Goal: Task Accomplishment & Management: Use online tool/utility

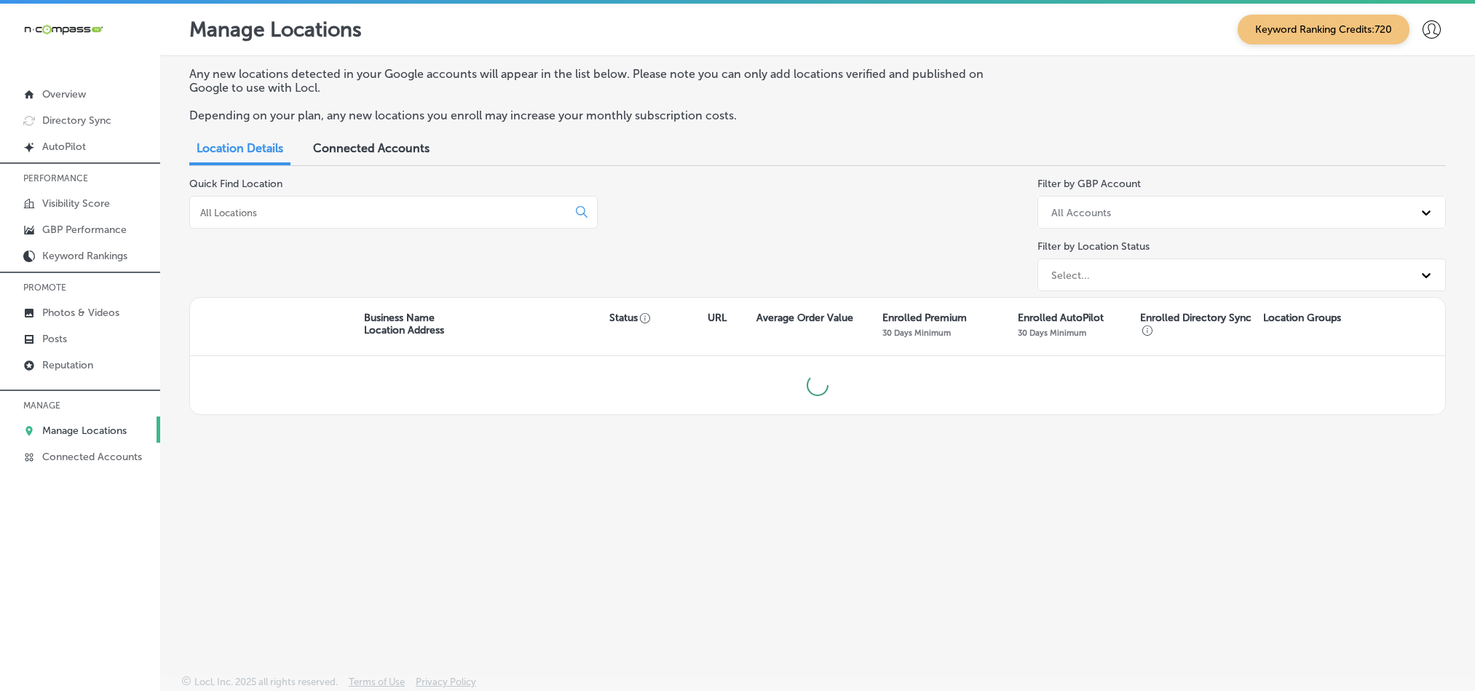
click at [425, 206] on input at bounding box center [382, 212] width 366 height 13
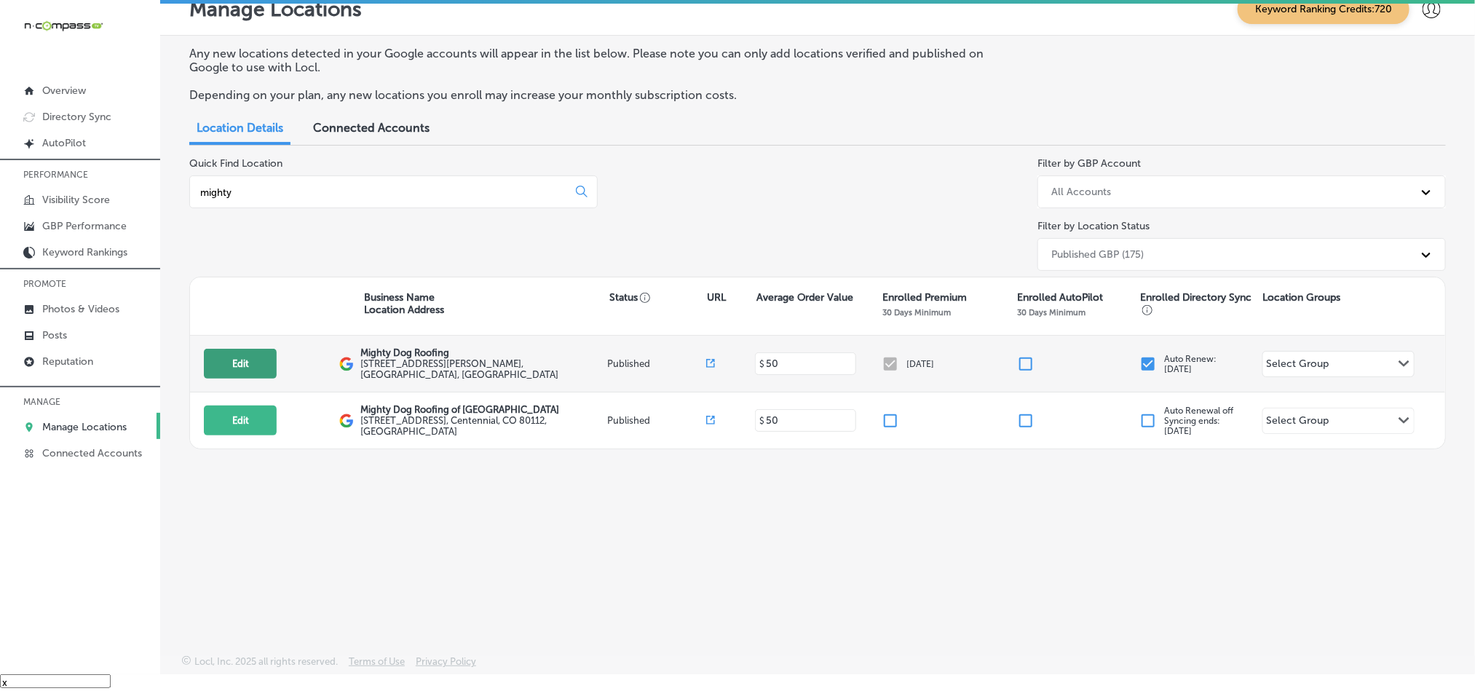
type input "mighty"
click at [241, 368] on button "Edit" at bounding box center [240, 364] width 73 height 30
select select "US"
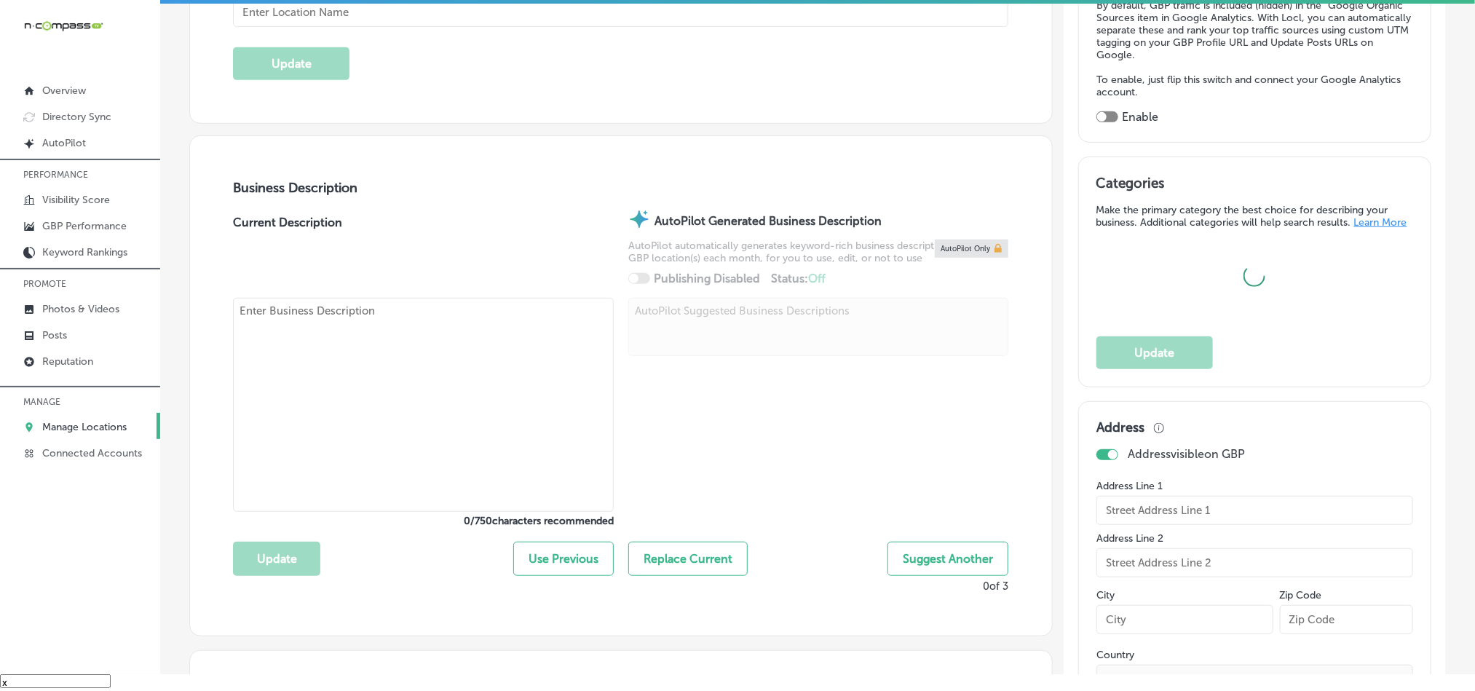
scroll to position [363, 0]
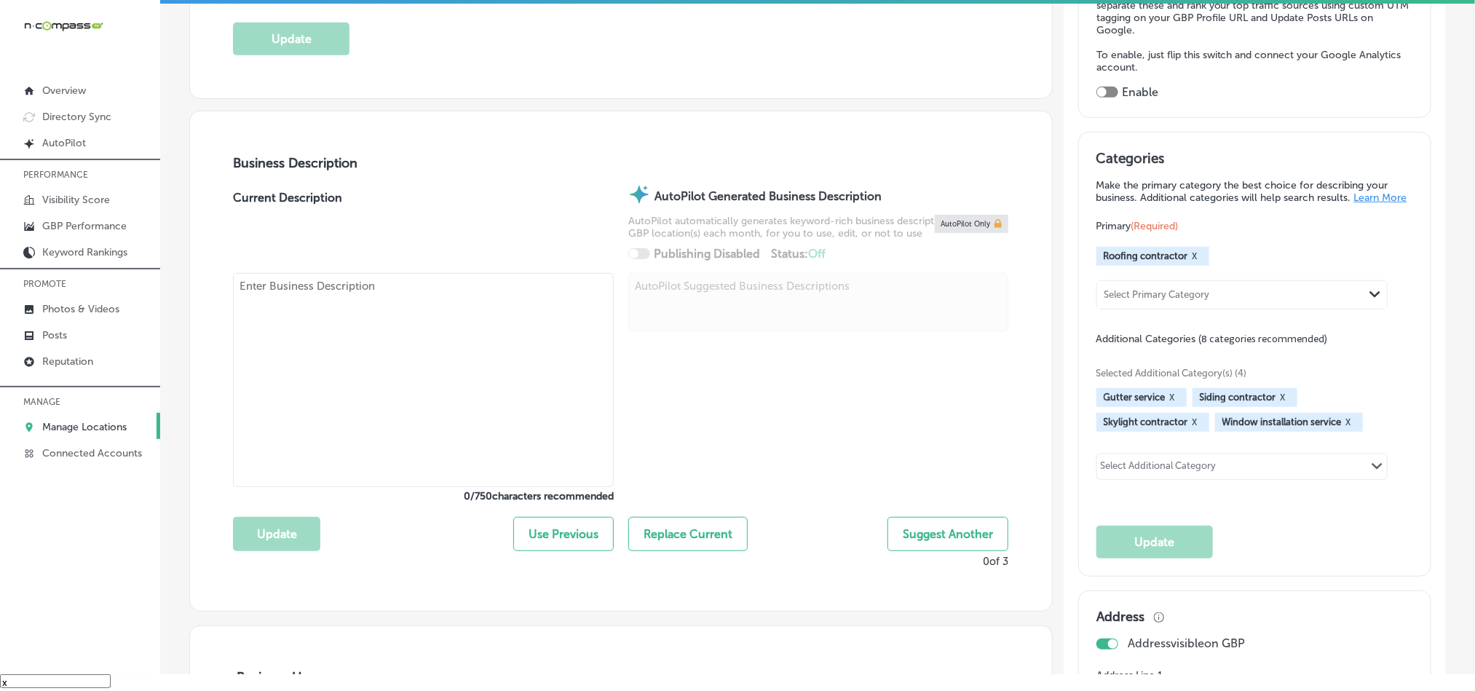
checkbox input "true"
type input "Mighty Dog Roofing"
type input "[STREET_ADDRESS][PERSON_NAME]"
type input "Unit 95-5-6"
type input "[GEOGRAPHIC_DATA]"
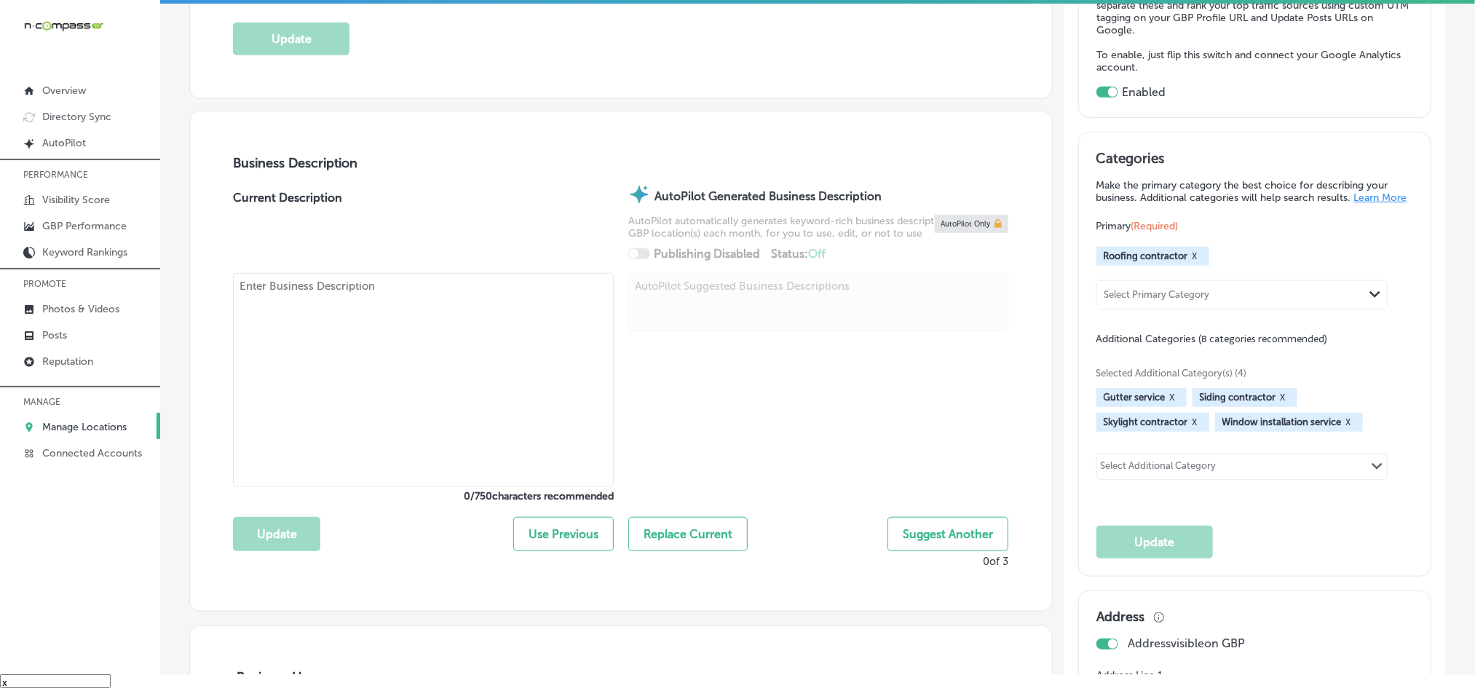
type input "32081"
type input "US"
type input "[URL][DOMAIN_NAME]"
type textarea "Mighty Dog Roofing, located in [GEOGRAPHIC_DATA], [GEOGRAPHIC_DATA], is your tr…"
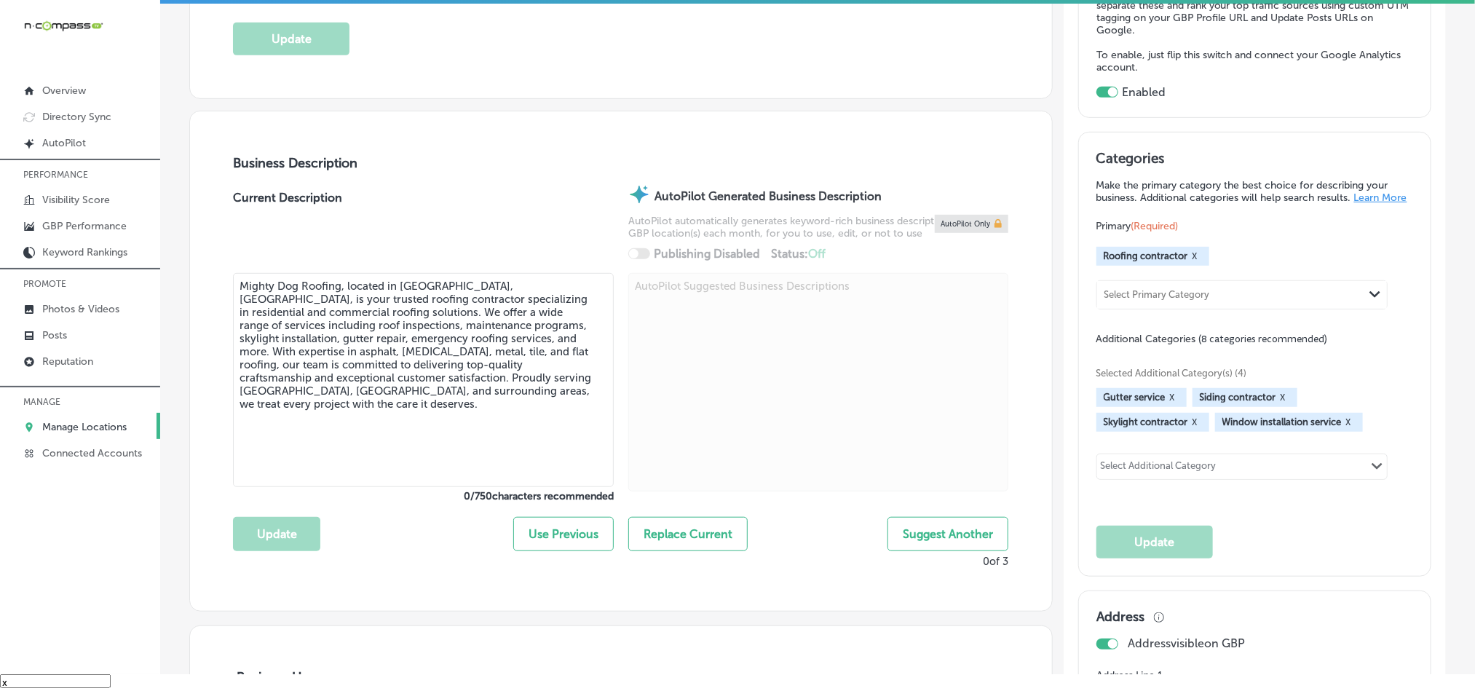
type input "[PHONE_NUMBER]"
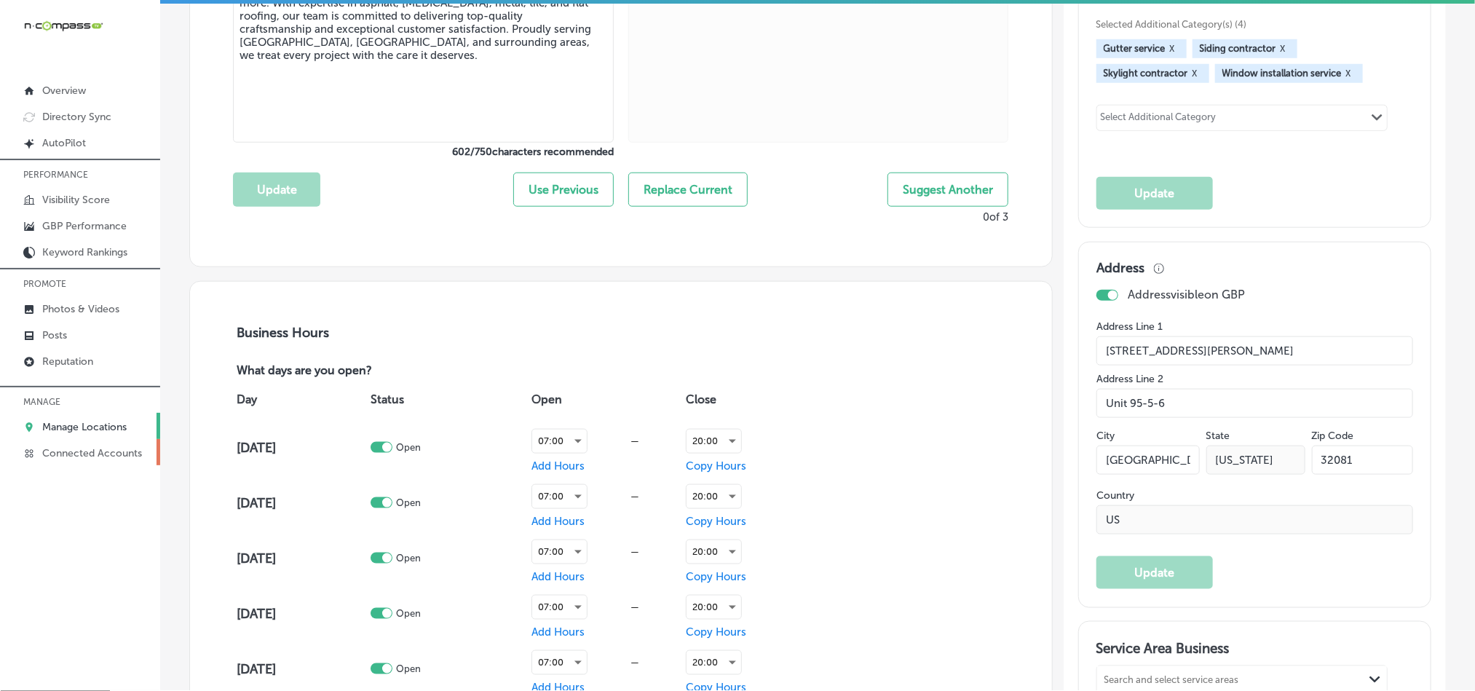
scroll to position [0, 0]
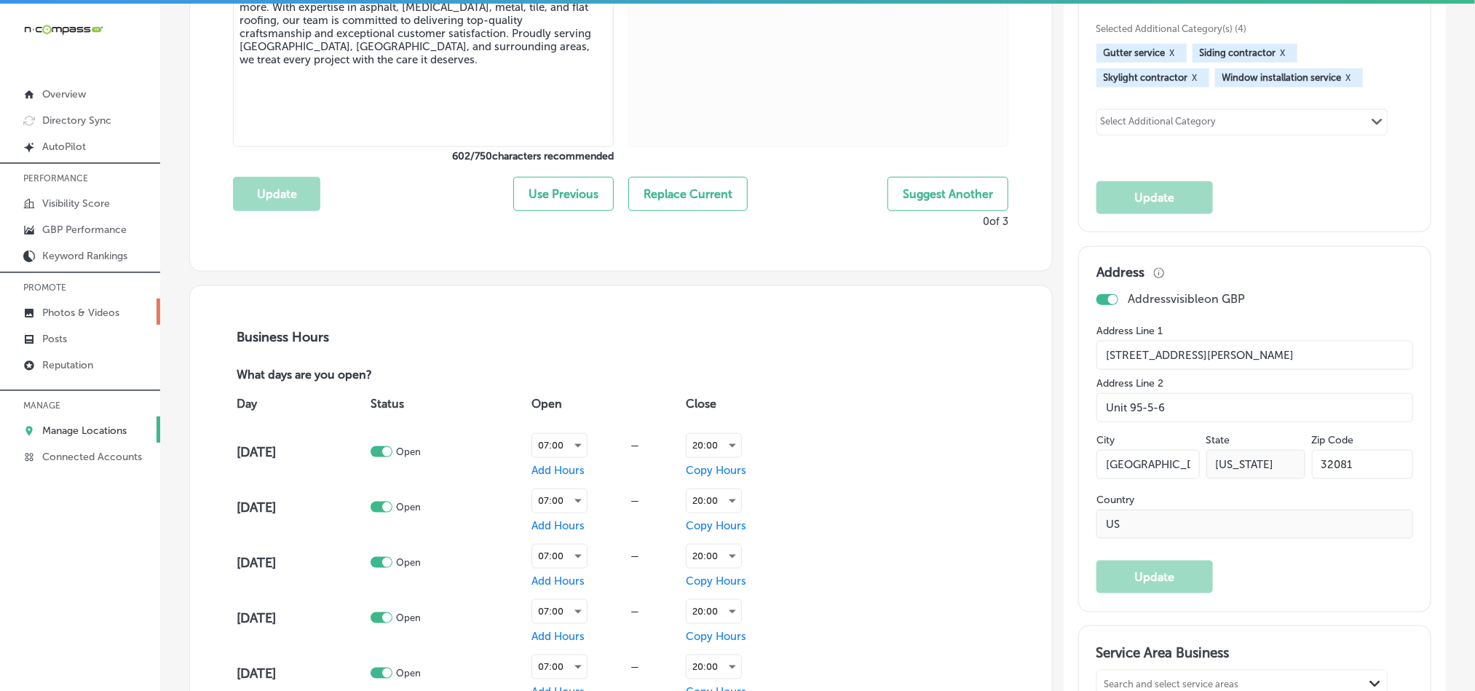
click at [71, 310] on p "Photos & Videos" at bounding box center [80, 313] width 77 height 12
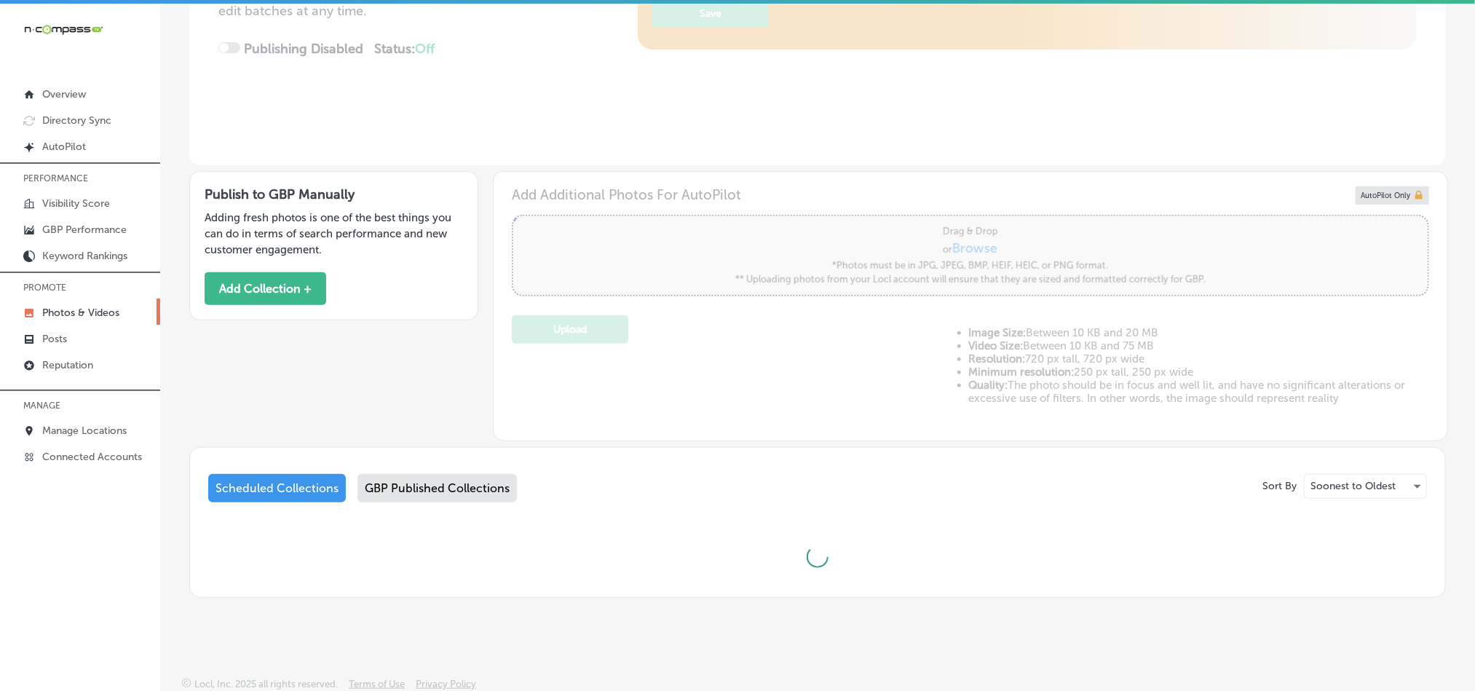
scroll to position [309, 0]
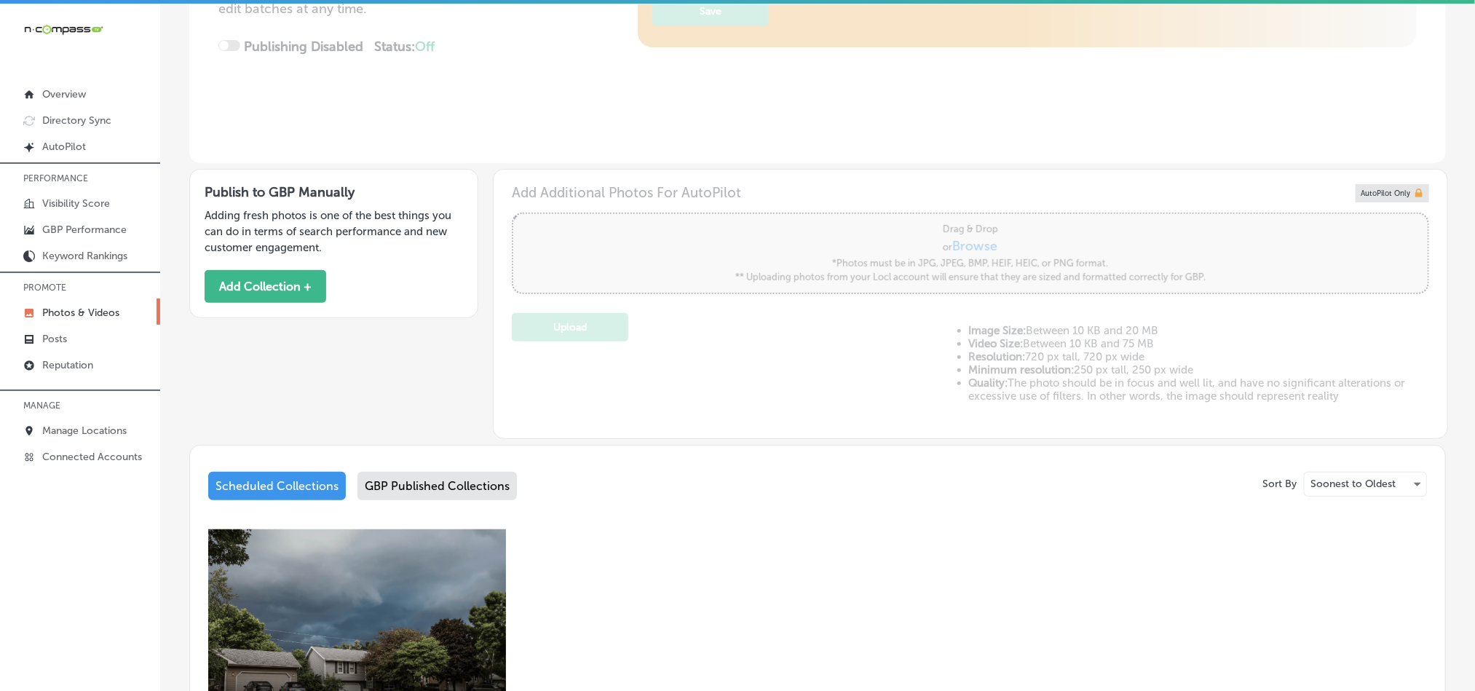
type input "5"
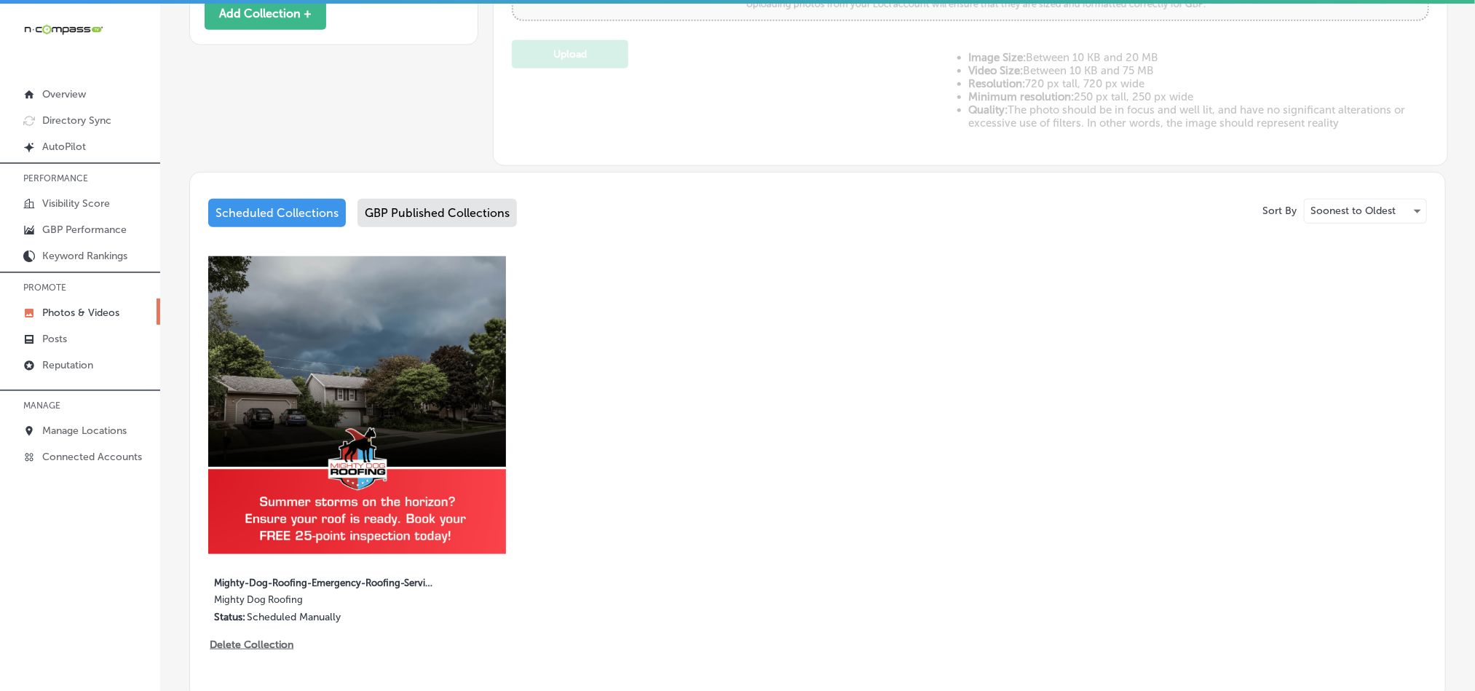
scroll to position [601, 0]
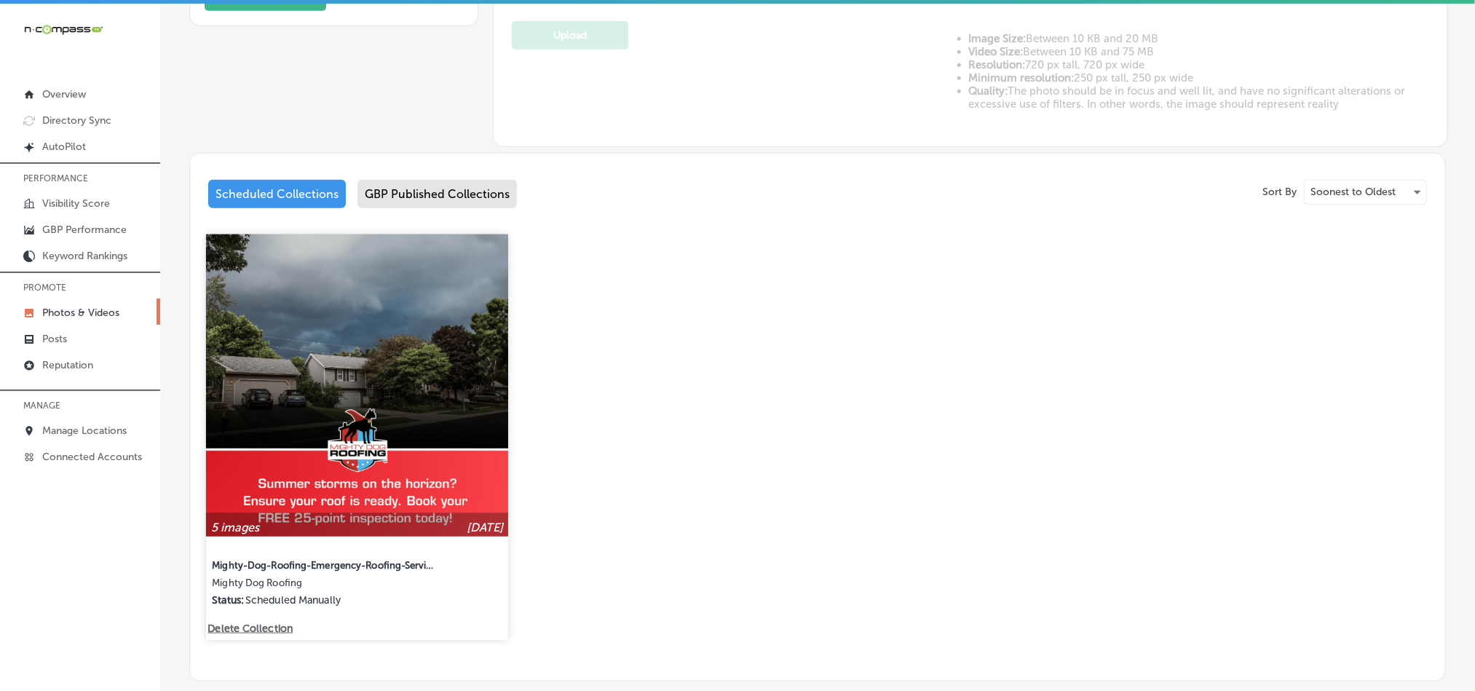
click at [369, 377] on img at bounding box center [357, 385] width 302 height 302
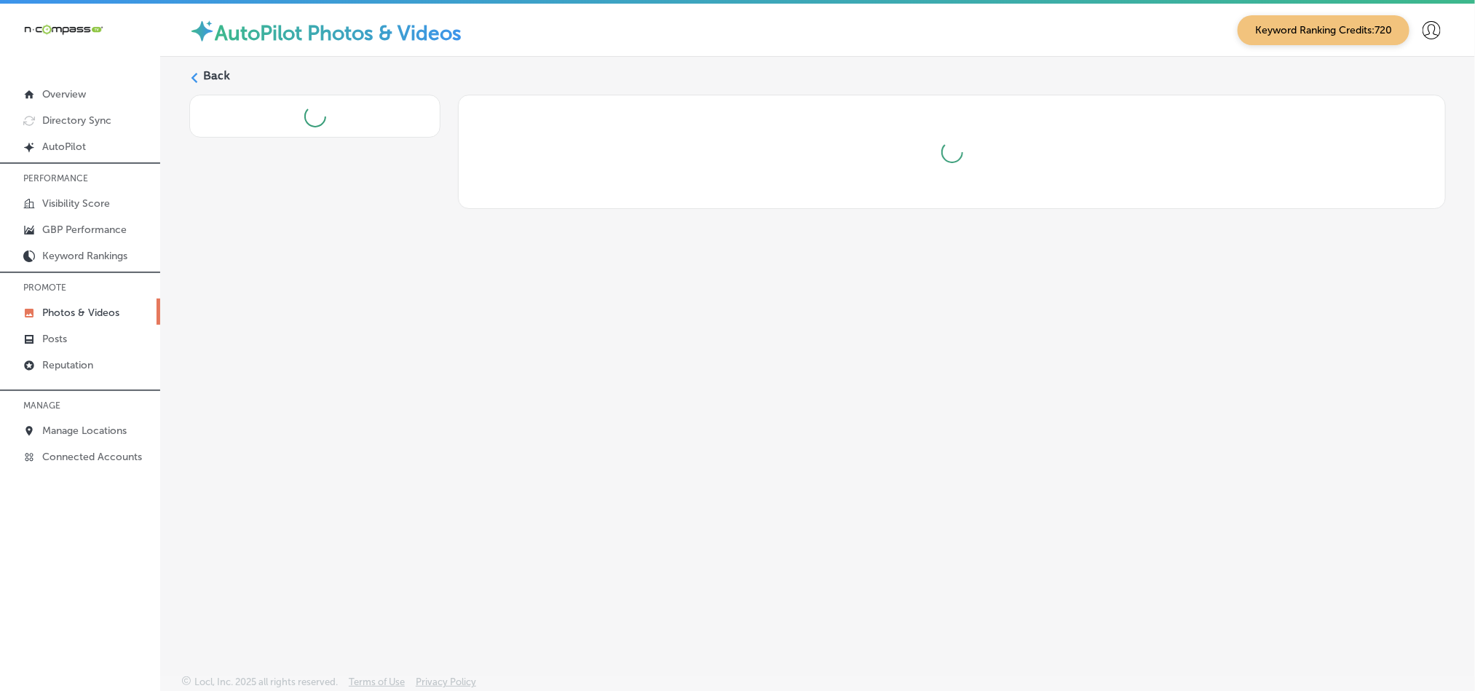
click at [369, 377] on div "Back" at bounding box center [817, 332] width 1315 height 550
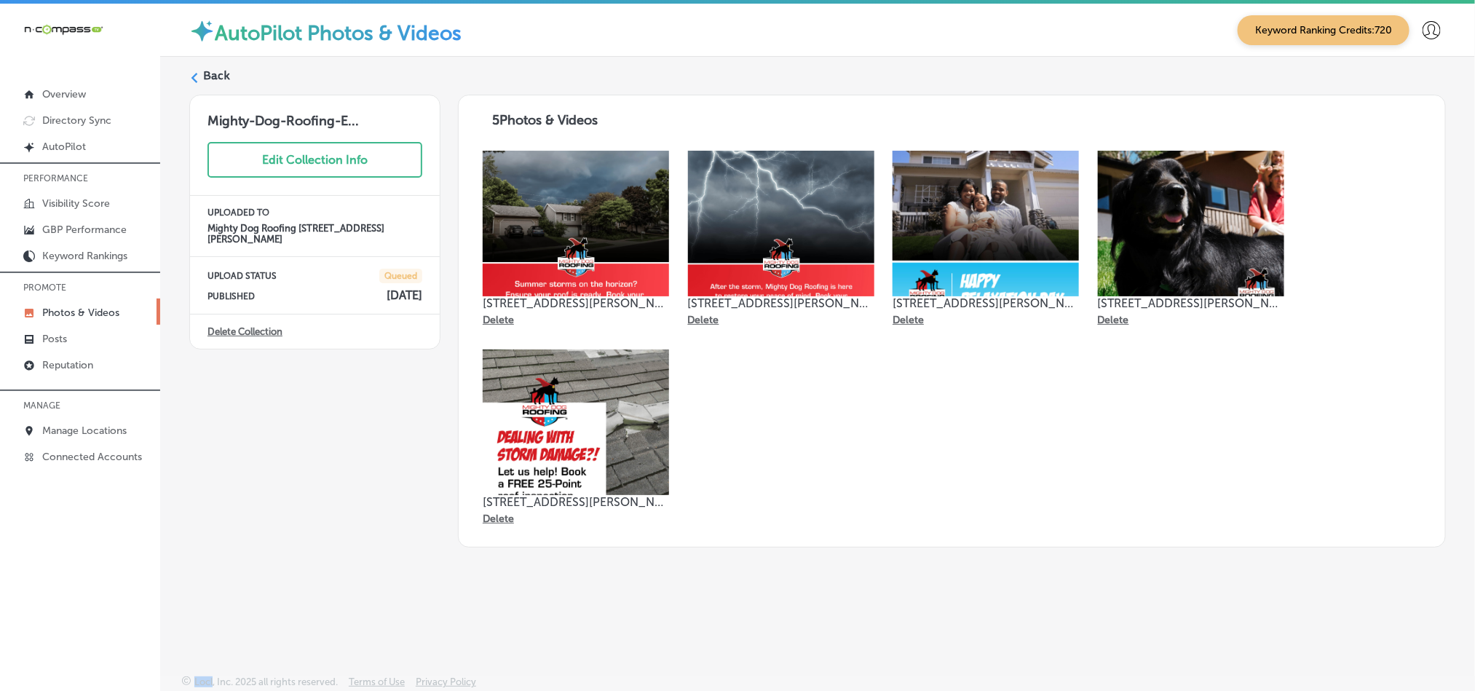
click at [547, 632] on div "AutoPilot Photos & Videos Keyword Ranking Credits: 720 Back Mighty-Dog-Roofing-…" at bounding box center [817, 349] width 1315 height 691
click at [208, 66] on div "Back Mighty-Dog-Roofing-E... Edit Collection Info UPLOADED TO Mighty Dog Roofin…" at bounding box center [817, 332] width 1315 height 550
click at [223, 76] on label "Back" at bounding box center [216, 76] width 27 height 16
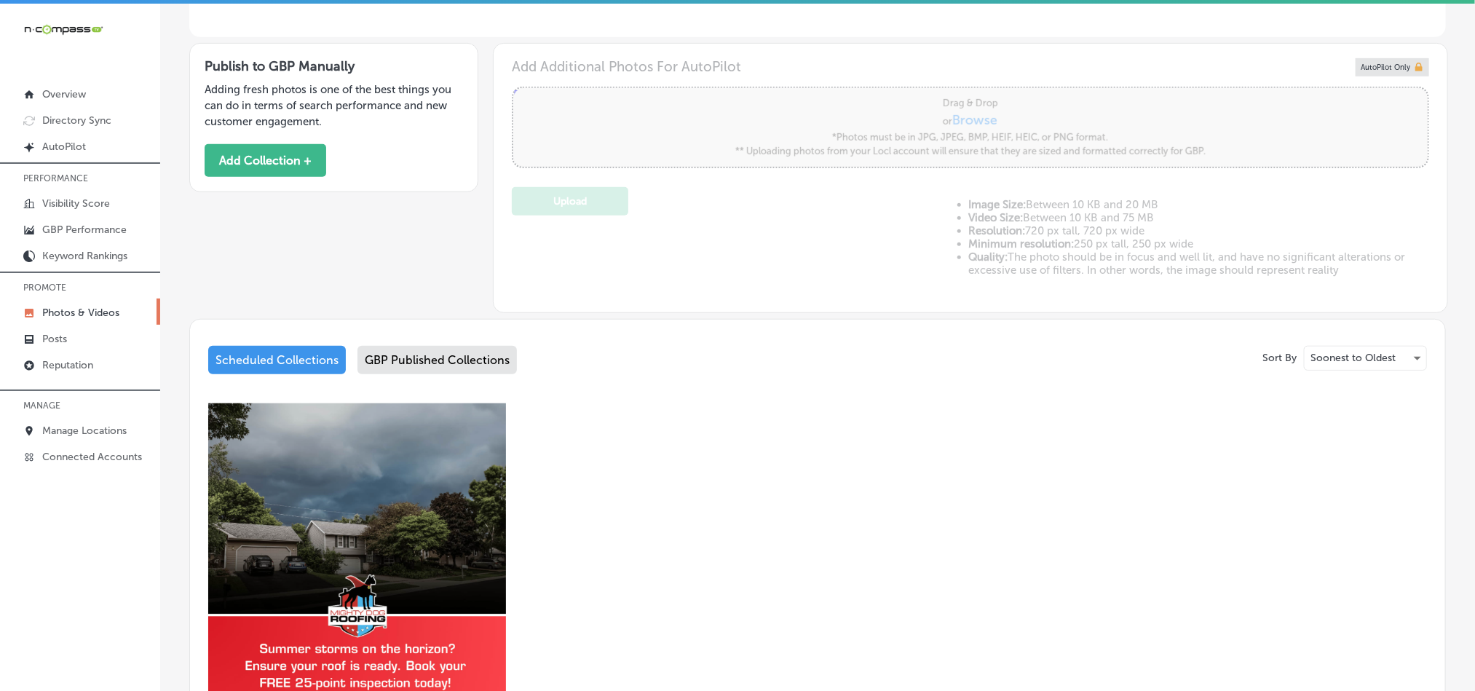
scroll to position [437, 0]
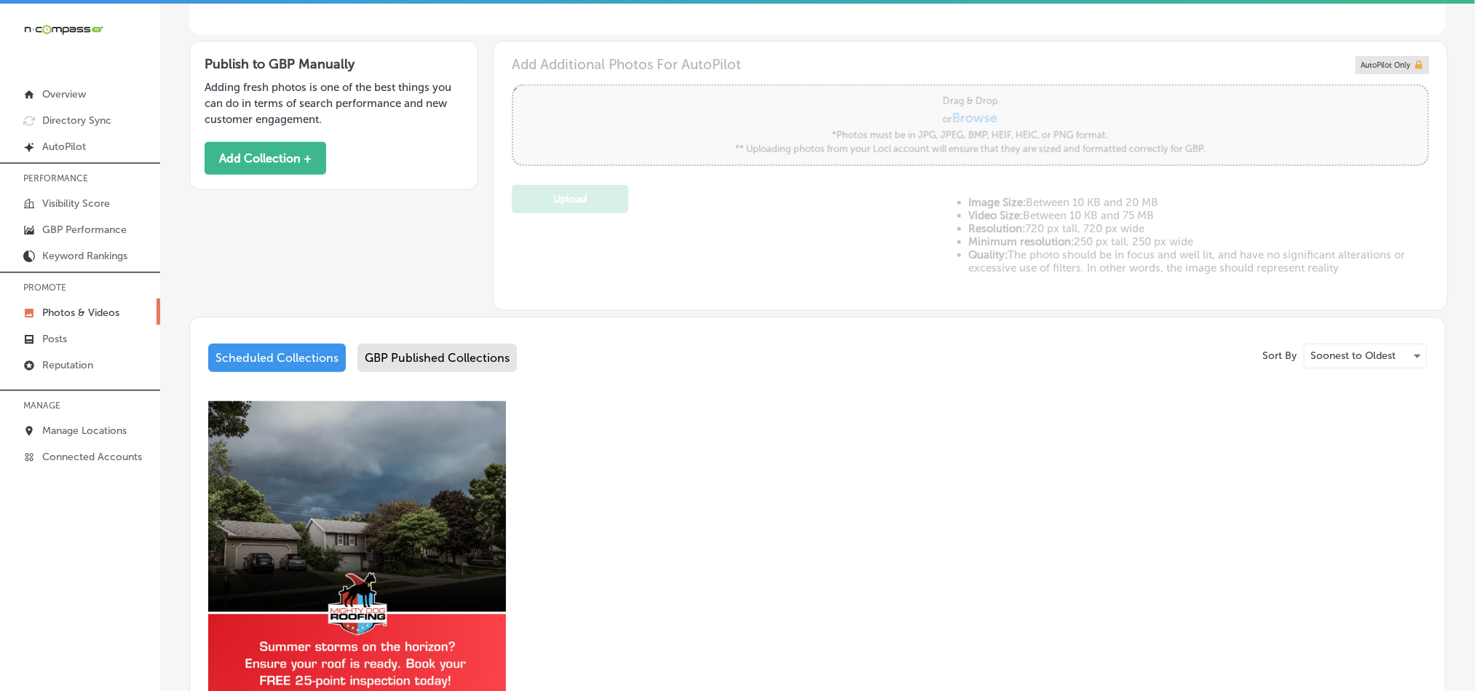
type input "5"
click at [430, 342] on div "Sort By Soonest to Oldest Scheduled Collections GBP Published Collections 5 ima…" at bounding box center [817, 581] width 1257 height 529
click at [430, 356] on div "GBP Published Collections" at bounding box center [437, 358] width 159 height 28
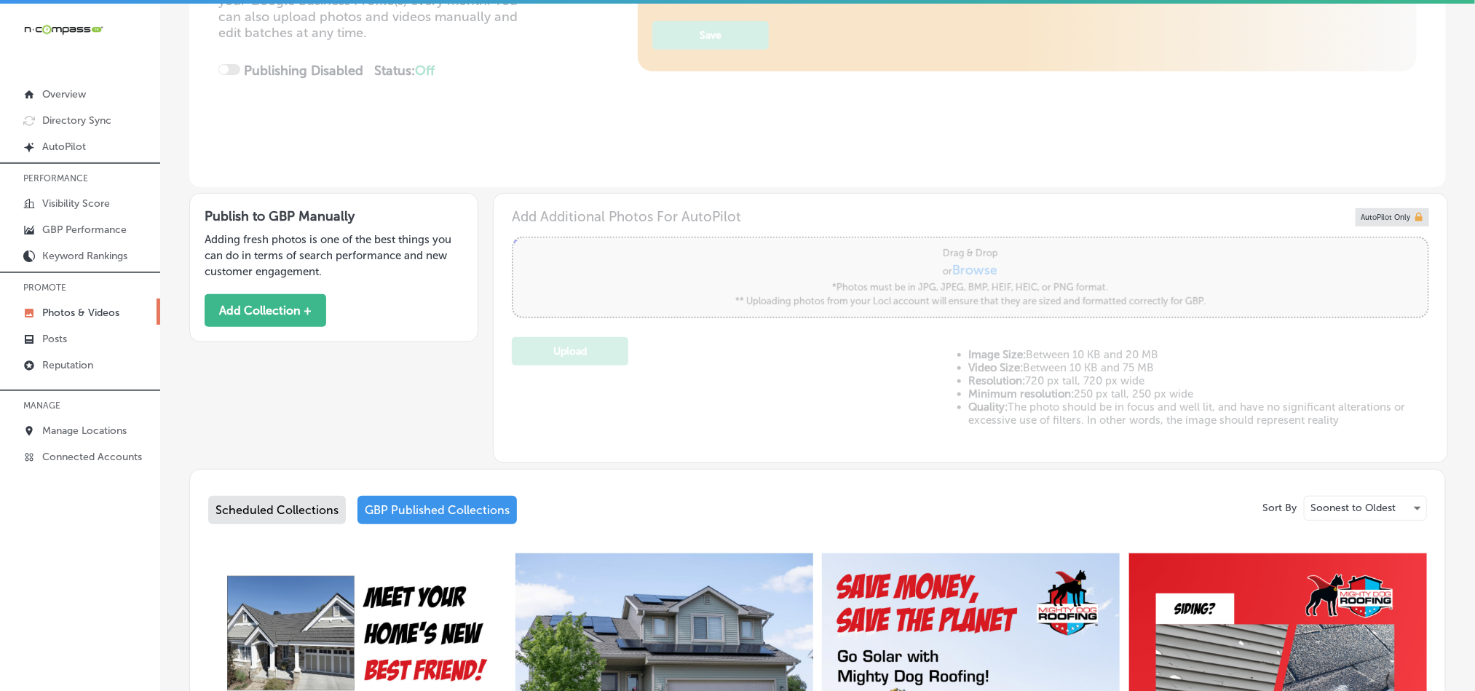
scroll to position [254, 0]
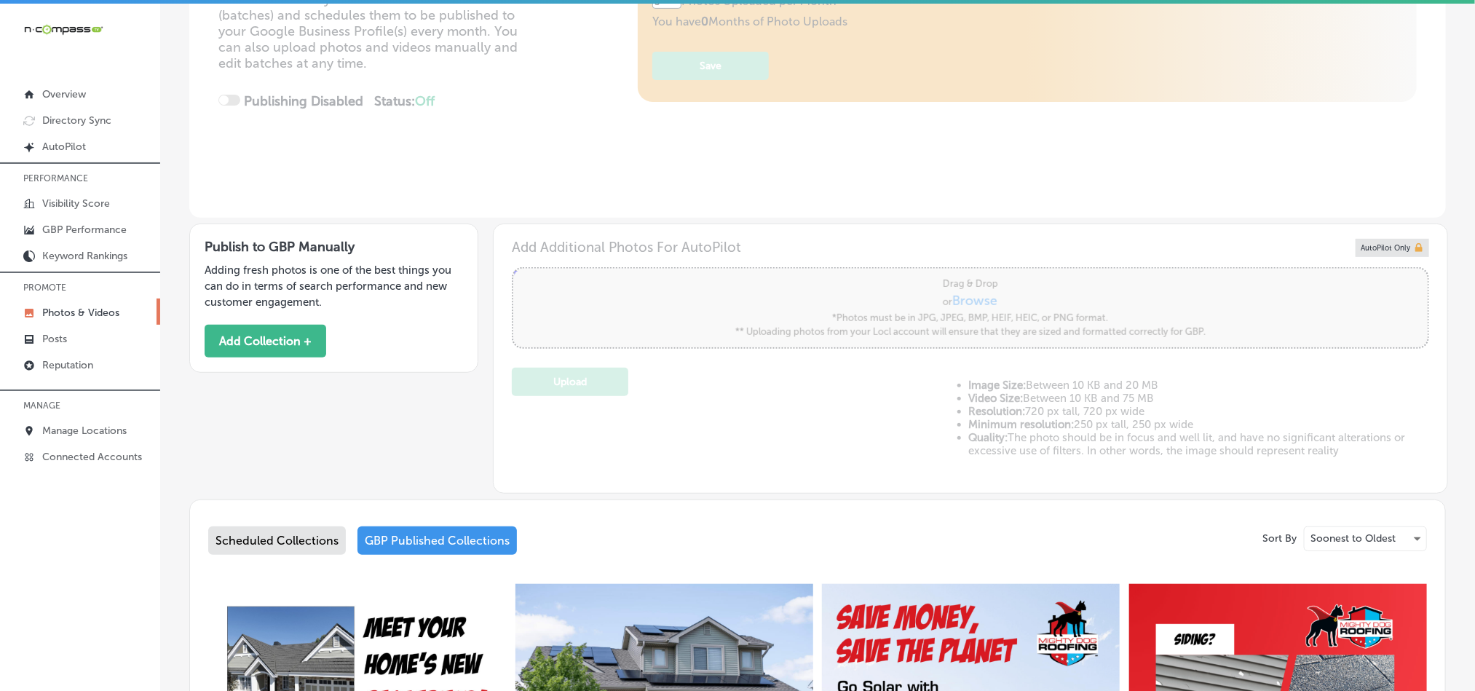
click at [267, 535] on div "Scheduled Collections" at bounding box center [277, 541] width 138 height 28
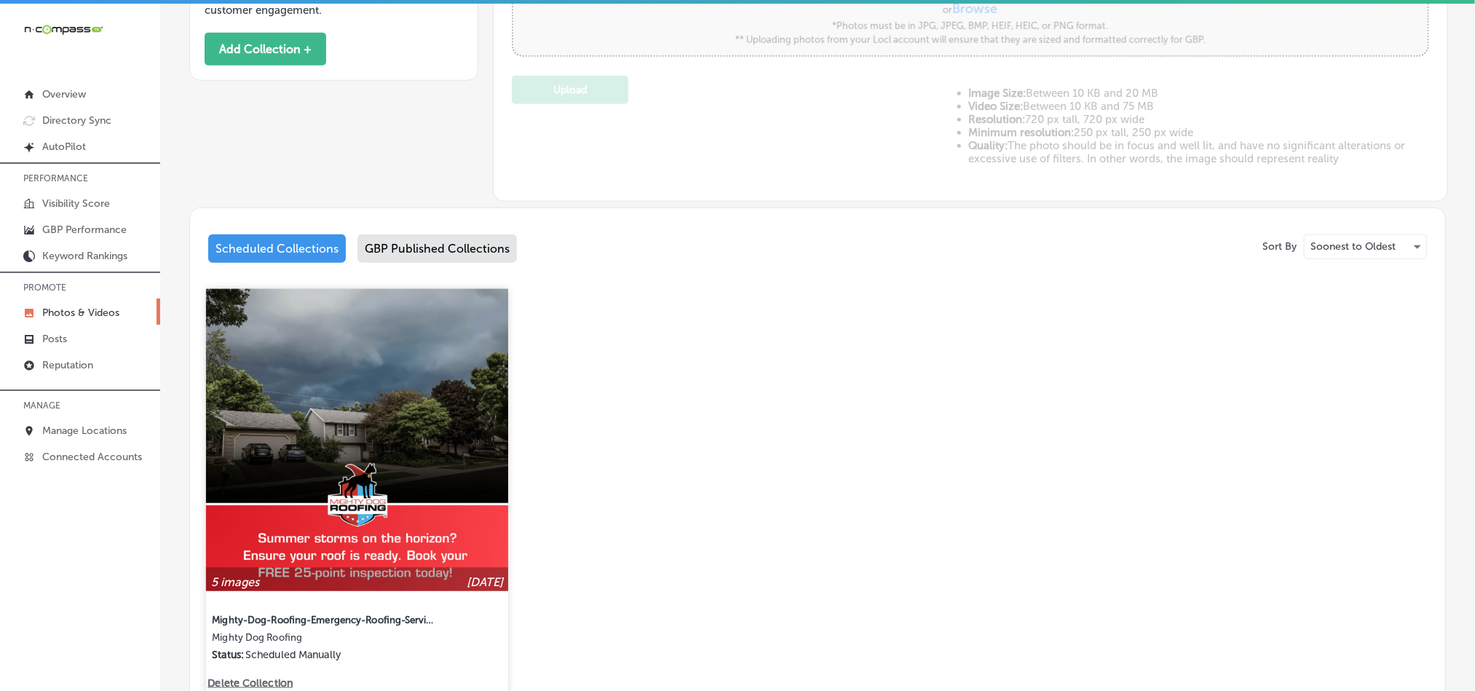
scroll to position [601, 0]
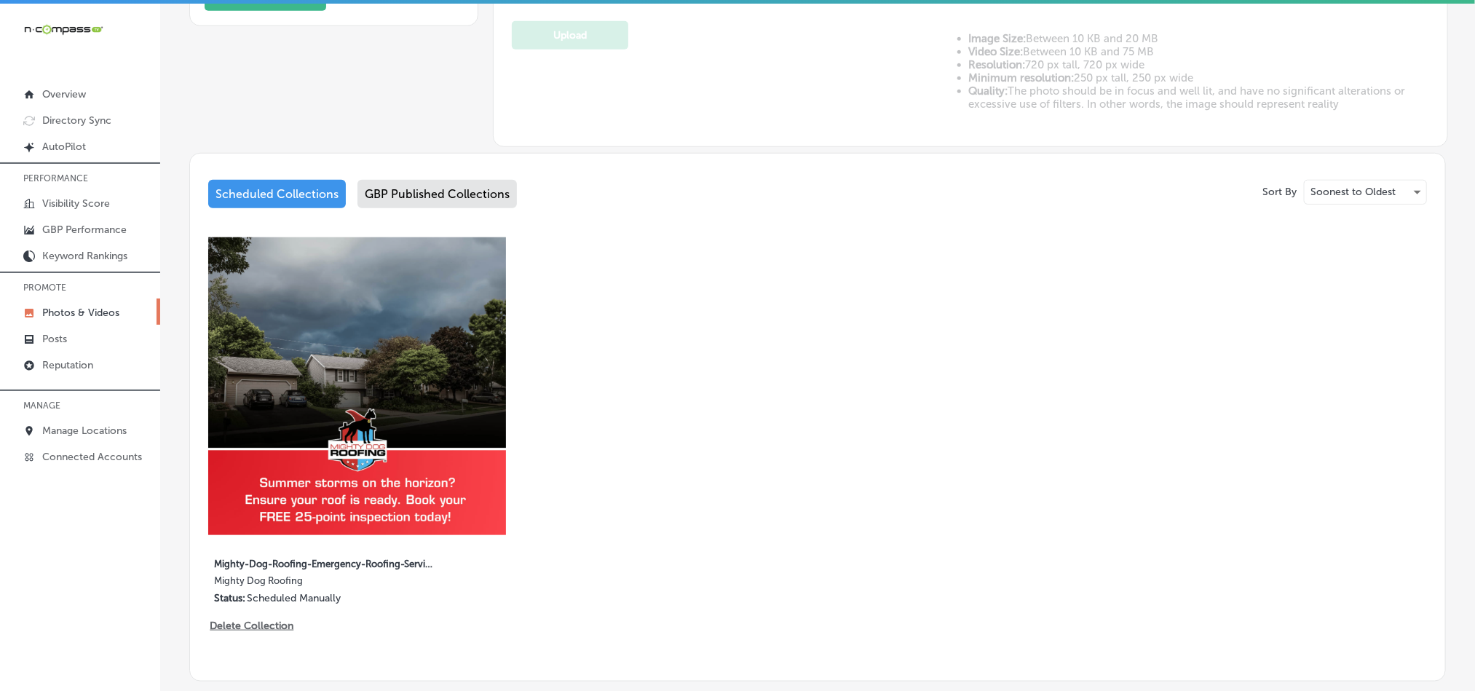
click at [970, 516] on div "5 images [DATE] Mighty-Dog-Roofing-Emergency-Roofing-Services Mighty Dog Roofin…" at bounding box center [817, 437] width 1219 height 400
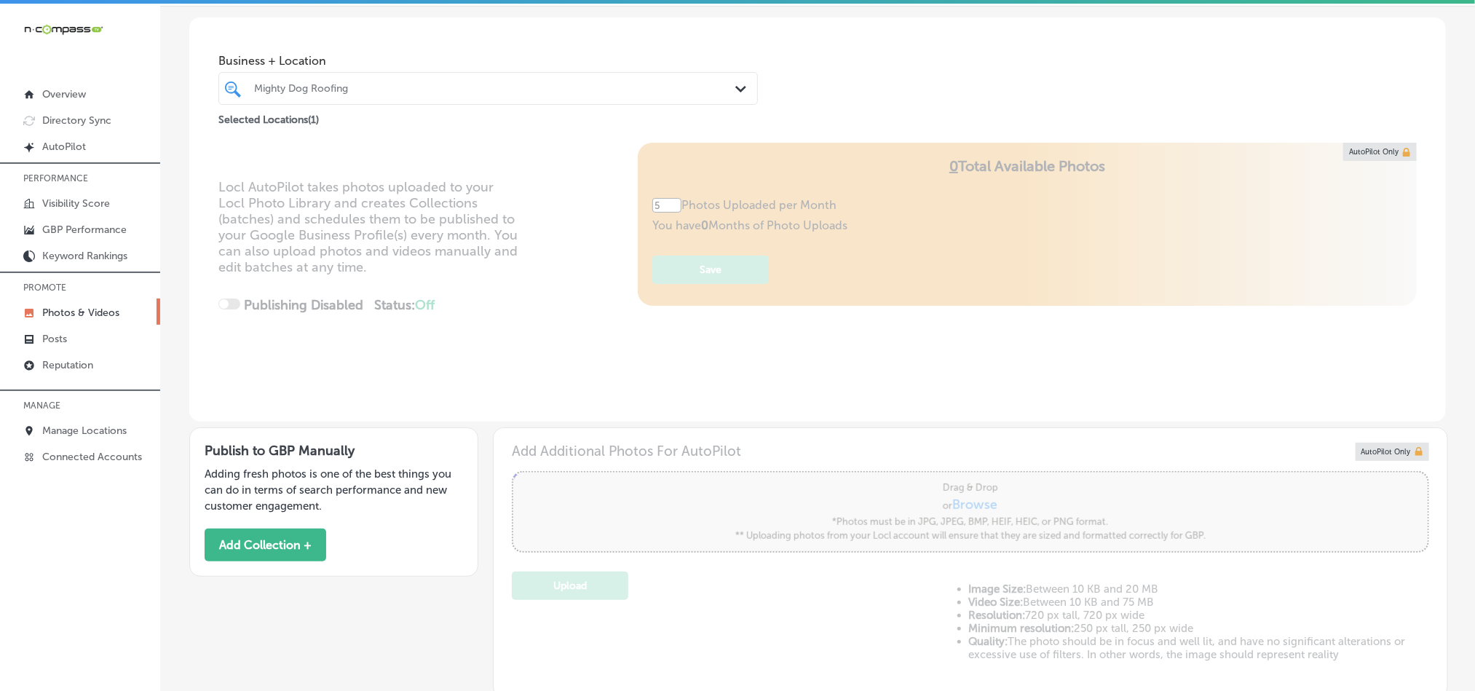
scroll to position [145, 0]
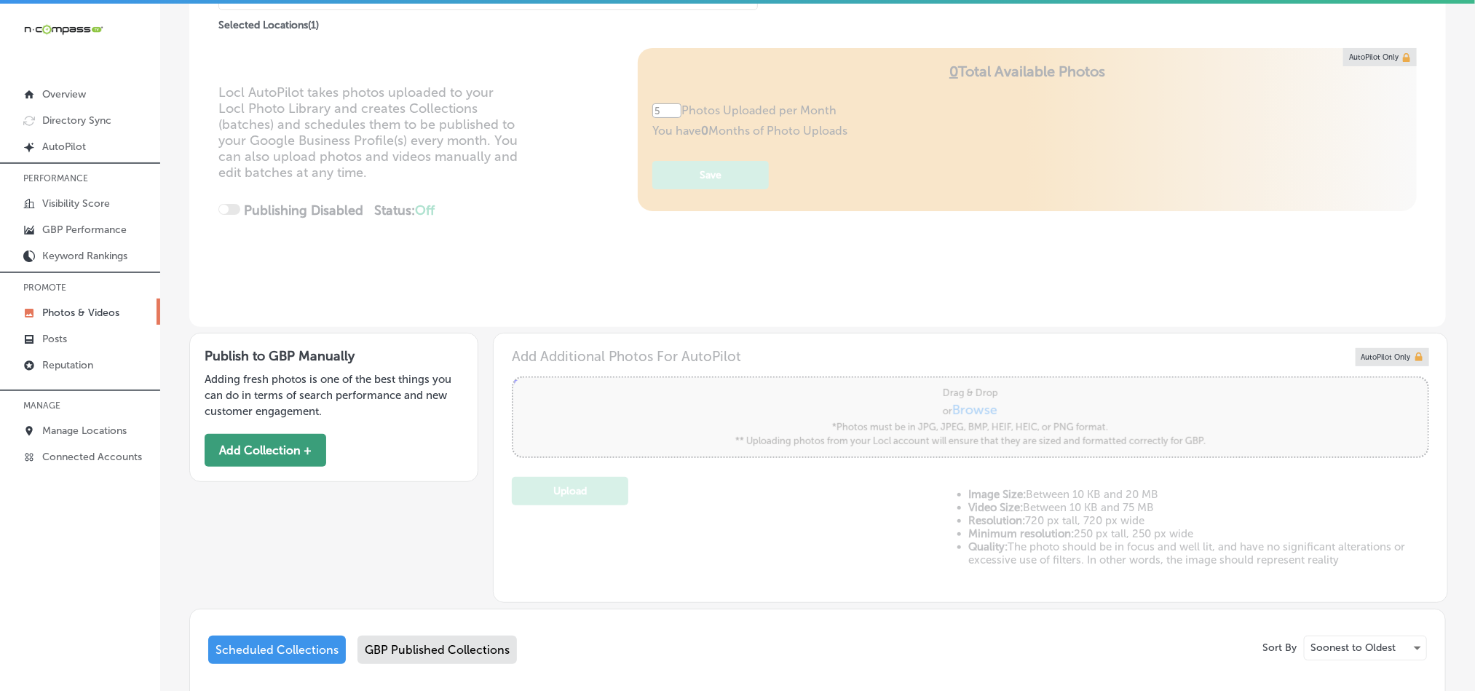
click at [280, 453] on button "Add Collection +" at bounding box center [266, 450] width 122 height 33
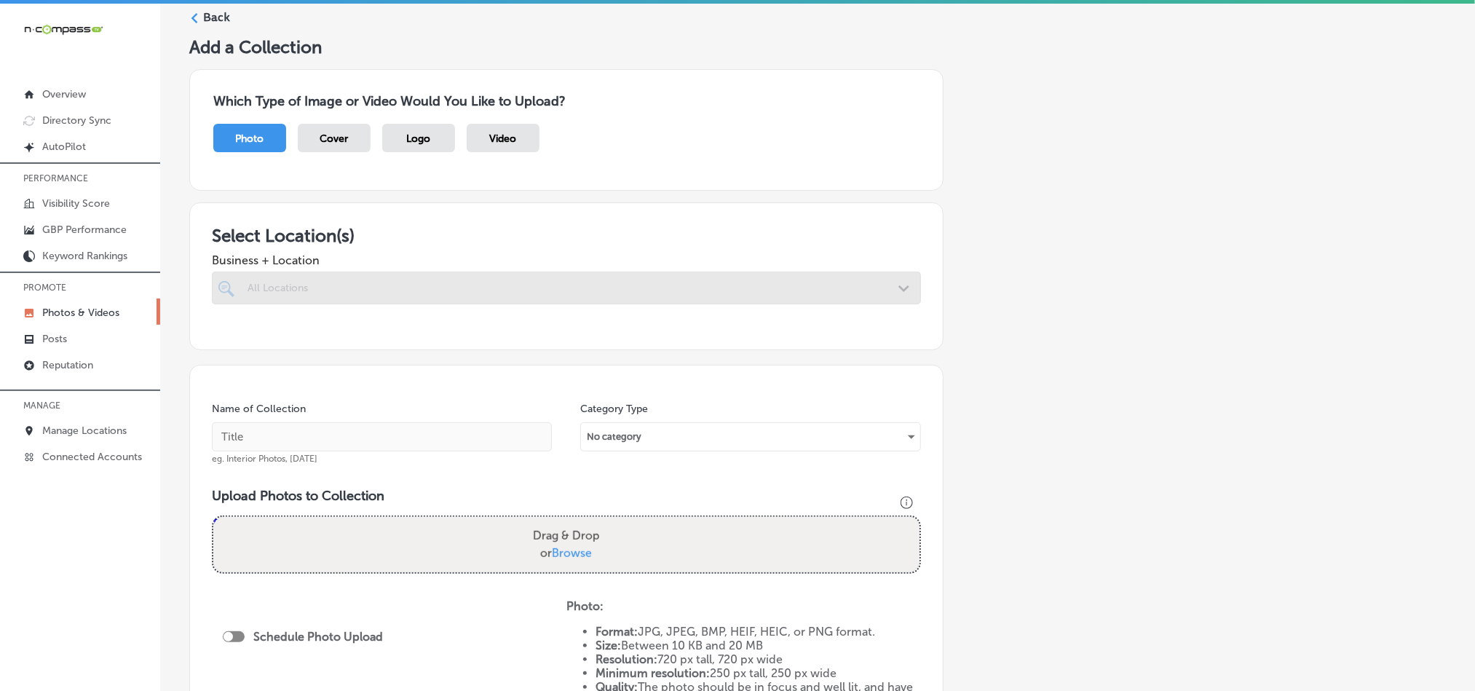
scroll to position [145, 0]
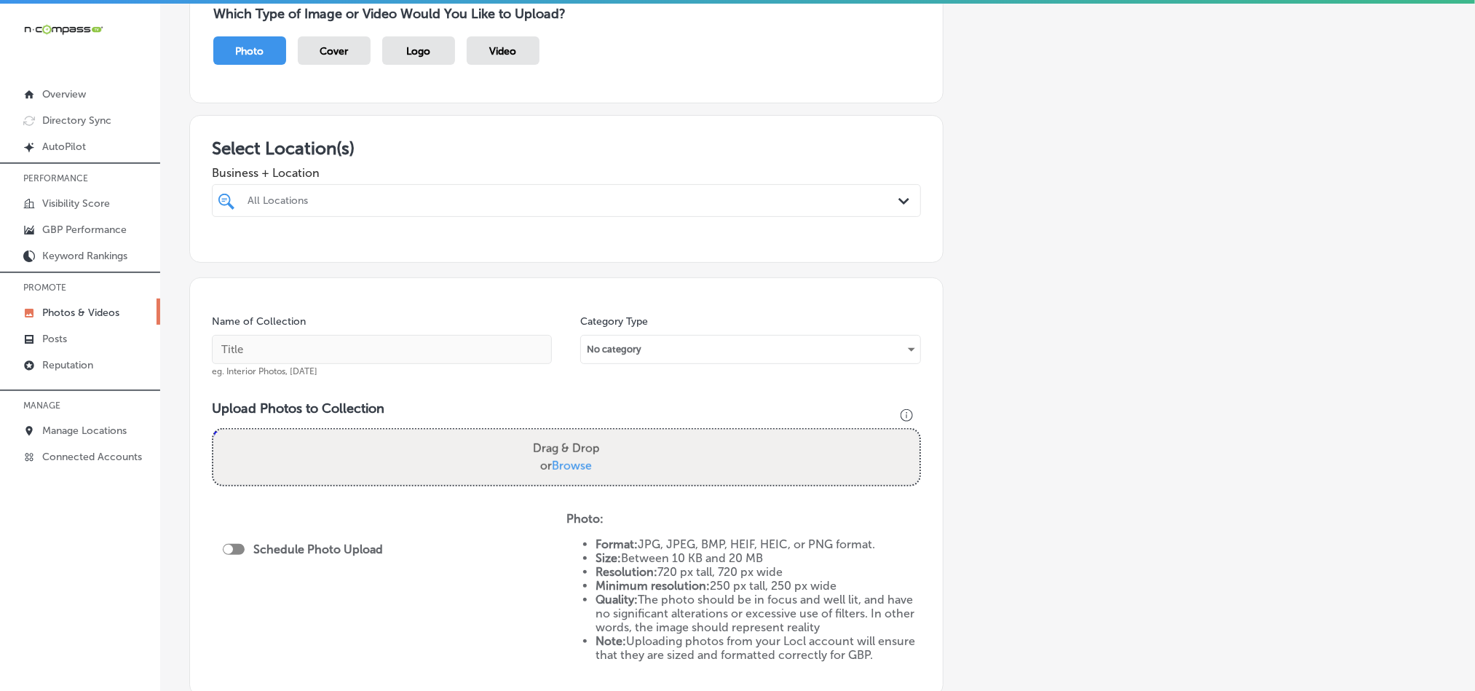
click at [826, 195] on div "All Locations" at bounding box center [574, 200] width 653 height 12
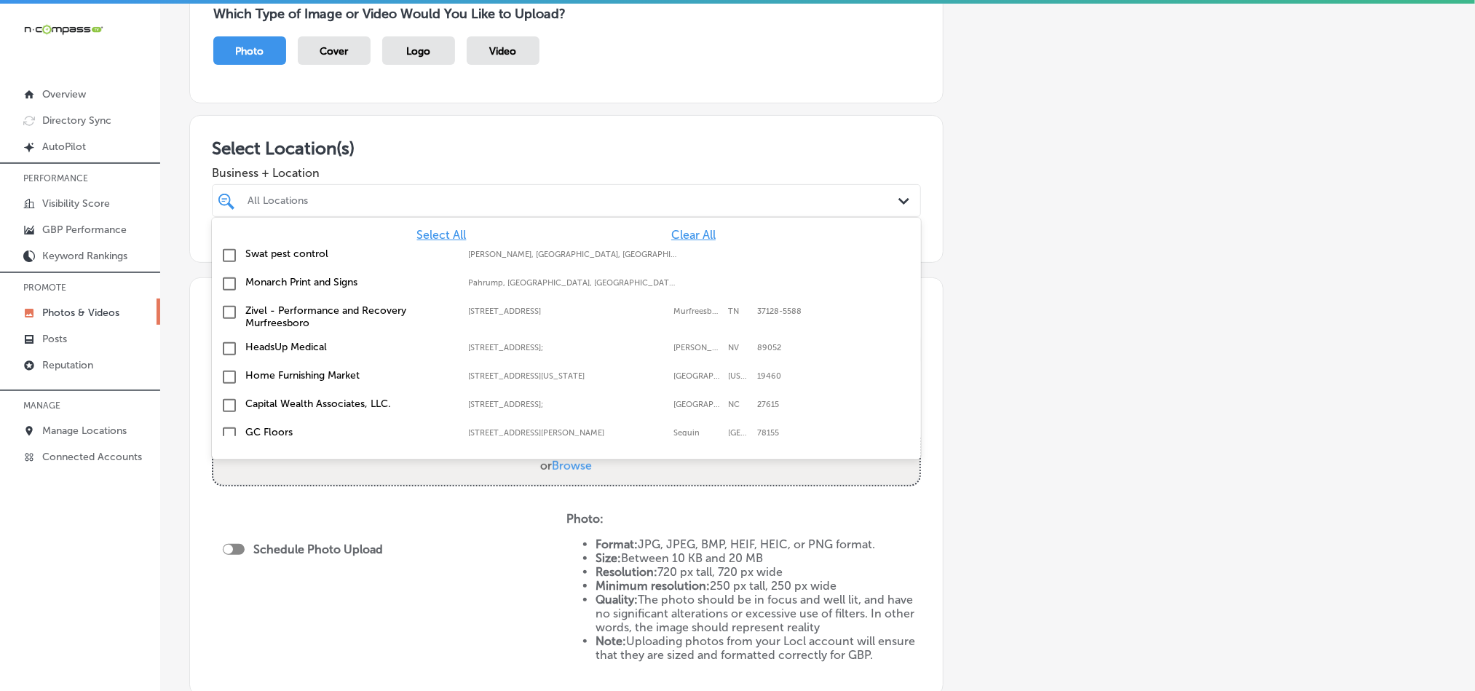
click at [671, 240] on span "Clear All" at bounding box center [693, 235] width 44 height 14
click at [663, 200] on div "All Locations" at bounding box center [574, 200] width 653 height 12
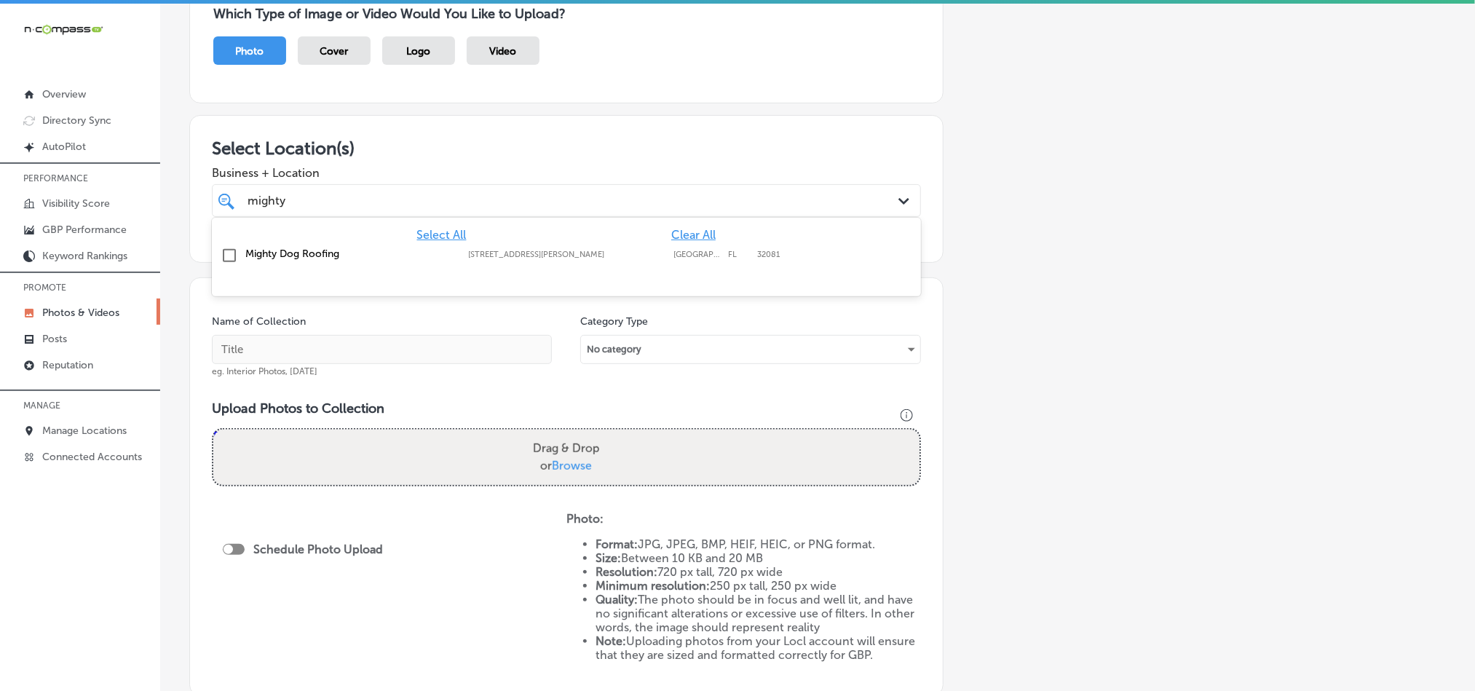
click at [228, 253] on input "checkbox" at bounding box center [229, 255] width 17 height 17
type input "mighty"
click at [620, 114] on div "Add a Collection Which Type of Image or Video Would You Like to Upload? Photo C…" at bounding box center [817, 367] width 1257 height 837
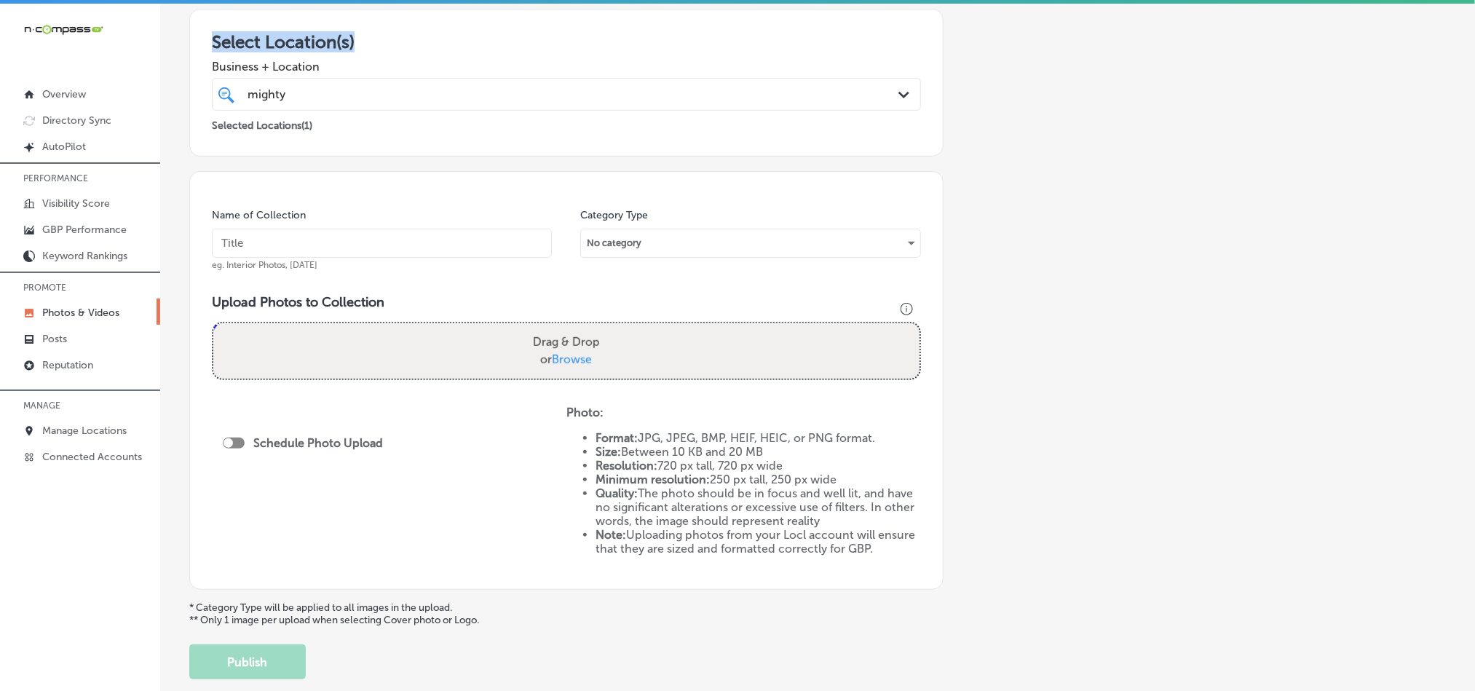
scroll to position [291, 0]
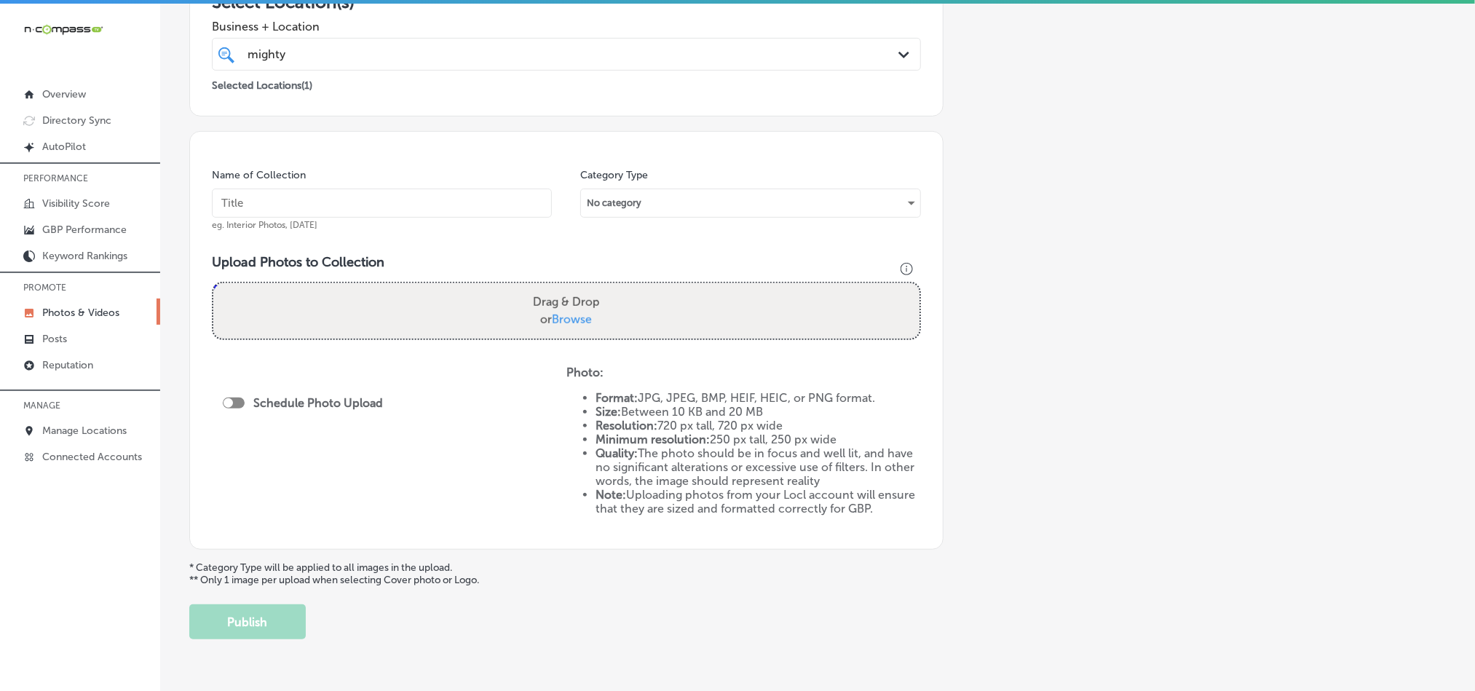
click at [315, 202] on input "text" at bounding box center [382, 203] width 340 height 29
paste input "Mighty-Dog-roofing-Roofing-Contractor"
type input "Mighty-Dog-roofing-Roofing-Contractor"
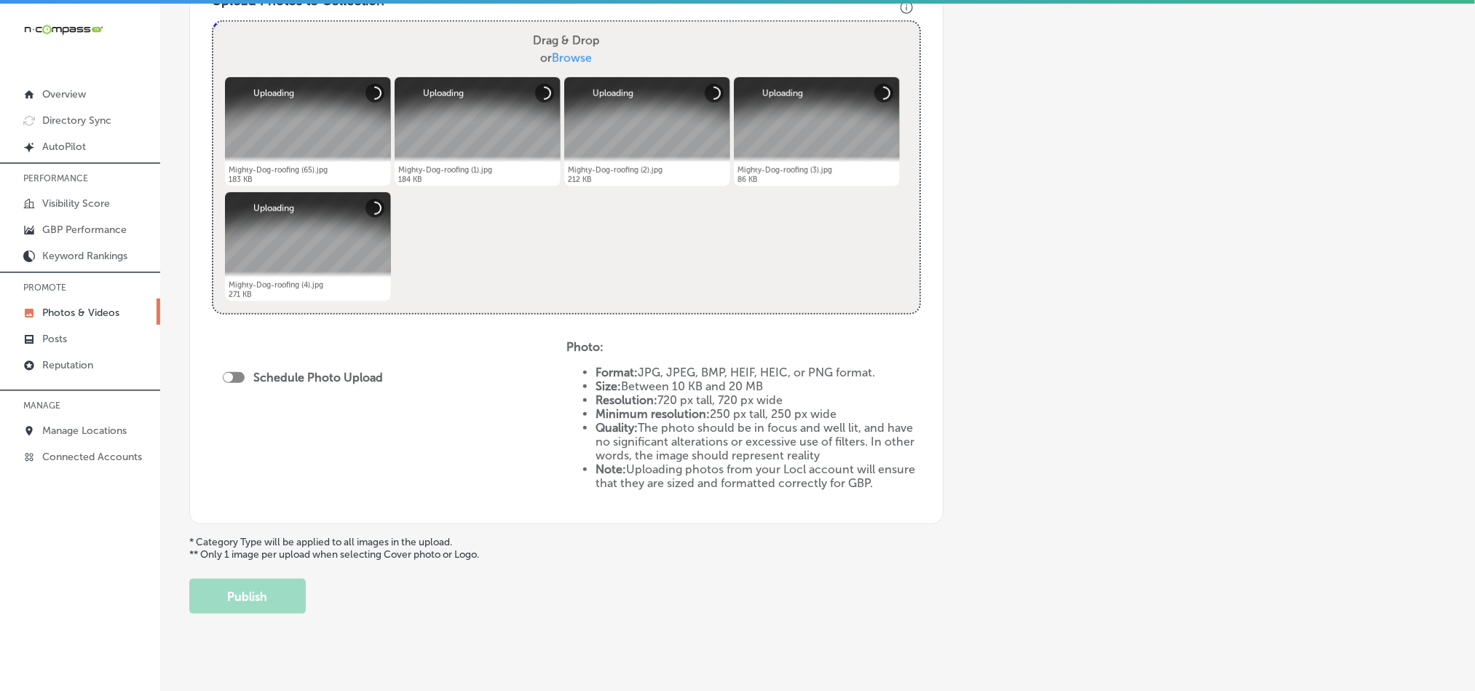
scroll to position [575, 0]
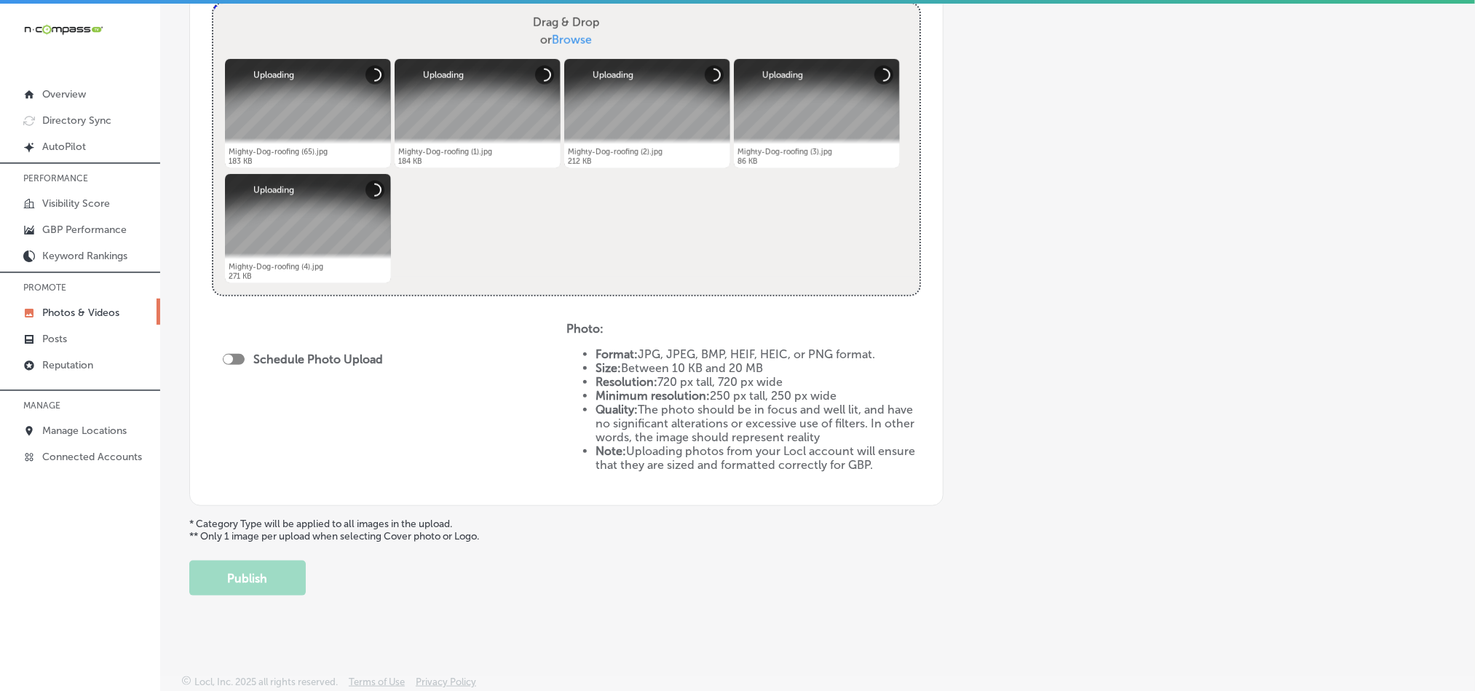
click at [236, 357] on div at bounding box center [234, 359] width 22 height 11
checkbox input "true"
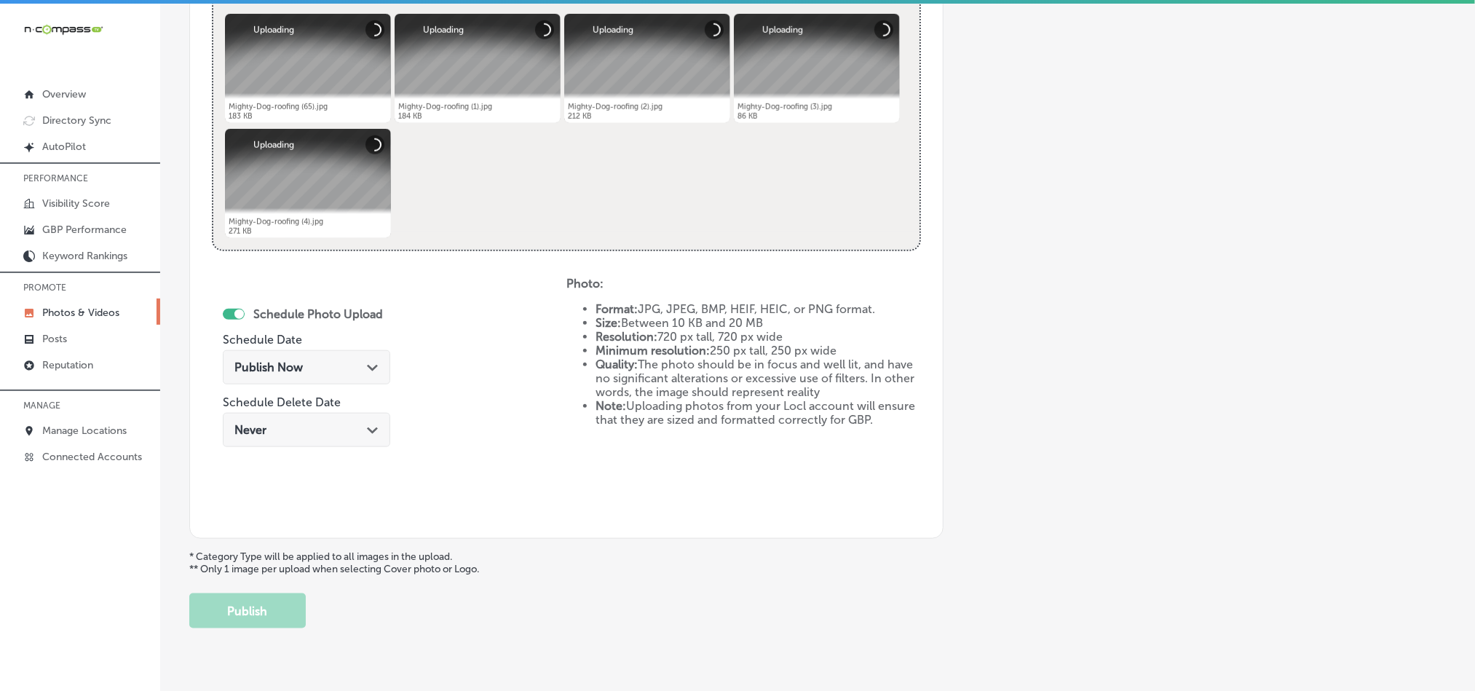
scroll to position [647, 0]
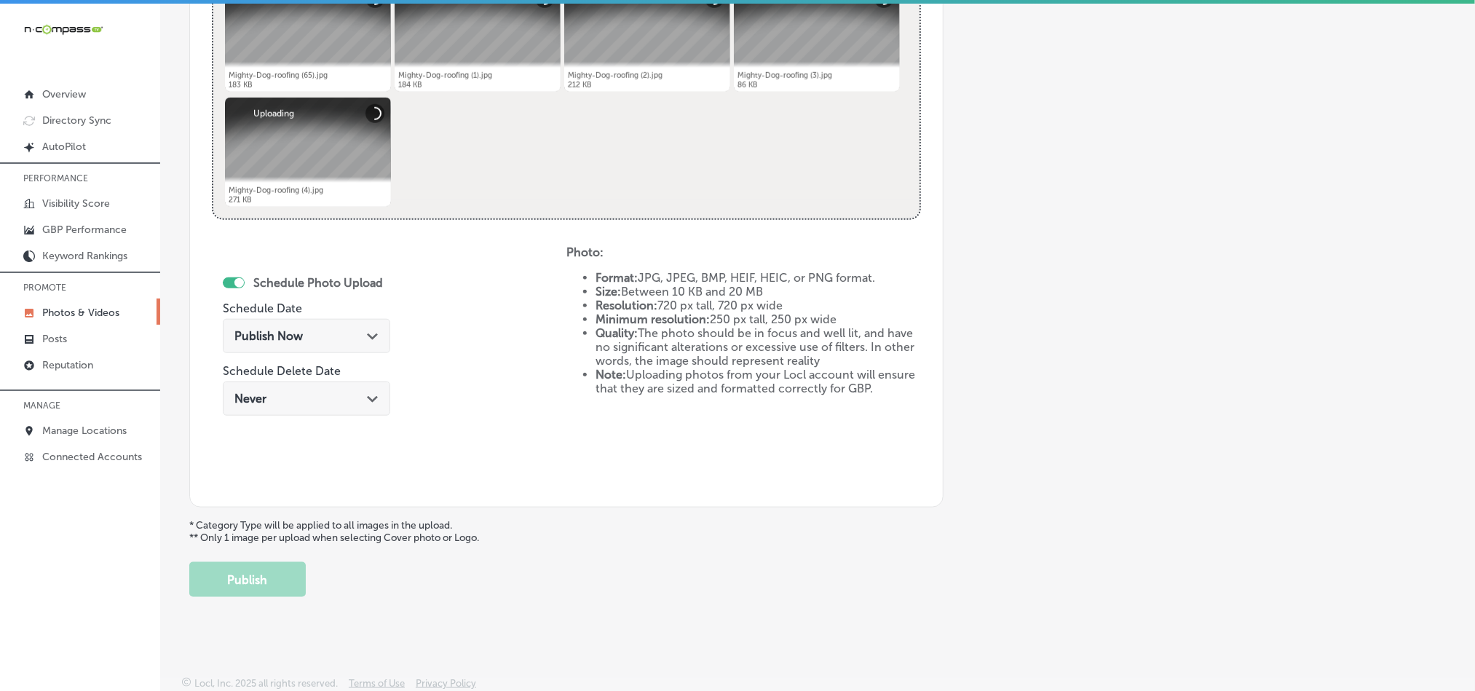
click at [350, 346] on div "Publish Now Path Created with Sketch." at bounding box center [306, 336] width 167 height 34
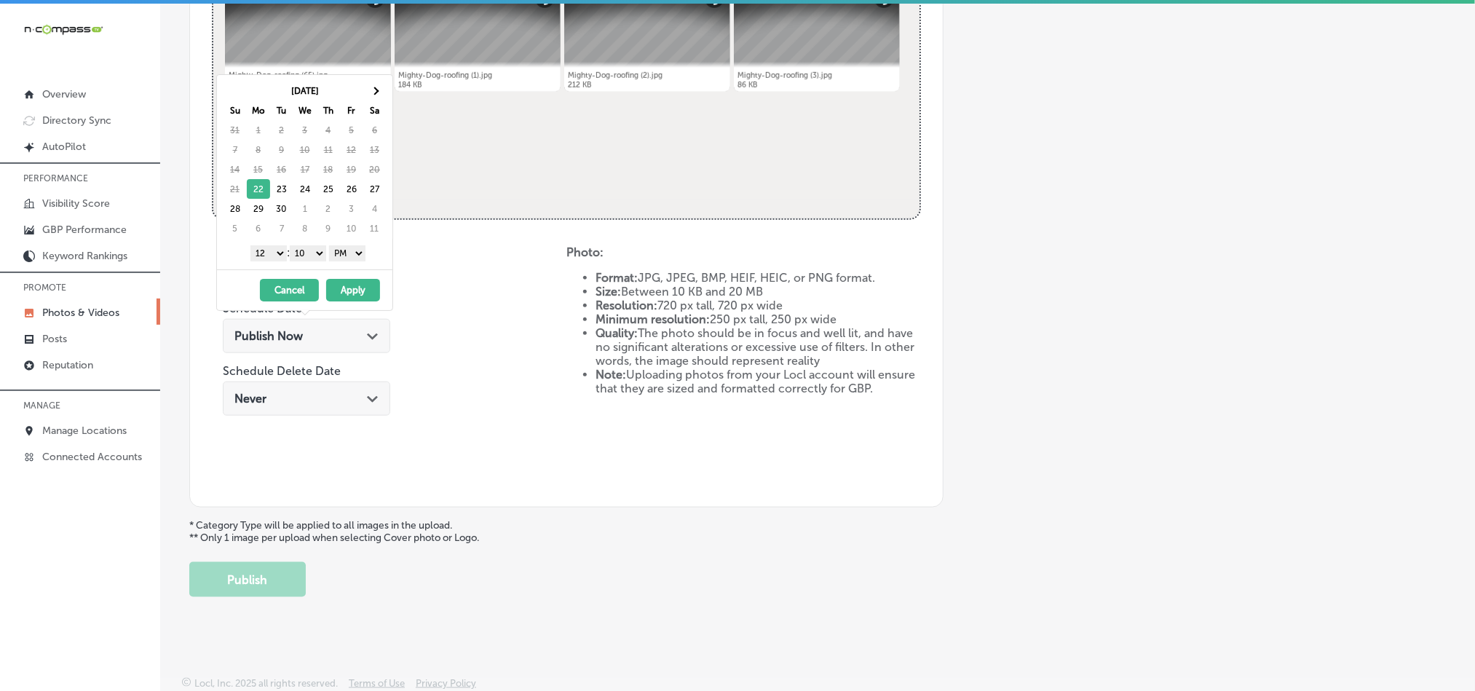
click at [363, 333] on div "Publish Now Path Created with Sketch." at bounding box center [306, 336] width 144 height 14
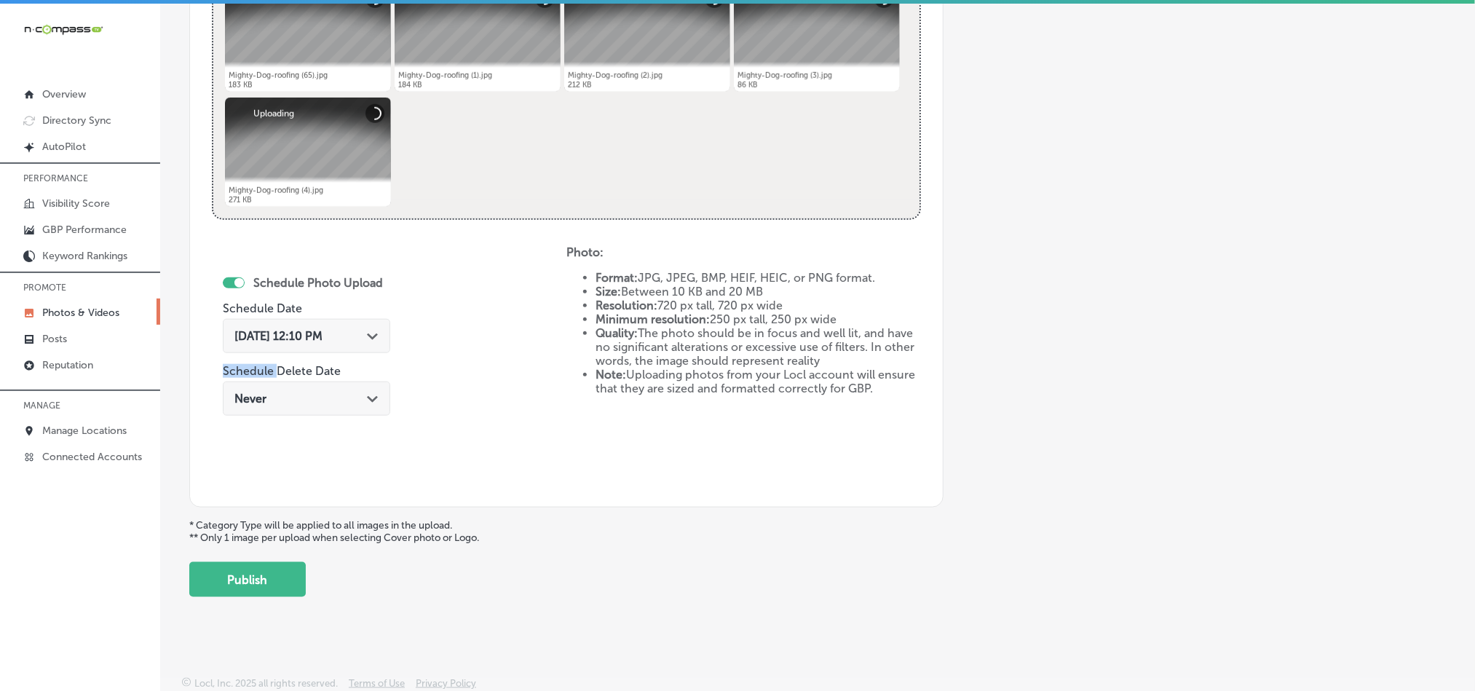
click at [363, 333] on div "[DATE] 12:10 PM Path Created with Sketch." at bounding box center [306, 336] width 144 height 14
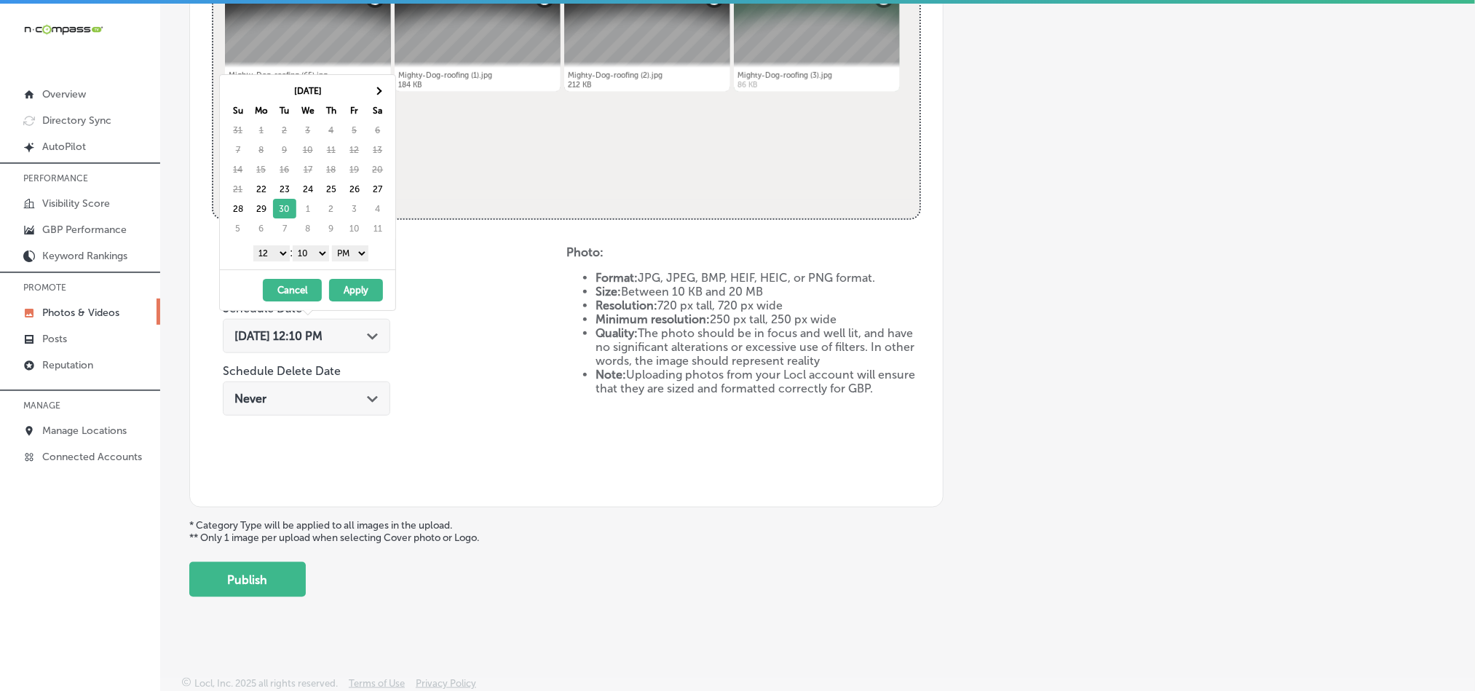
click at [276, 250] on select "1 2 3 4 5 6 7 8 9 10 11 12" at bounding box center [271, 253] width 36 height 16
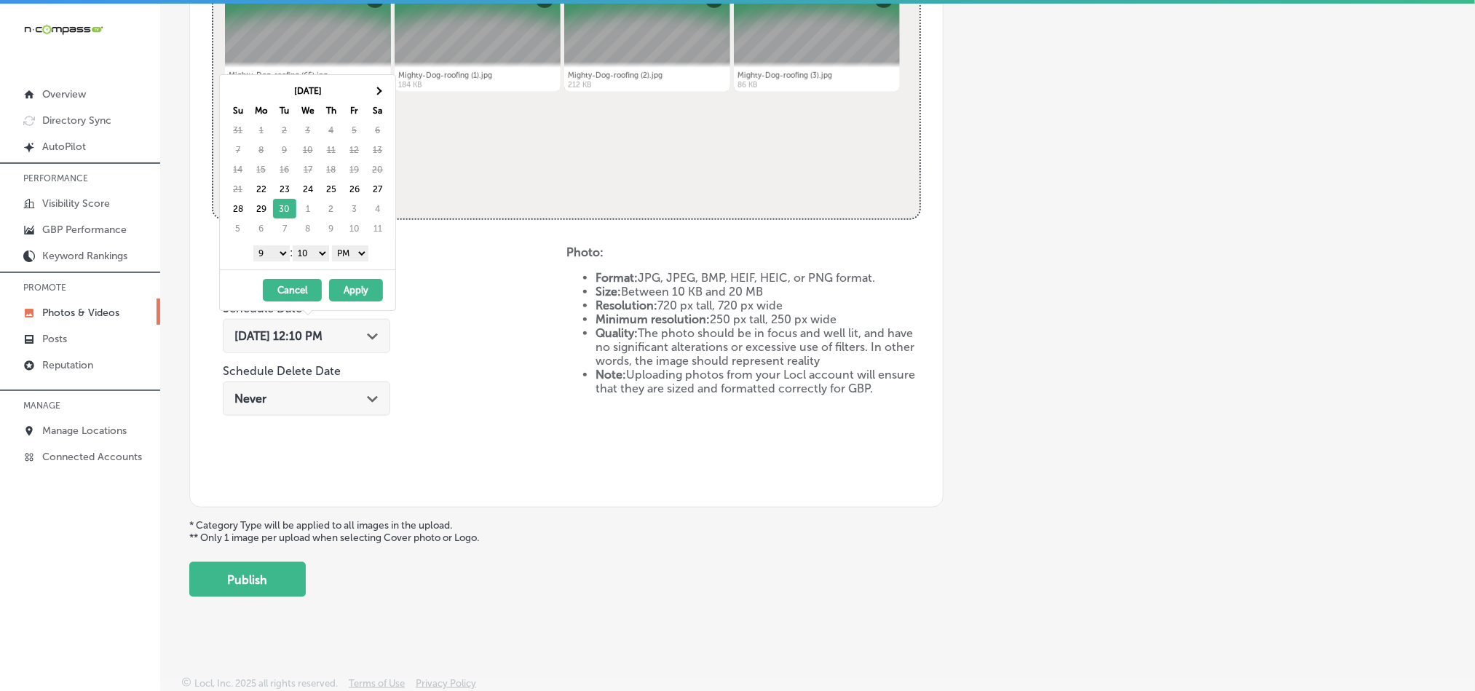
click at [312, 251] on select "00 10 20 30 40 50" at bounding box center [311, 253] width 36 height 16
click at [350, 256] on select "AM PM" at bounding box center [350, 253] width 36 height 16
click at [335, 248] on select "AM PM" at bounding box center [350, 253] width 36 height 16
click at [350, 291] on button "Apply" at bounding box center [356, 290] width 54 height 23
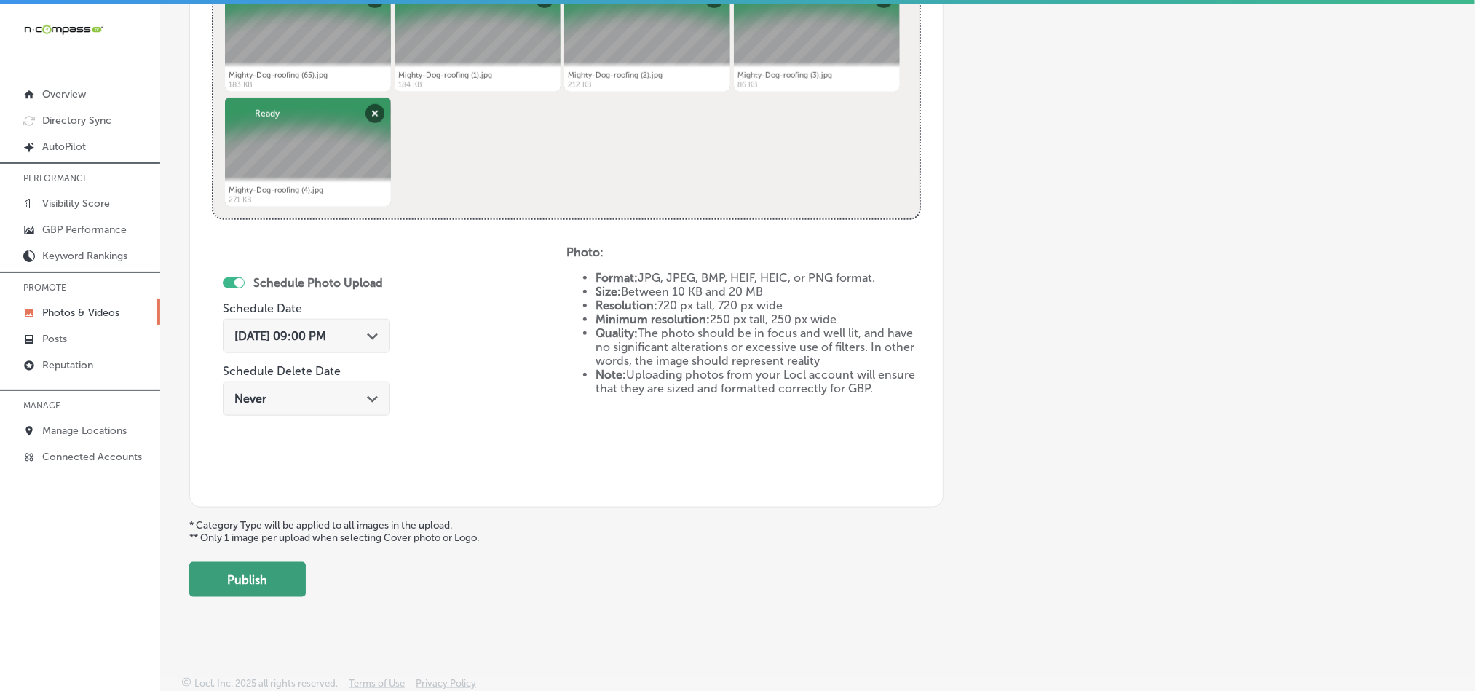
click at [263, 569] on button "Publish" at bounding box center [247, 579] width 117 height 35
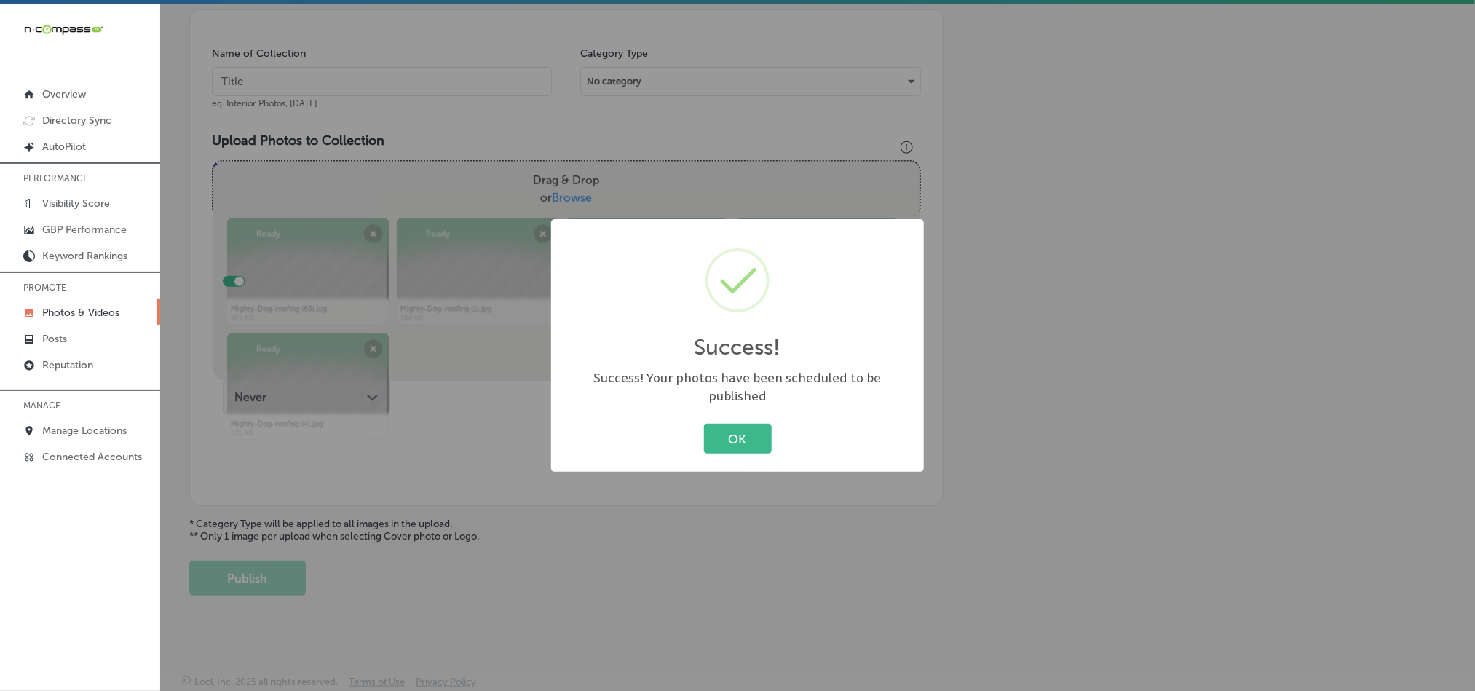
scroll to position [416, 0]
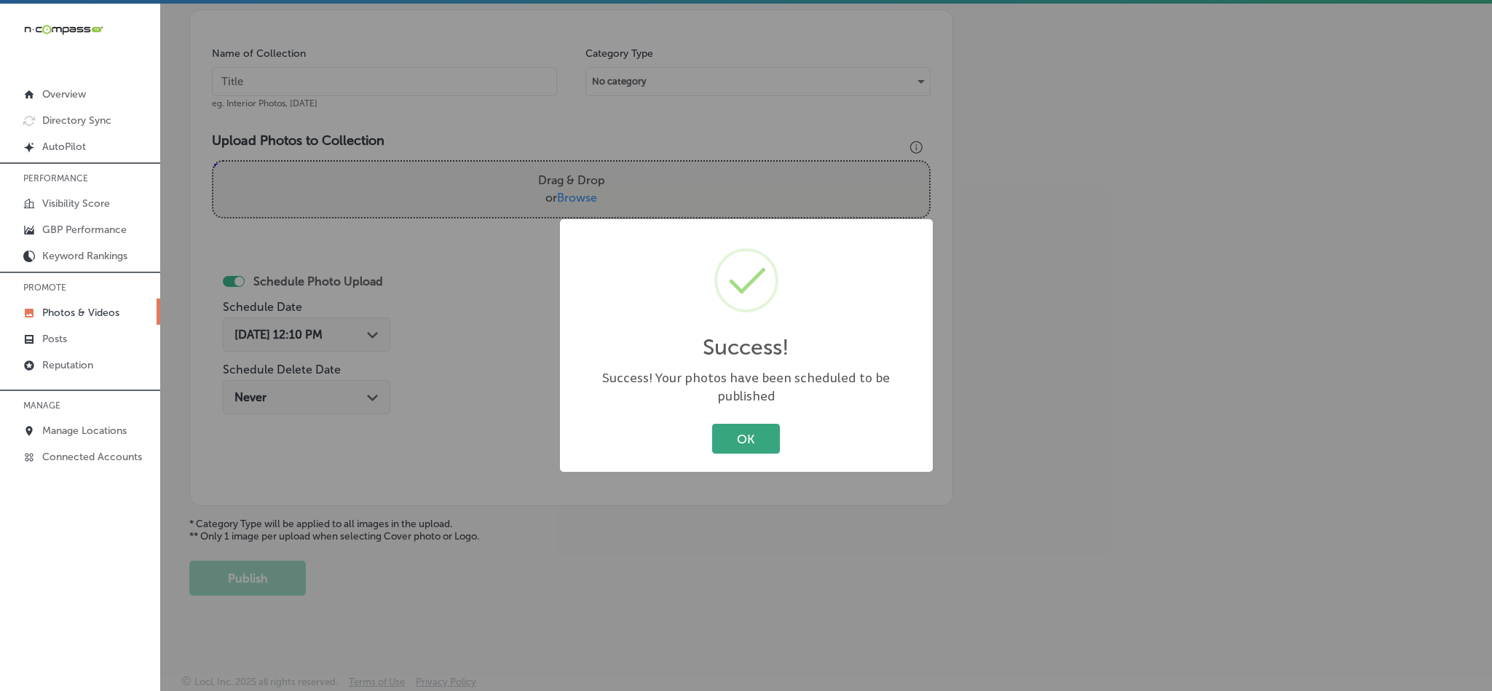
click at [744, 427] on button "OK" at bounding box center [746, 439] width 68 height 30
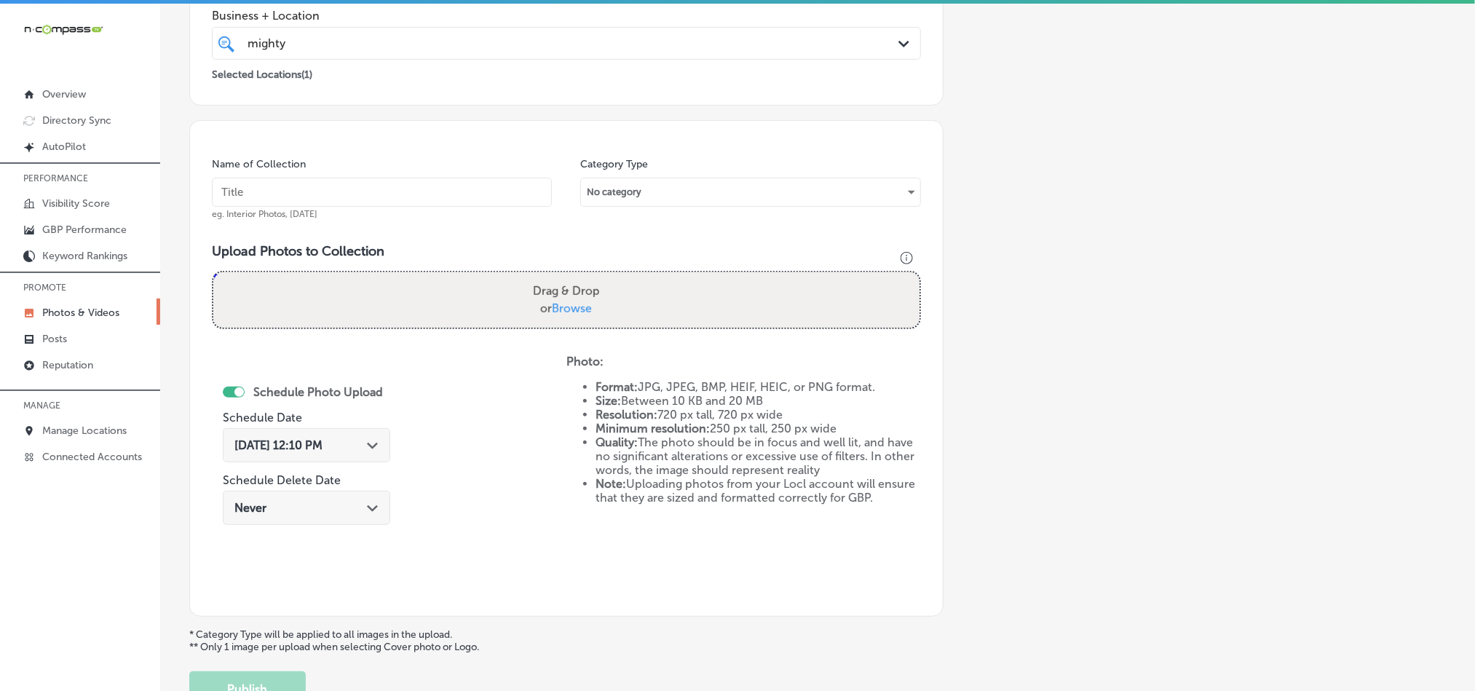
scroll to position [269, 0]
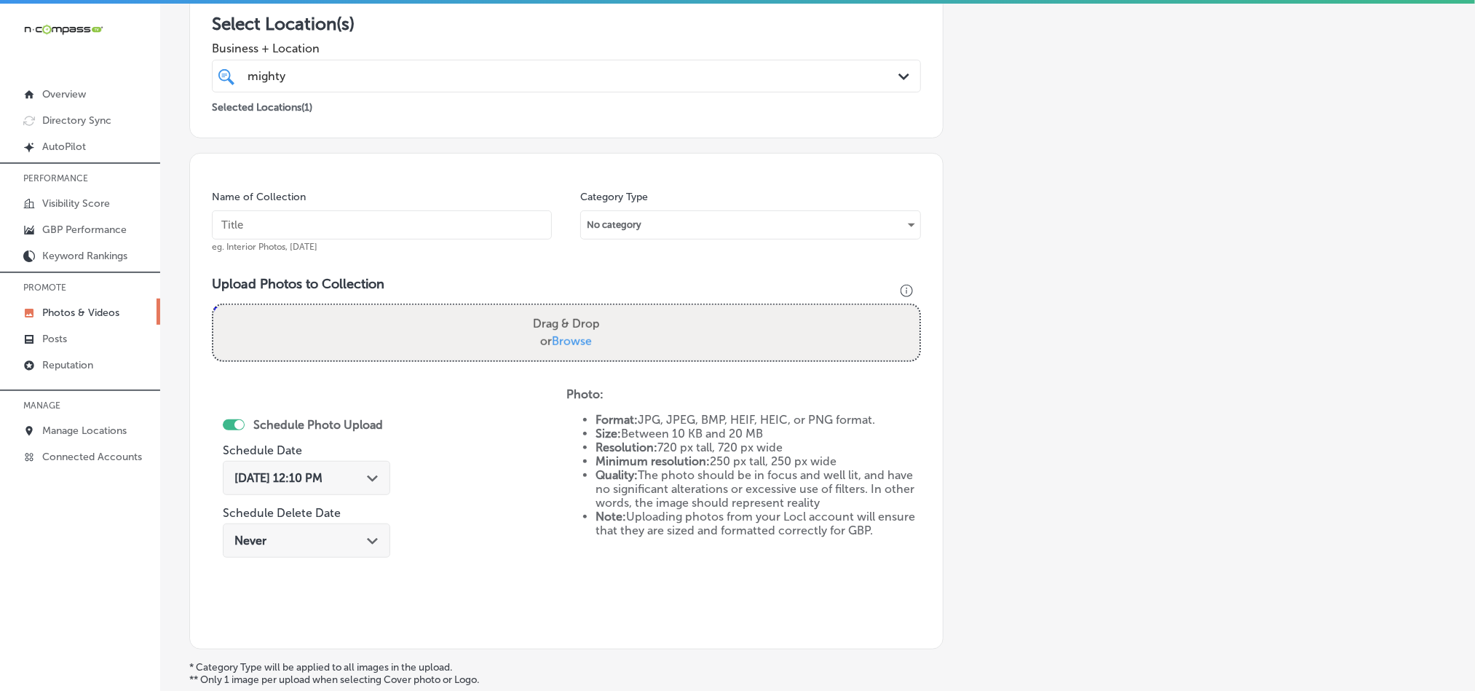
click at [468, 228] on input "text" at bounding box center [382, 224] width 340 height 29
paste input "Mighty-Dog-roofing-Residential-Roofing"
type input "Mighty-Dog-roofing-Residential-Roofing"
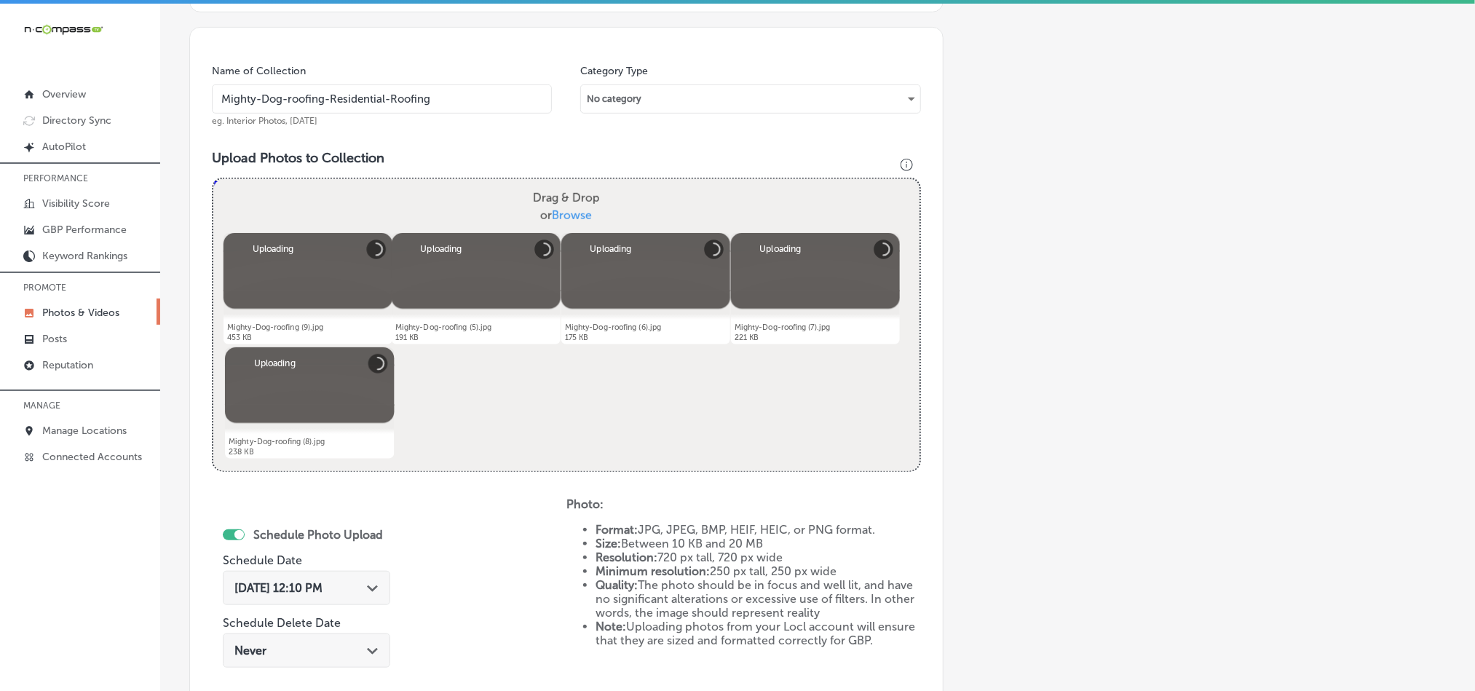
scroll to position [561, 0]
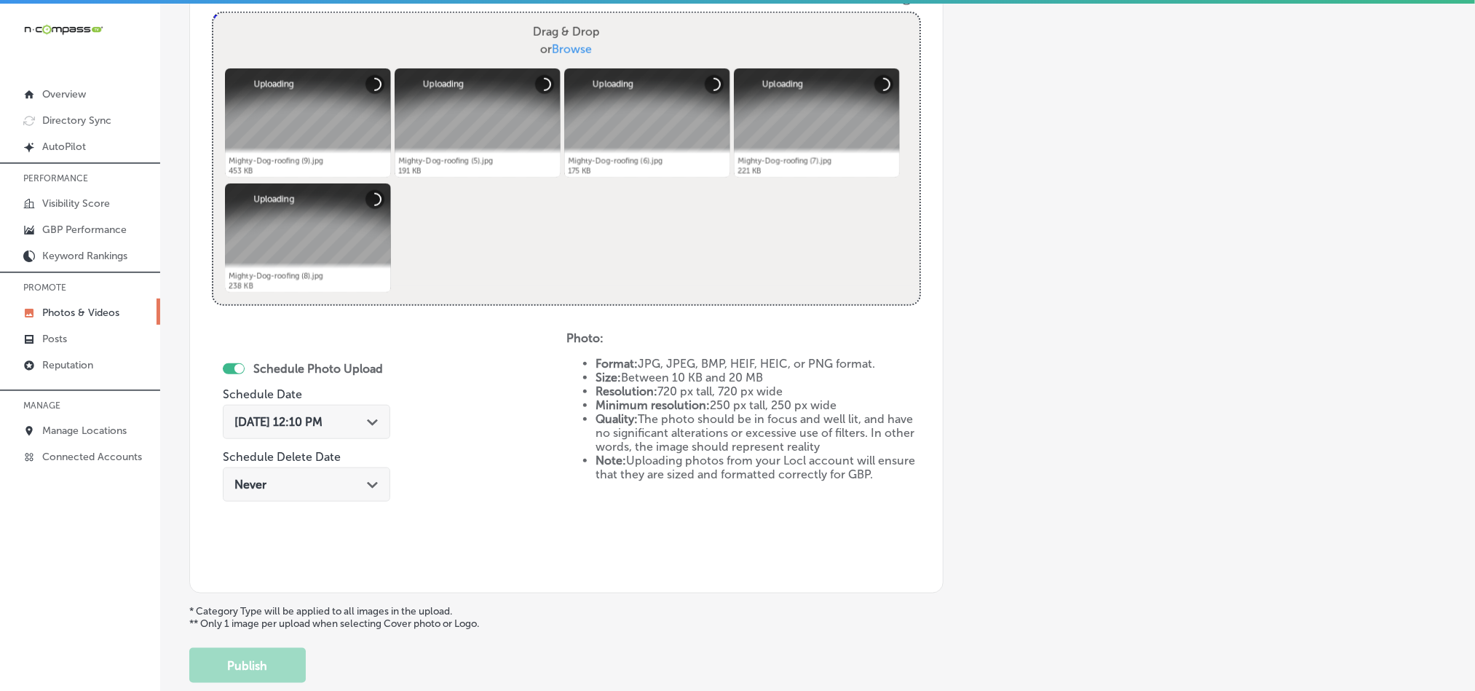
click at [306, 429] on span "[DATE] 12:10 PM" at bounding box center [278, 422] width 88 height 14
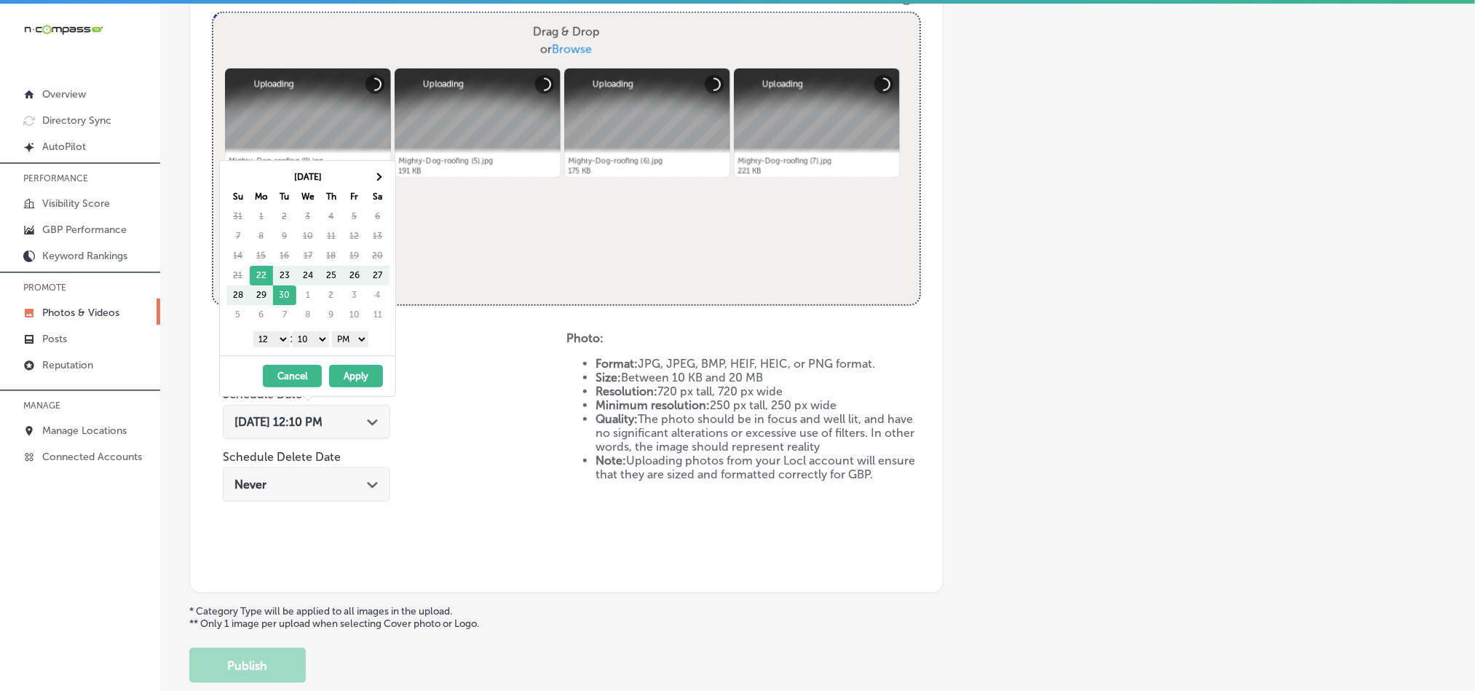
click at [377, 187] on th "Sa" at bounding box center [377, 197] width 23 height 20
click at [377, 180] on span at bounding box center [378, 177] width 8 height 8
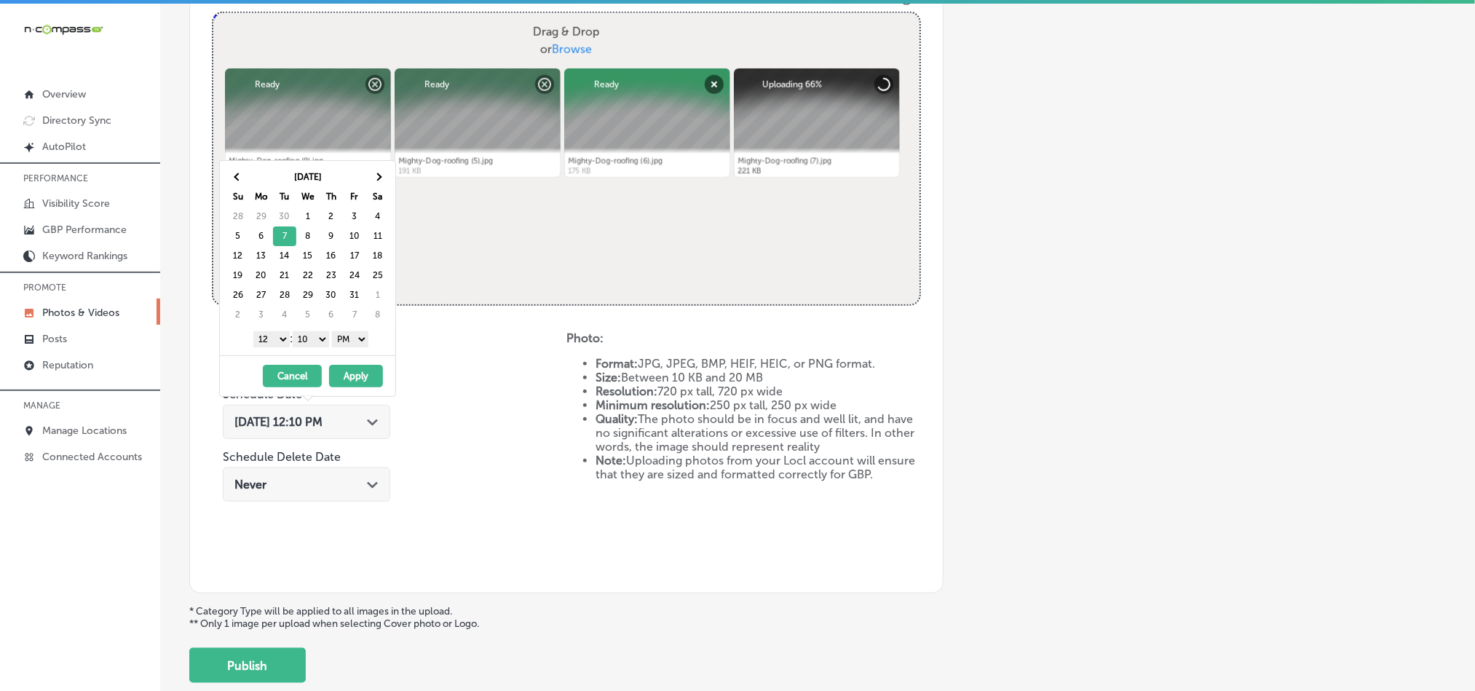
click at [275, 337] on select "1 2 3 4 5 6 7 8 9 10 11 12" at bounding box center [271, 339] width 36 height 16
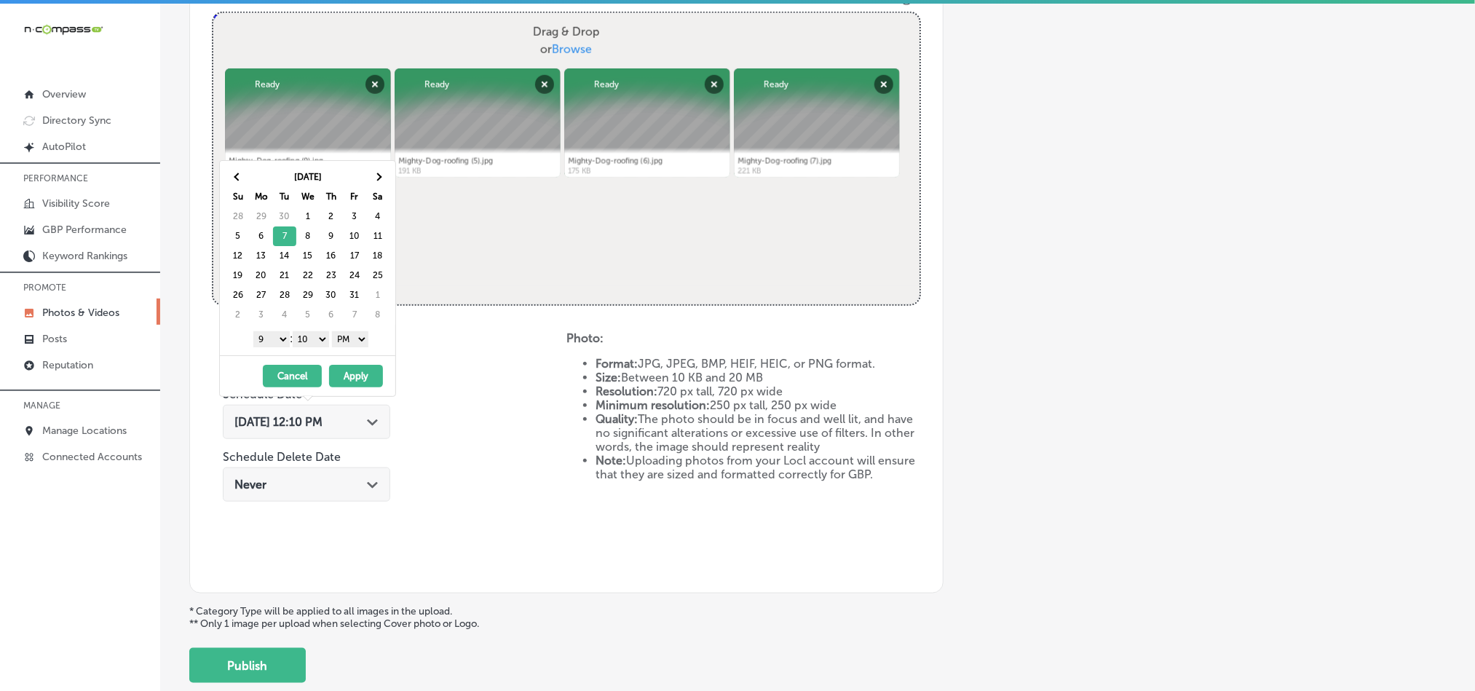
click at [315, 342] on select "00 10 20 30 40 50" at bounding box center [311, 339] width 36 height 16
click at [360, 377] on button "Apply" at bounding box center [356, 376] width 54 height 23
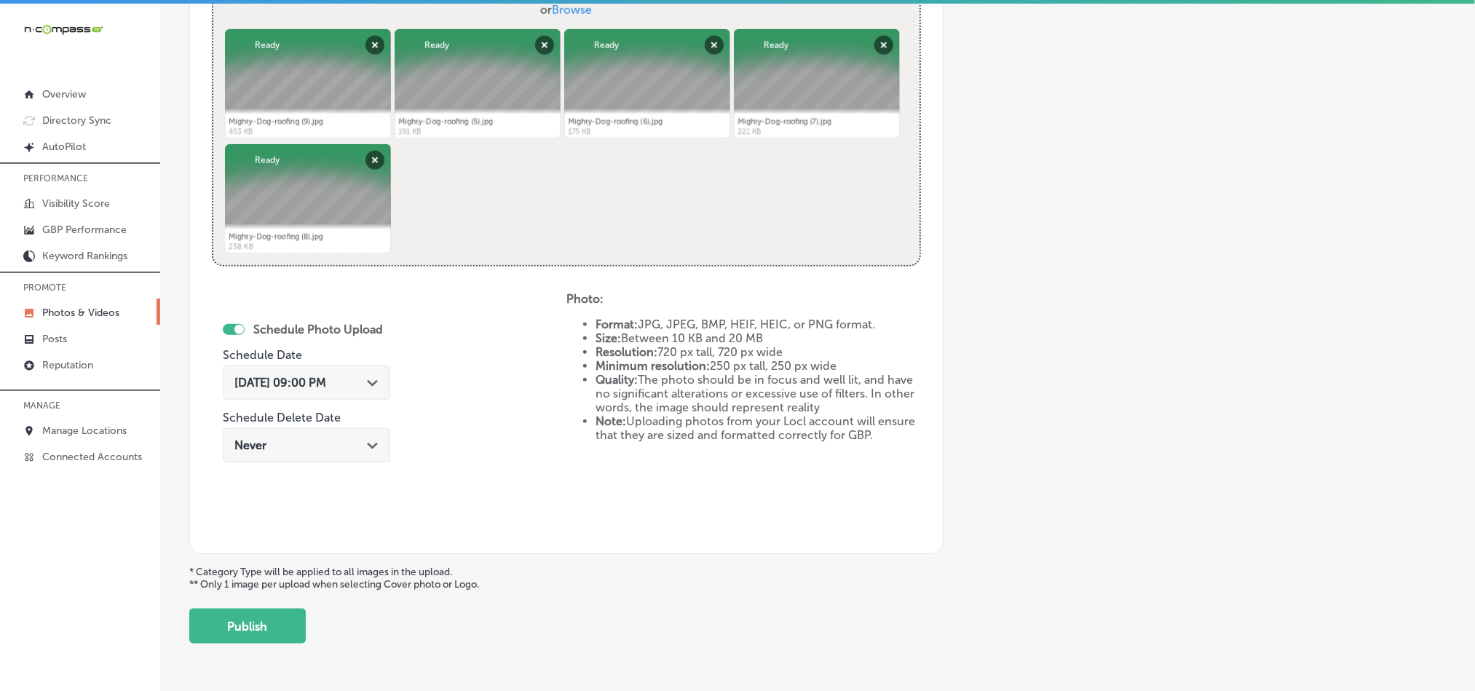
scroll to position [652, 0]
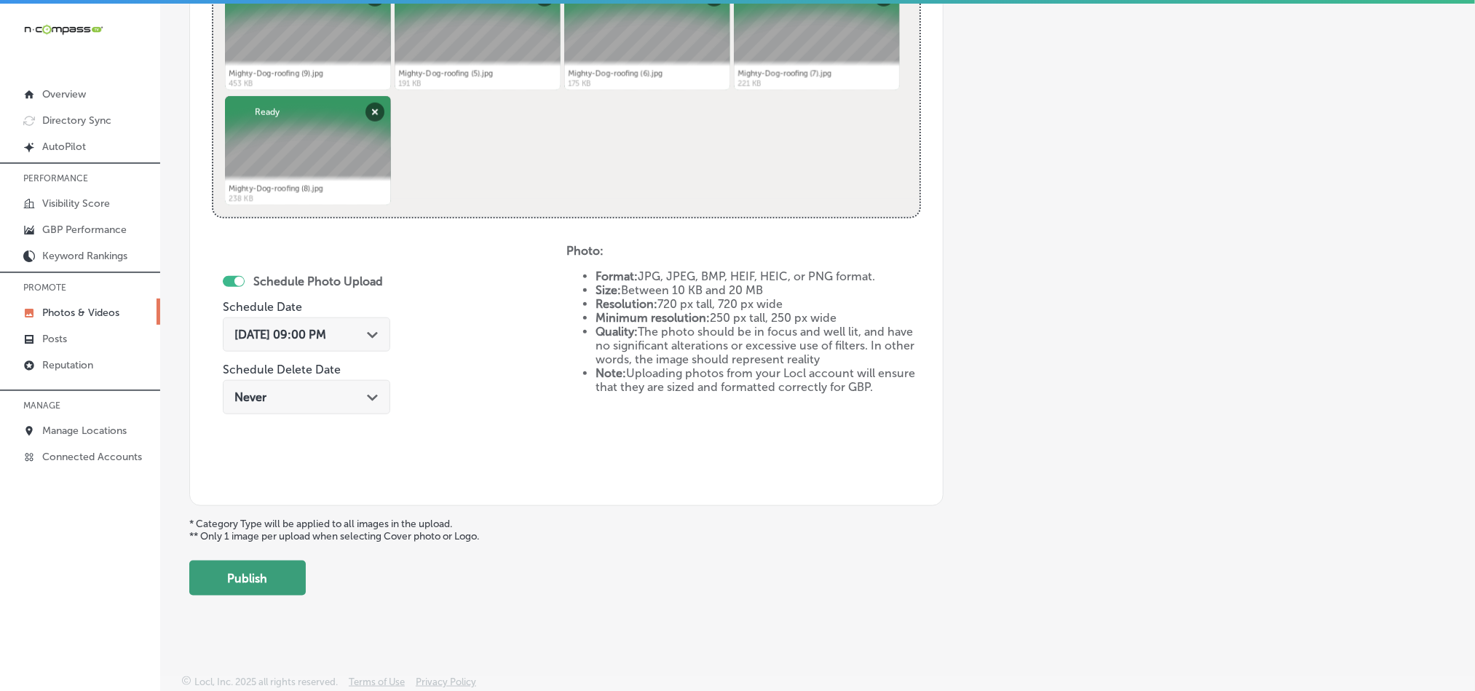
click at [273, 580] on button "Publish" at bounding box center [247, 578] width 117 height 35
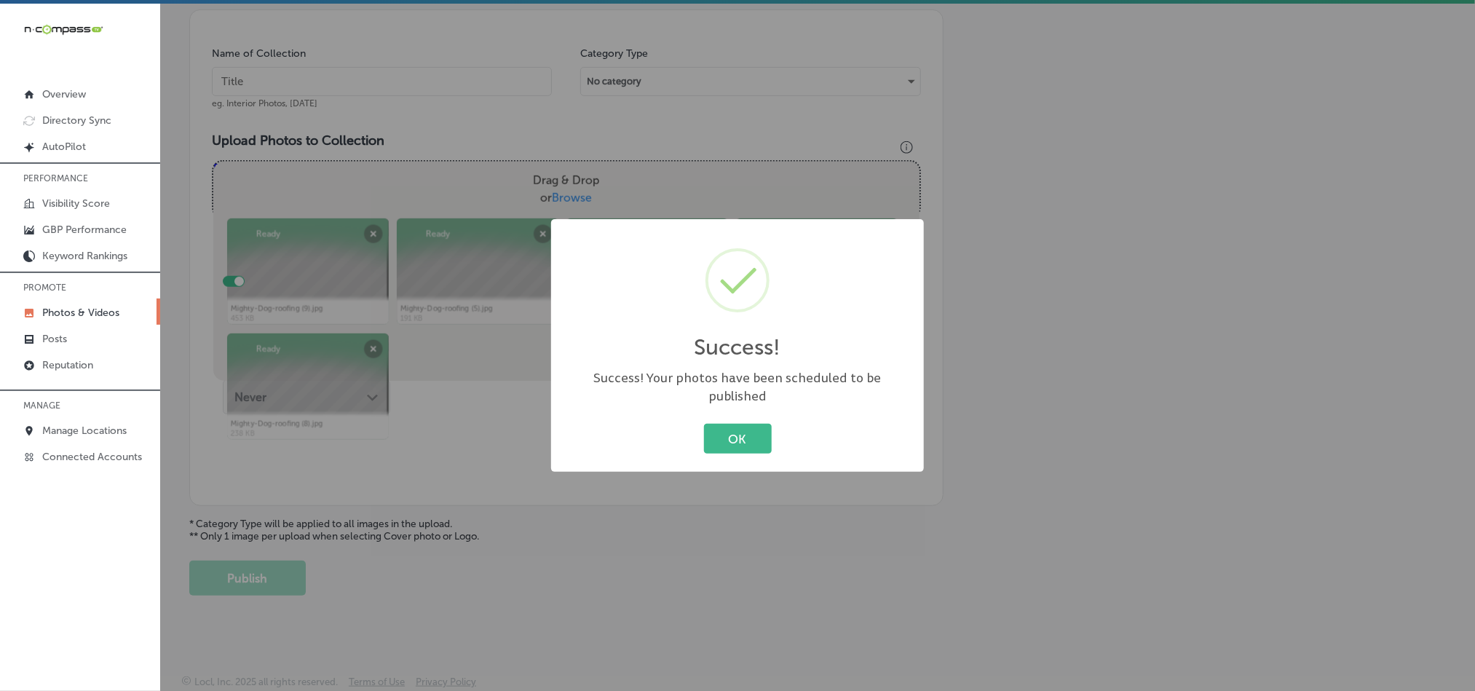
scroll to position [416, 0]
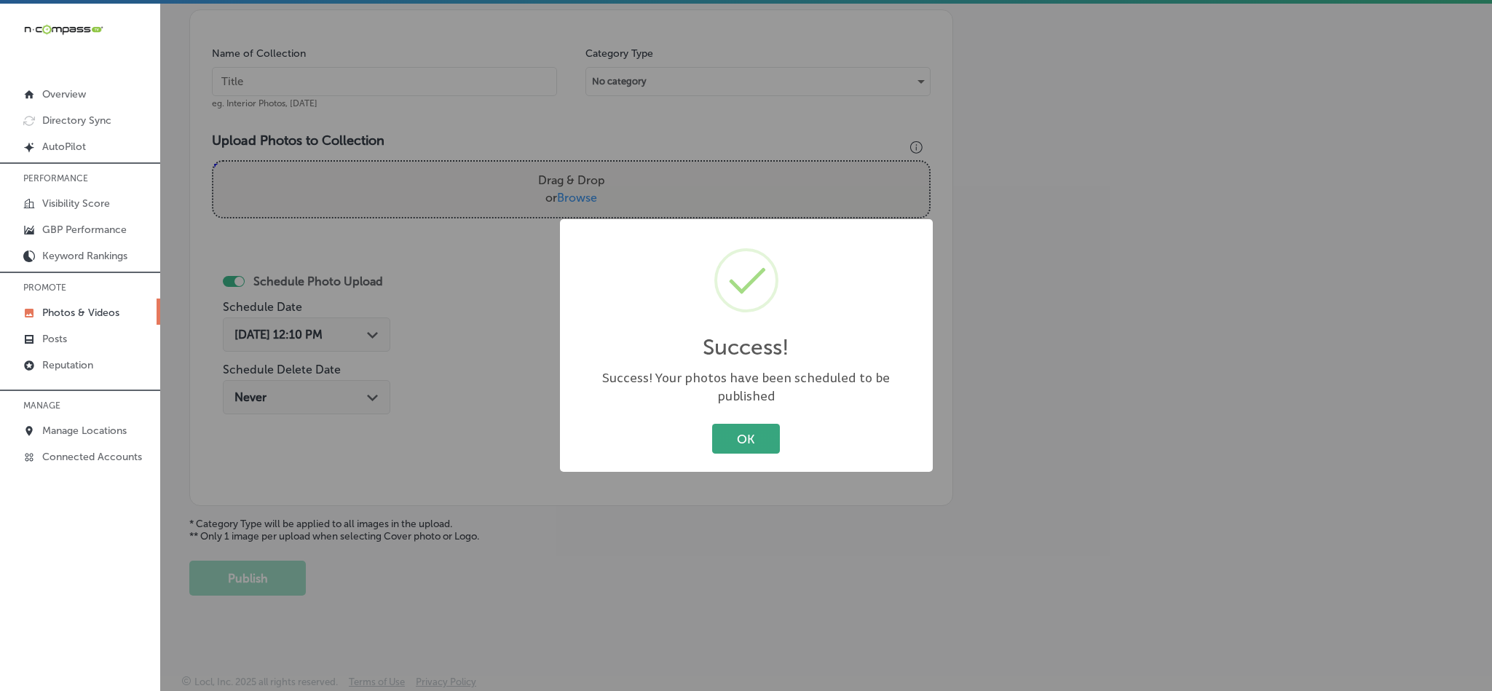
click at [741, 424] on button "OK" at bounding box center [746, 439] width 68 height 30
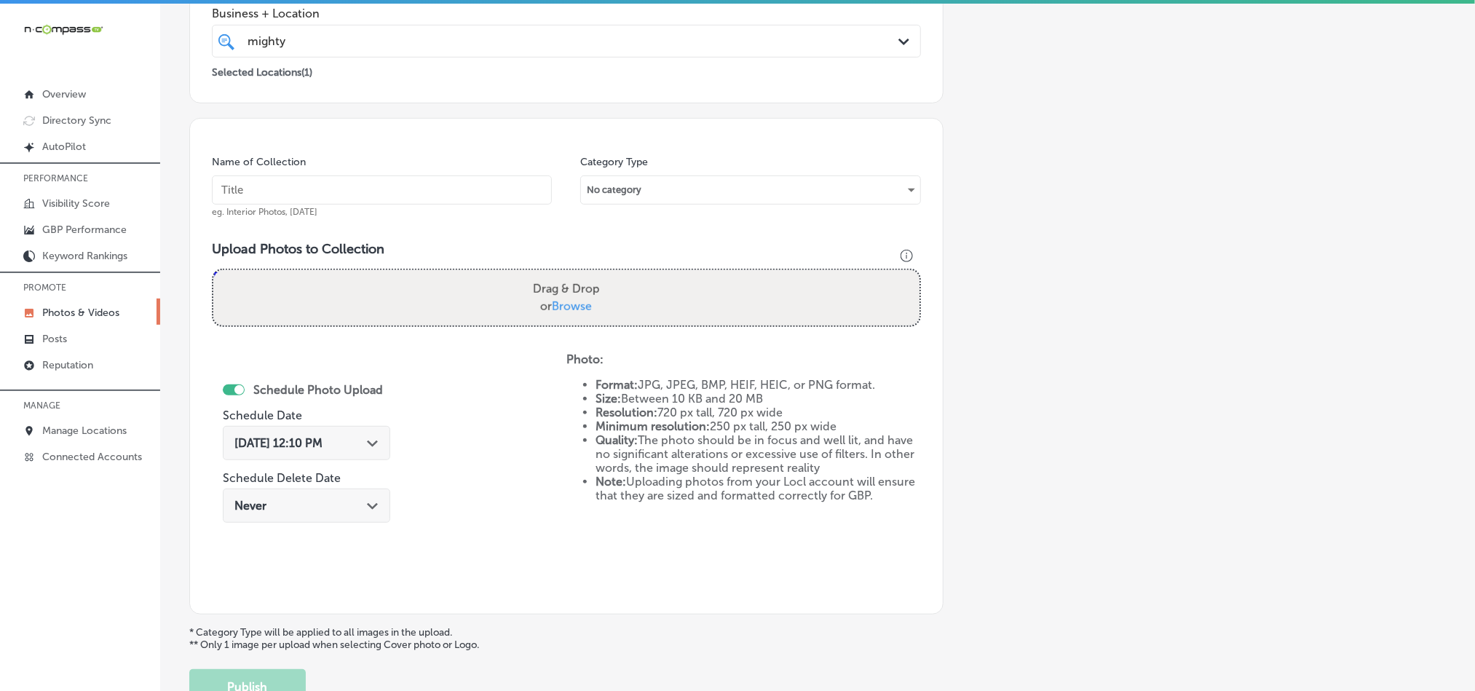
scroll to position [271, 0]
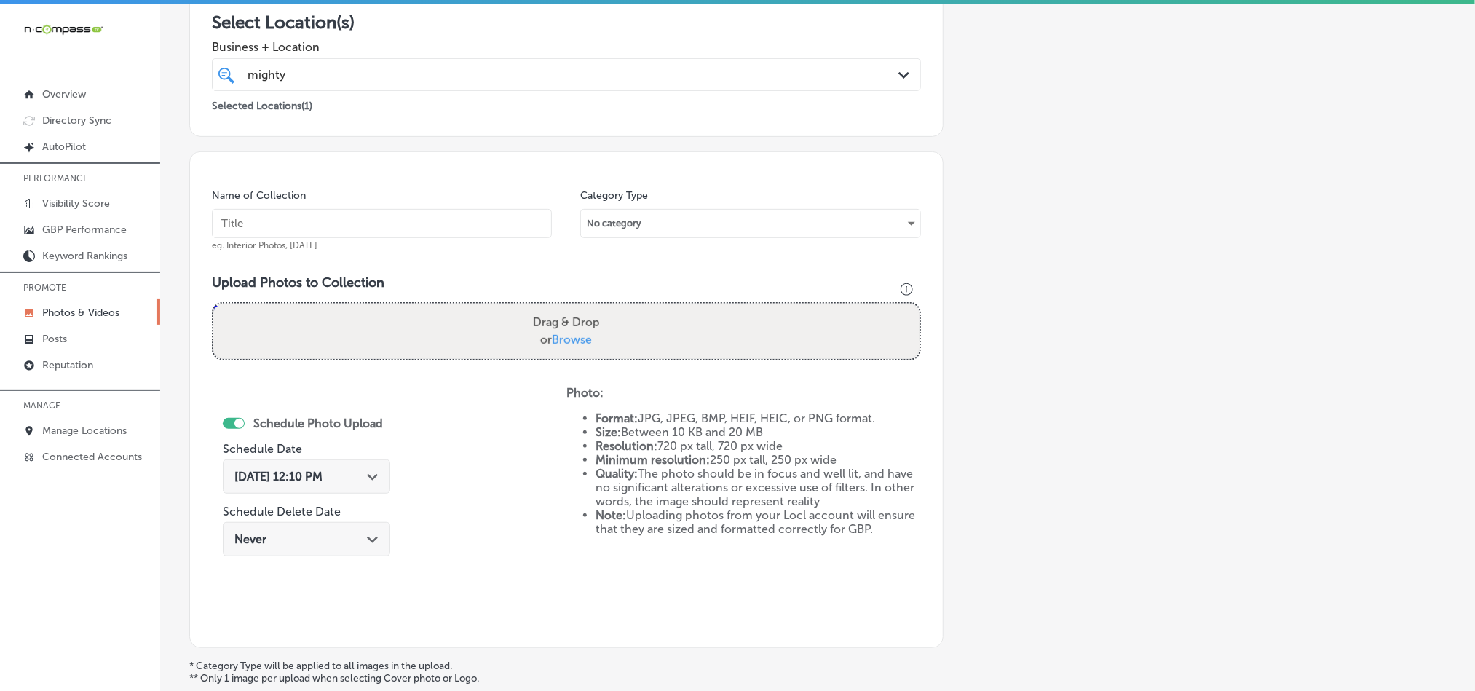
click at [363, 221] on input "text" at bounding box center [382, 223] width 340 height 29
paste input "Mighty-Dog-roofing-Commercial-Roofing"
type input "Mighty-Dog-roofing-Commercial-Roofing"
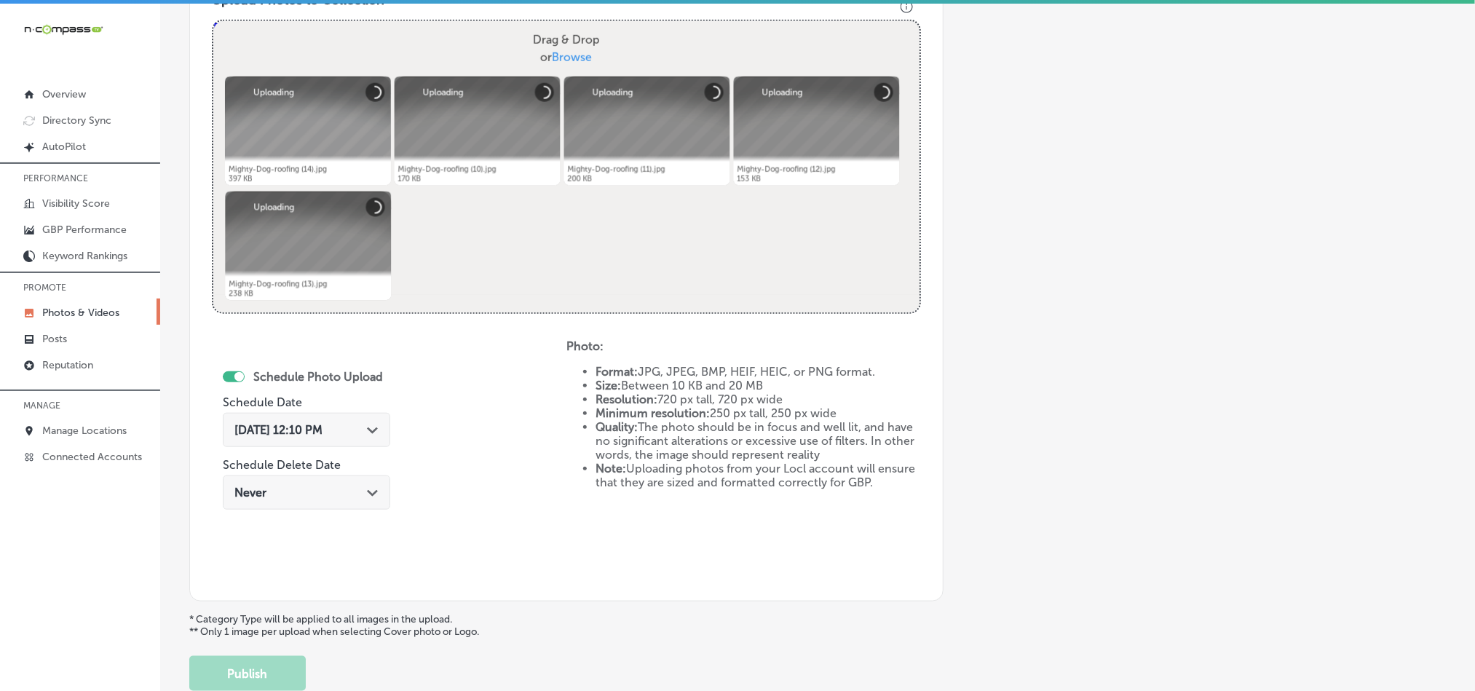
scroll to position [561, 0]
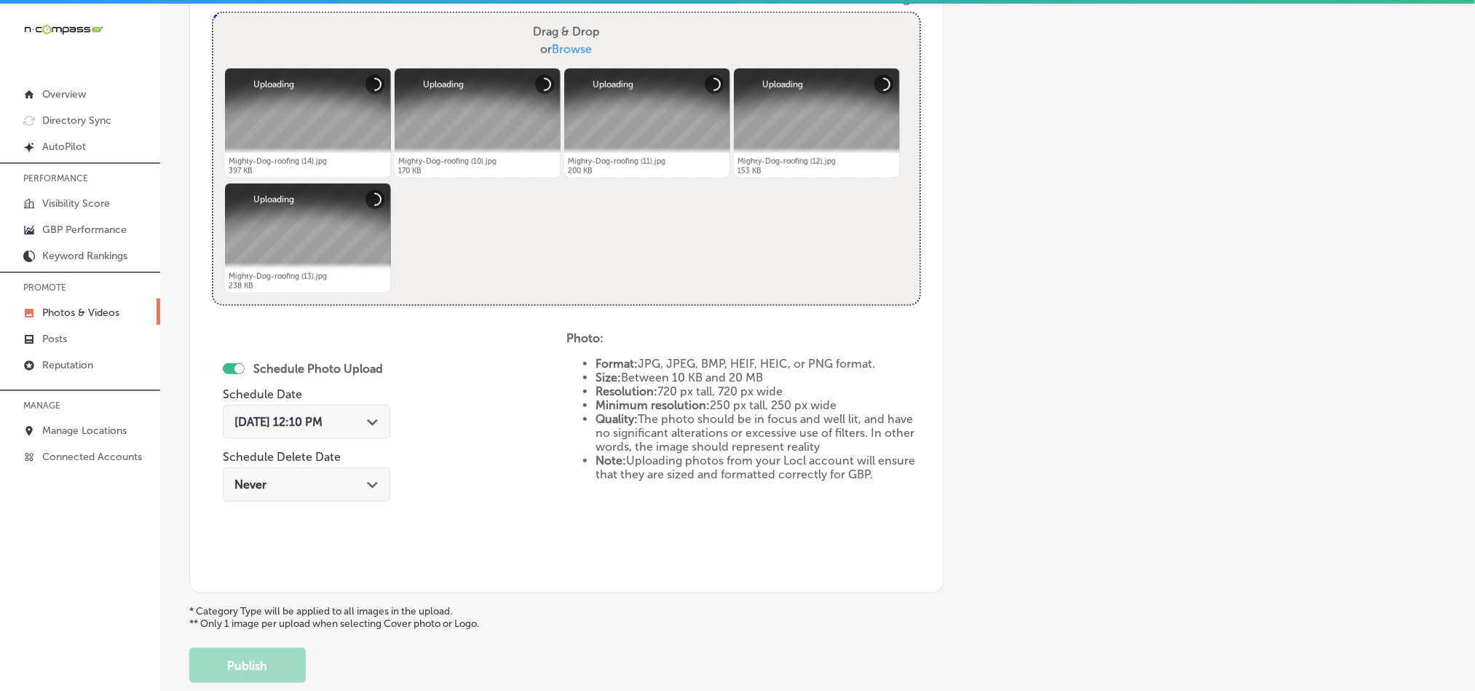
click at [366, 420] on div "[DATE] 12:10 PM Path Created with Sketch." at bounding box center [306, 422] width 144 height 14
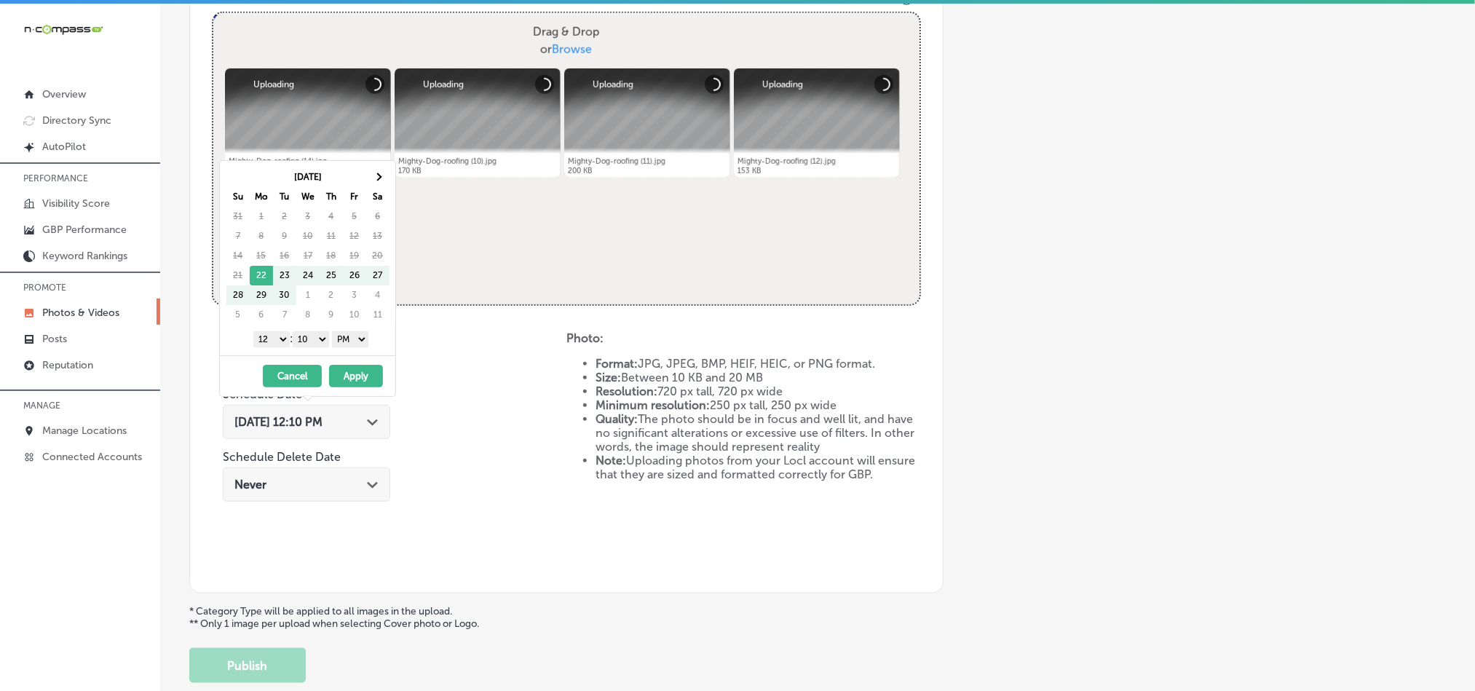
click at [372, 166] on div "[DATE] Su Mo Tu We Th Fr Sa 31 1 2 3 4 5 6 7 8 9 10 11 12 13 14 15 16 17 18 19 …" at bounding box center [308, 258] width 176 height 194
click at [377, 181] on span at bounding box center [378, 177] width 8 height 8
click at [269, 344] on select "1 2 3 4 5 6 7 8 9 10 11 12" at bounding box center [271, 339] width 36 height 16
click at [310, 342] on select "00 10 20 30 40 50" at bounding box center [311, 339] width 36 height 16
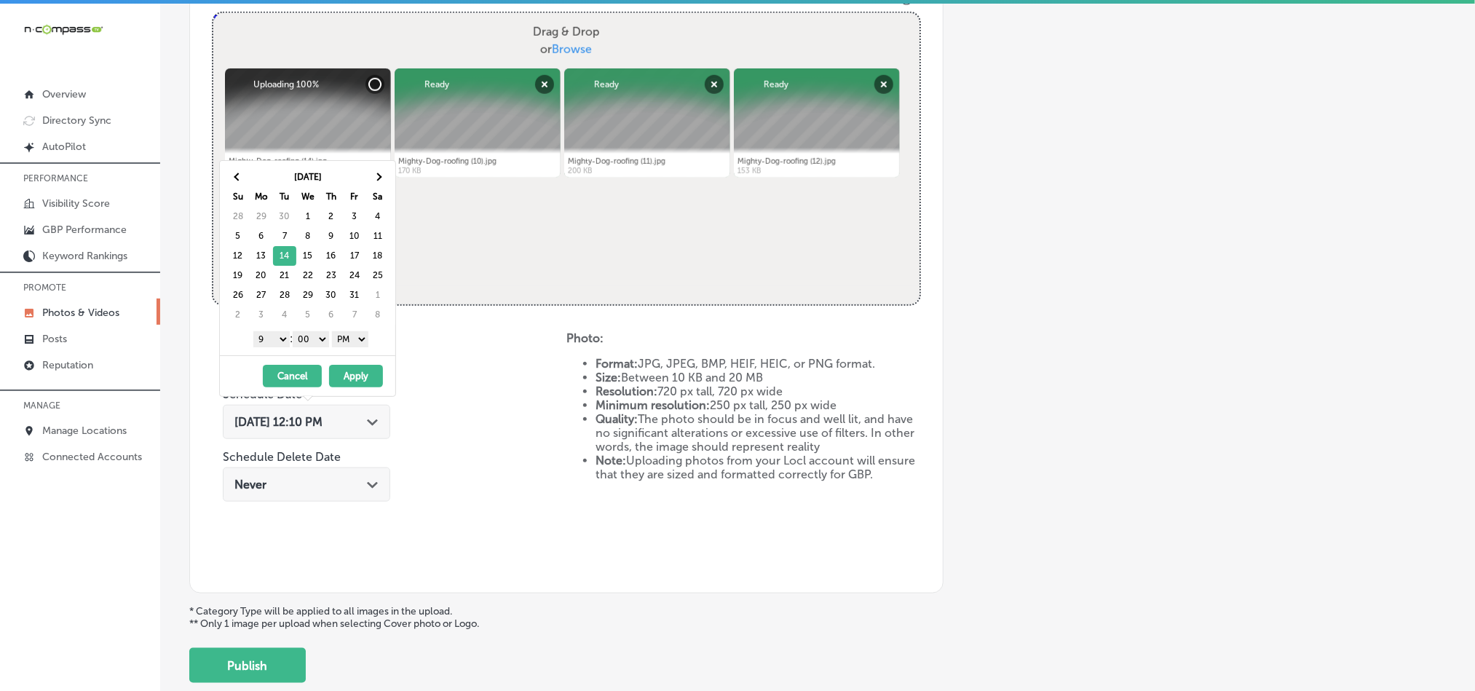
click at [360, 385] on button "Apply" at bounding box center [356, 376] width 54 height 23
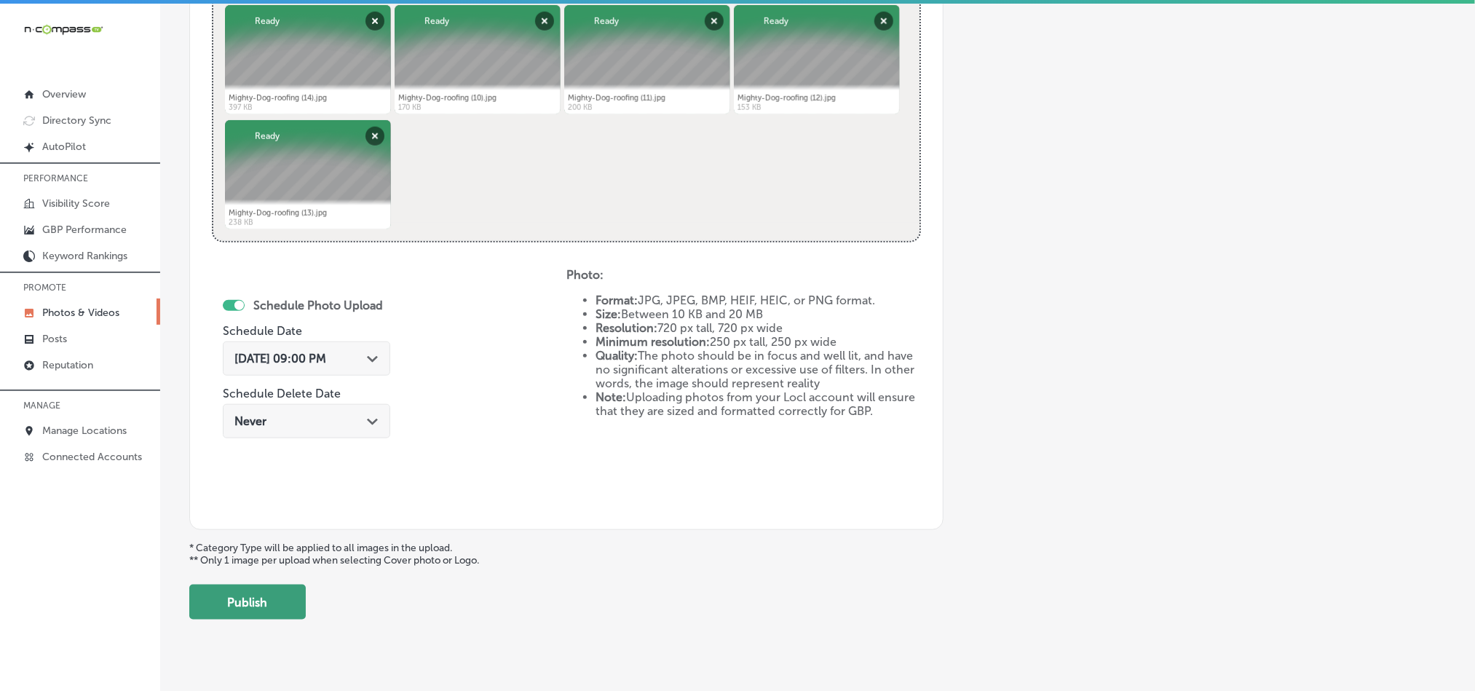
scroll to position [652, 0]
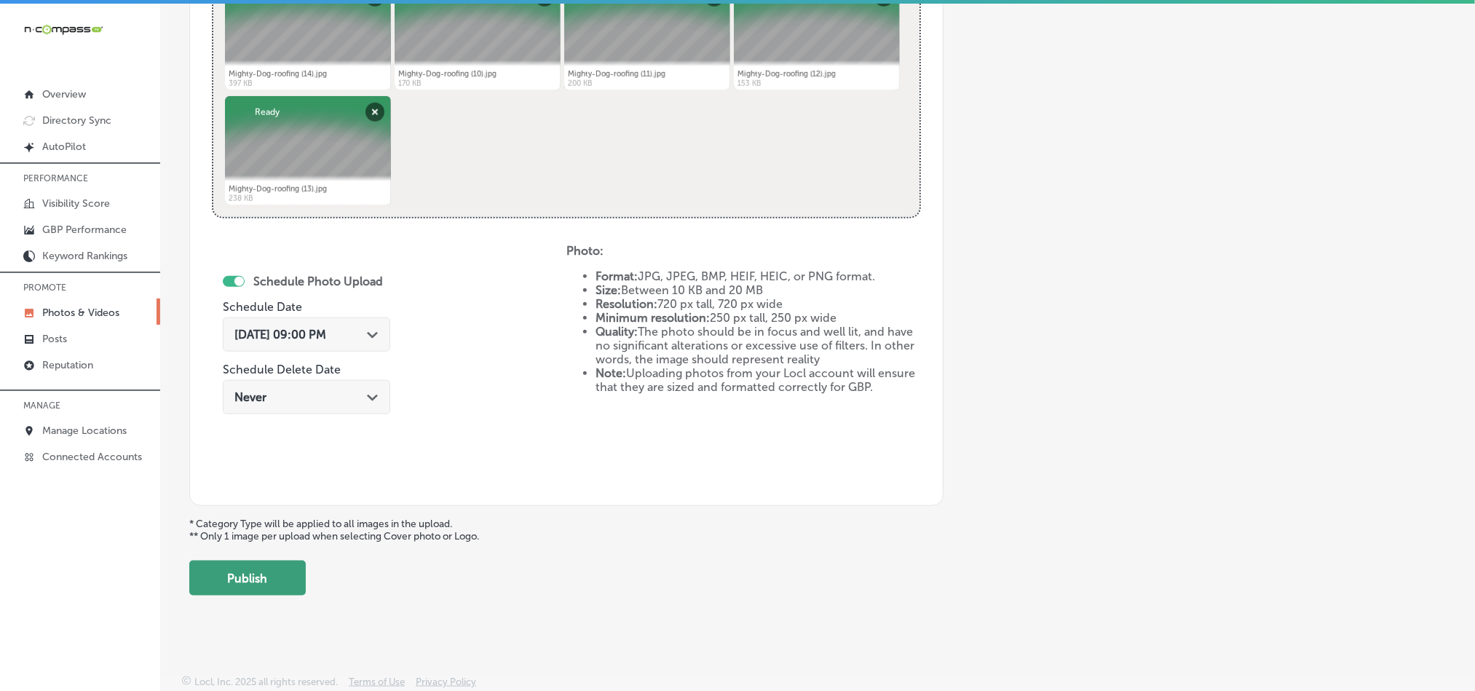
click at [259, 564] on button "Publish" at bounding box center [247, 578] width 117 height 35
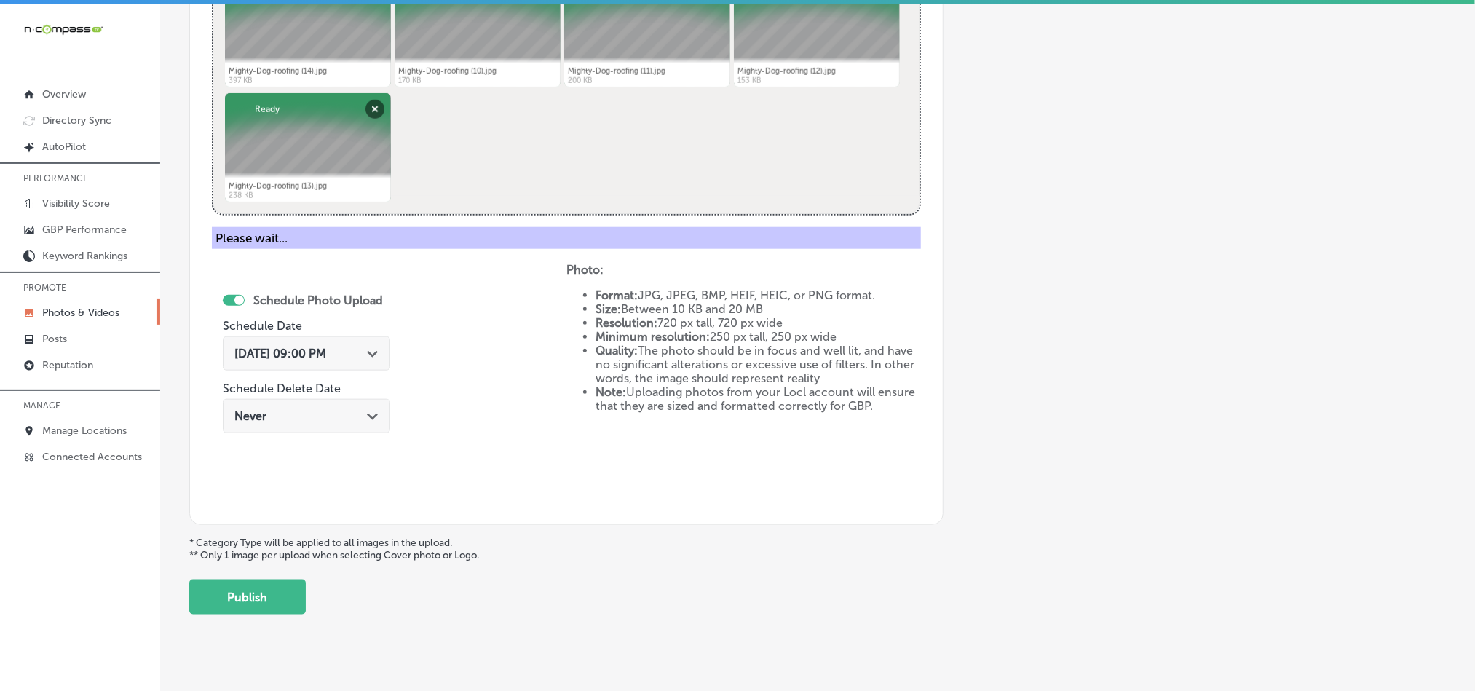
scroll to position [416, 0]
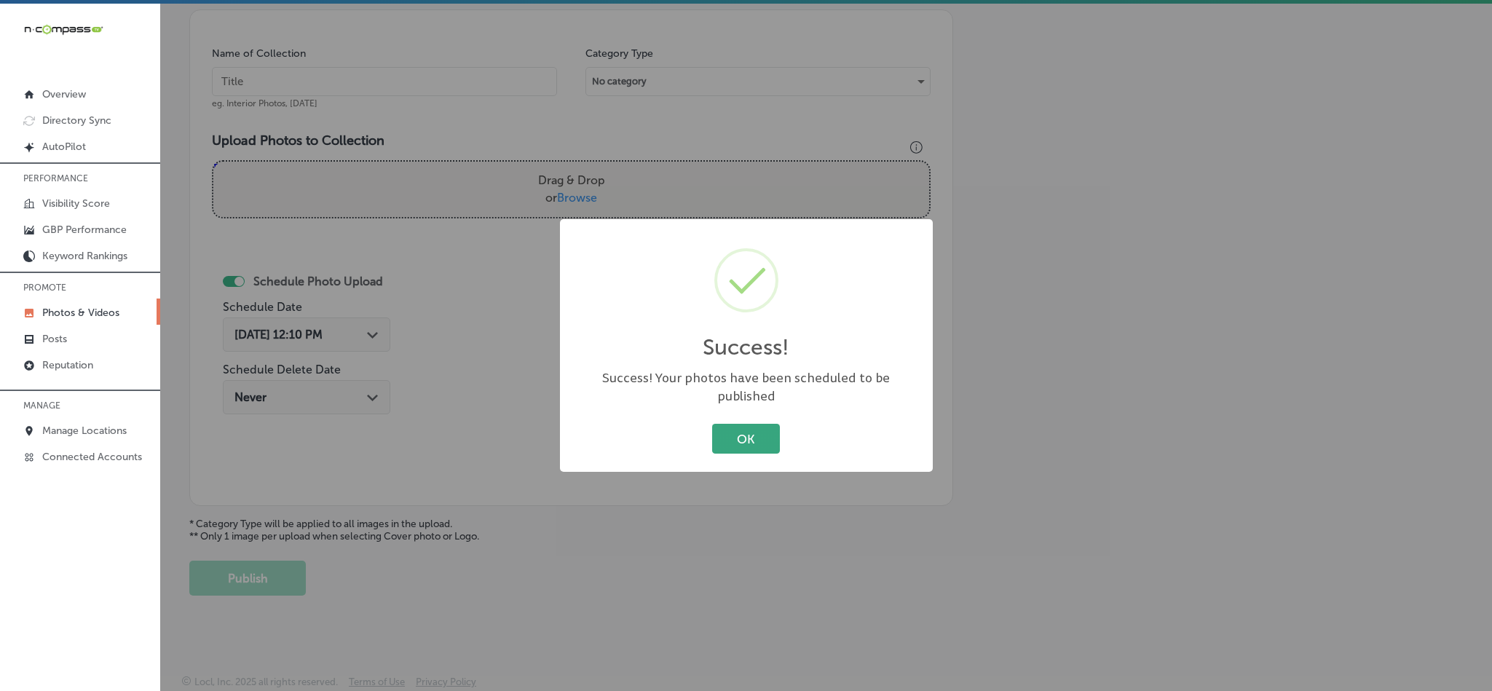
click at [730, 433] on button "OK" at bounding box center [746, 439] width 68 height 30
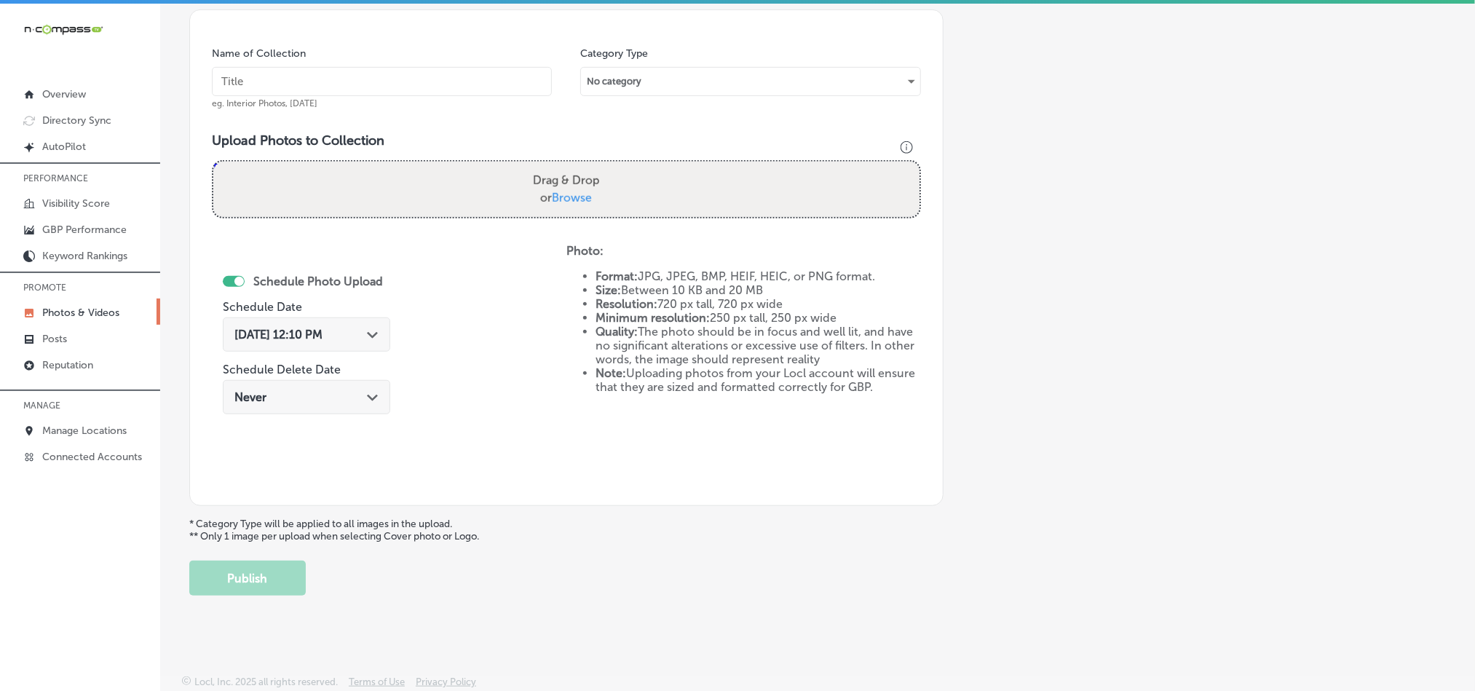
click at [310, 86] on input "text" at bounding box center [382, 81] width 340 height 29
paste input "Mighty-Dog-roofing-Roof-Inspection"
type input "Mighty-Dog-roofing-Roof-Inspection"
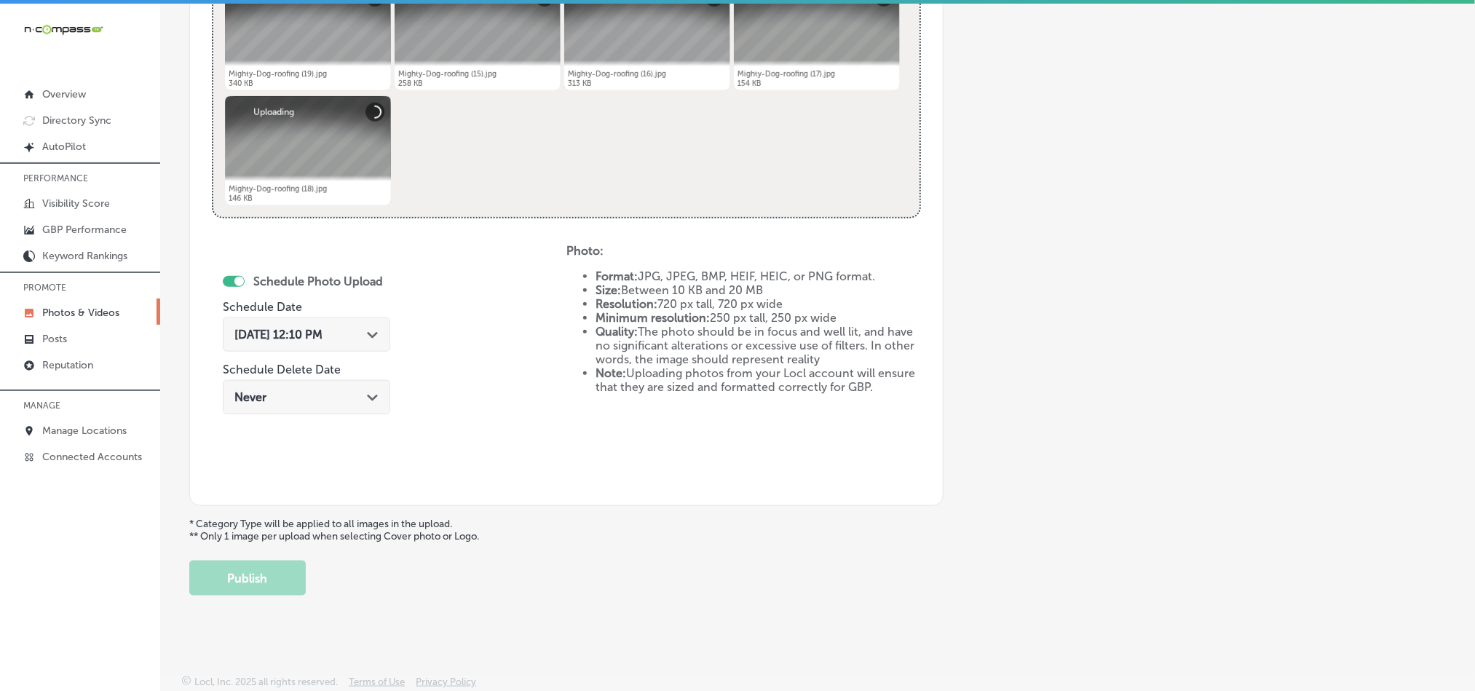
scroll to position [652, 0]
click at [376, 328] on div "Path Created with Sketch." at bounding box center [373, 334] width 12 height 12
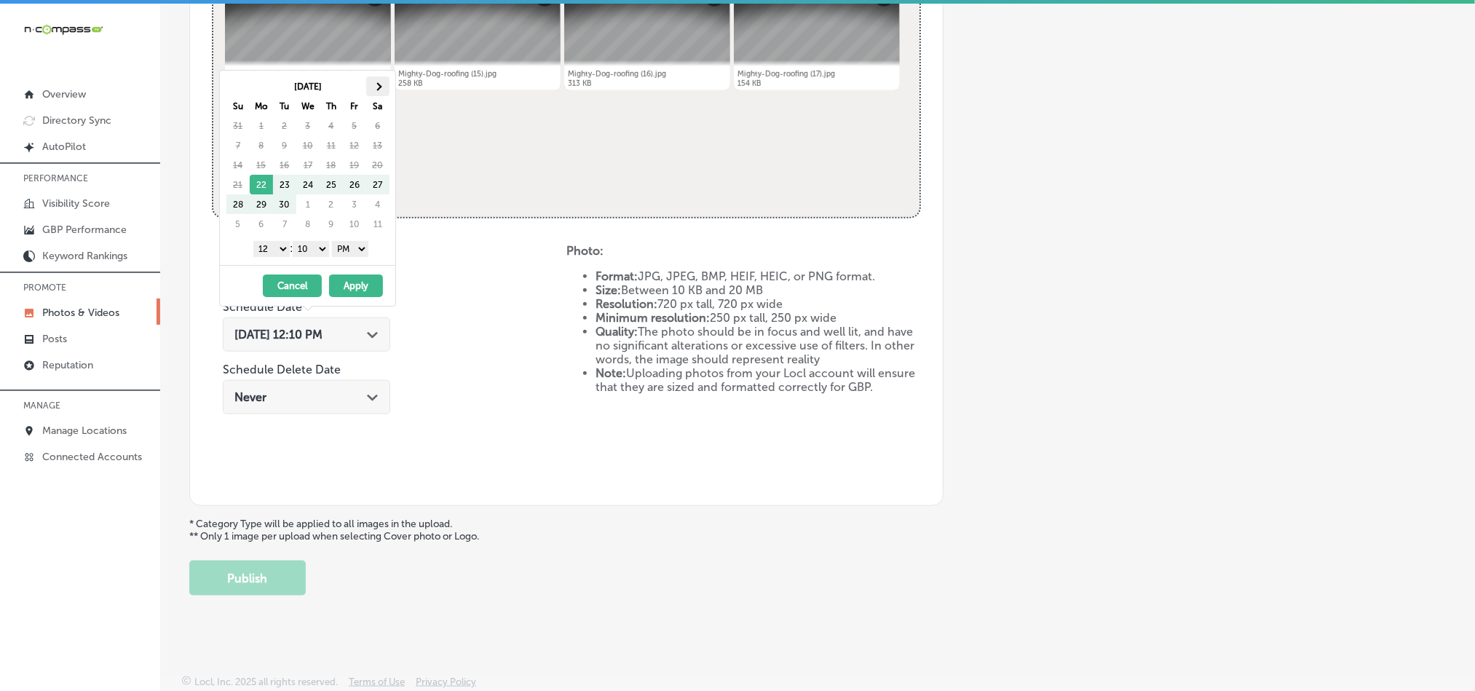
click at [377, 84] on span at bounding box center [378, 86] width 8 height 8
click at [275, 250] on select "1 2 3 4 5 6 7 8 9 10 11 12" at bounding box center [271, 249] width 36 height 16
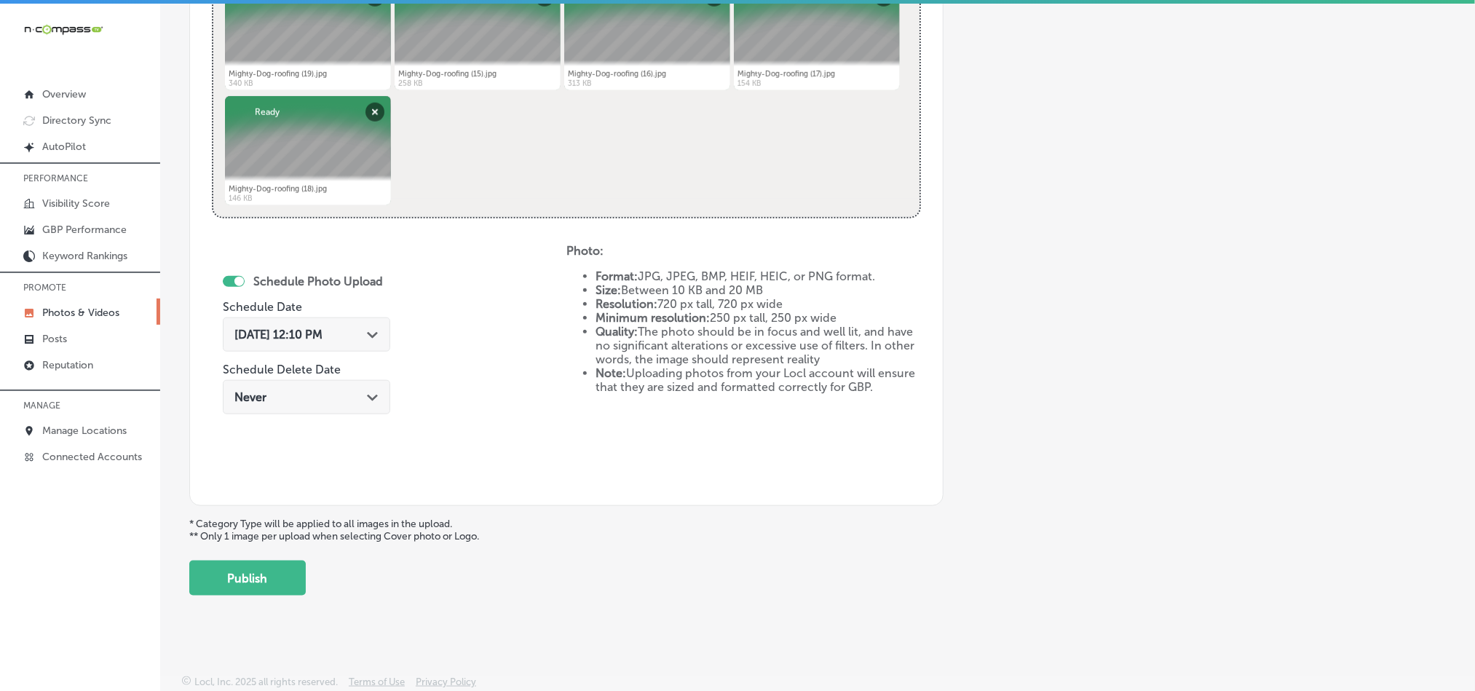
click at [494, 357] on div "Schedule Photo Upload Schedule Date [DATE] 12:10 PM Path Created with Sketch. S…" at bounding box center [389, 364] width 355 height 240
click at [363, 336] on div "[DATE] 12:10 PM Path Created with Sketch." at bounding box center [306, 335] width 144 height 14
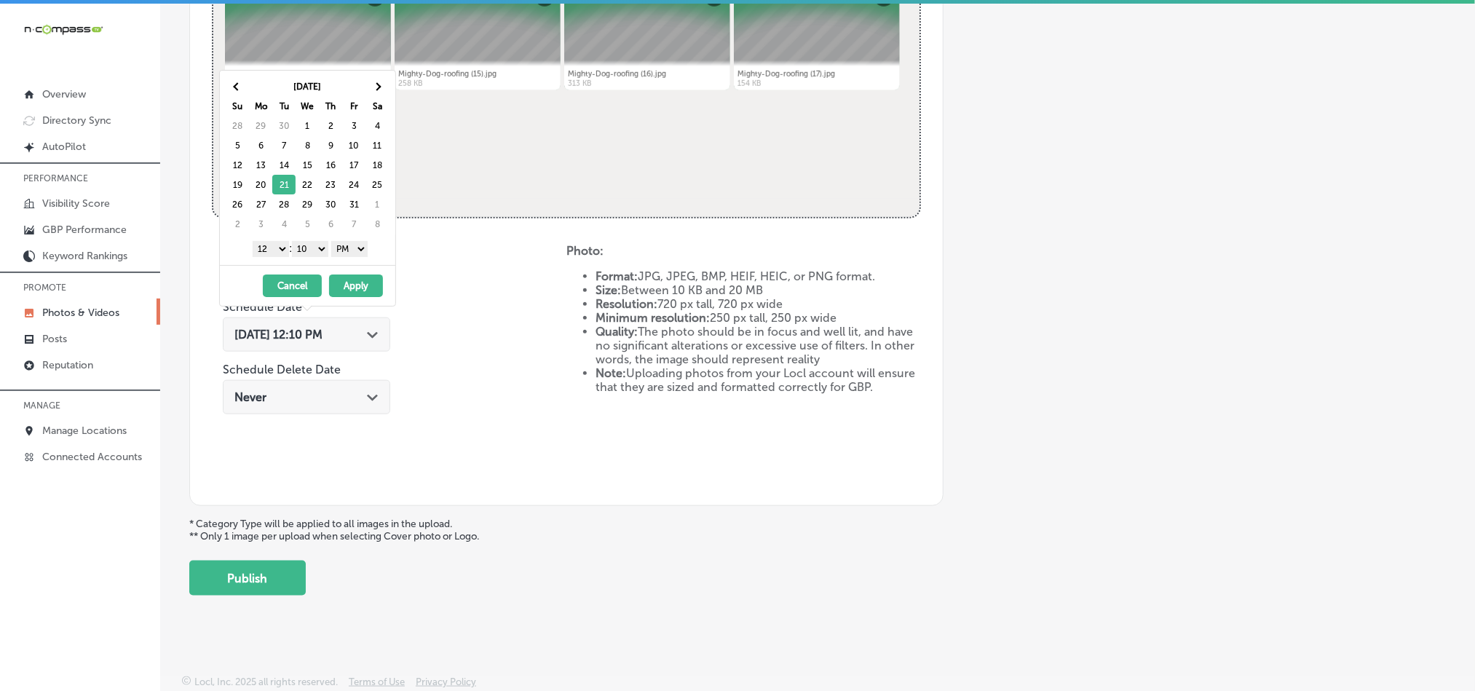
click at [275, 234] on table "[DATE] Su Mo Tu We Th Fr Sa 28 29 30 1 2 3 4 5 6 7 8 9 10 11 12 13 14 15 16 17 …" at bounding box center [308, 155] width 164 height 158
click at [275, 253] on select "1 2 3 4 5 6 7 8 9 10 11 12" at bounding box center [271, 249] width 36 height 16
click at [311, 243] on select "00 10 20 30 40 50" at bounding box center [310, 249] width 36 height 16
click at [368, 285] on button "Apply" at bounding box center [356, 286] width 54 height 23
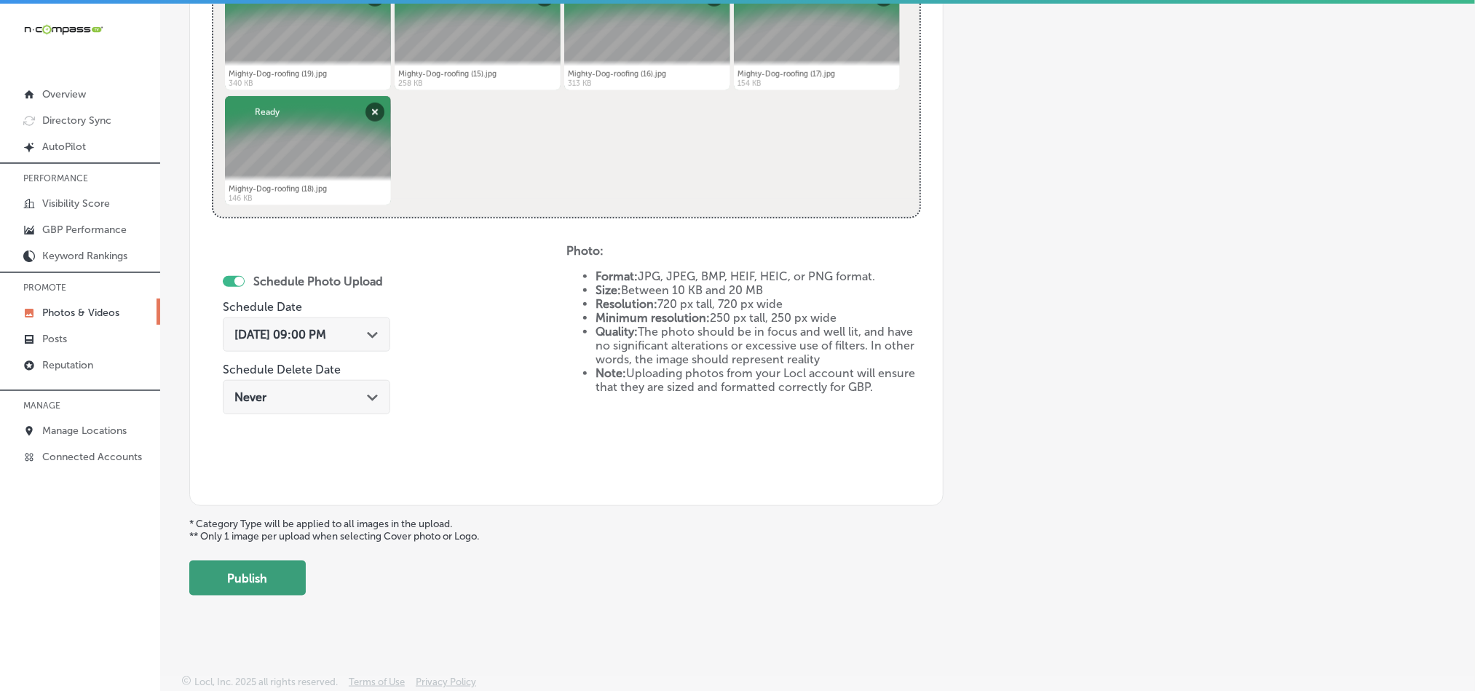
click at [245, 584] on button "Publish" at bounding box center [247, 578] width 117 height 35
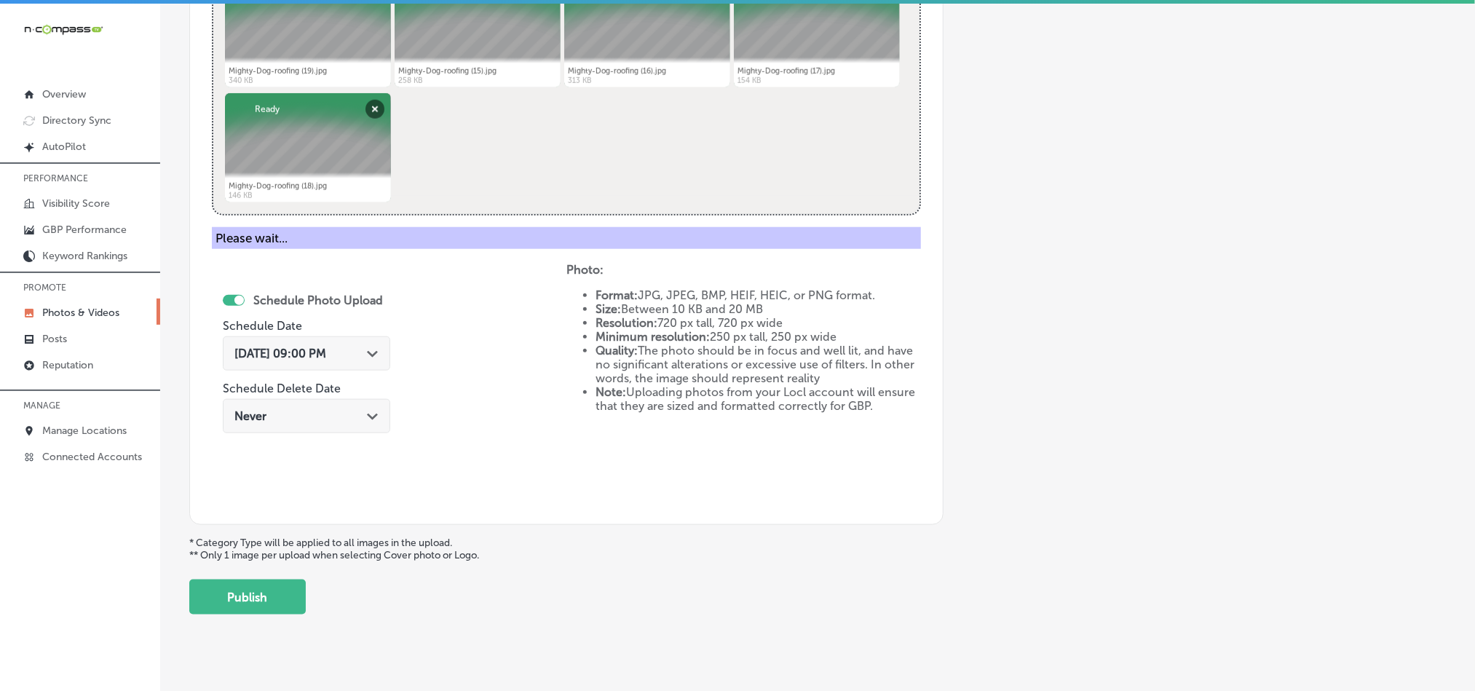
scroll to position [416, 0]
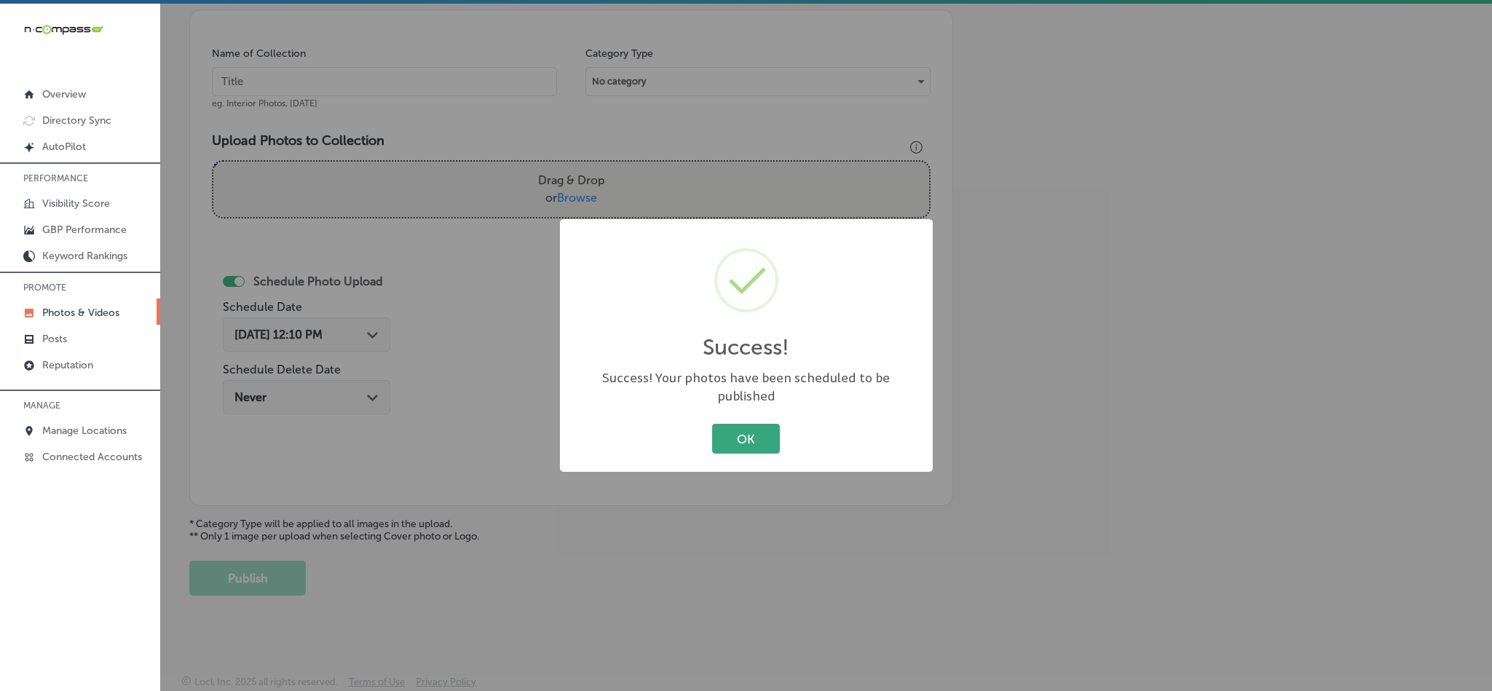
click at [721, 438] on button "OK" at bounding box center [746, 439] width 68 height 30
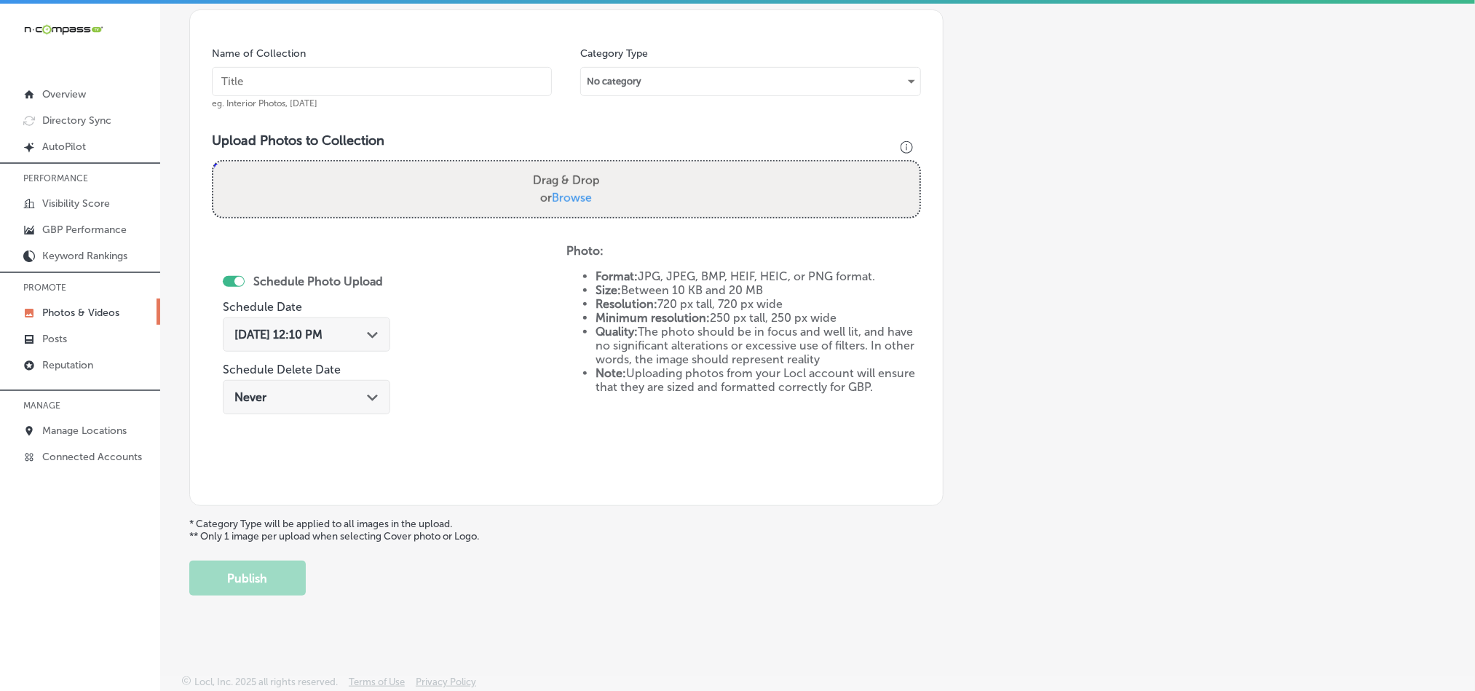
click at [402, 72] on input "text" at bounding box center [382, 81] width 340 height 29
paste input "Mighty-Dog-roofing-Emergency-Roofing-Services"
type input "Mighty-Dog-roofing-Emergency-Roofing-Services"
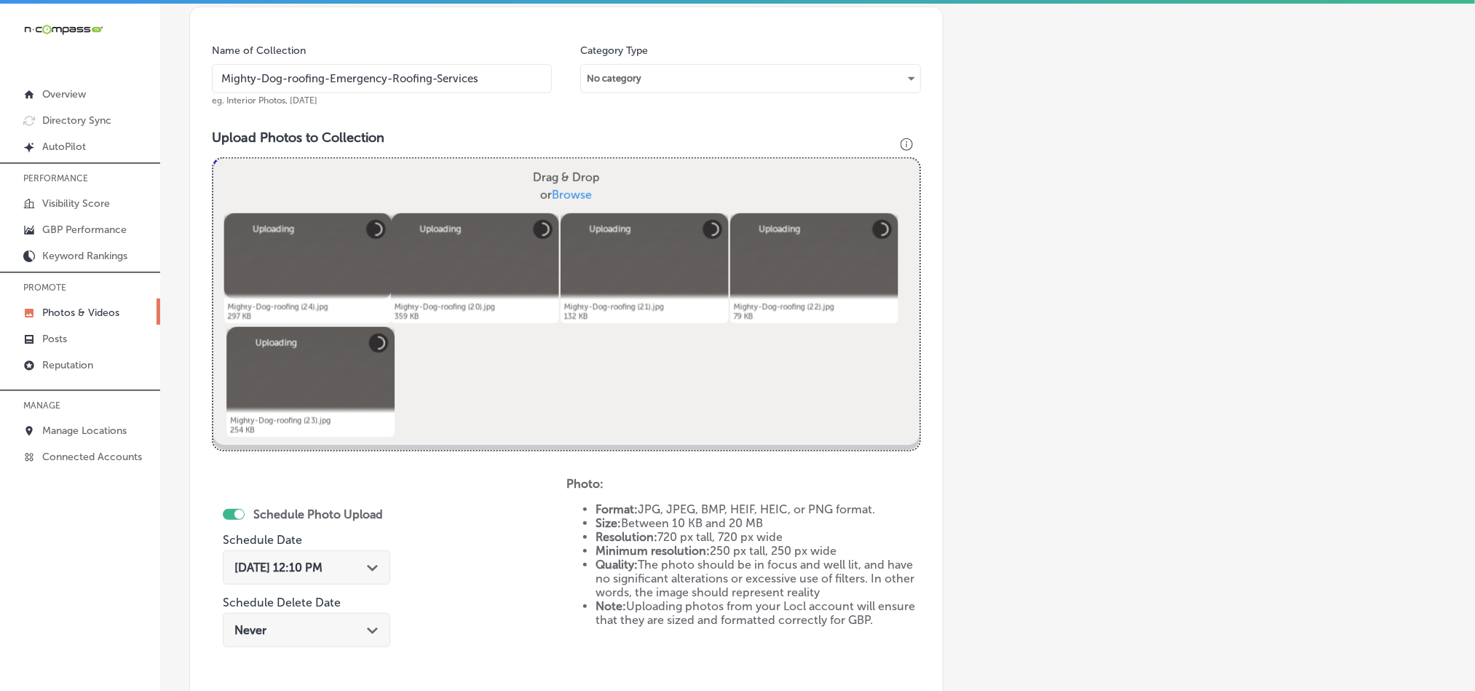
scroll to position [561, 0]
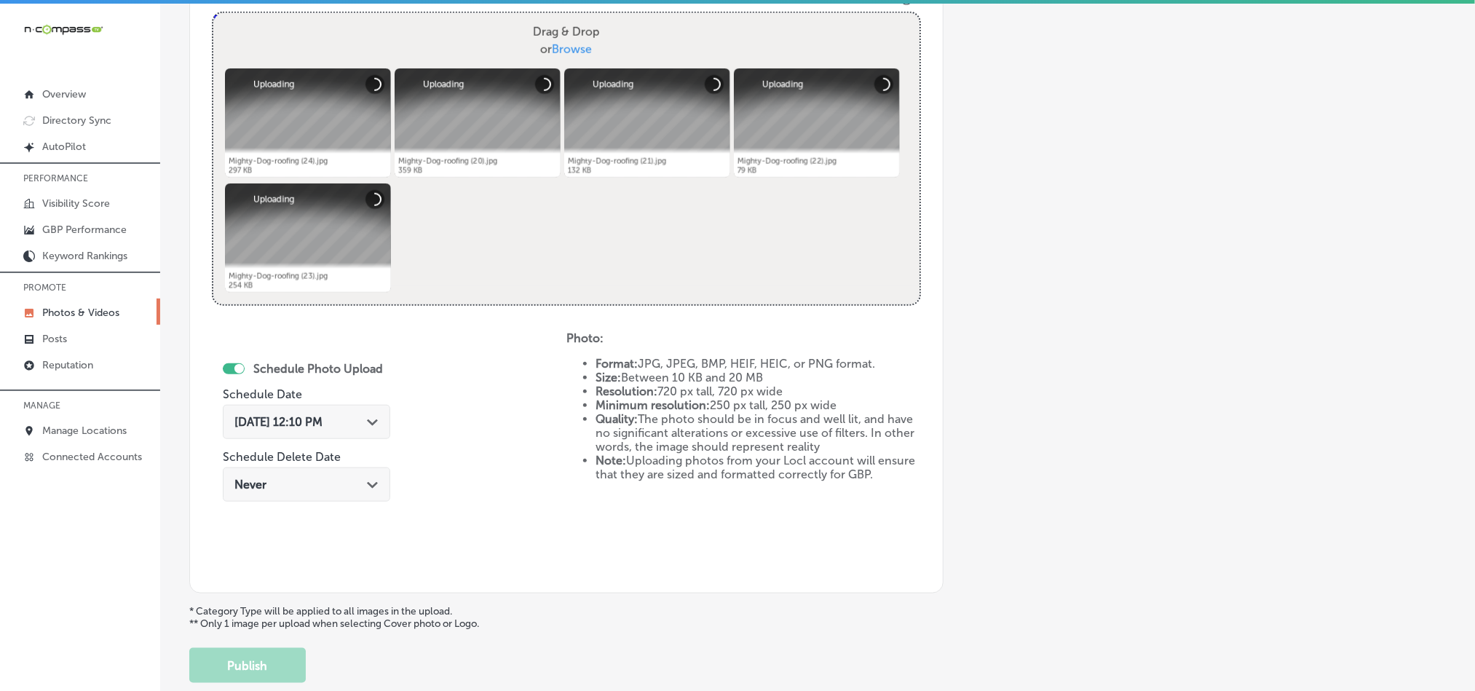
click at [365, 422] on div "[DATE] 12:10 PM Path Created with Sketch." at bounding box center [306, 422] width 144 height 14
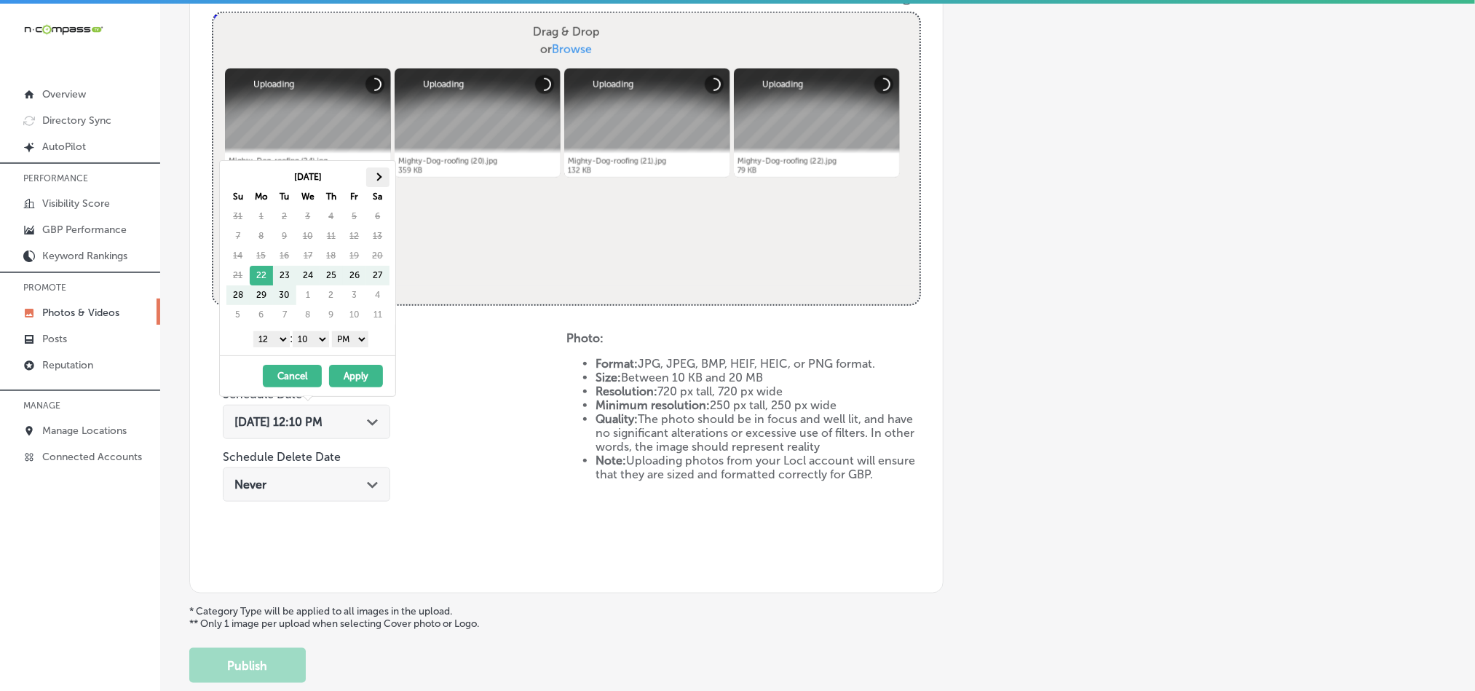
click at [382, 182] on th at bounding box center [377, 177] width 23 height 20
click at [272, 344] on select "1 2 3 4 5 6 7 8 9 10 11 12" at bounding box center [271, 339] width 36 height 16
click at [322, 339] on select "00 10 20 30 40 50" at bounding box center [311, 339] width 36 height 16
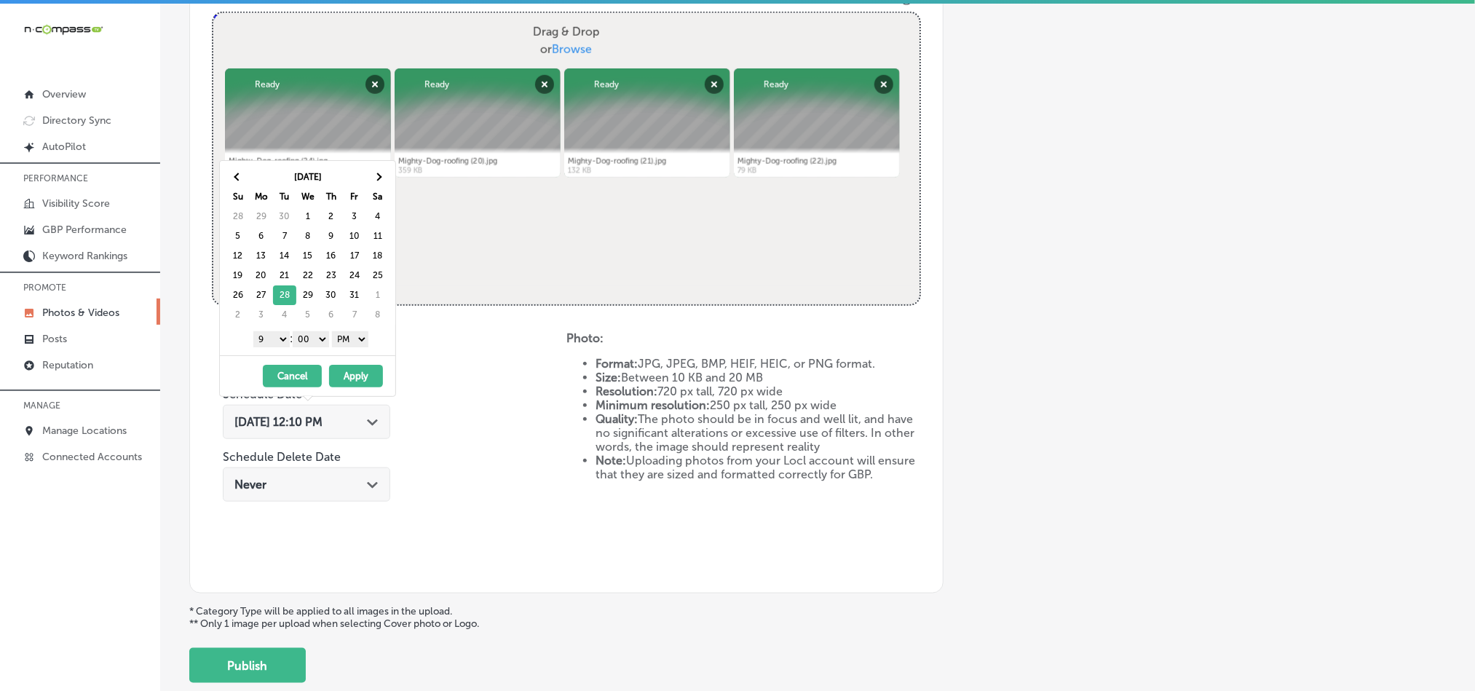
click at [354, 379] on button "Apply" at bounding box center [356, 376] width 54 height 23
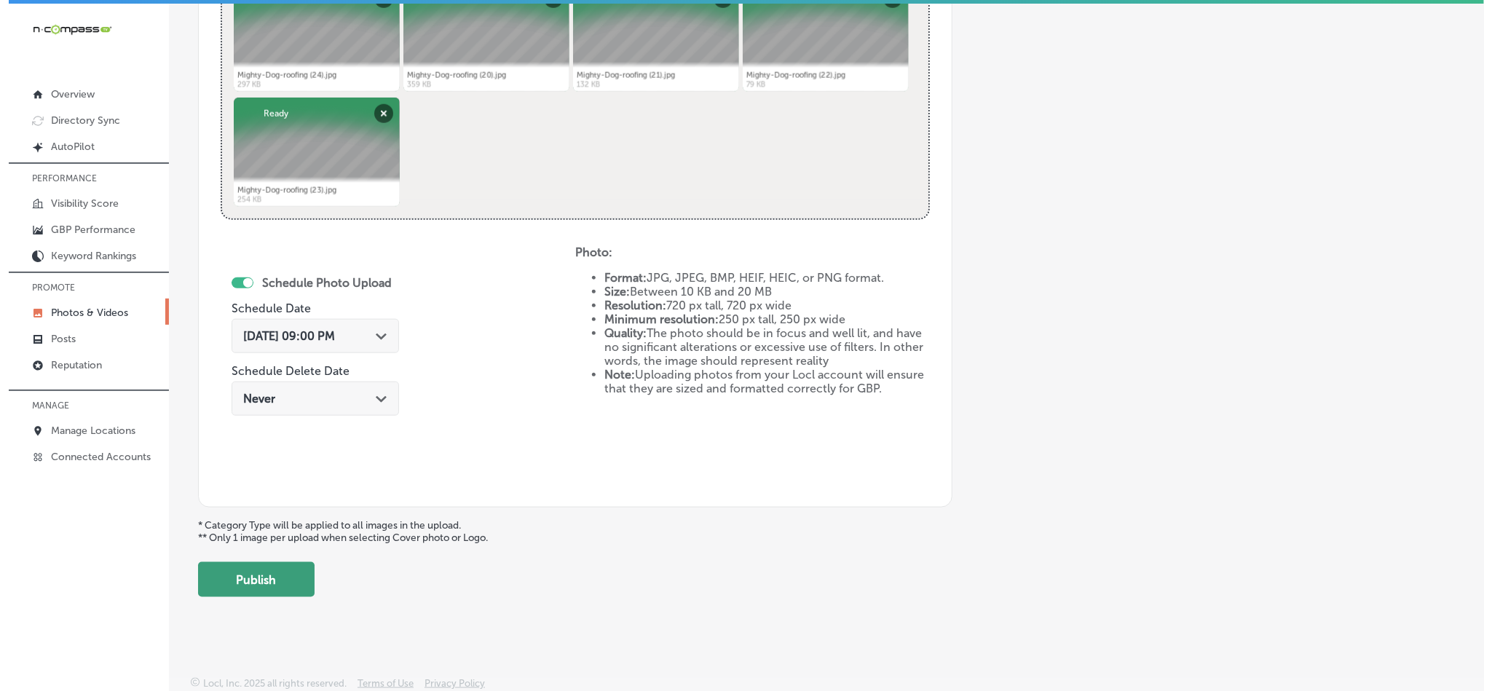
scroll to position [652, 0]
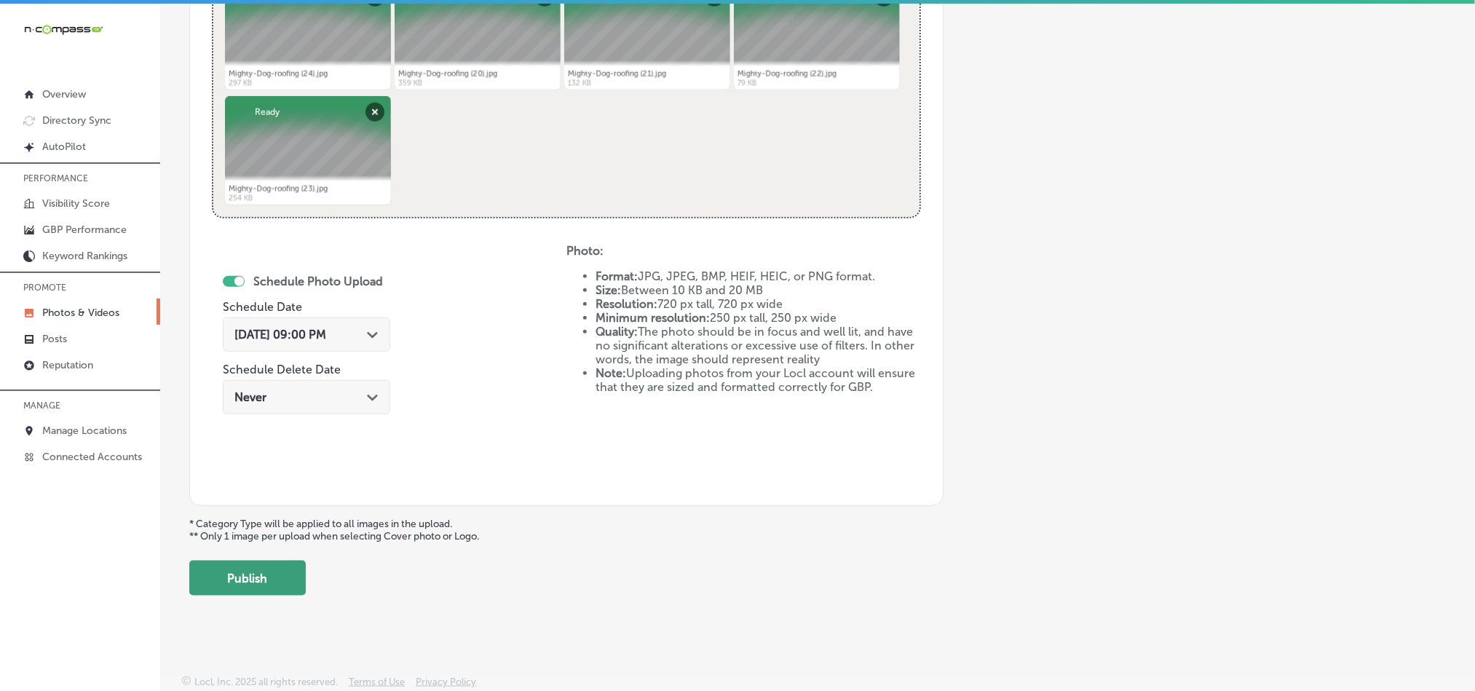
click at [269, 577] on button "Publish" at bounding box center [247, 578] width 117 height 35
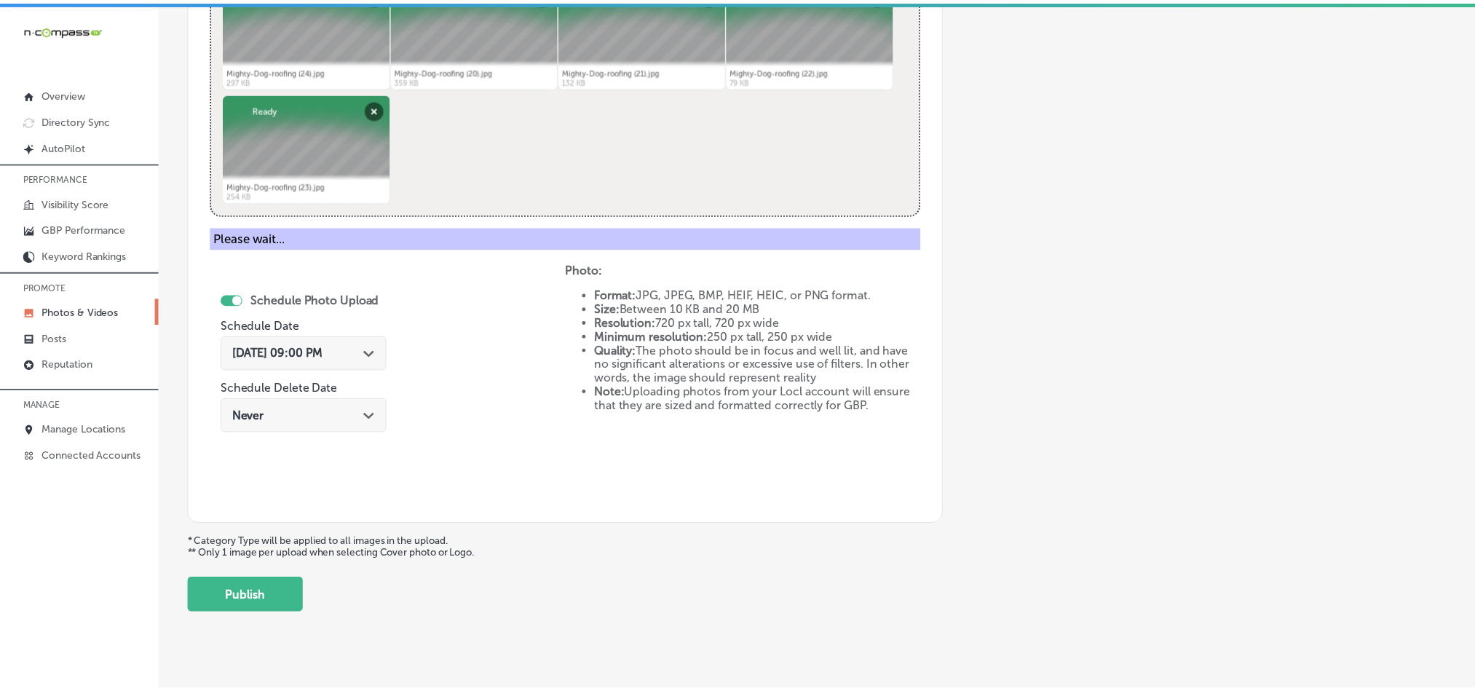
scroll to position [416, 0]
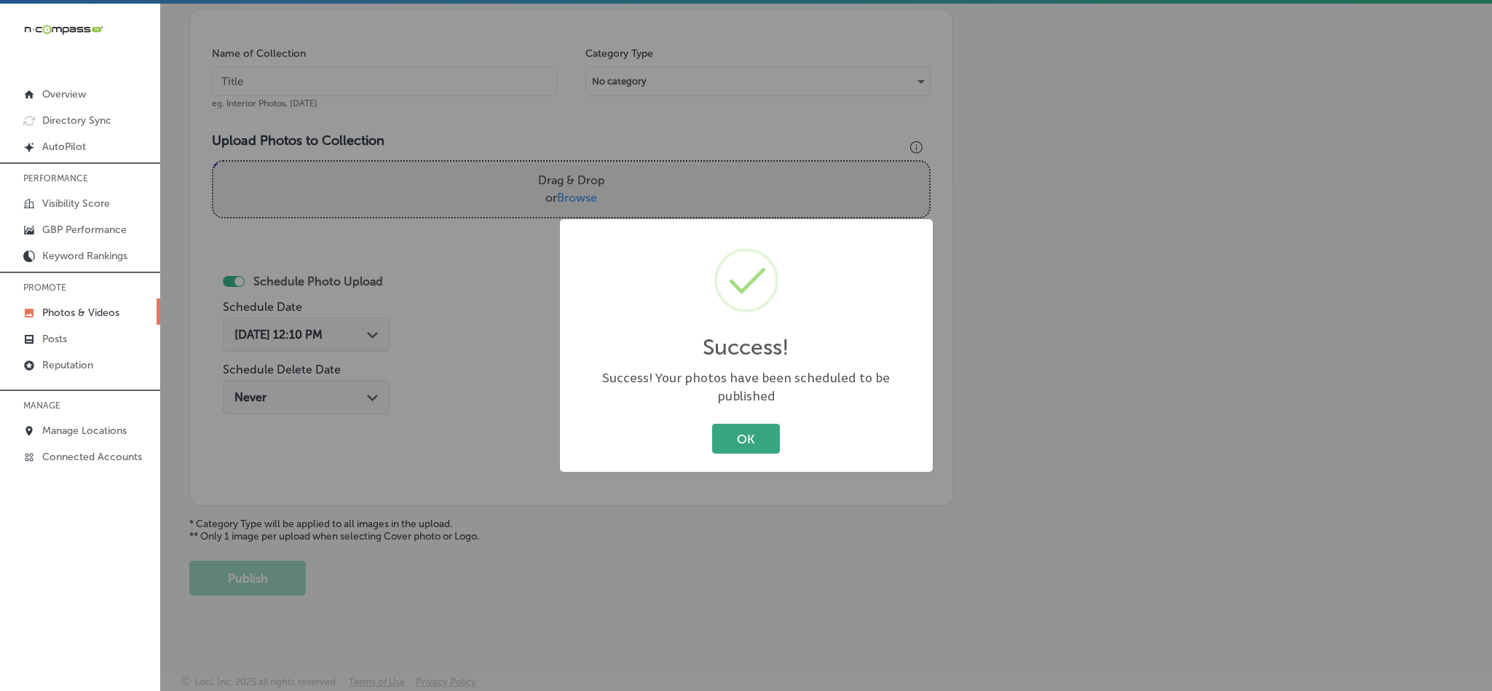
click at [741, 428] on button "OK" at bounding box center [746, 439] width 68 height 30
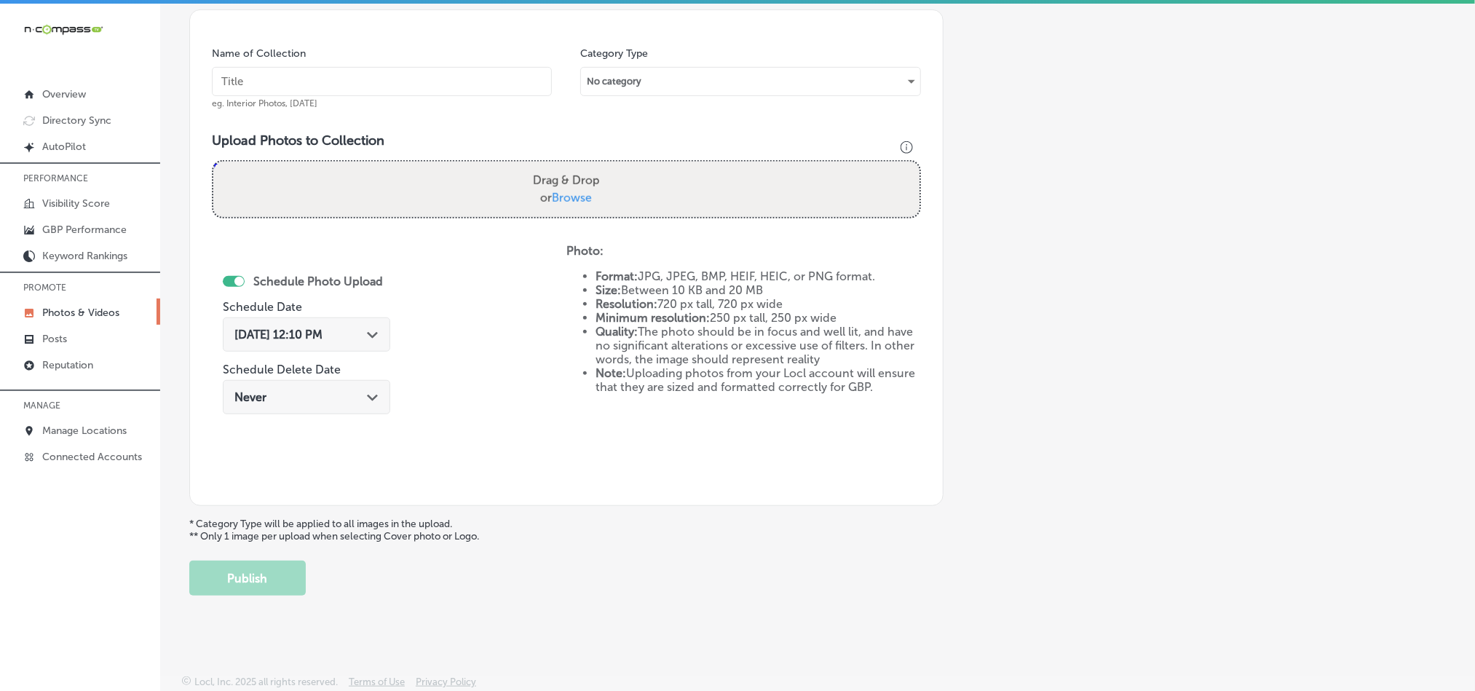
click at [283, 82] on input "text" at bounding box center [382, 81] width 340 height 29
paste input "Mighty-Dog-roofing-Roof-Maintenance-Program"
type input "Mighty-Dog-roofing-Roof-Maintenance-Program"
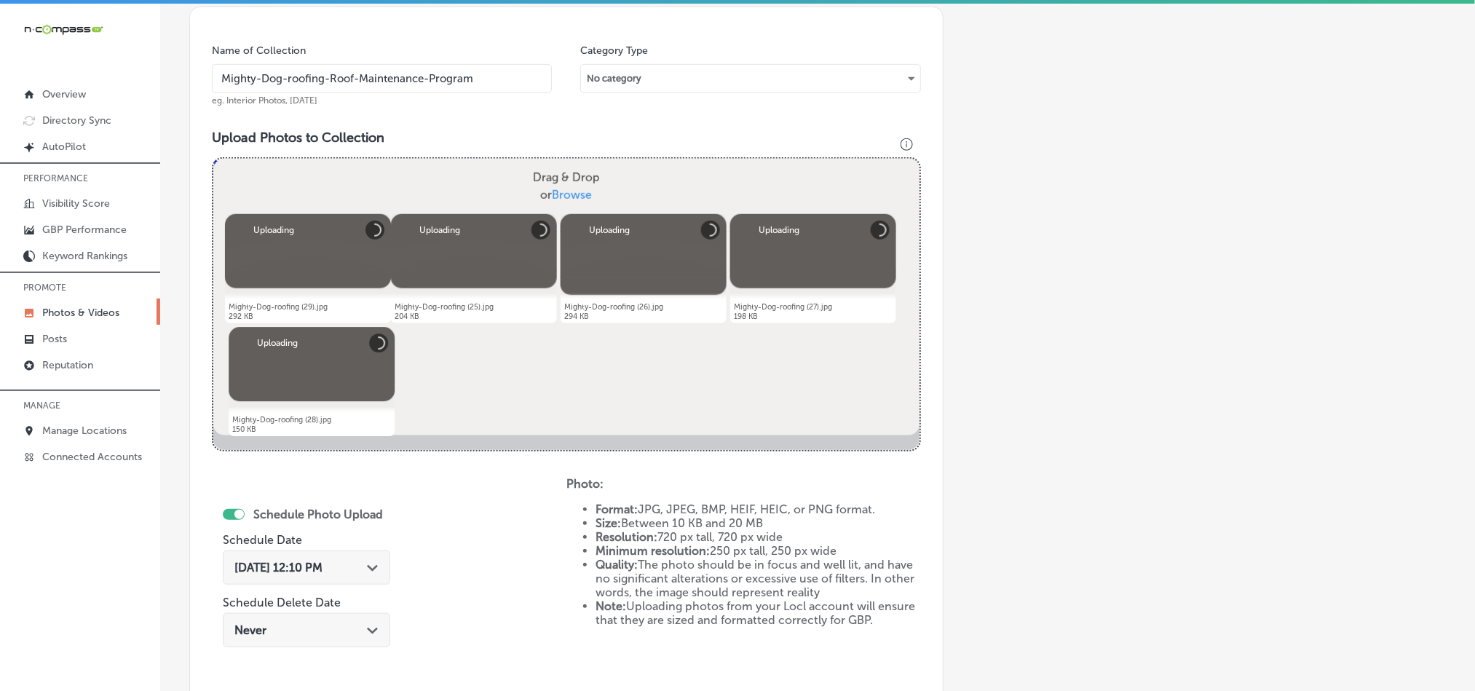
scroll to position [561, 0]
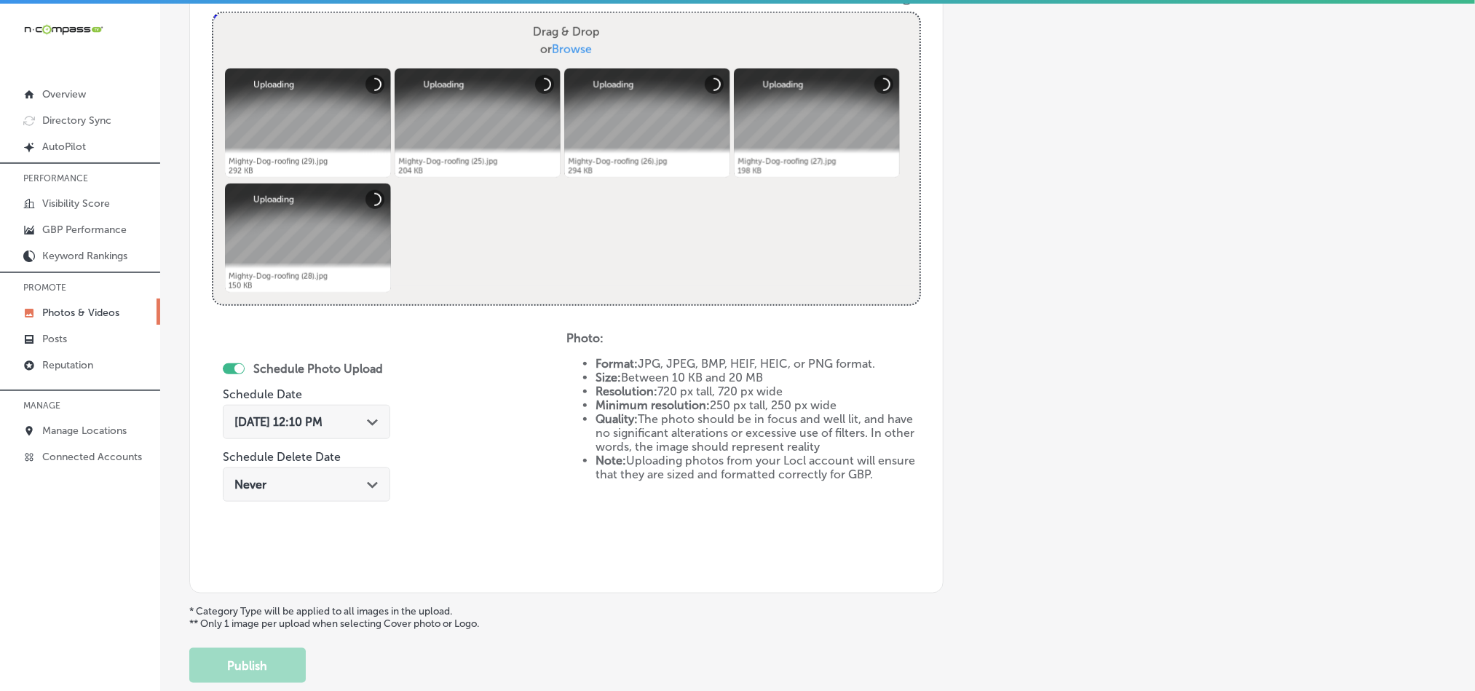
click at [374, 419] on div "Path Created with Sketch." at bounding box center [373, 421] width 12 height 12
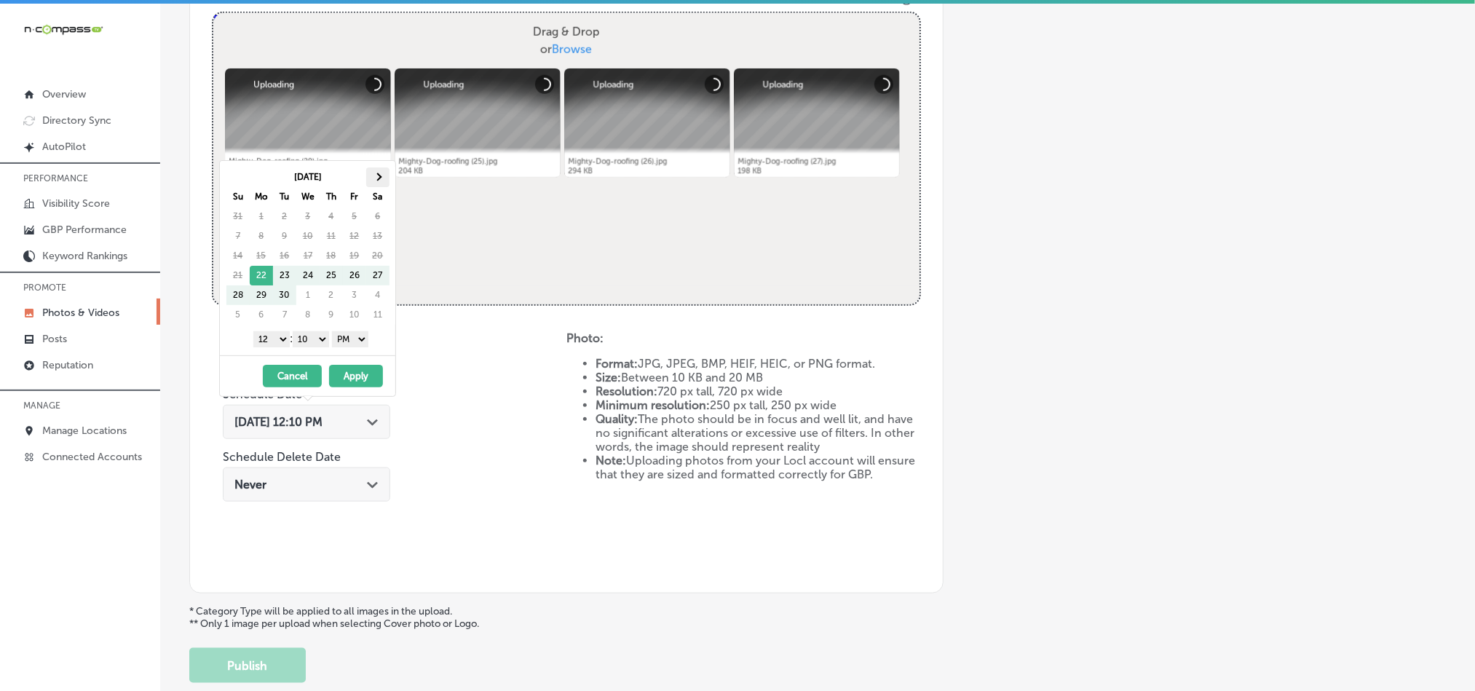
click at [383, 177] on th at bounding box center [377, 177] width 23 height 20
click at [267, 339] on select "1 2 3 4 5 6 7 8 9 10 11 12" at bounding box center [271, 339] width 36 height 16
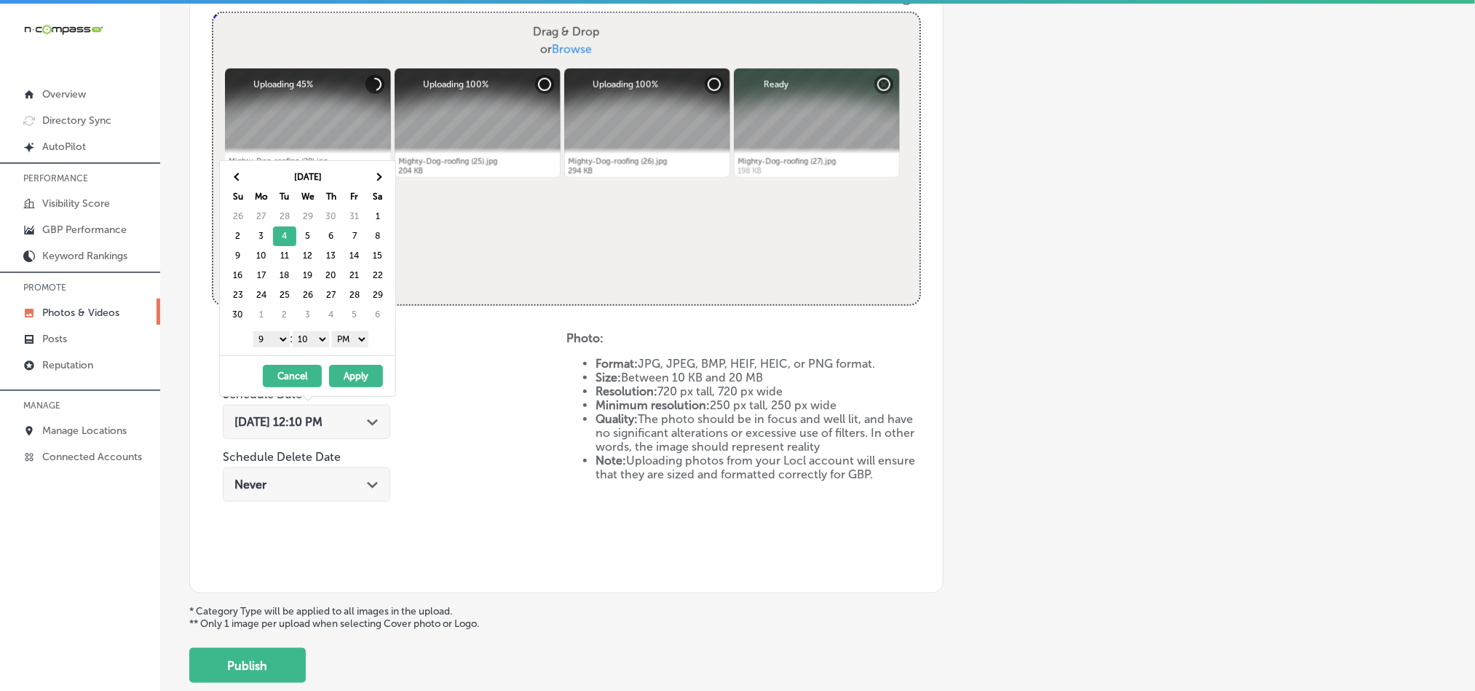
click at [315, 331] on div "1 2 3 4 5 6 7 8 9 10 11 12 : 00 10 20 30 40 50 AM PM" at bounding box center [311, 339] width 170 height 22
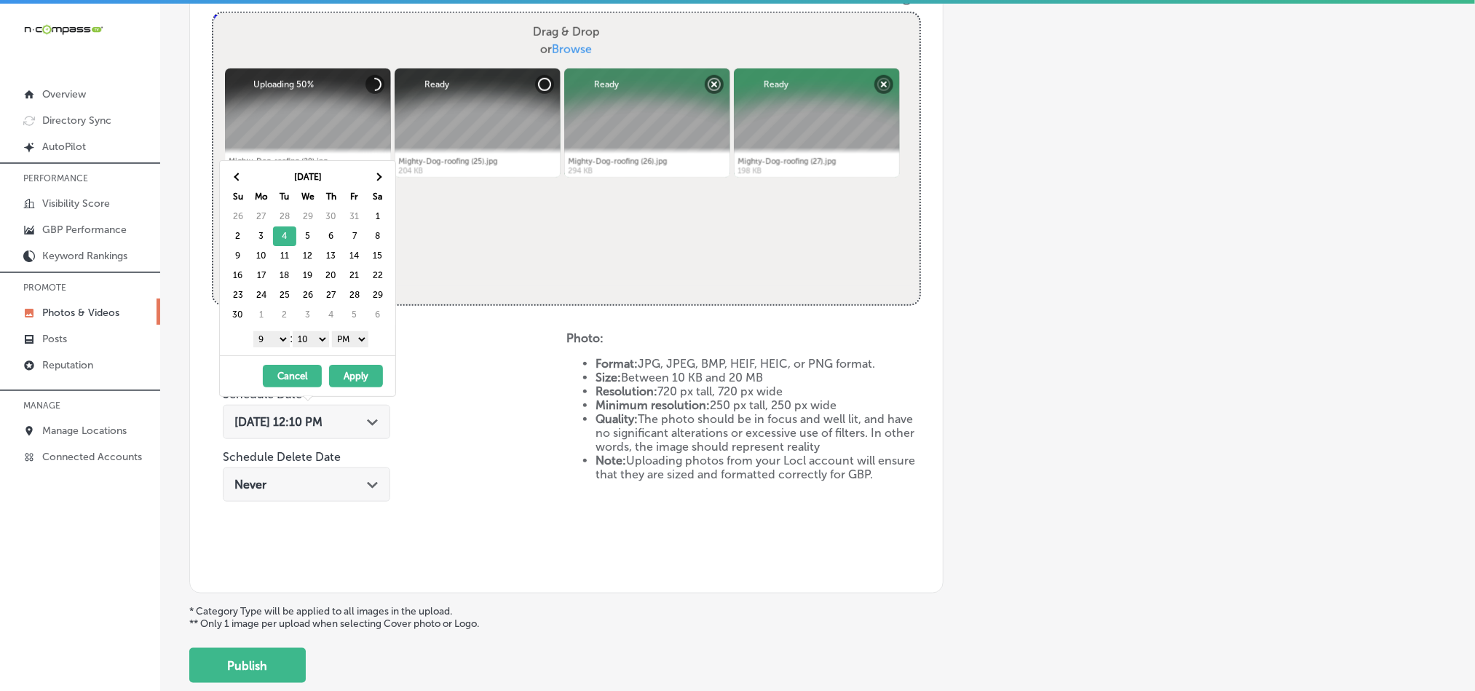
click at [311, 343] on select "00 10 20 30 40 50" at bounding box center [311, 339] width 36 height 16
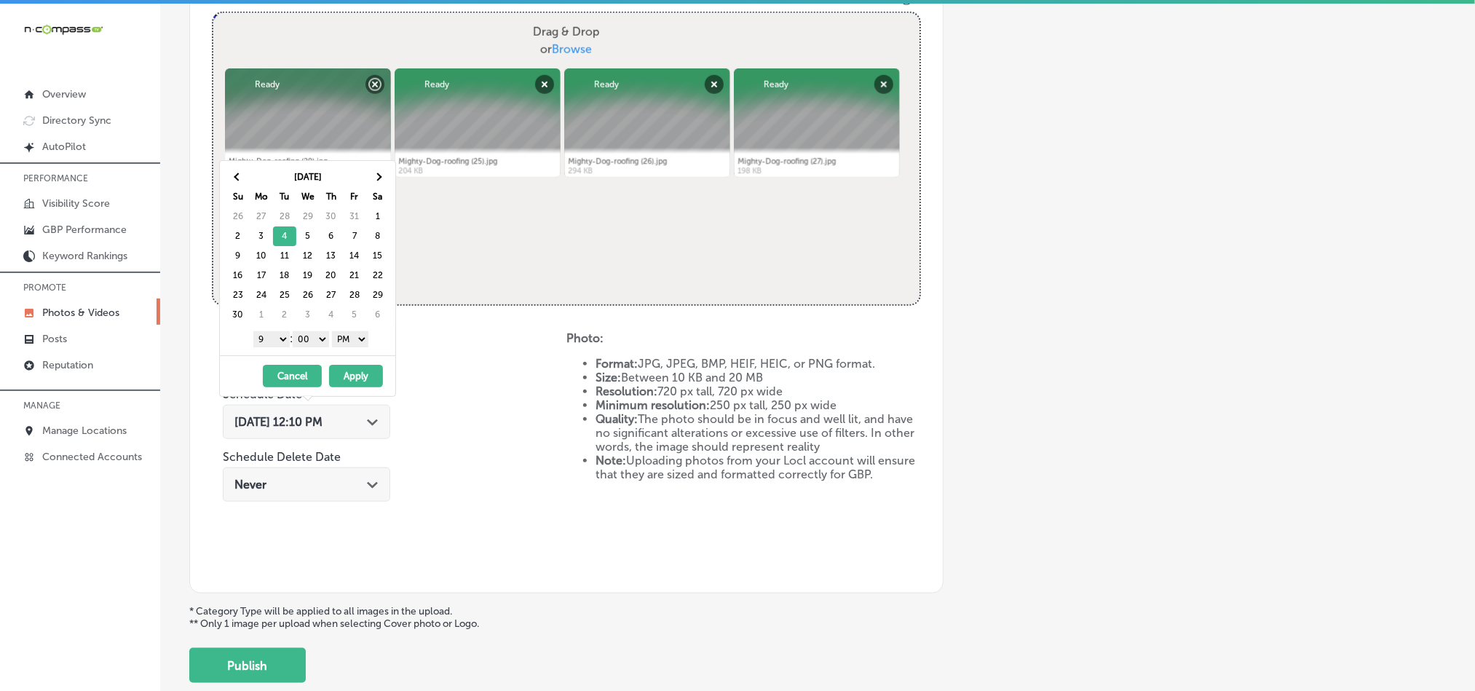
click at [355, 342] on select "AM PM" at bounding box center [350, 339] width 36 height 16
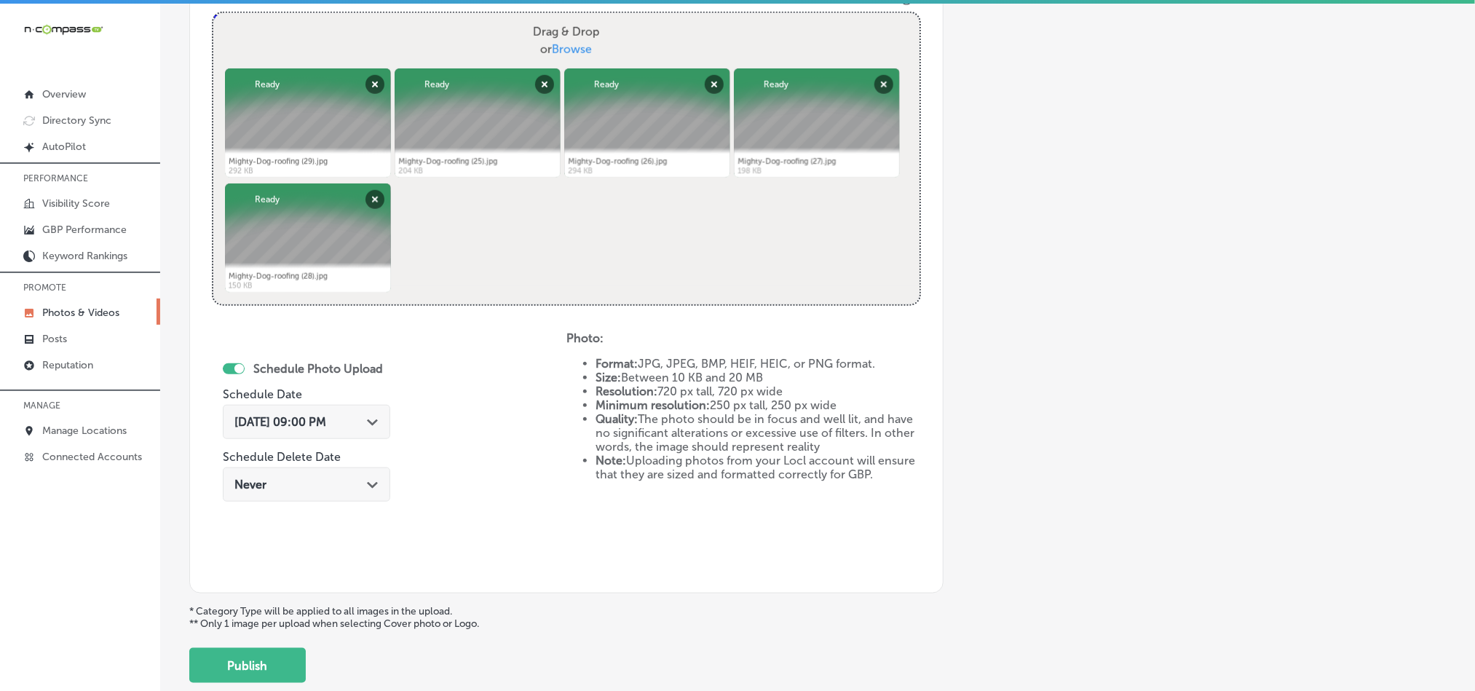
click at [444, 342] on div "Schedule Photo Upload Schedule Date [DATE] 09:00 PM Path Created with Sketch. S…" at bounding box center [389, 451] width 355 height 240
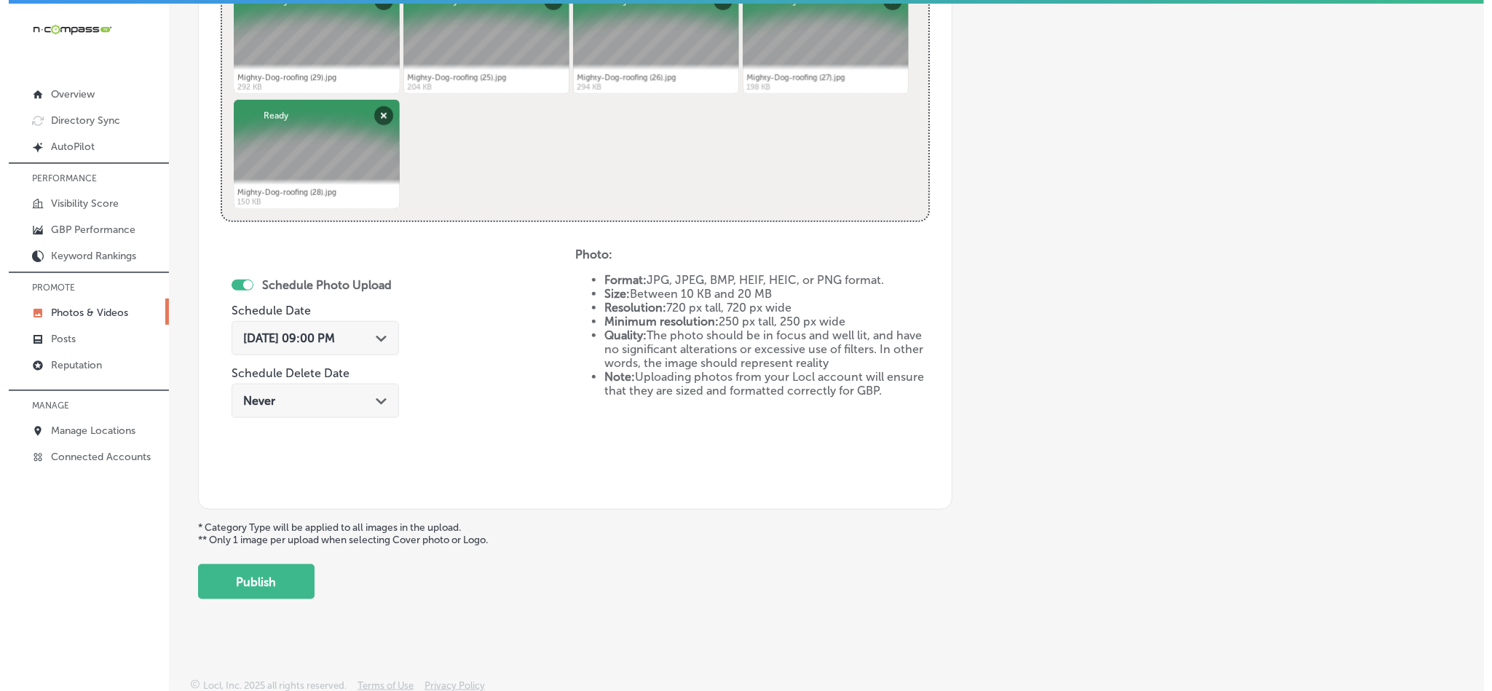
scroll to position [652, 0]
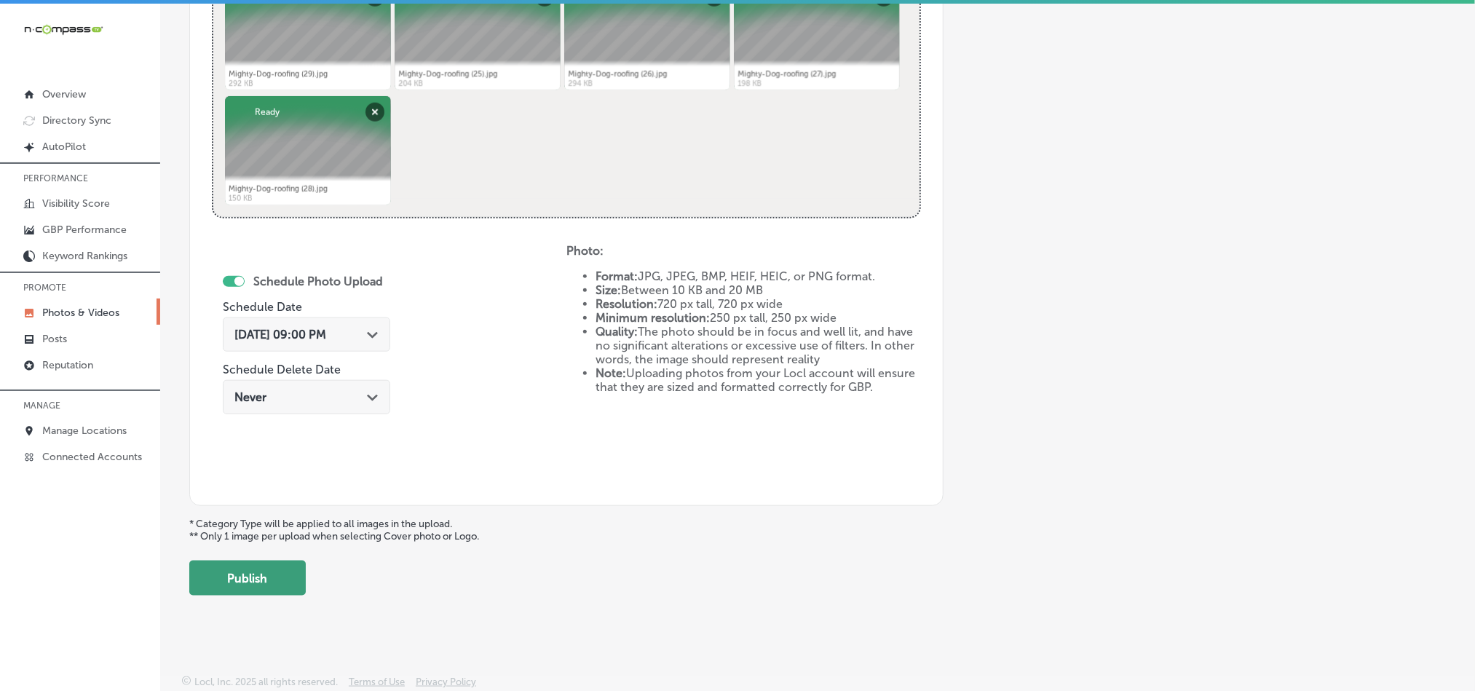
click at [269, 577] on button "Publish" at bounding box center [247, 578] width 117 height 35
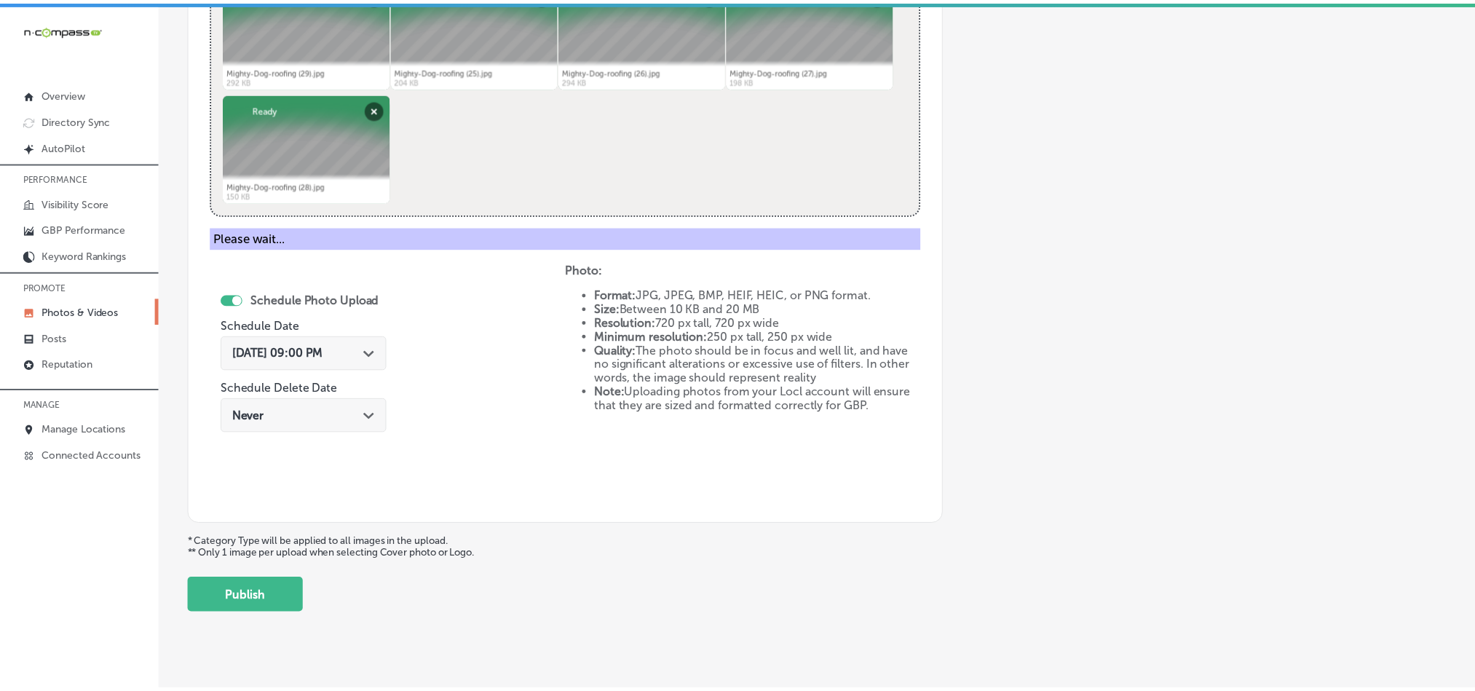
scroll to position [416, 0]
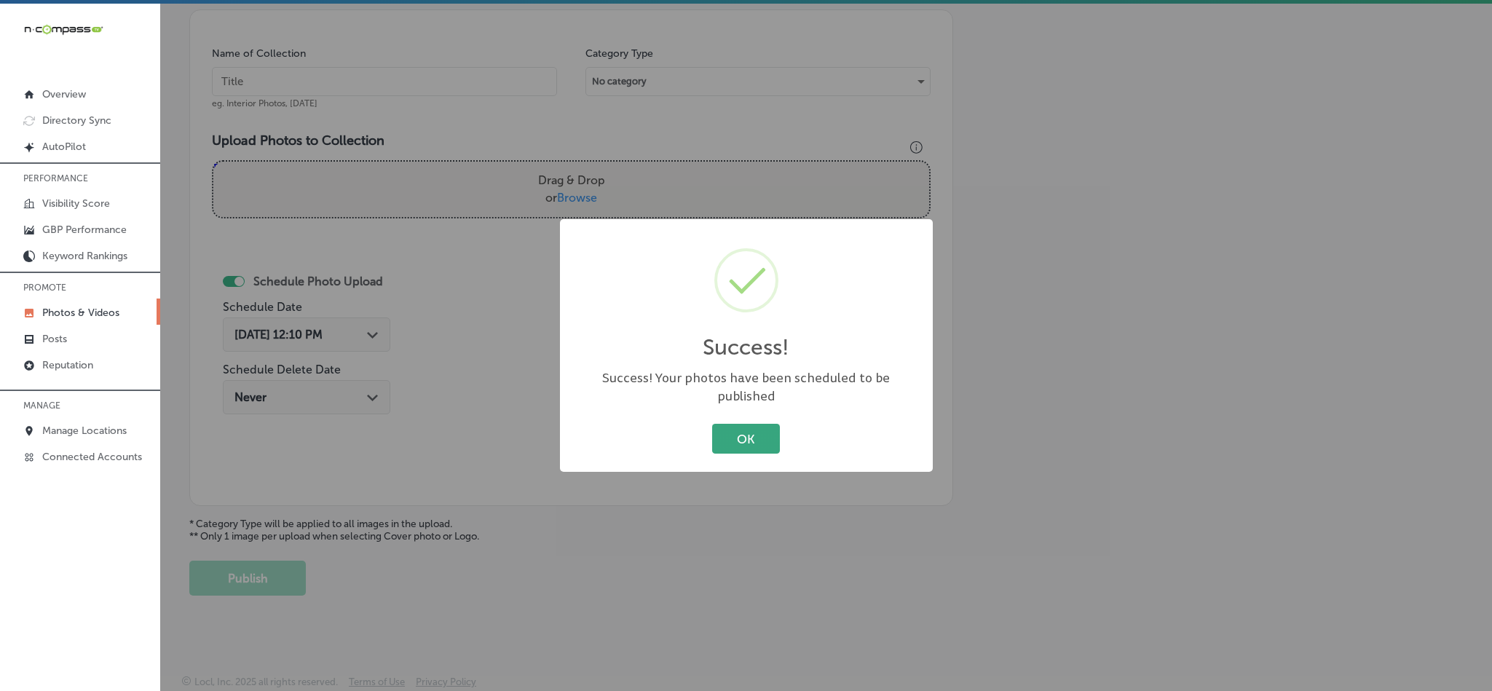
click at [732, 429] on button "OK" at bounding box center [746, 439] width 68 height 30
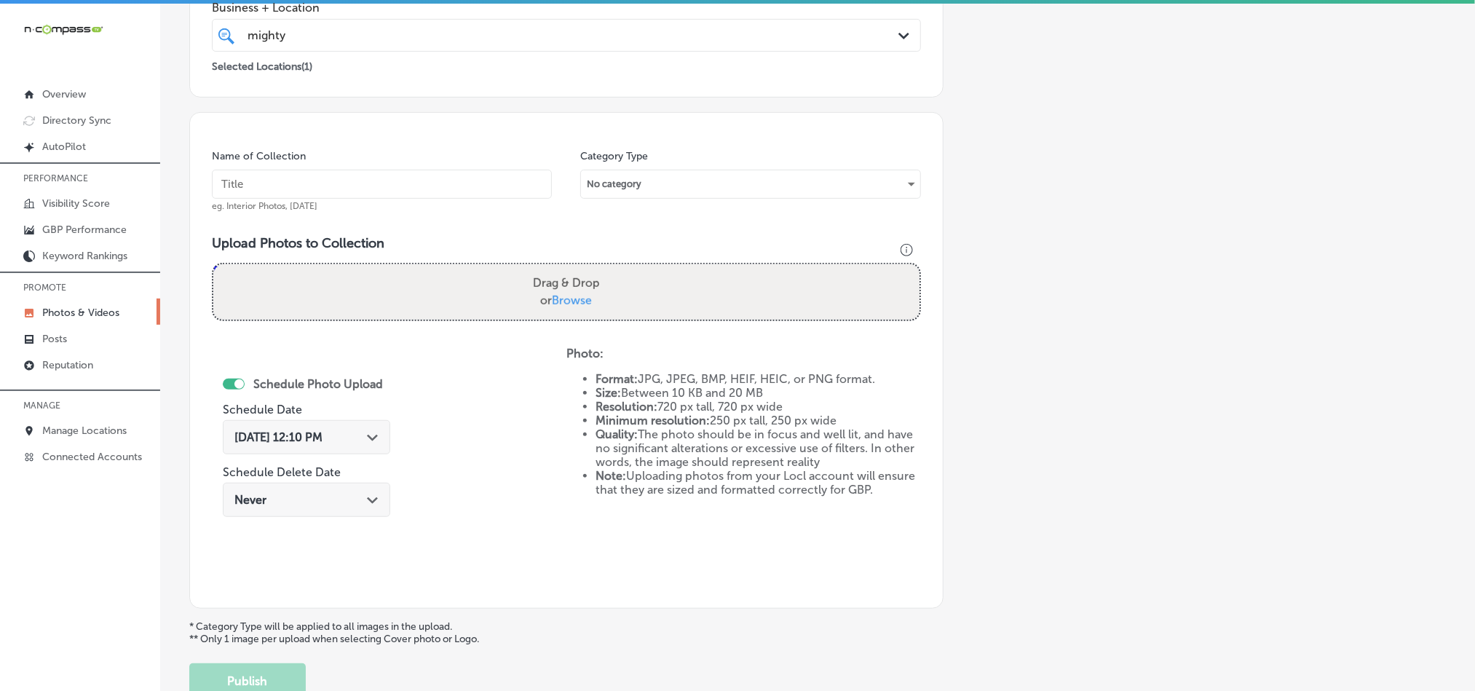
scroll to position [307, 0]
click at [422, 190] on input "text" at bounding box center [382, 187] width 340 height 29
paste input "Mighty-Dog-roofing-Roofing-Contractor"
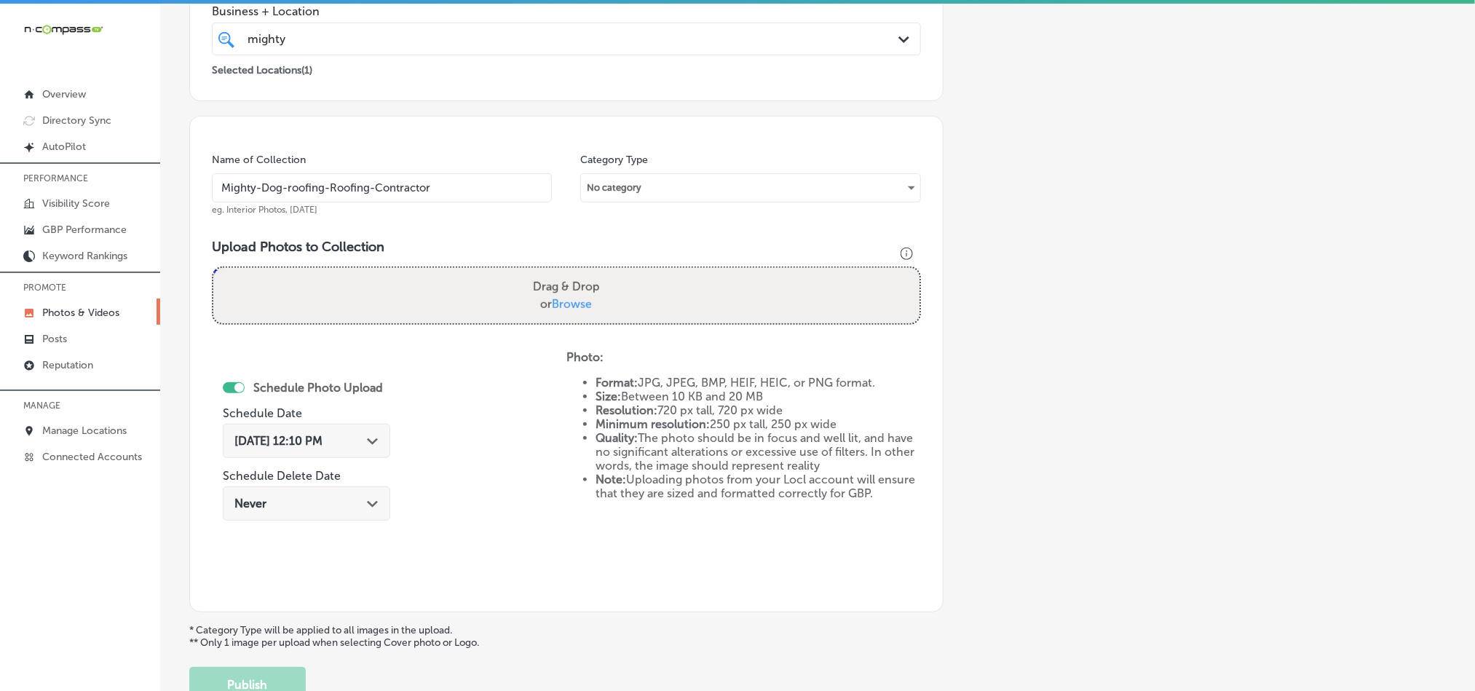
type input "Mighty-Dog-roofing-Roofing-Contractor"
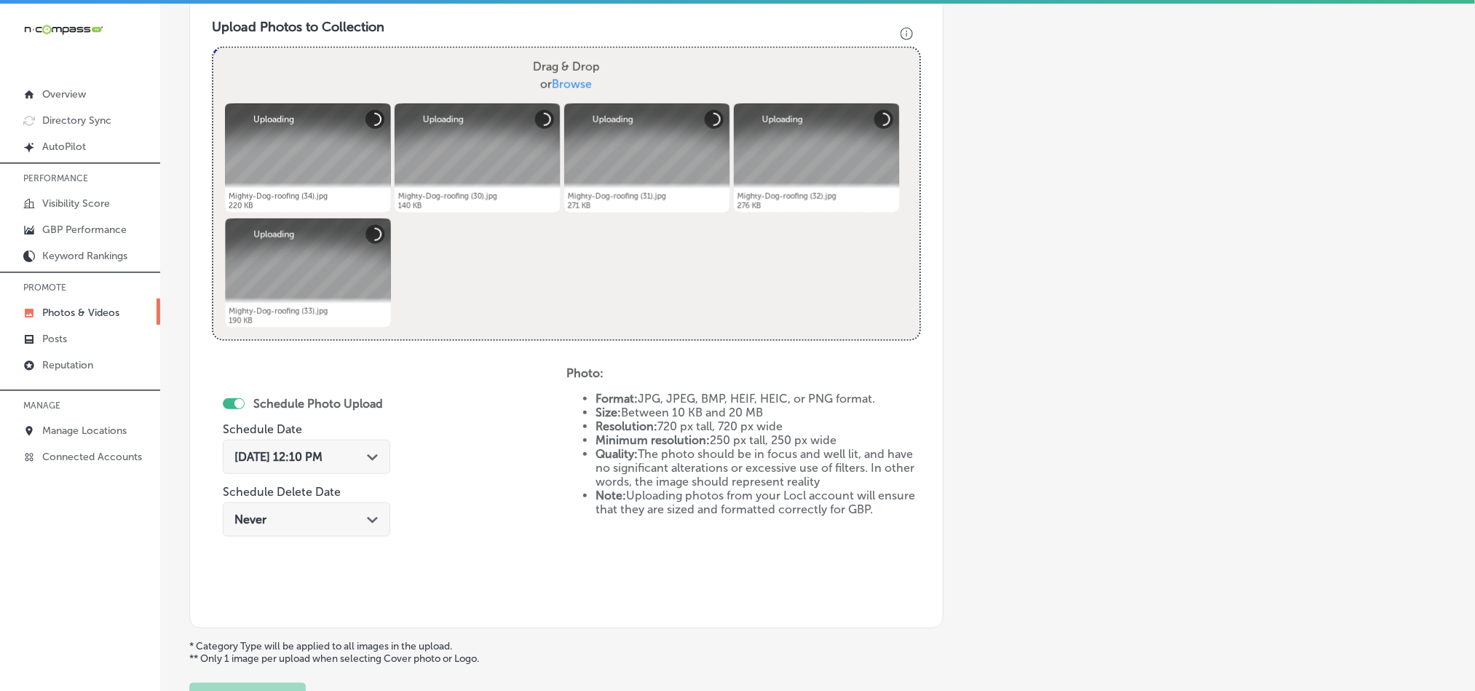
scroll to position [561, 0]
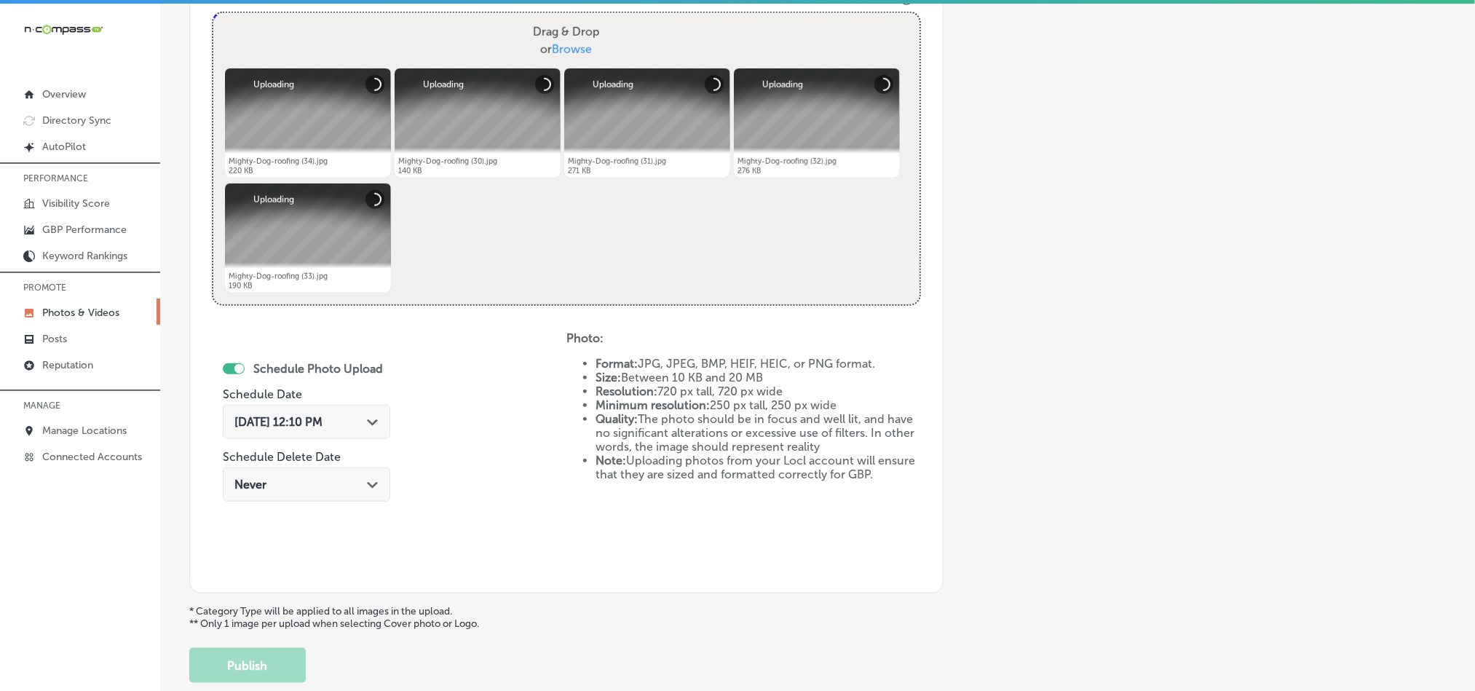
click at [378, 429] on div "[DATE] 12:10 PM Path Created with Sketch." at bounding box center [306, 422] width 144 height 14
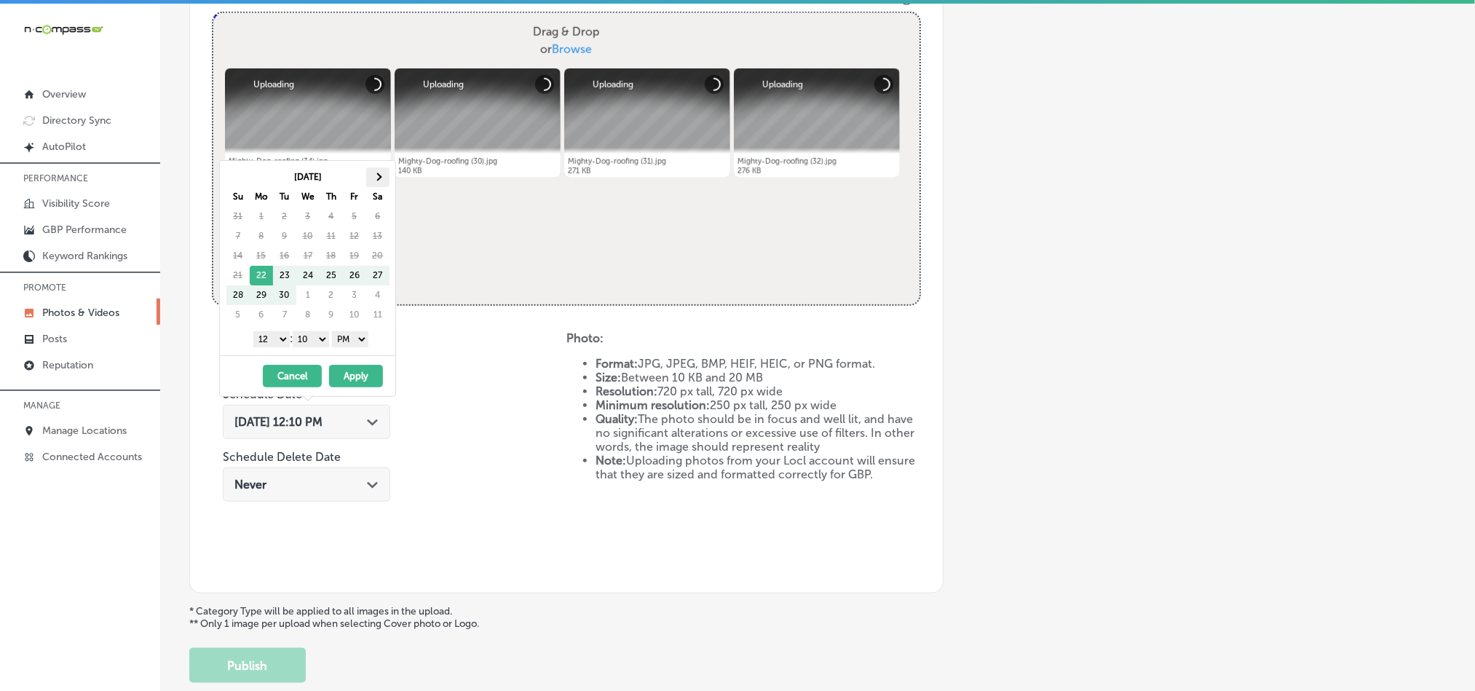
click at [381, 177] on span at bounding box center [378, 177] width 8 height 8
click at [381, 178] on span at bounding box center [378, 177] width 8 height 8
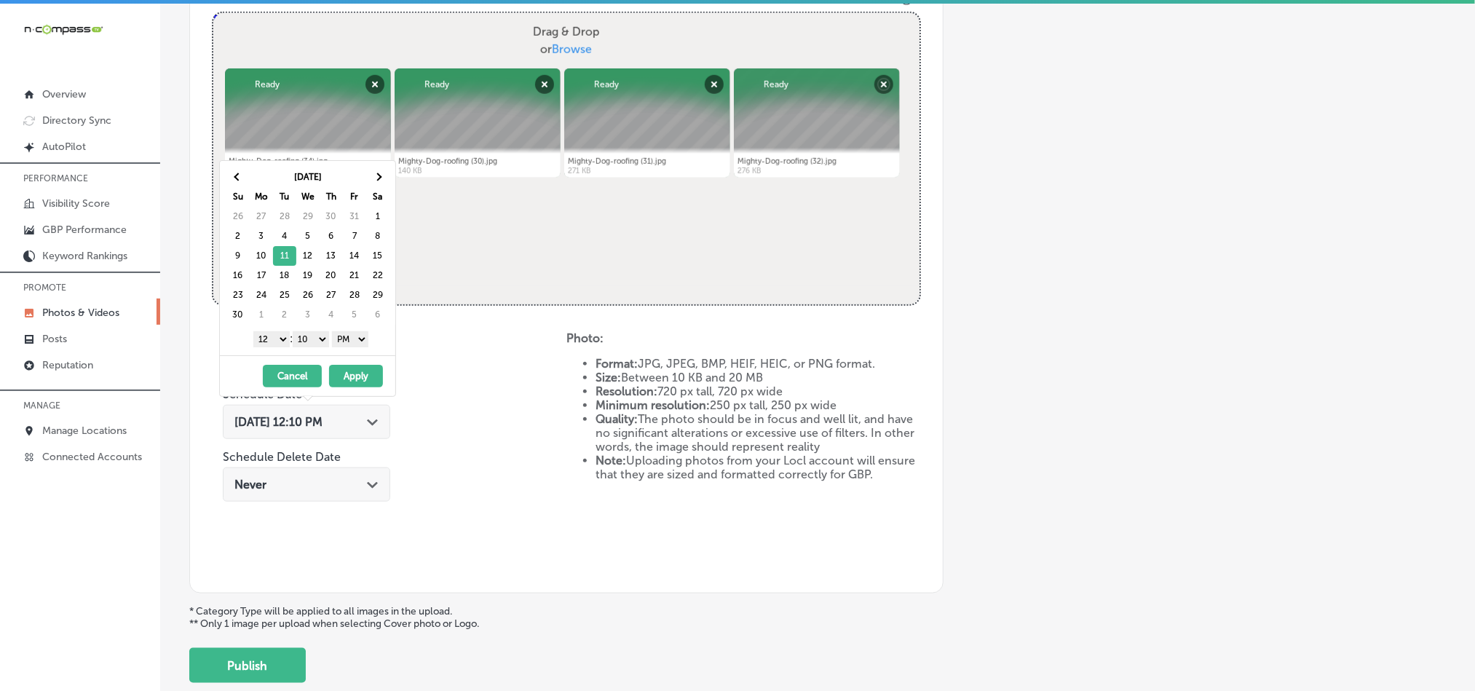
drag, startPoint x: 269, startPoint y: 339, endPoint x: 267, endPoint y: 347, distance: 8.1
click at [269, 339] on select "1 2 3 4 5 6 7 8 9 10 11 12" at bounding box center [271, 339] width 36 height 16
click at [311, 343] on select "00 10 20 30 40 50" at bounding box center [311, 339] width 36 height 16
click at [365, 379] on button "Apply" at bounding box center [356, 376] width 54 height 23
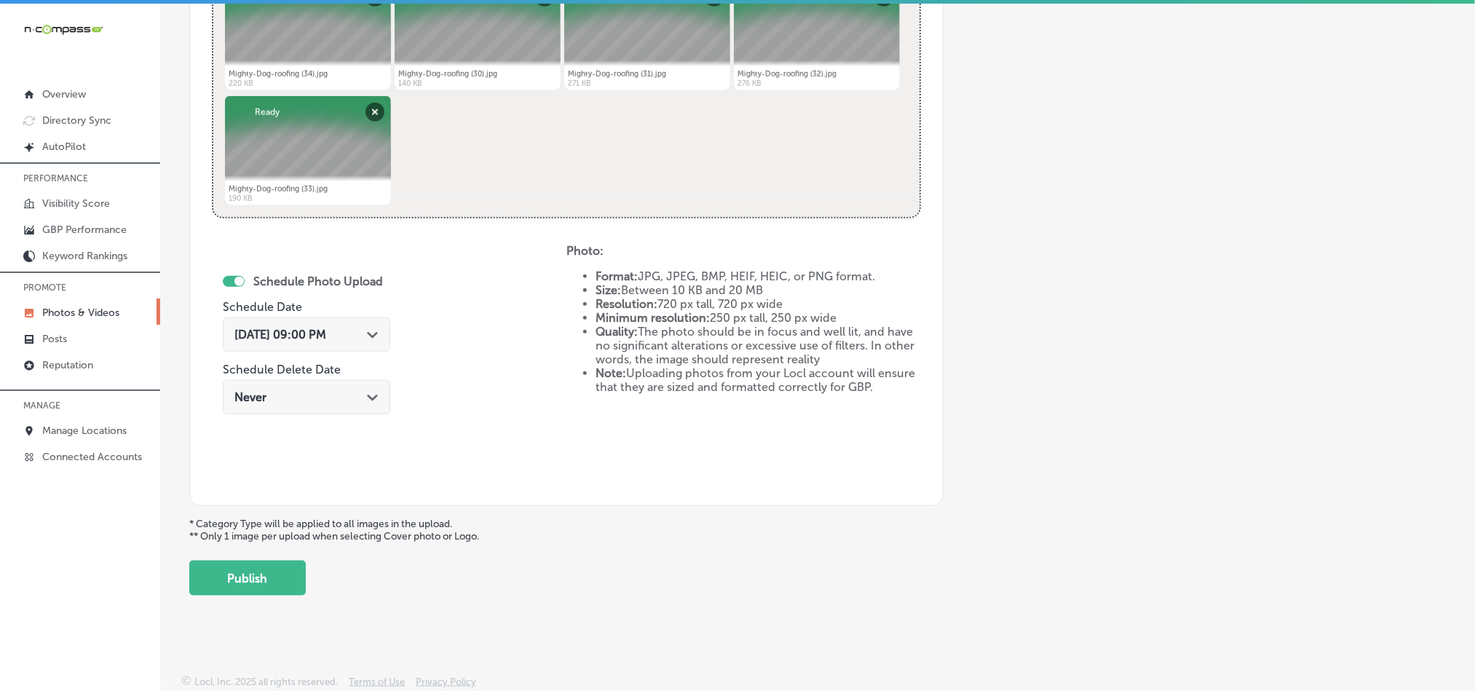
scroll to position [652, 0]
click at [284, 579] on button "Publish" at bounding box center [247, 578] width 117 height 35
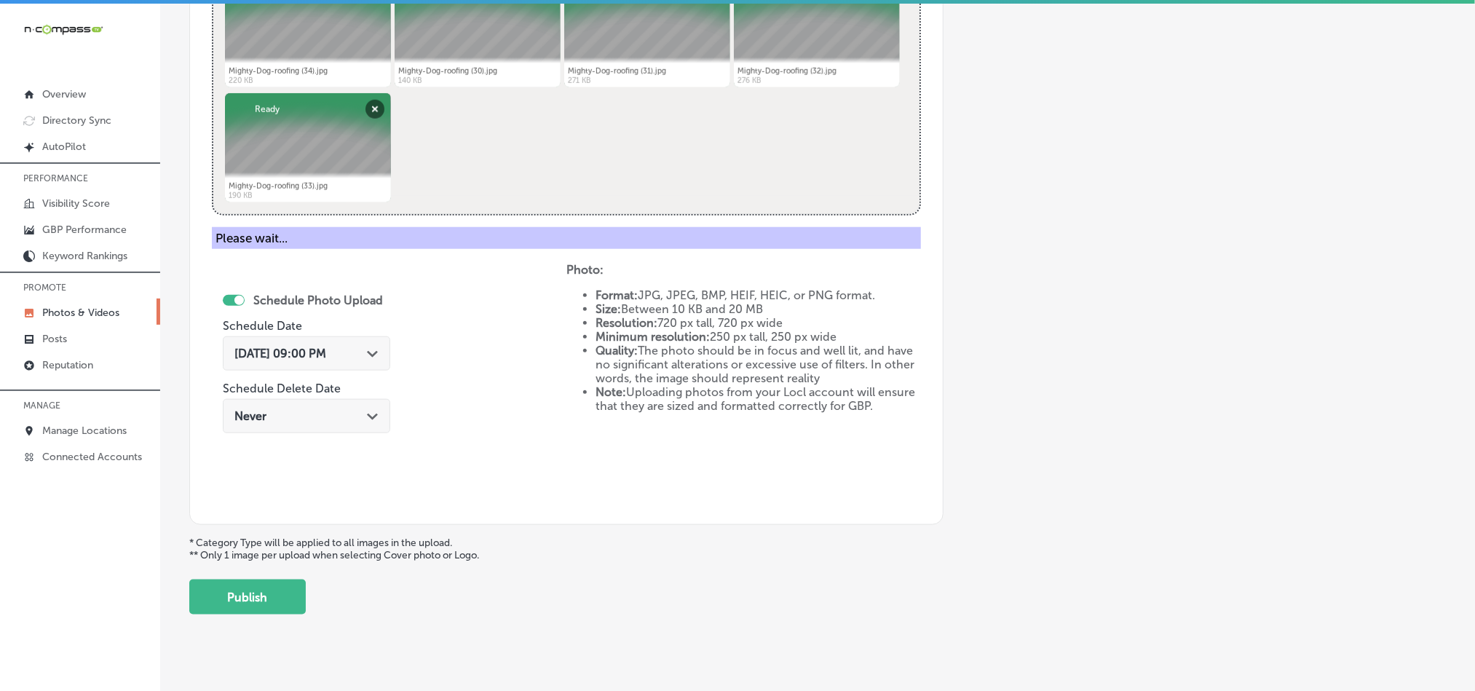
scroll to position [416, 0]
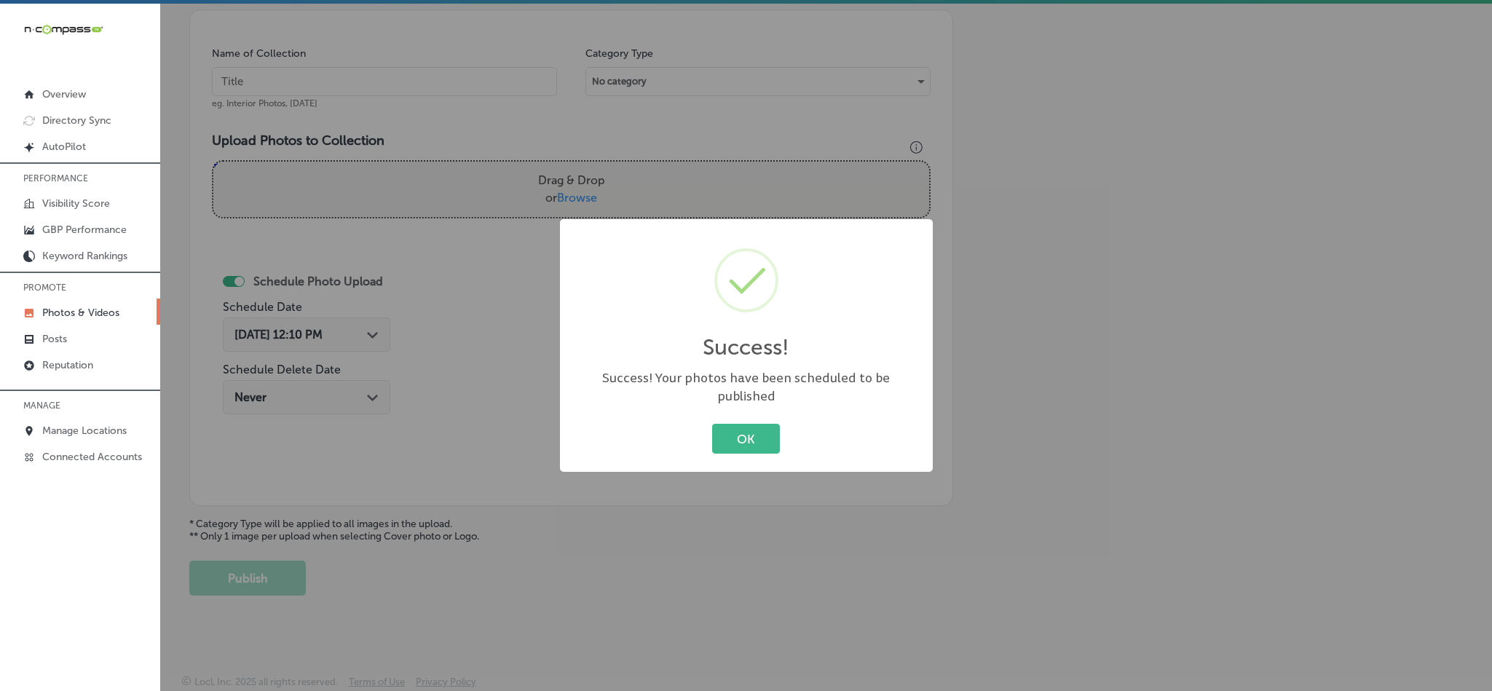
click at [711, 426] on div "OK Cancel" at bounding box center [747, 439] width 344 height 38
click at [730, 425] on button "OK" at bounding box center [746, 439] width 68 height 30
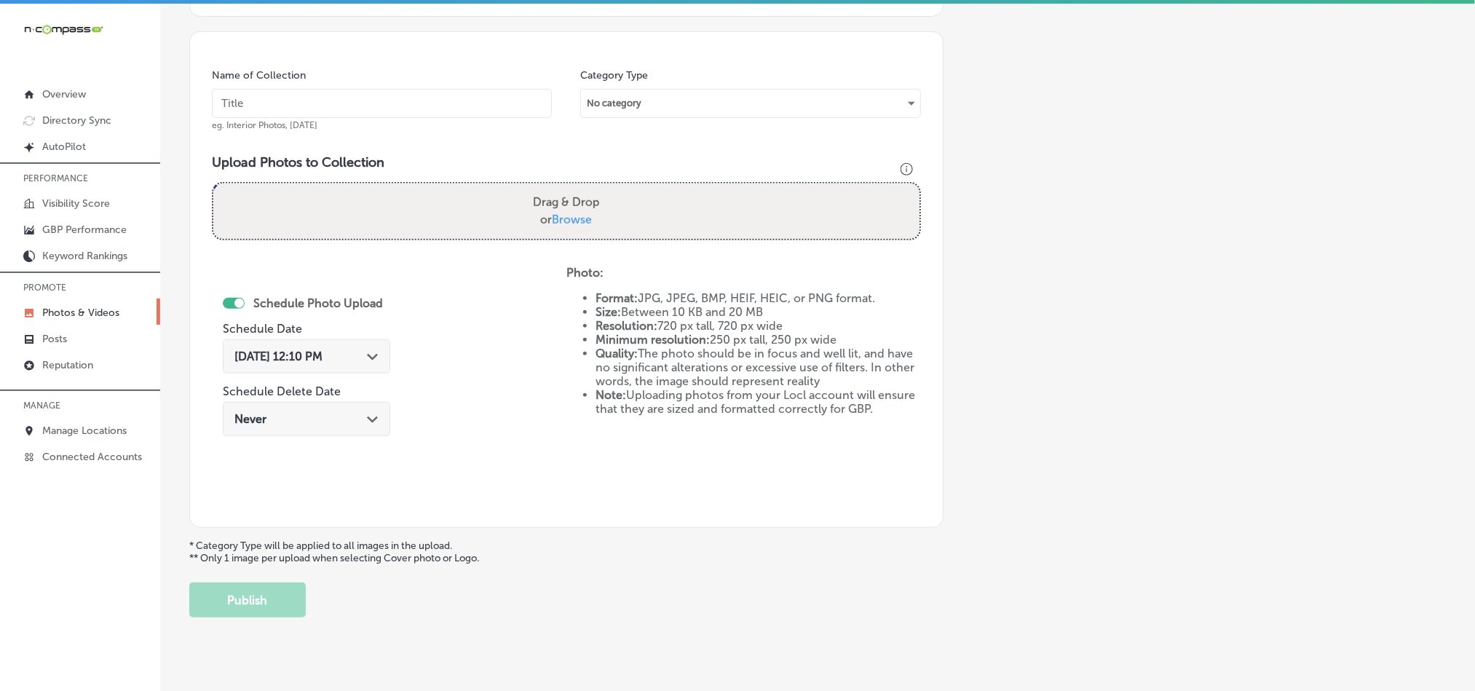
scroll to position [380, 0]
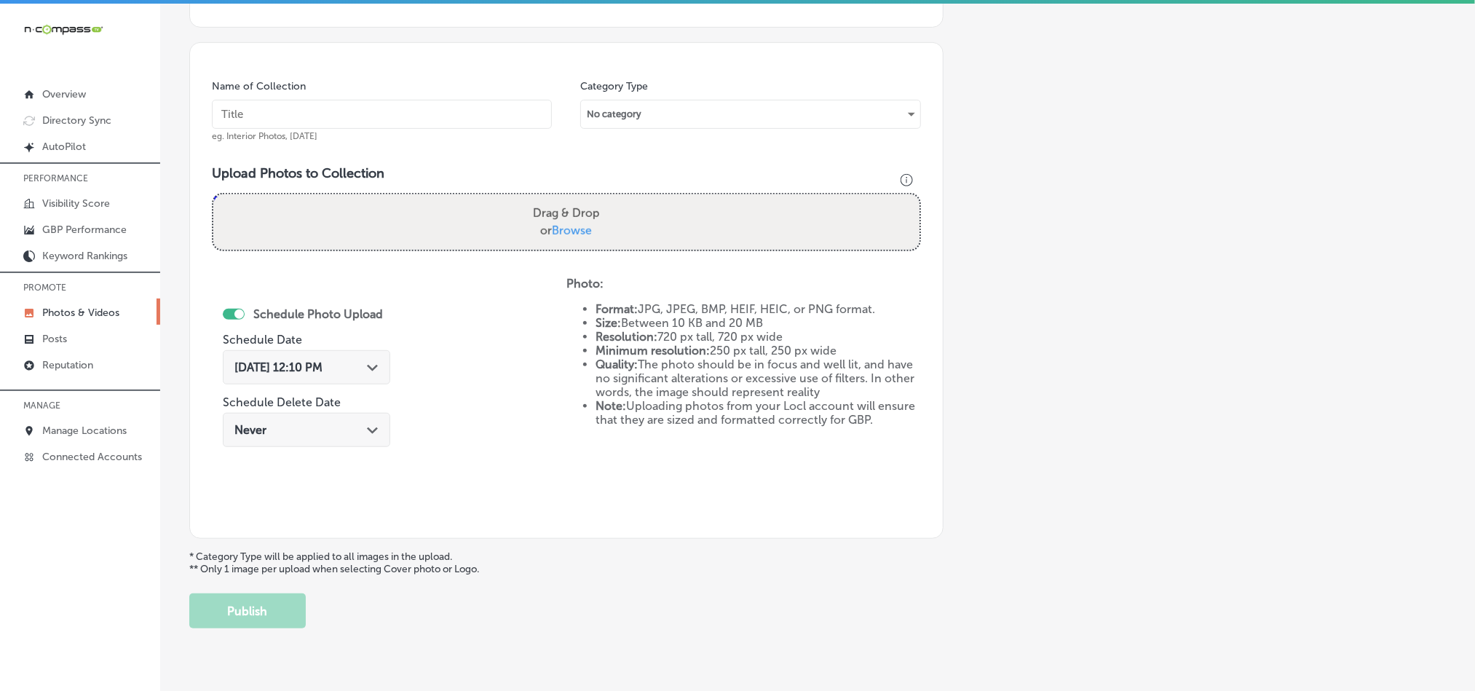
click at [385, 116] on input "text" at bounding box center [382, 114] width 340 height 29
paste input "Mighty-Dog-roofing-Residential-Roofing"
type input "Mighty-Dog-roofing-Residential-Roofing"
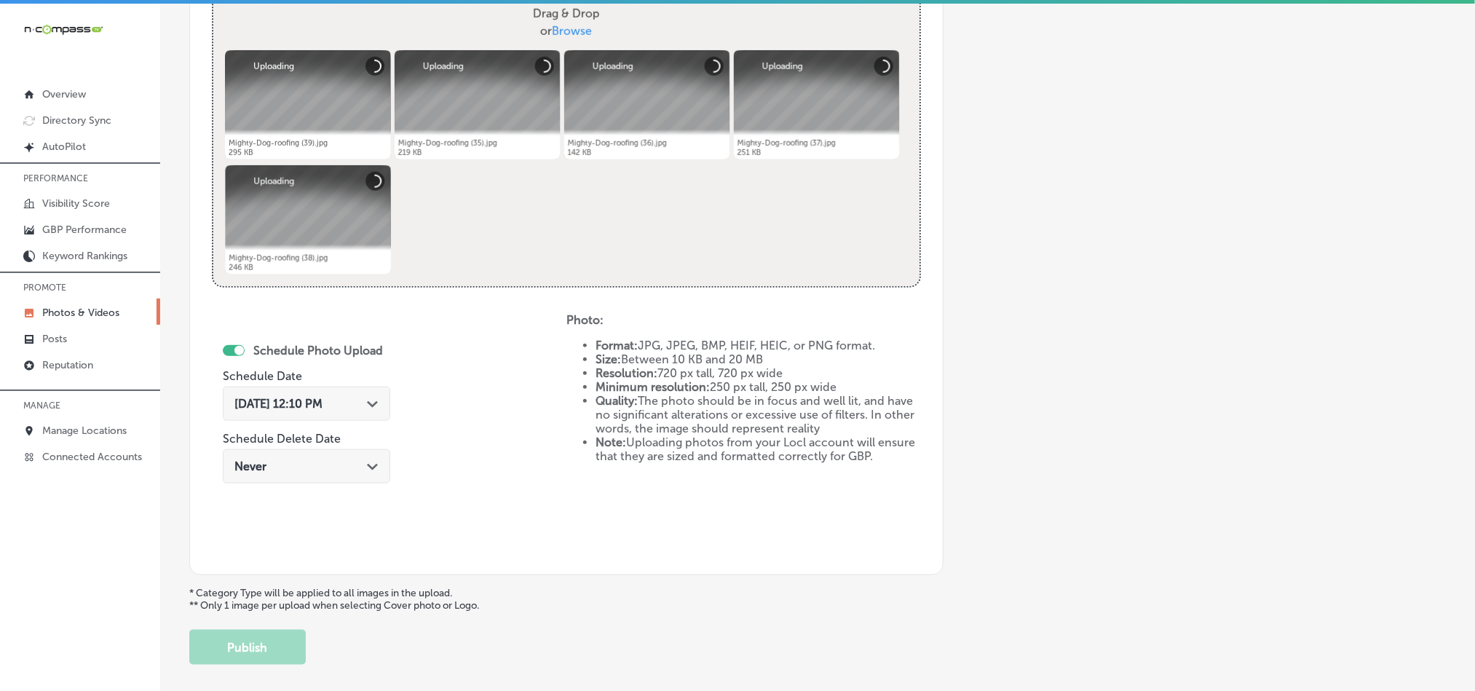
scroll to position [599, 0]
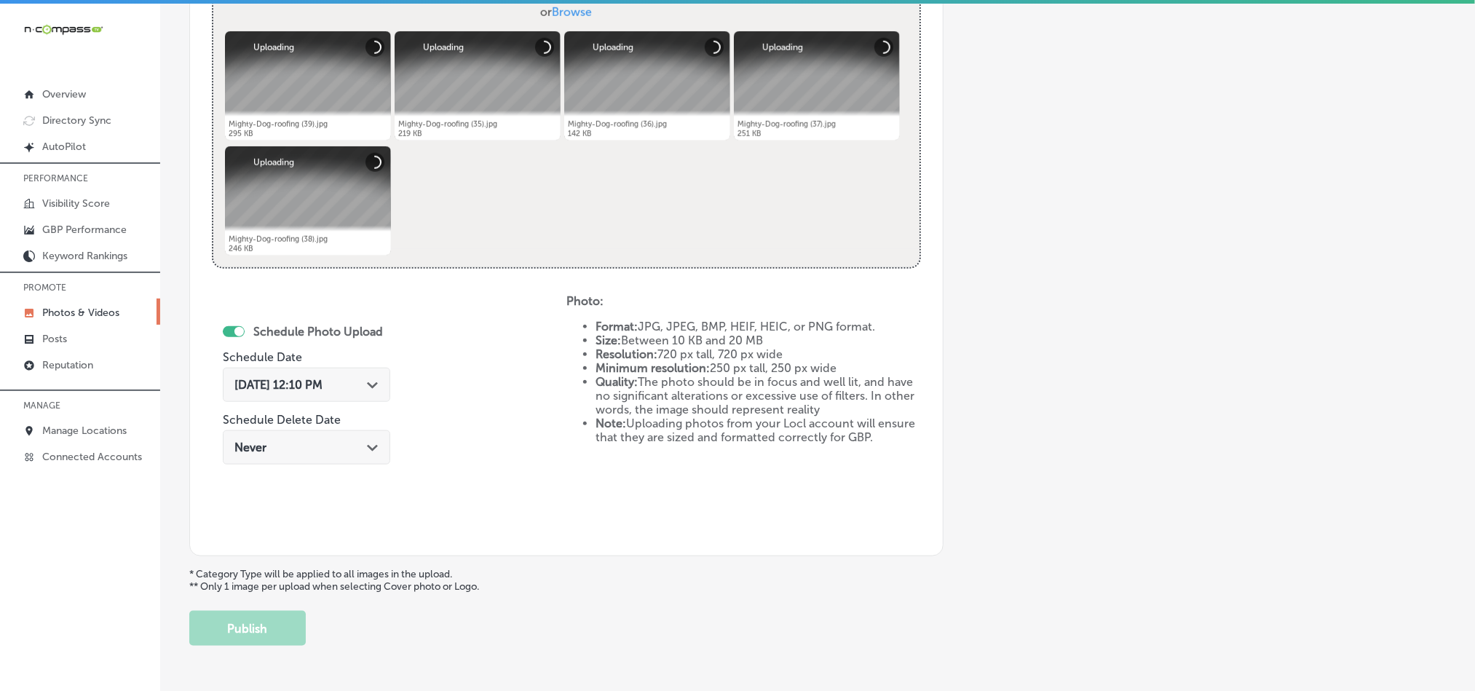
click at [323, 385] on span "[DATE] 12:10 PM" at bounding box center [278, 385] width 88 height 14
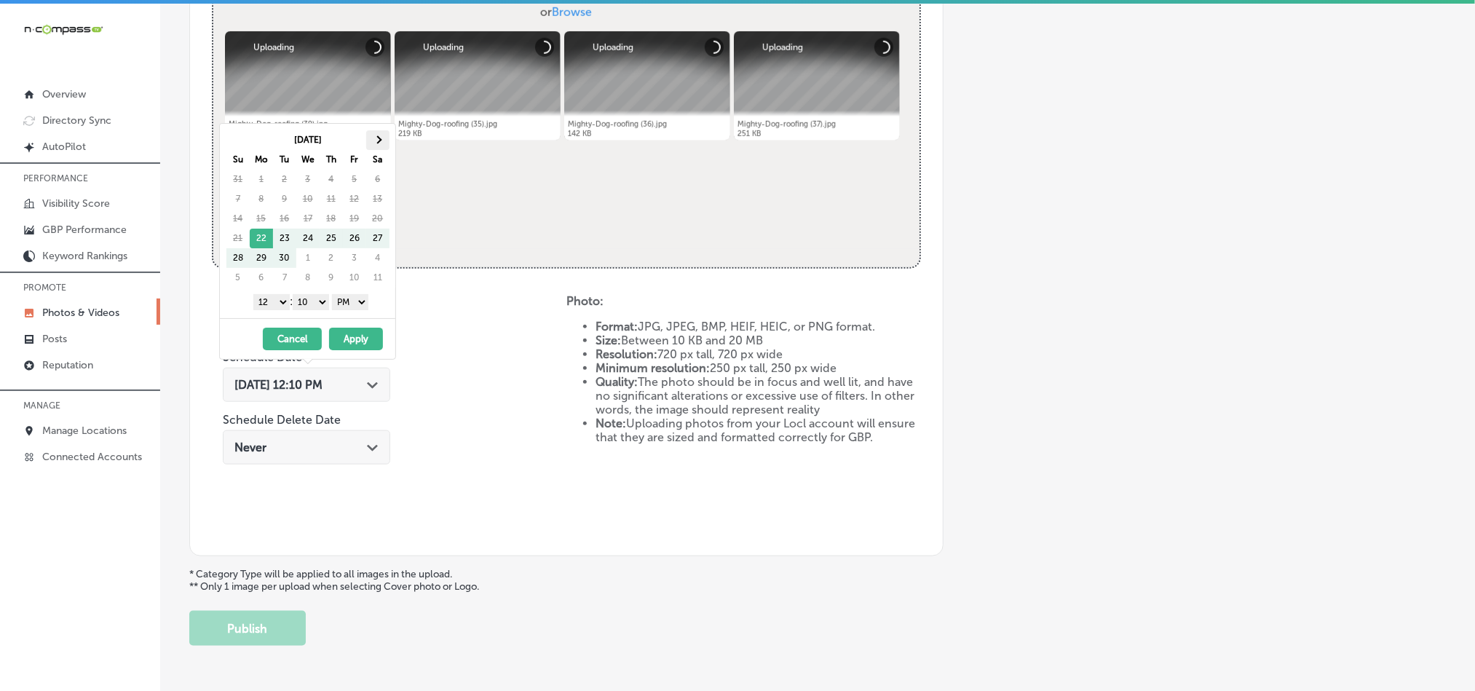
click at [374, 135] on th at bounding box center [377, 140] width 23 height 20
click at [276, 308] on select "1 2 3 4 5 6 7 8 9 10 11 12" at bounding box center [271, 302] width 36 height 16
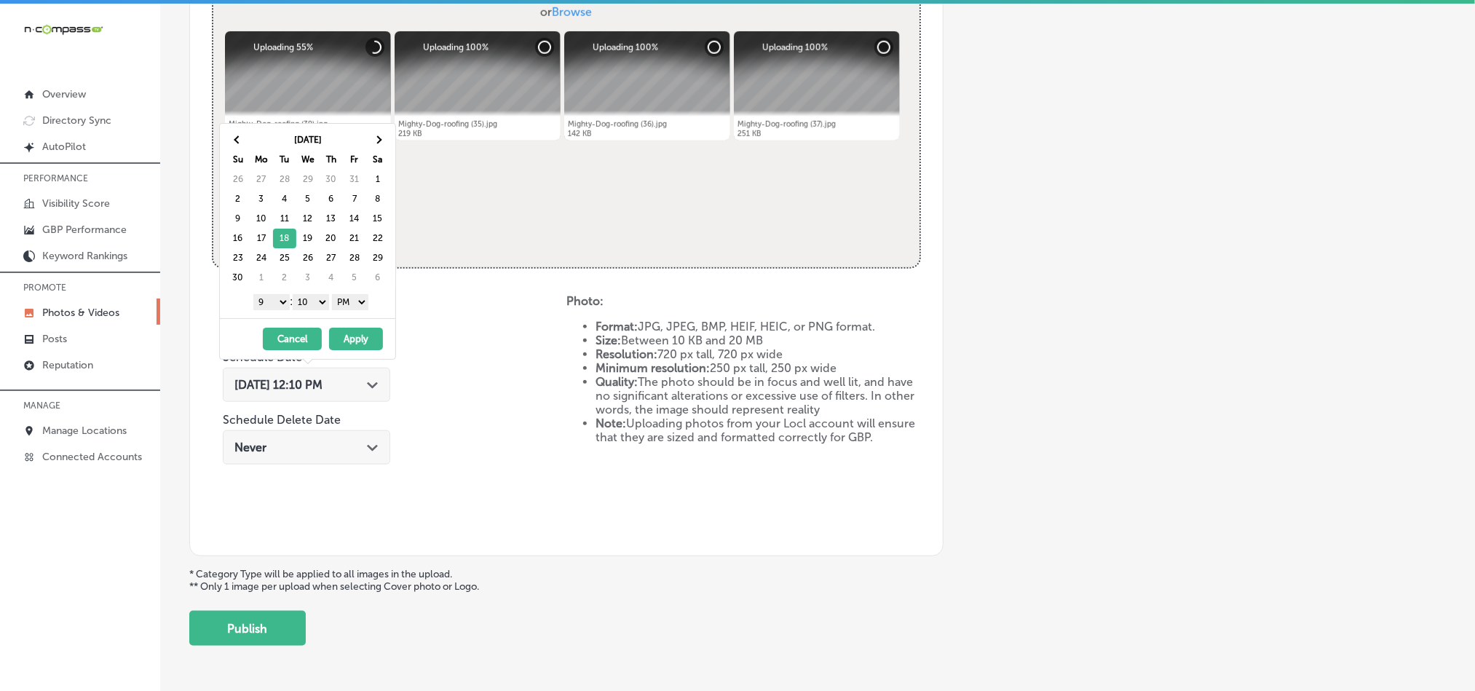
click at [315, 300] on select "00 10 20 30 40 50" at bounding box center [311, 302] width 36 height 16
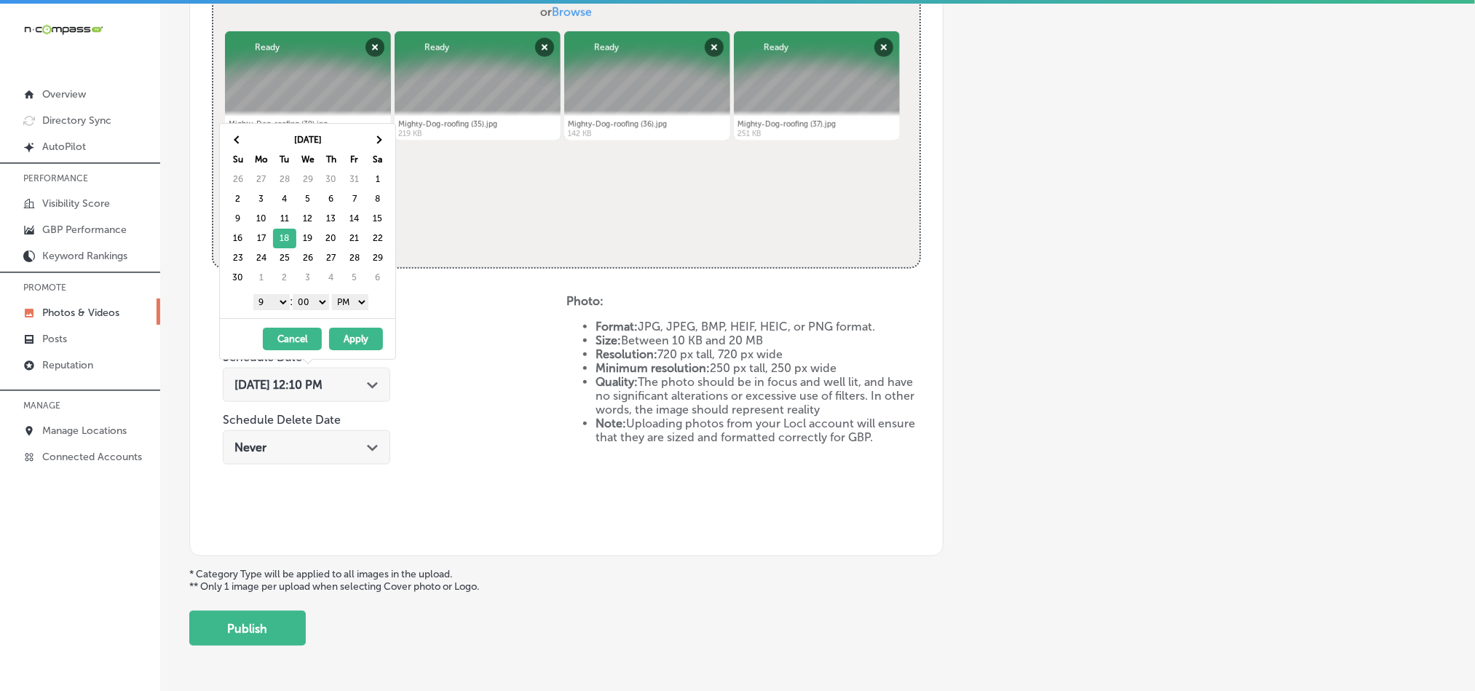
click at [363, 345] on button "Apply" at bounding box center [356, 339] width 54 height 23
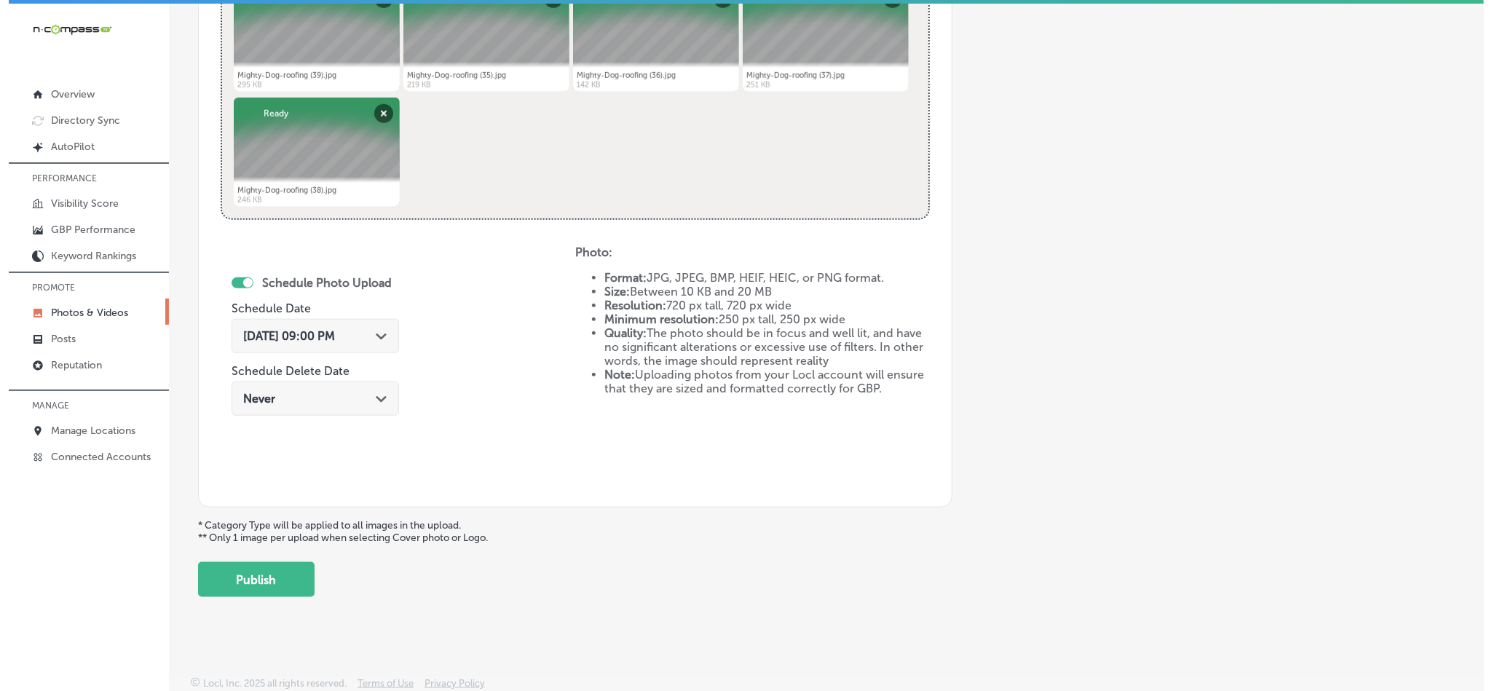
scroll to position [652, 0]
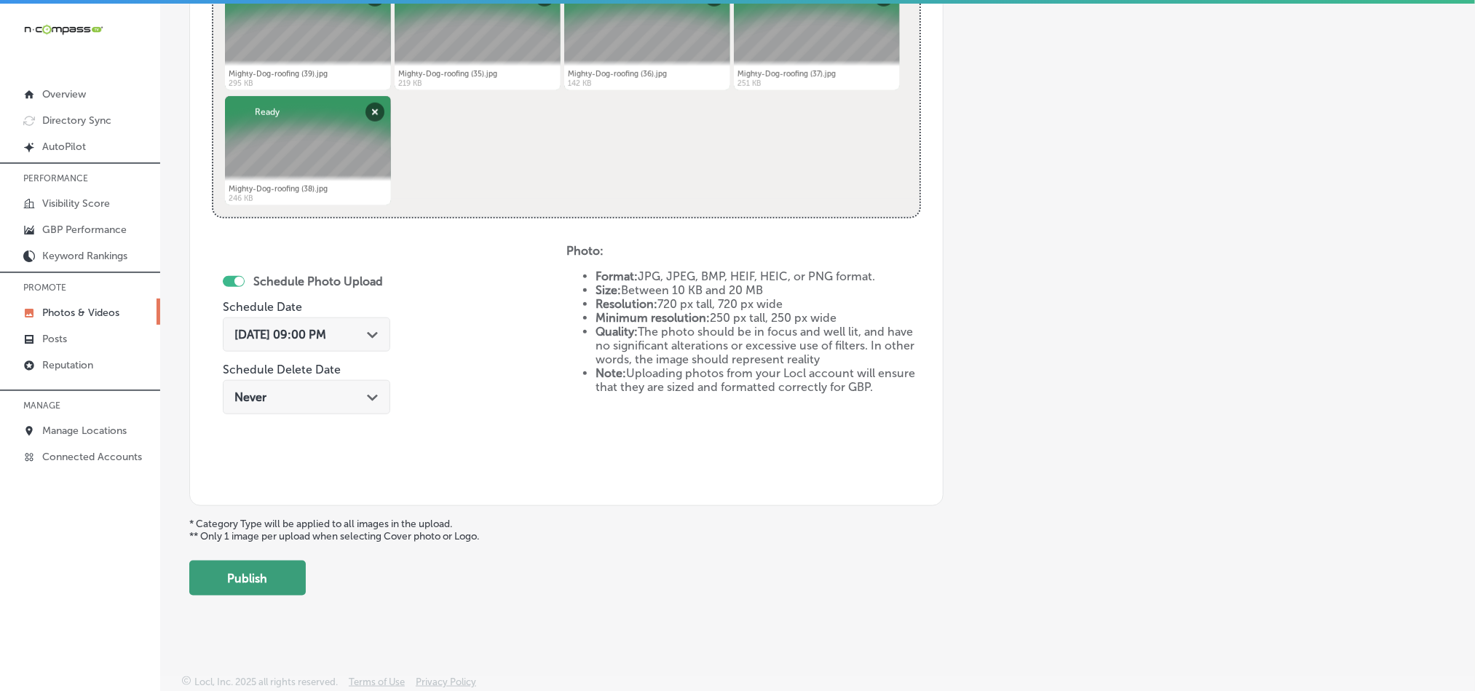
click at [251, 588] on button "Publish" at bounding box center [247, 578] width 117 height 35
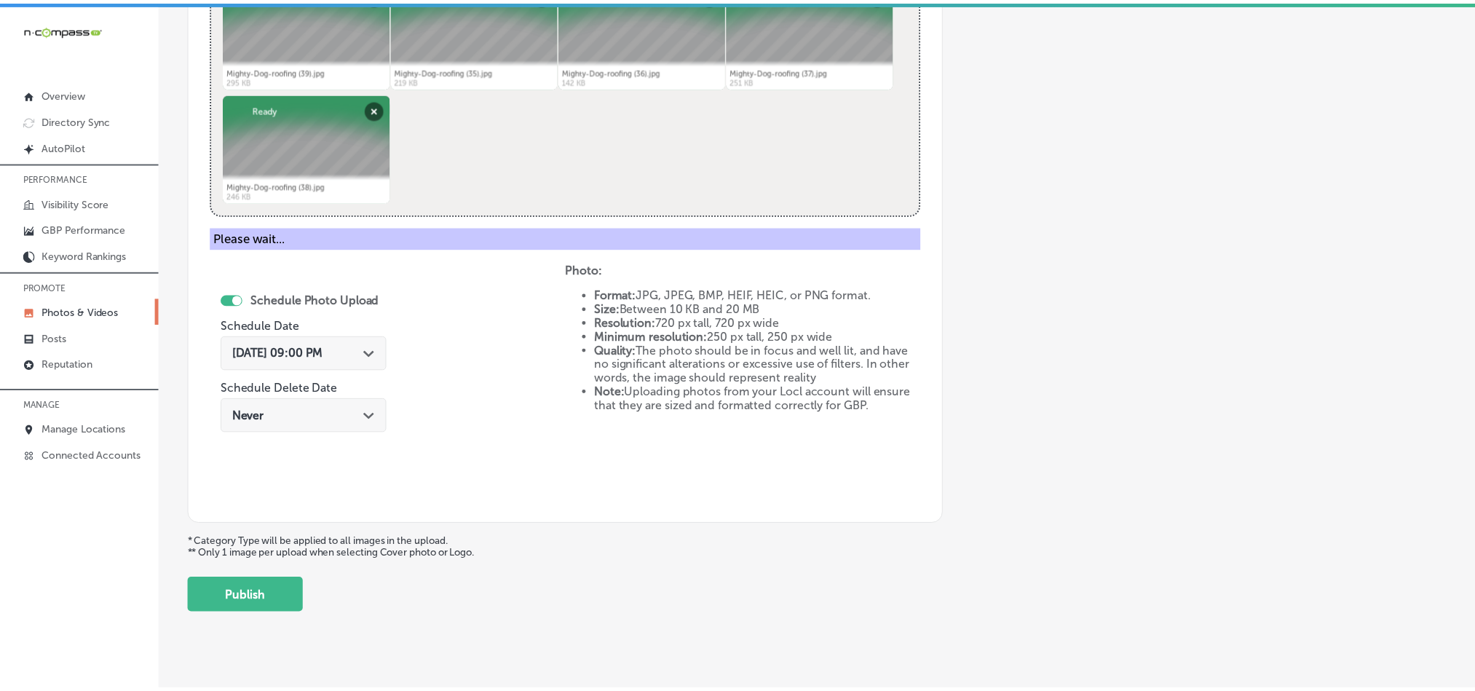
scroll to position [416, 0]
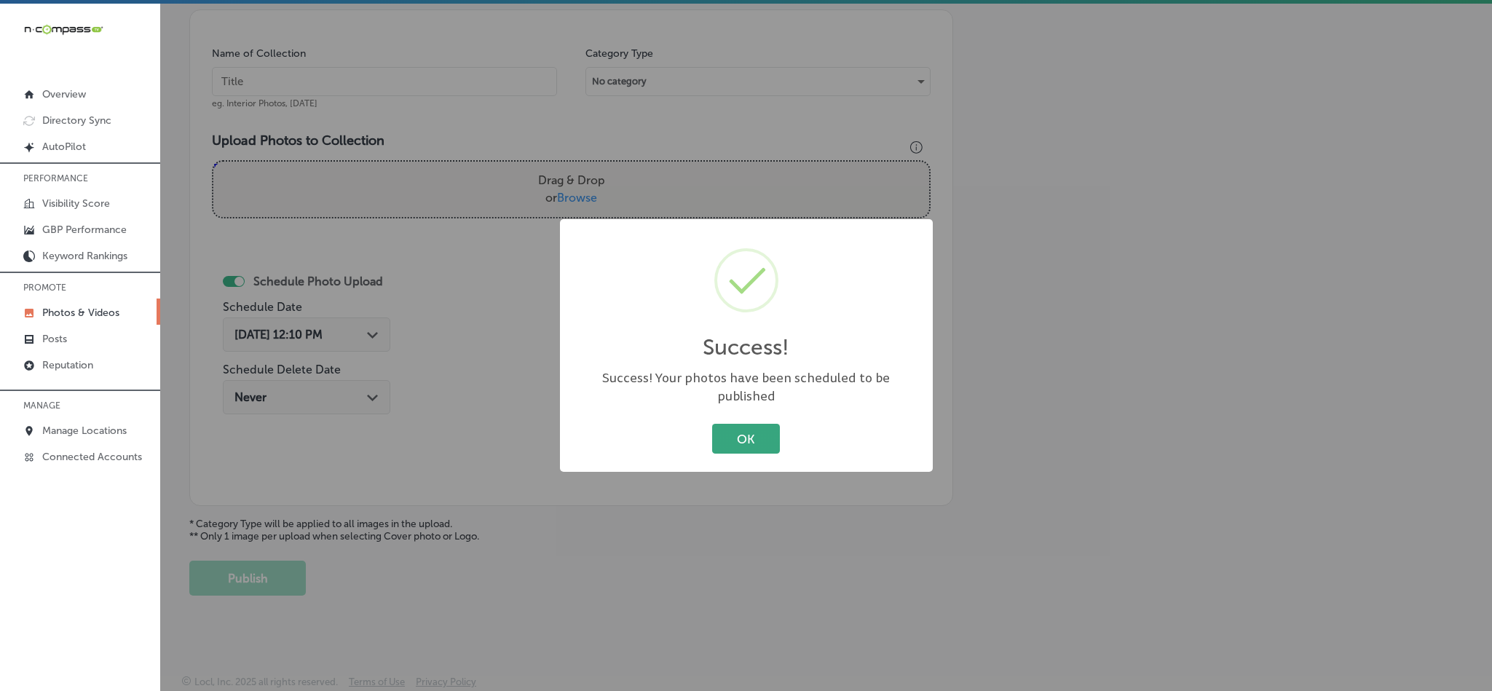
click at [730, 424] on button "OK" at bounding box center [746, 439] width 68 height 30
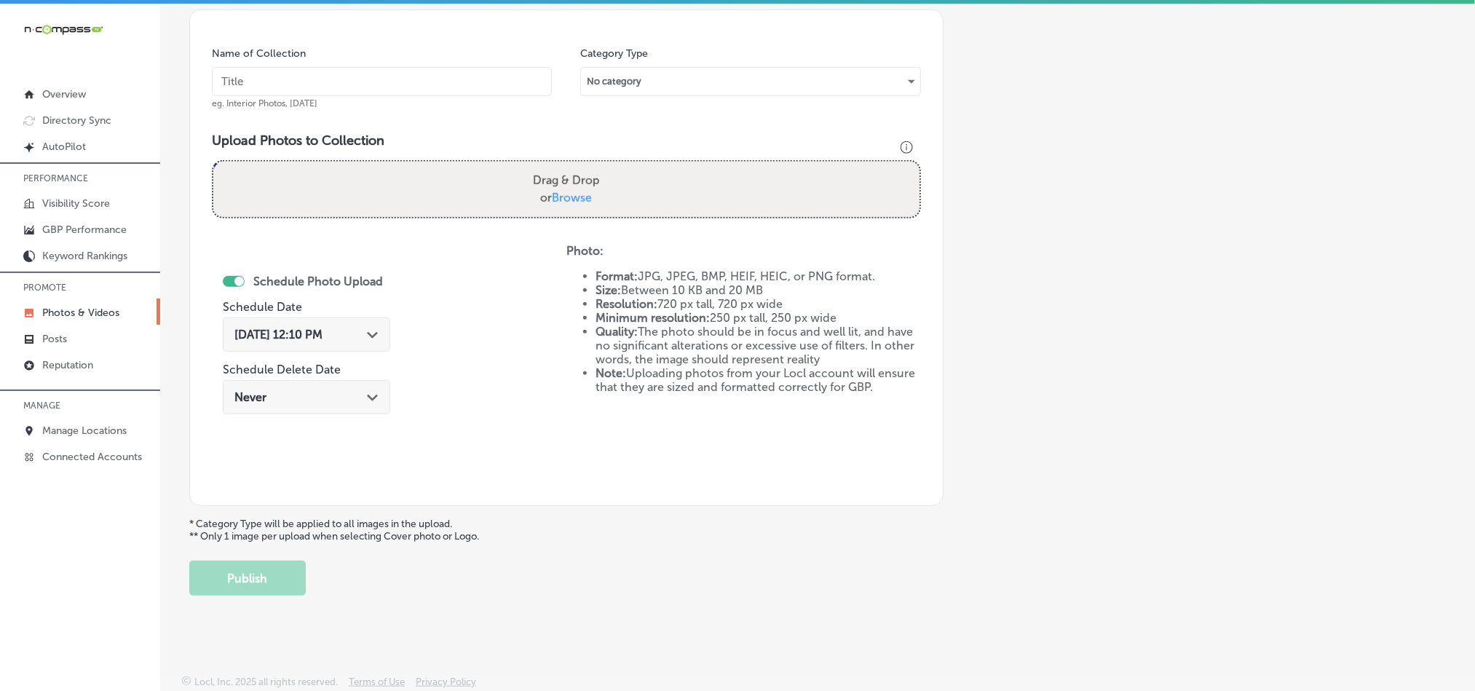
scroll to position [380, 0]
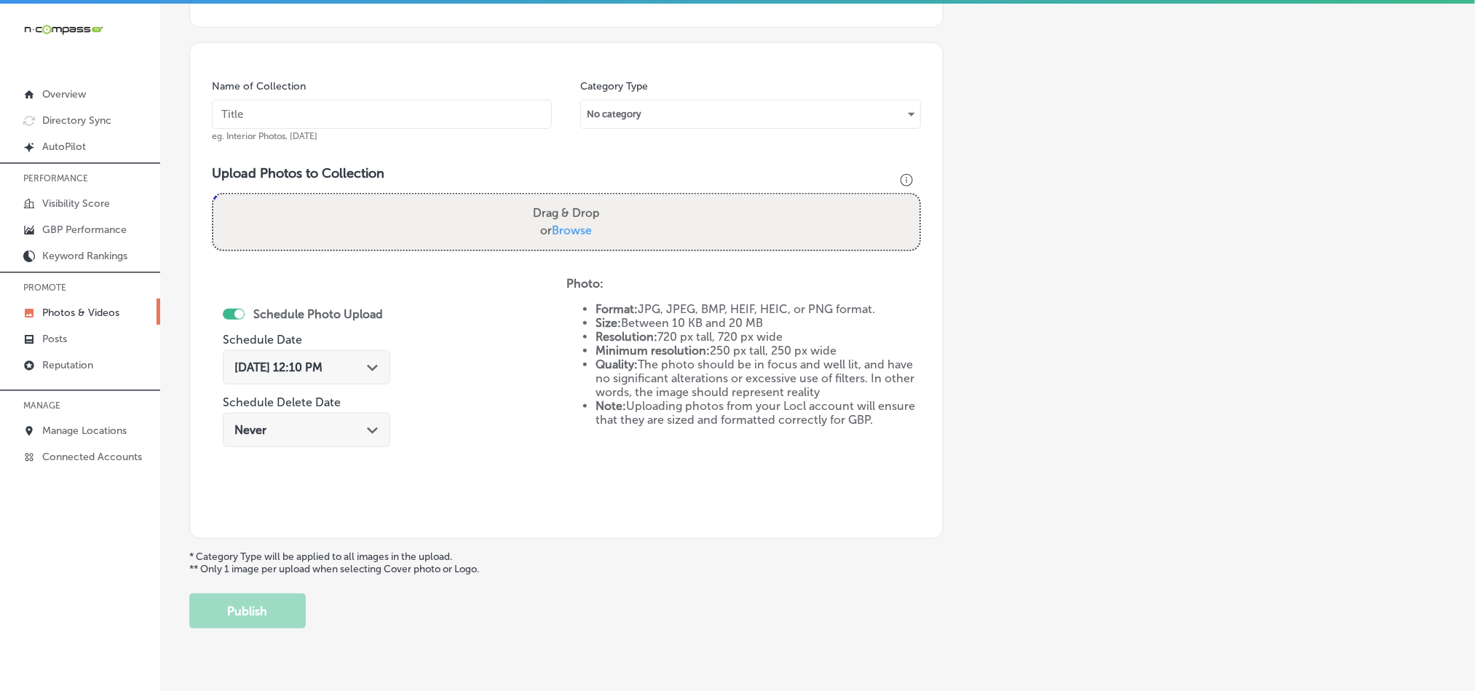
click at [319, 119] on input "text" at bounding box center [382, 114] width 340 height 29
paste input "Mighty-Dog-roofing-Commercial-Roofing"
type input "Mighty-Dog-roofing-Commercial-Roofing"
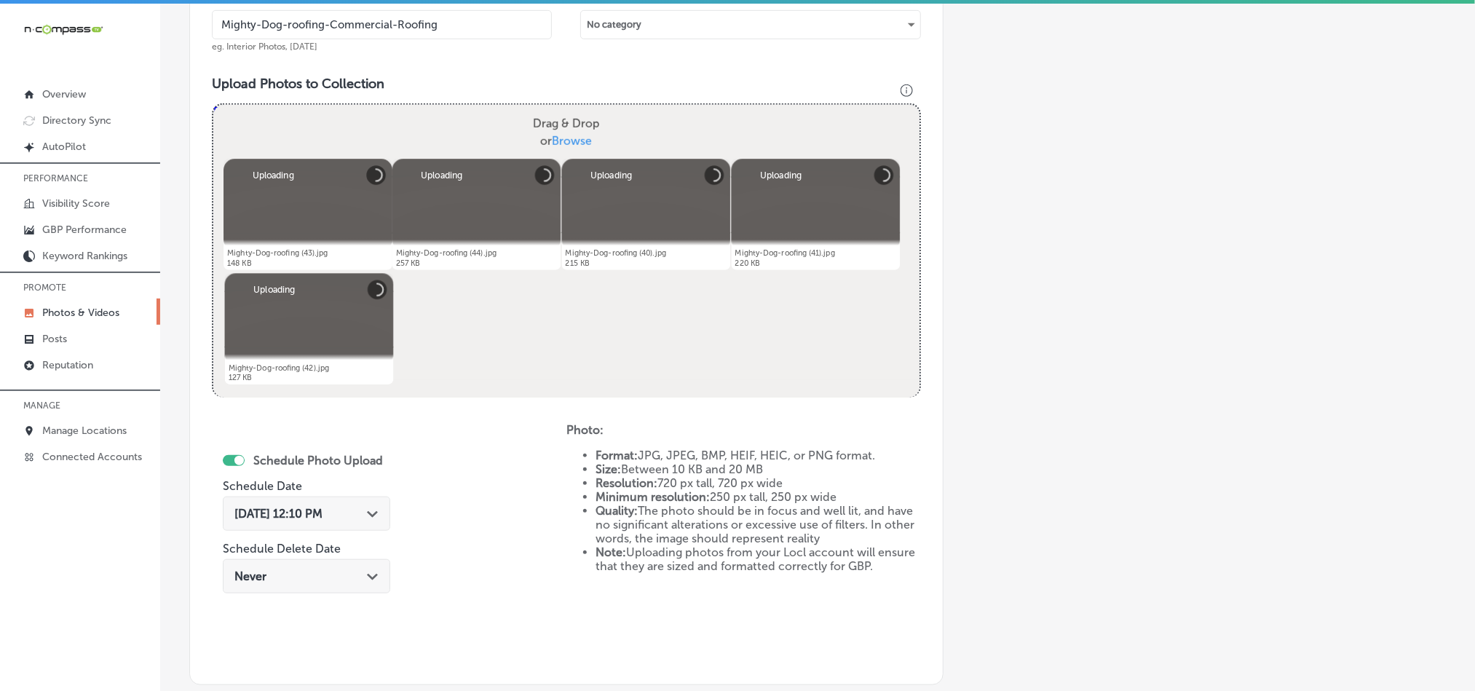
scroll to position [525, 0]
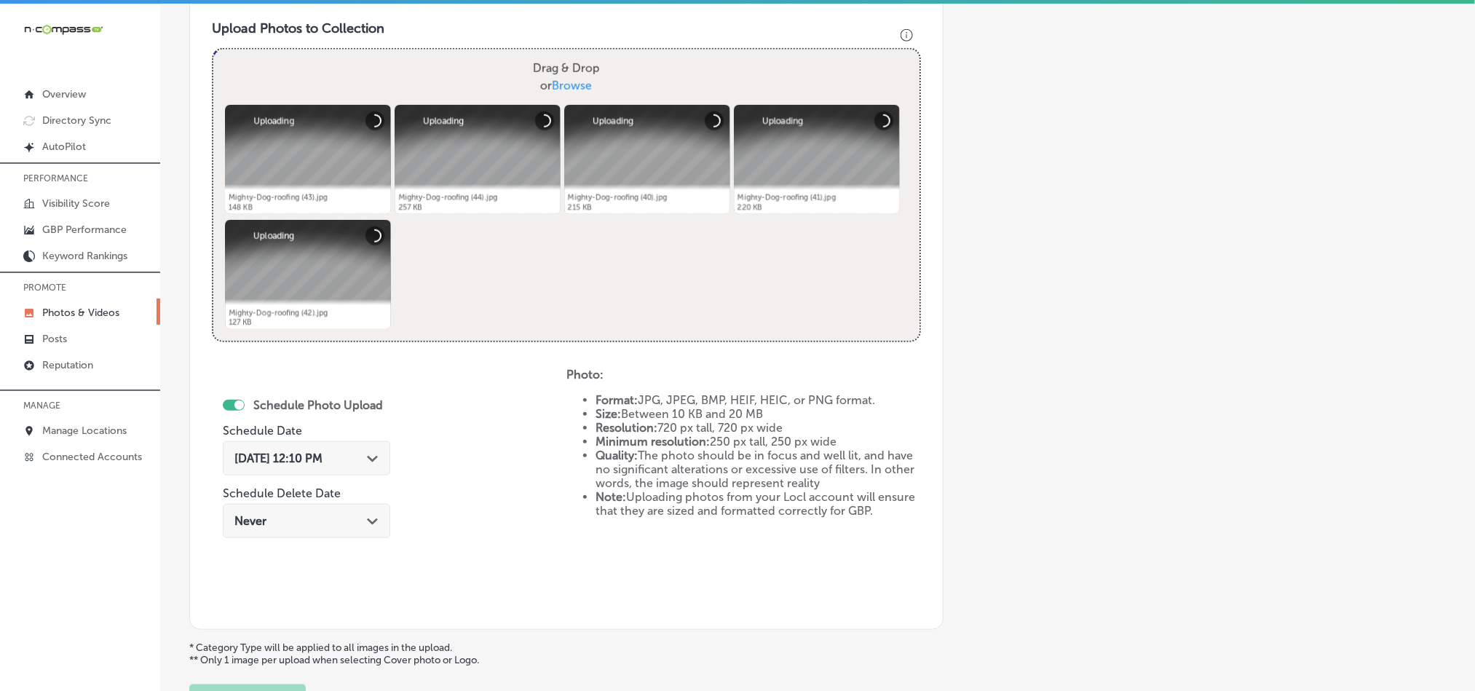
click at [370, 470] on div "[DATE] 12:10 PM Path Created with Sketch." at bounding box center [306, 458] width 167 height 34
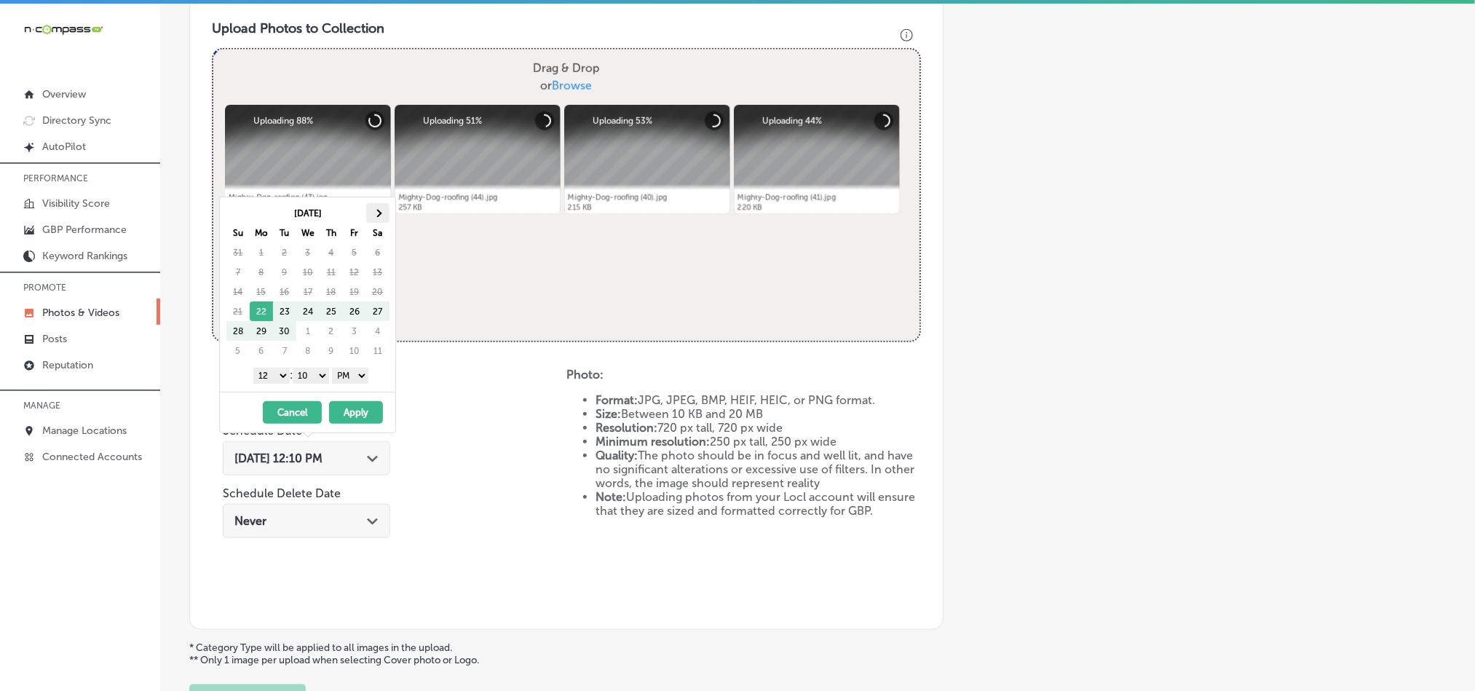
click at [370, 213] on th at bounding box center [377, 213] width 23 height 20
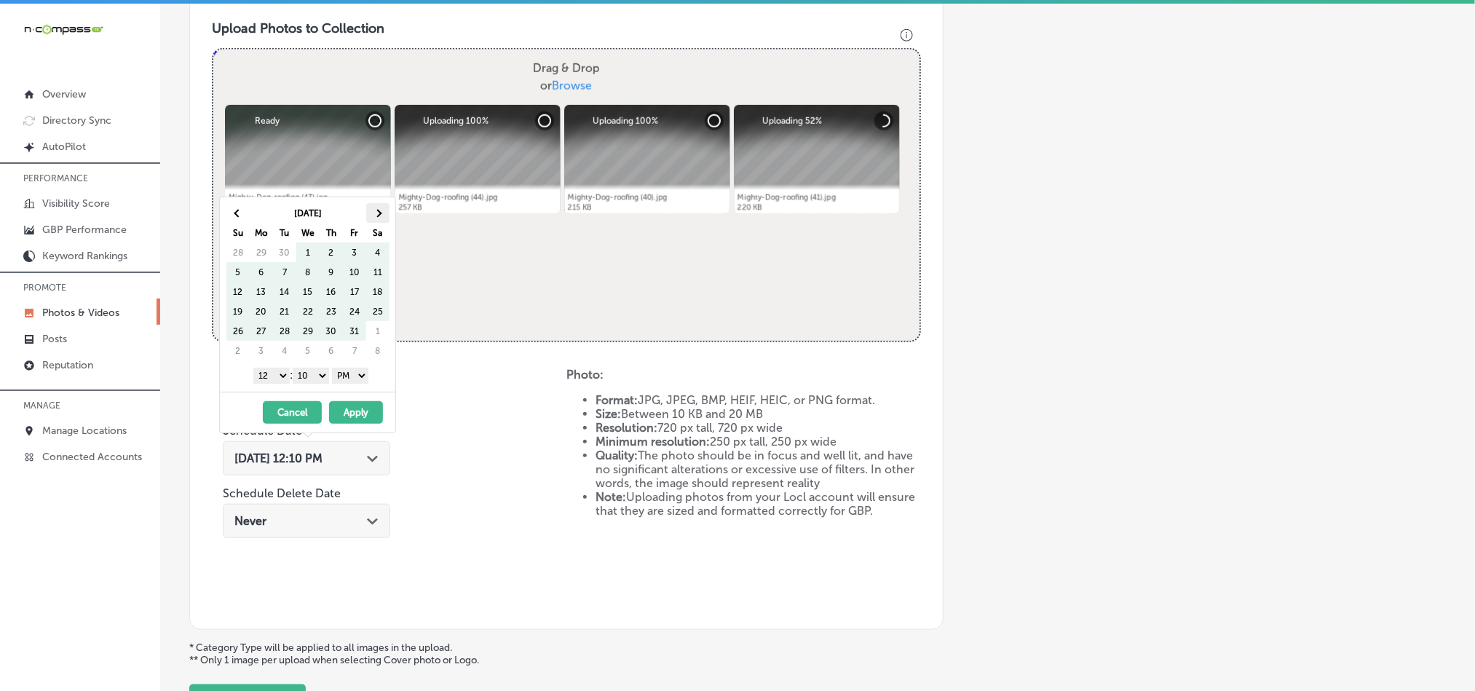
click at [382, 212] on th at bounding box center [377, 213] width 23 height 20
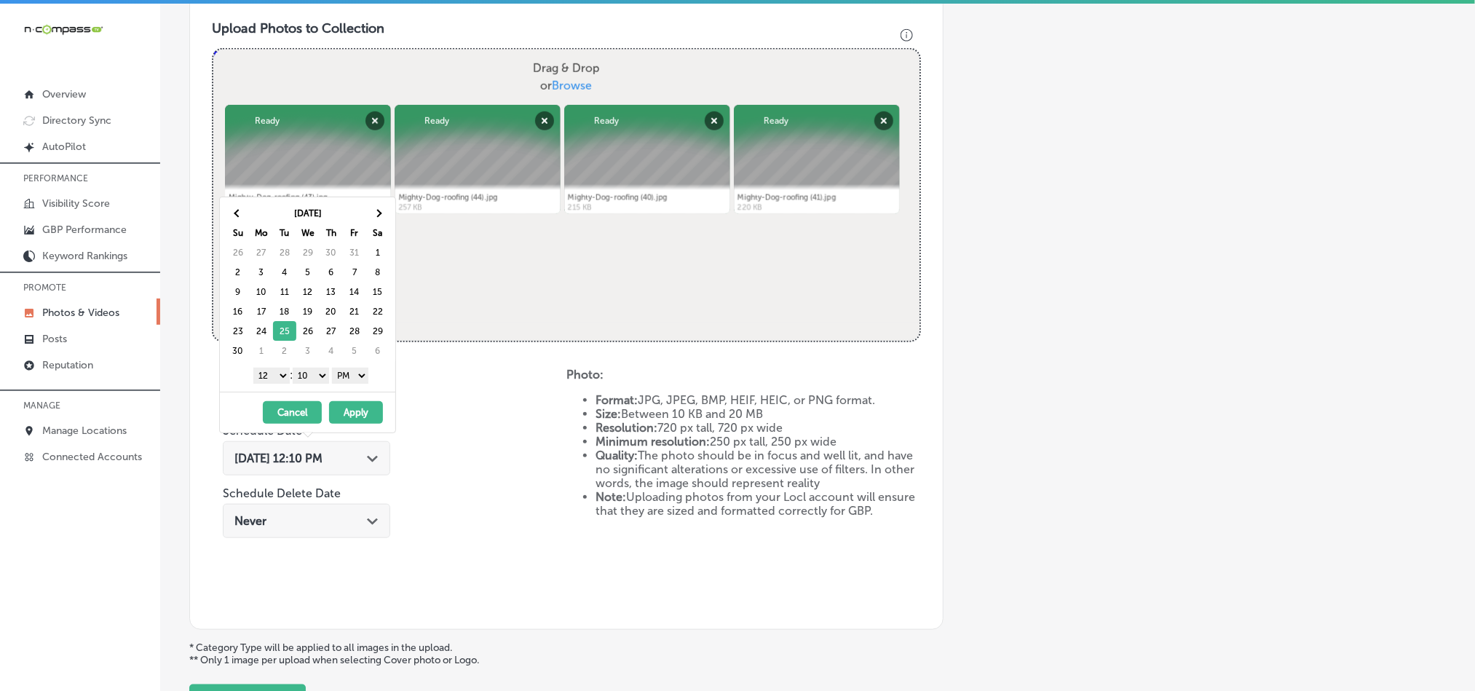
click at [275, 378] on select "1 2 3 4 5 6 7 8 9 10 11 12" at bounding box center [271, 376] width 36 height 16
click at [308, 377] on select "00 10 20 30 40 50" at bounding box center [311, 376] width 36 height 16
click at [350, 414] on button "Apply" at bounding box center [356, 412] width 54 height 23
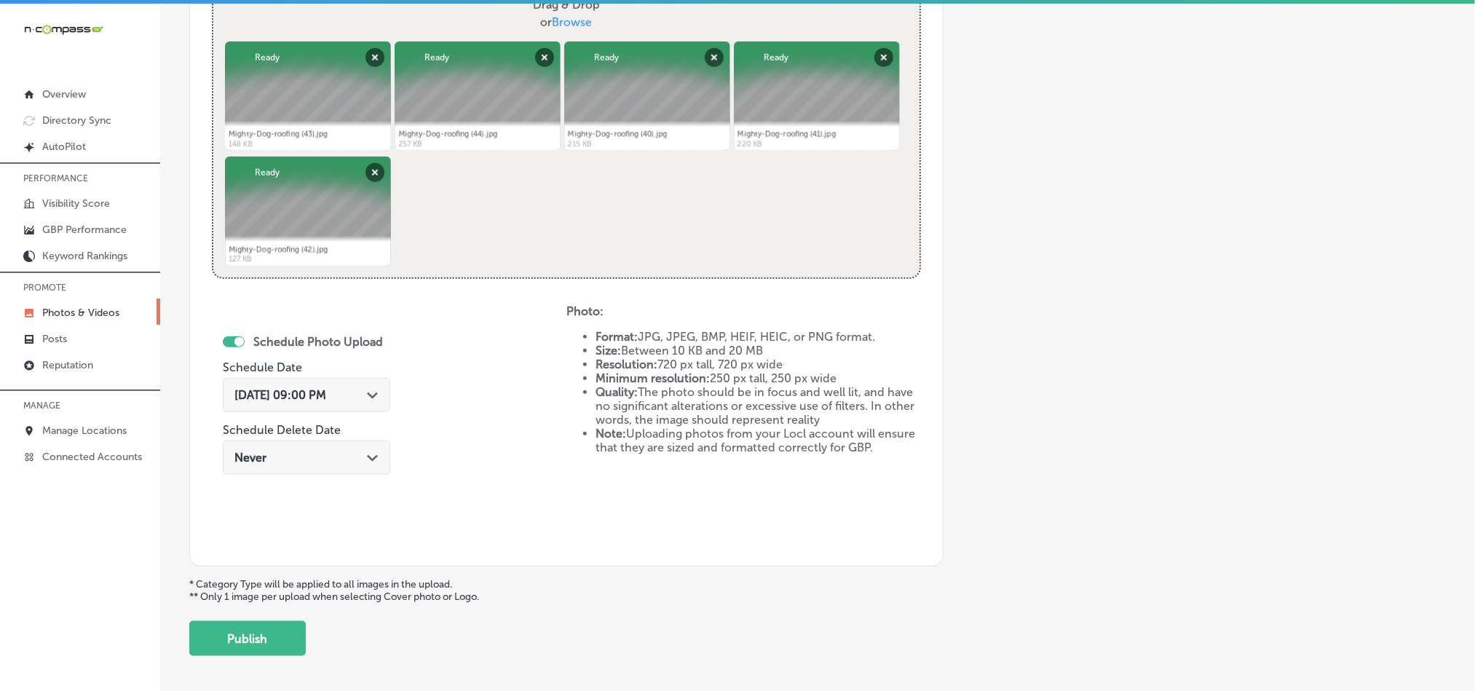
scroll to position [652, 0]
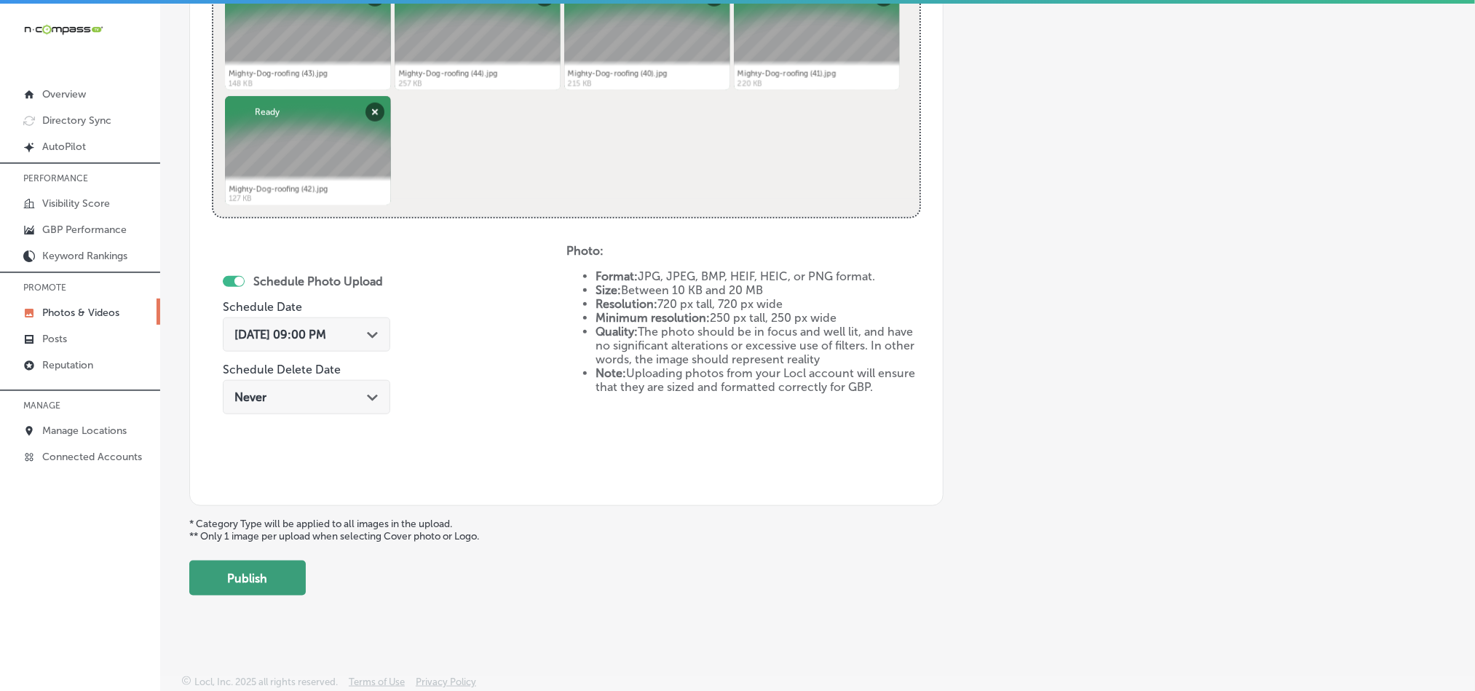
click at [248, 583] on button "Publish" at bounding box center [247, 578] width 117 height 35
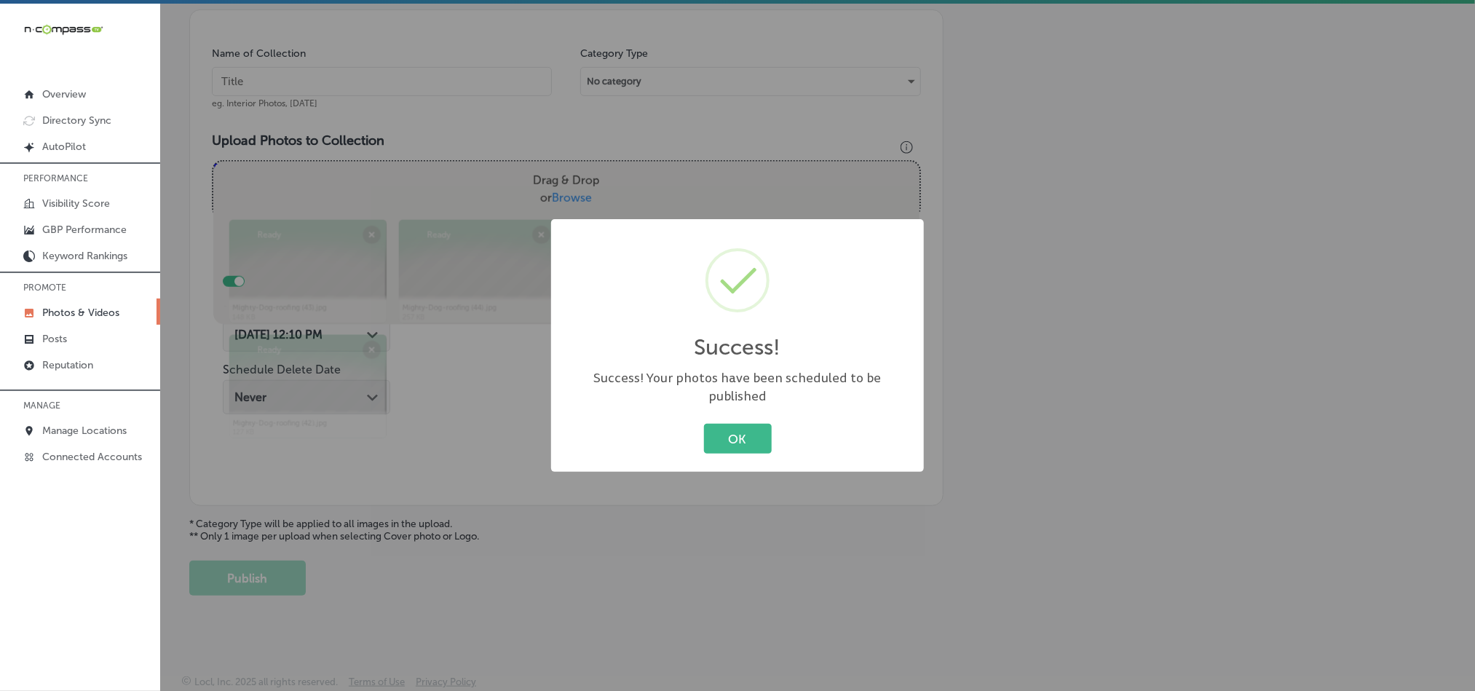
scroll to position [416, 0]
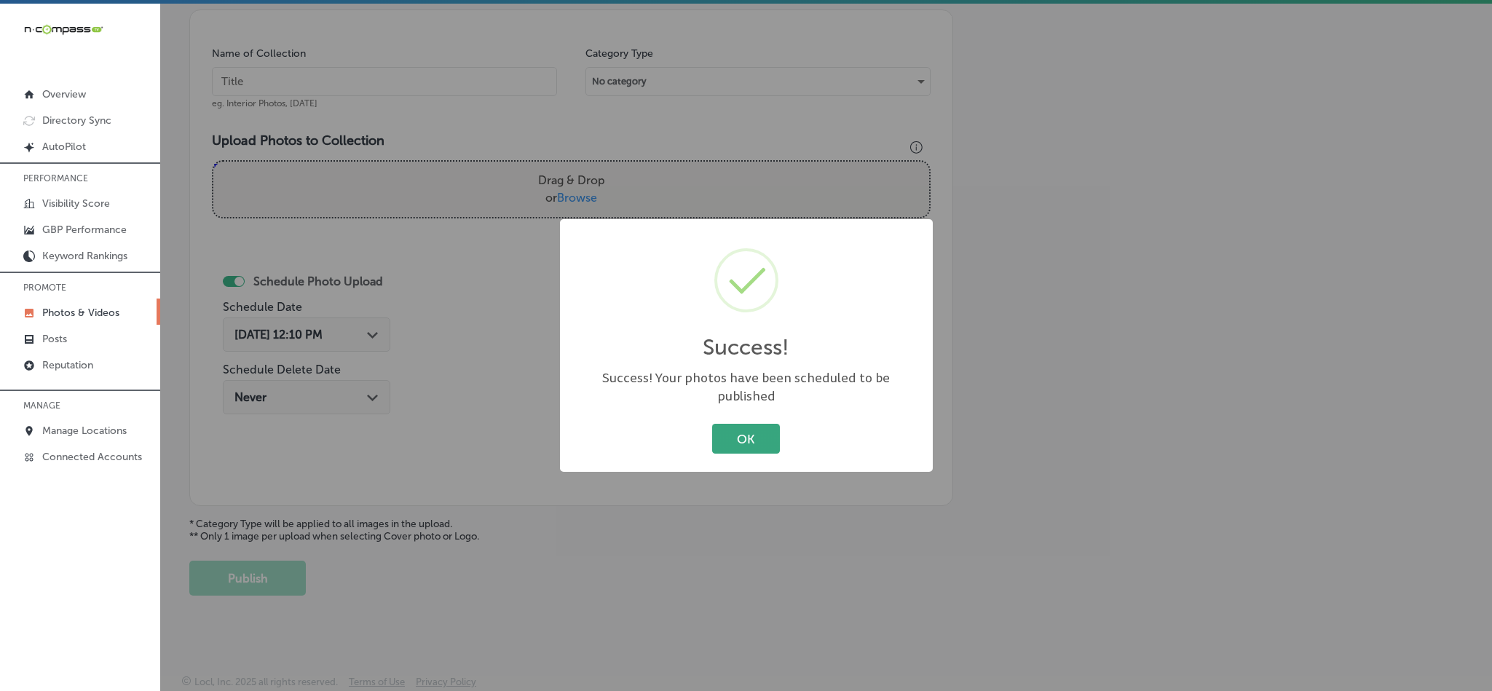
click at [750, 425] on button "OK" at bounding box center [746, 439] width 68 height 30
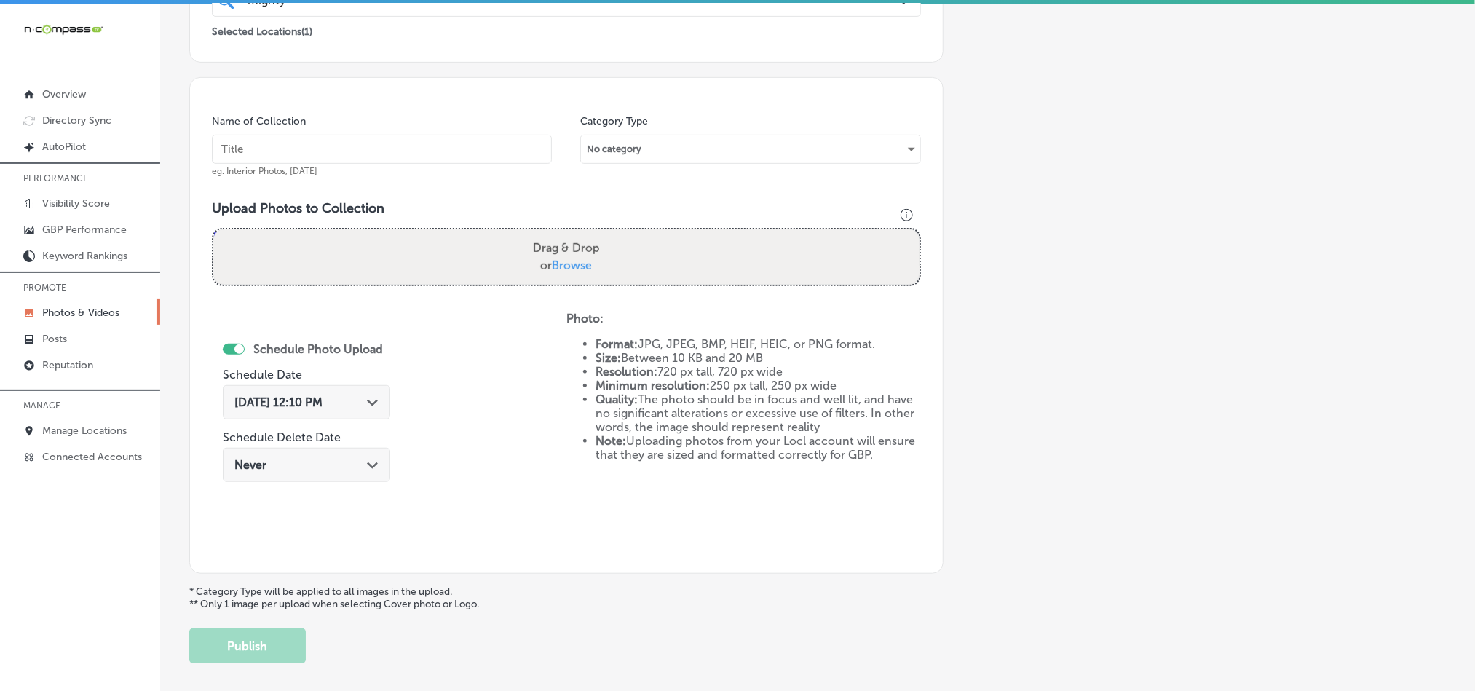
scroll to position [343, 0]
click at [426, 138] on input "text" at bounding box center [382, 151] width 340 height 29
paste input "Mighty-Dog-roofing-Roof-Inspection"
type input "Mighty-Dog-roofing-Roof-Inspection"
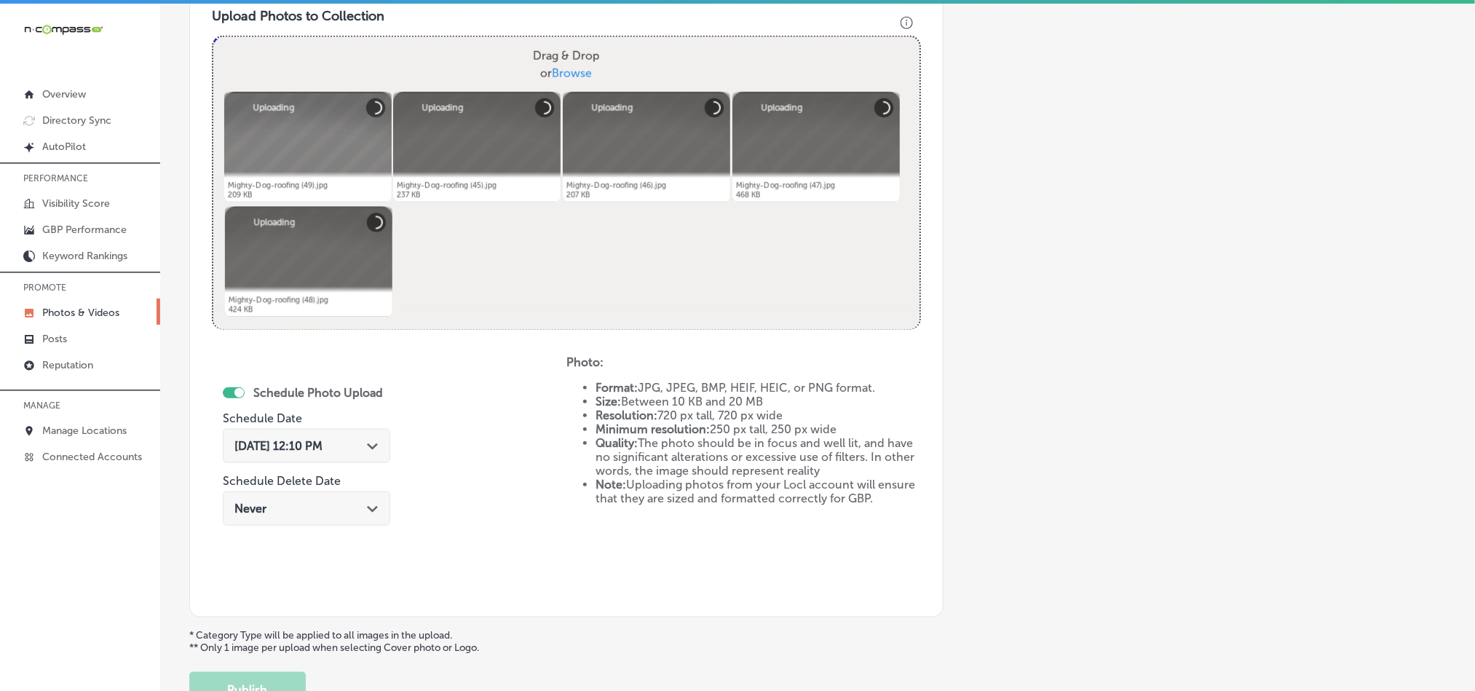
scroll to position [599, 0]
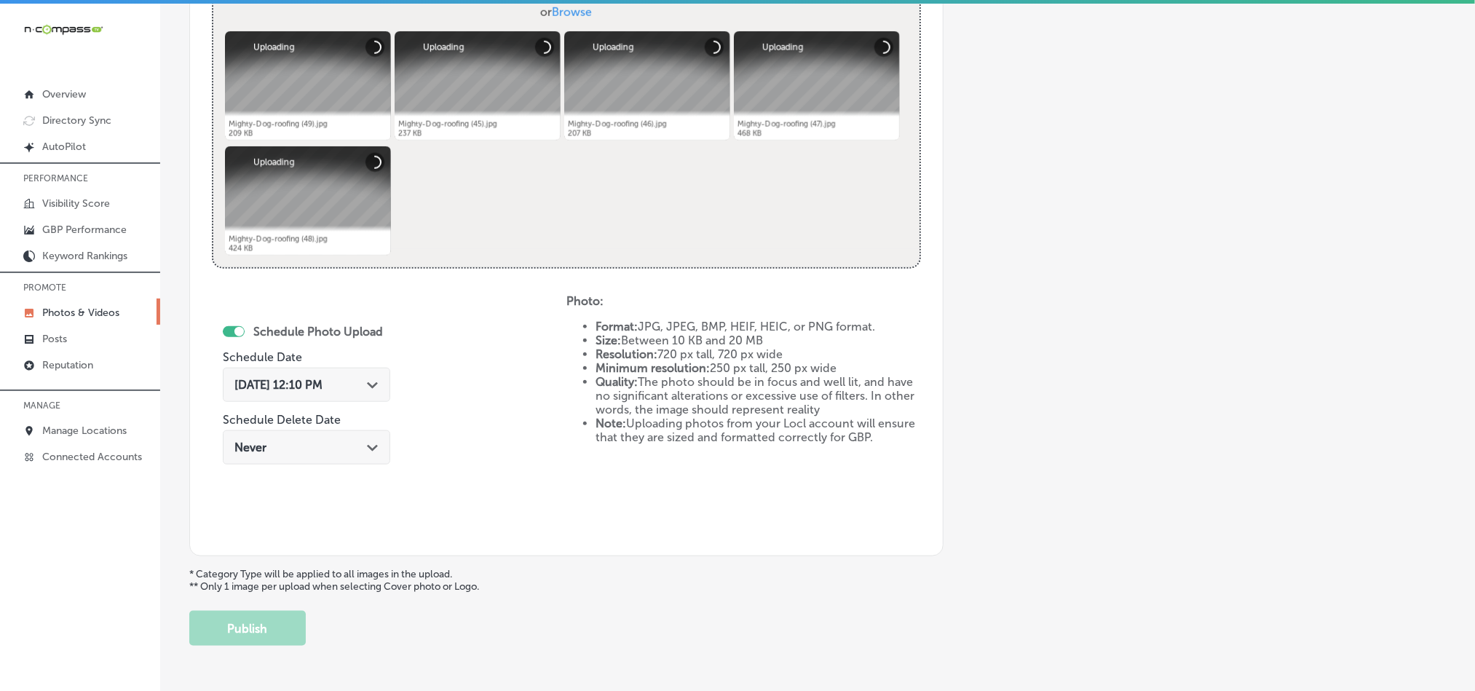
click at [365, 387] on div "[DATE] 12:10 PM Path Created with Sketch." at bounding box center [306, 385] width 144 height 14
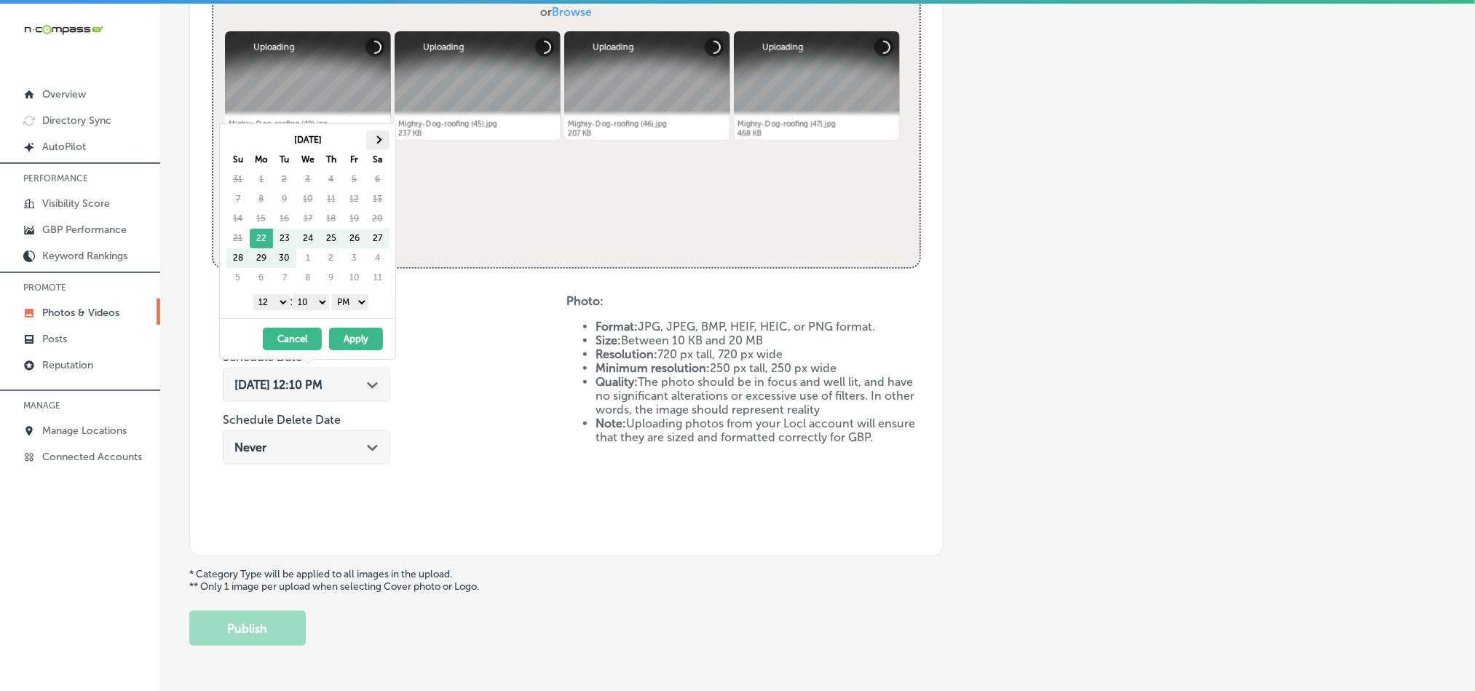
click at [377, 141] on span at bounding box center [378, 139] width 8 height 8
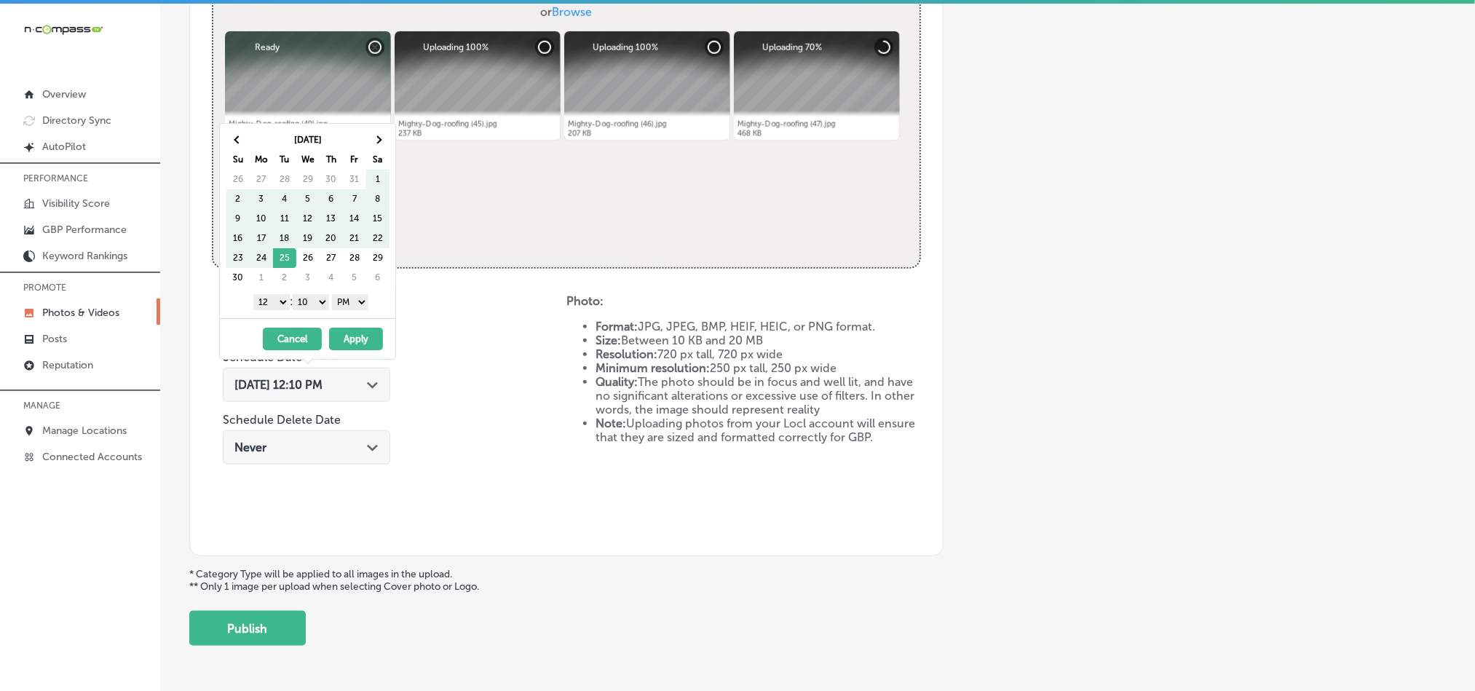
click at [377, 141] on span at bounding box center [378, 139] width 8 height 8
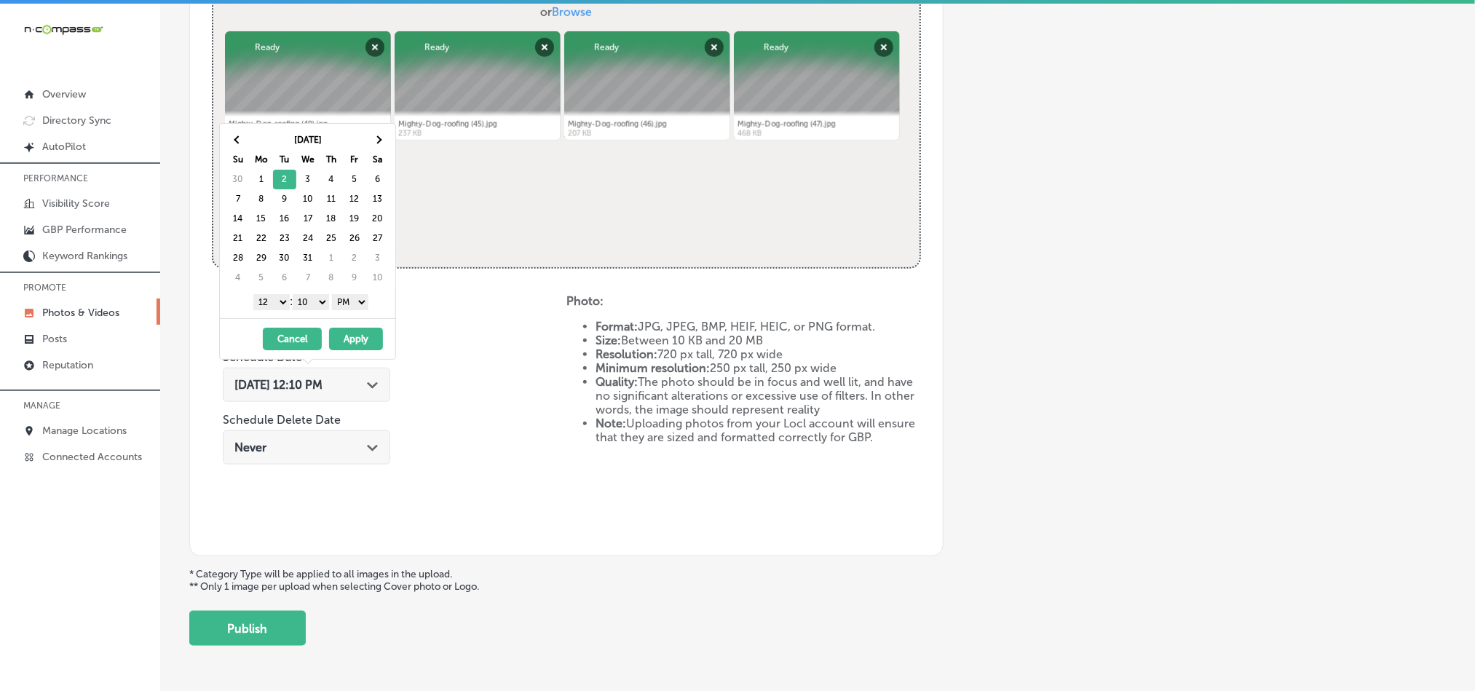
drag, startPoint x: 273, startPoint y: 302, endPoint x: 271, endPoint y: 311, distance: 9.0
click at [273, 302] on select "1 2 3 4 5 6 7 8 9 10 11 12" at bounding box center [271, 302] width 36 height 16
click at [313, 295] on div "1 2 3 4 5 6 7 8 9 10 11 12 : 00 10 20 30 40 50 AM PM" at bounding box center [311, 302] width 170 height 22
click at [315, 304] on select "00 10 20 30 40 50" at bounding box center [311, 302] width 36 height 16
click at [350, 345] on button "Apply" at bounding box center [356, 339] width 54 height 23
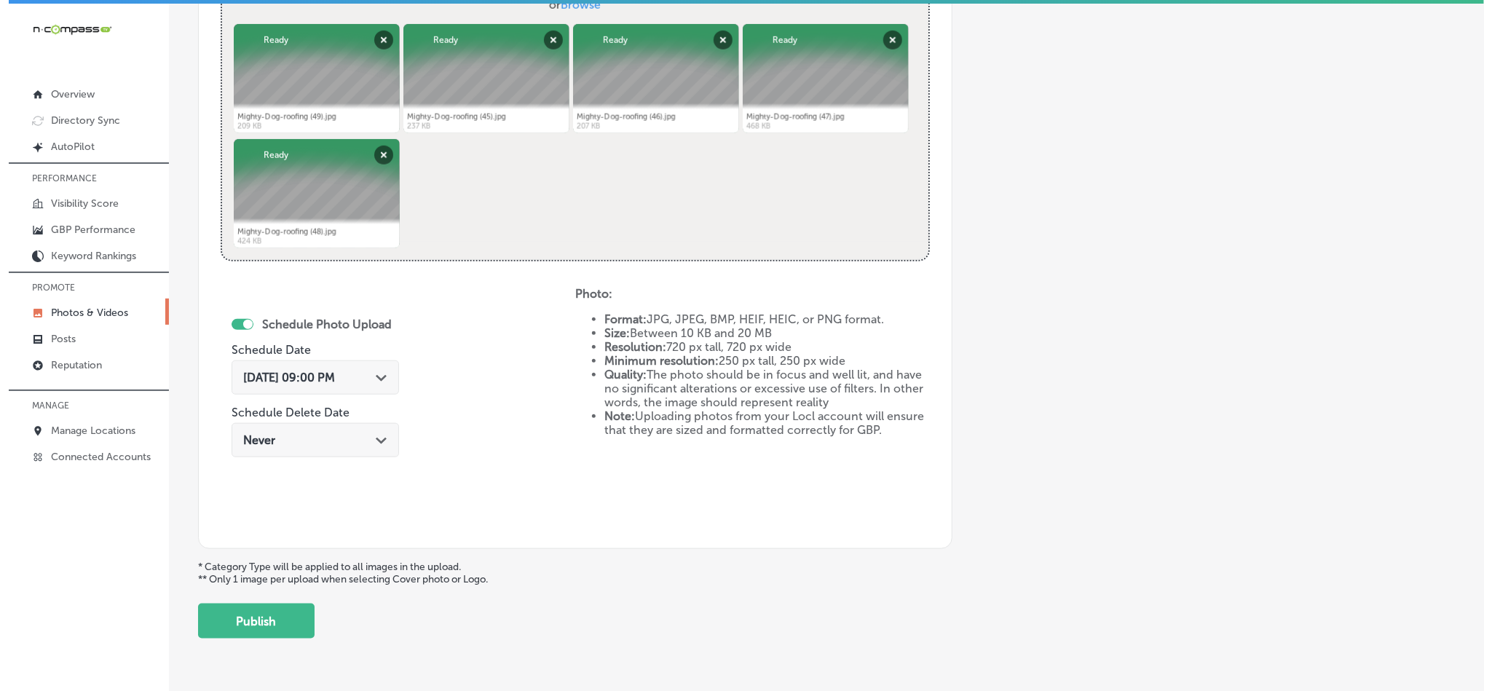
scroll to position [652, 0]
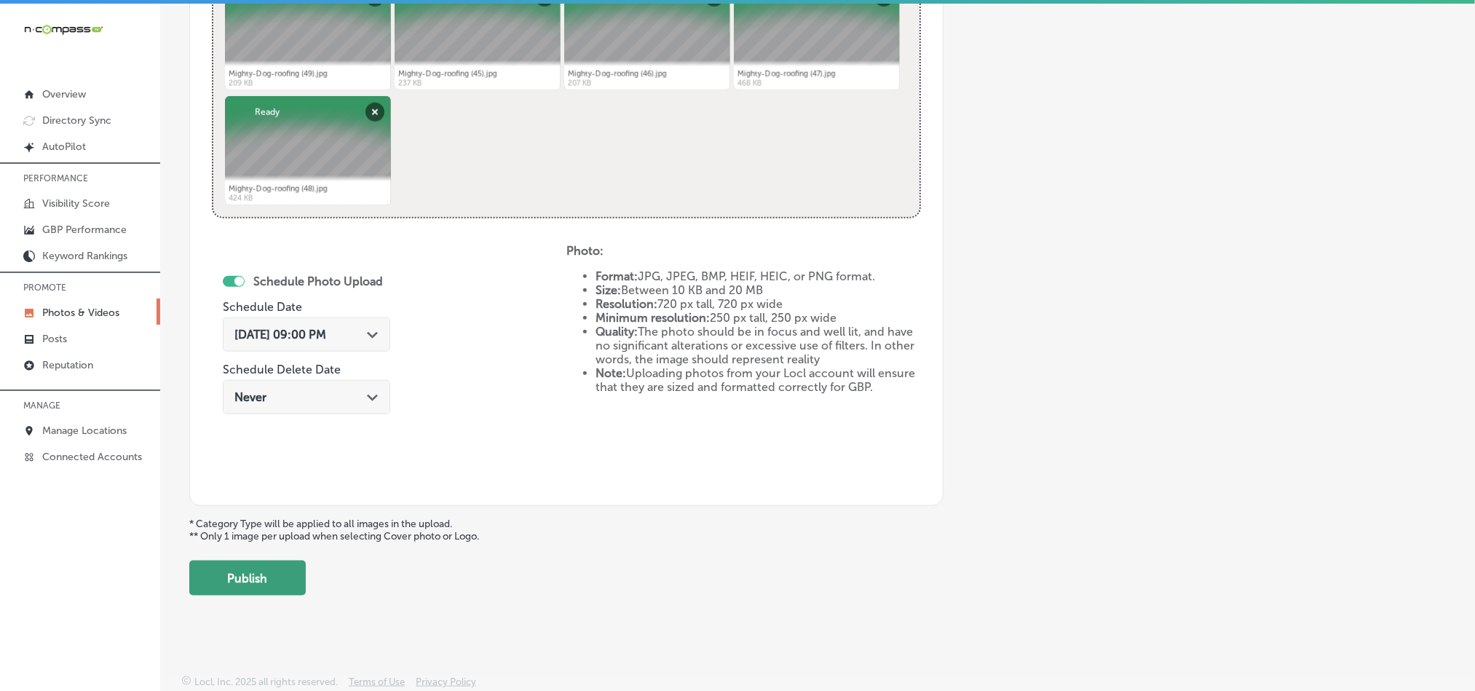
click at [267, 586] on button "Publish" at bounding box center [247, 578] width 117 height 35
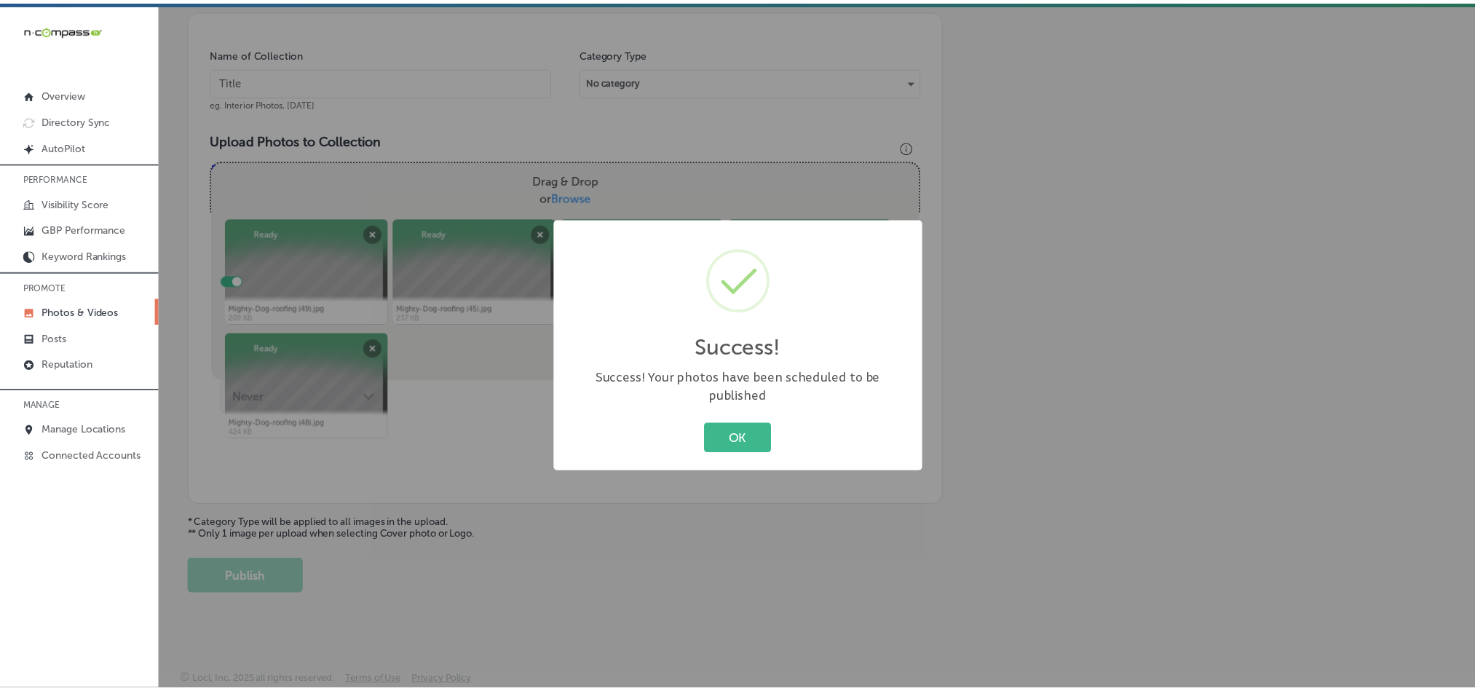
scroll to position [416, 0]
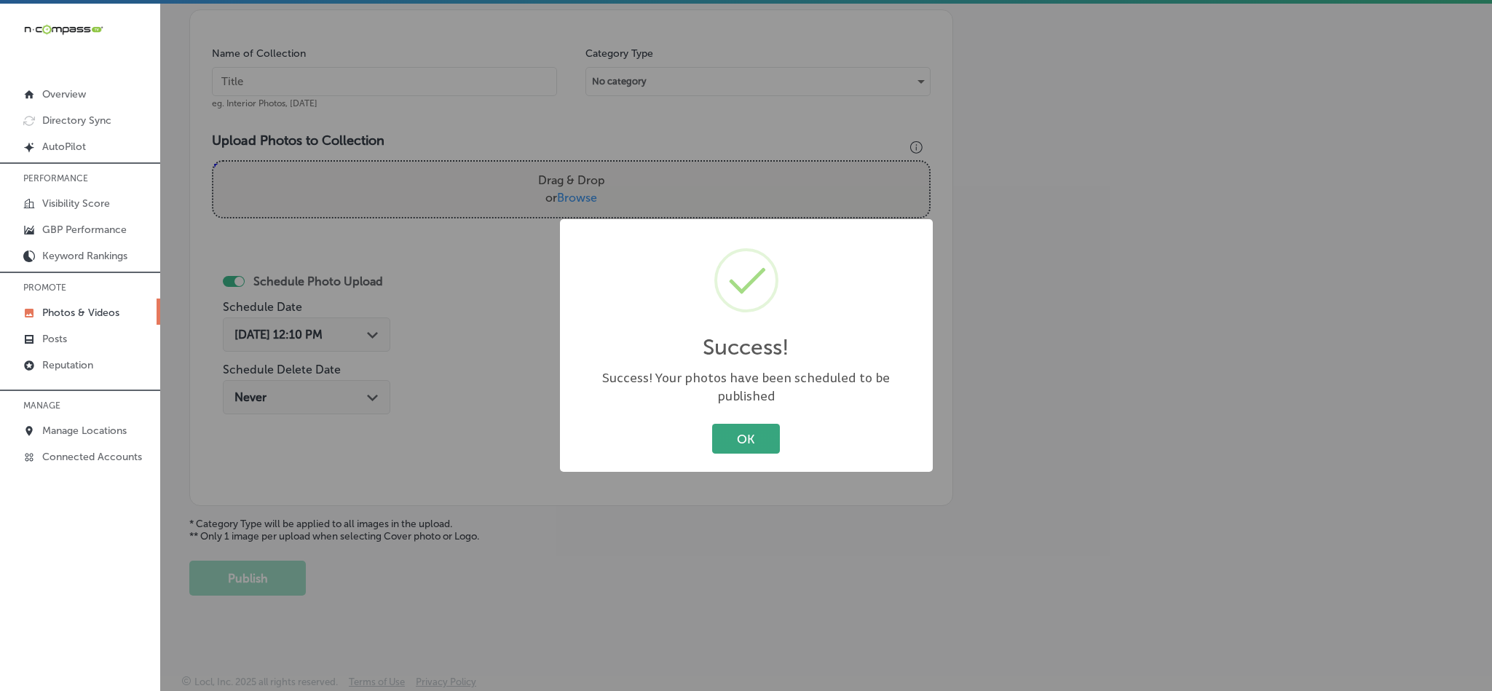
click at [734, 426] on button "OK" at bounding box center [746, 439] width 68 height 30
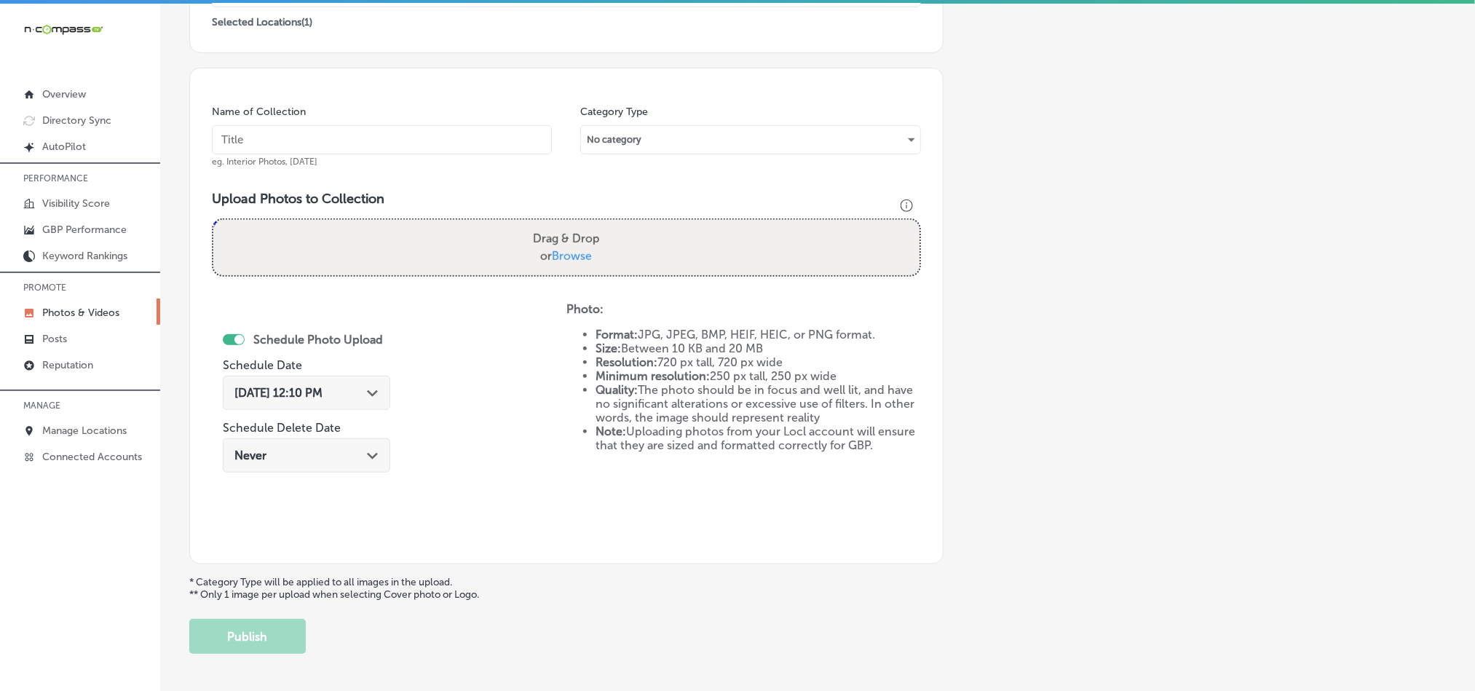
scroll to position [343, 0]
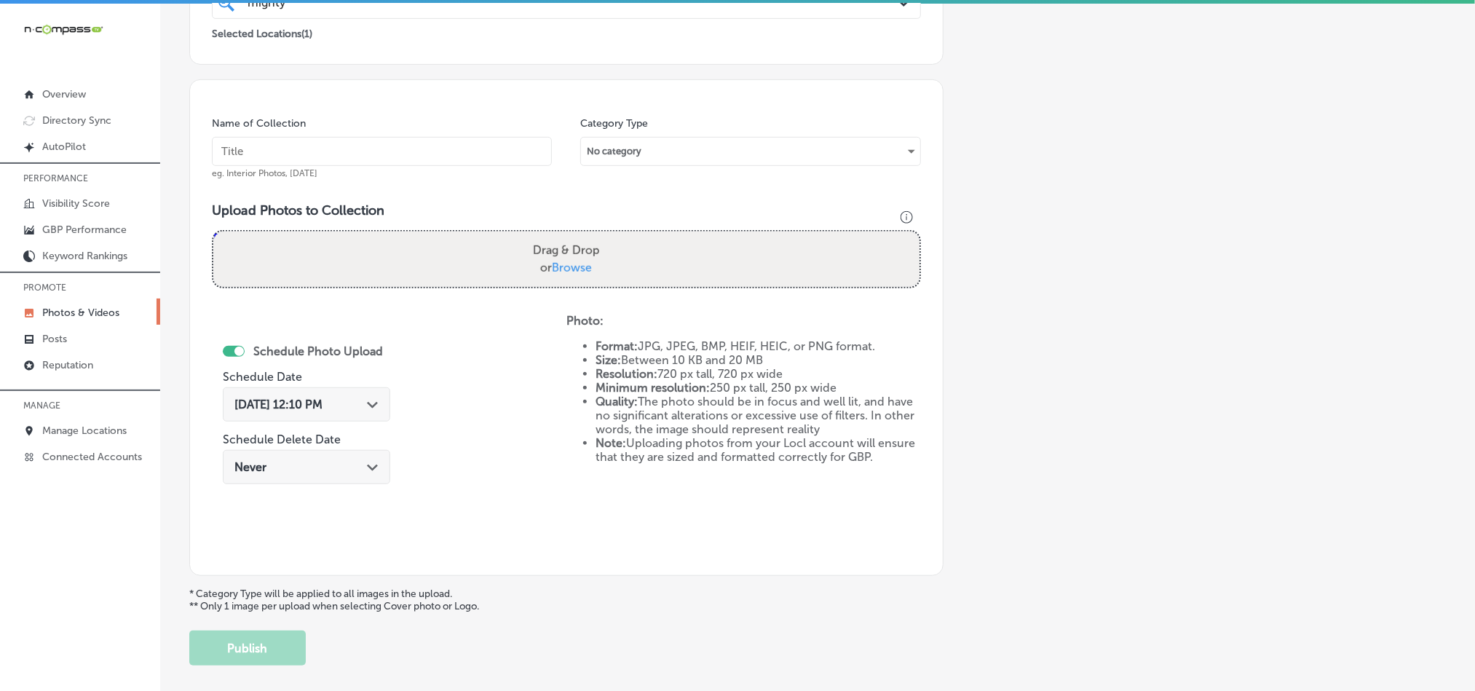
drag, startPoint x: 475, startPoint y: 151, endPoint x: 691, endPoint y: 610, distance: 506.6
click at [475, 151] on input "text" at bounding box center [382, 151] width 340 height 29
paste input "Mighty-Dog-roofing-Emergency-Roofing-Services"
type input "Mighty-Dog-roofing-Emergency-Roofing-Services"
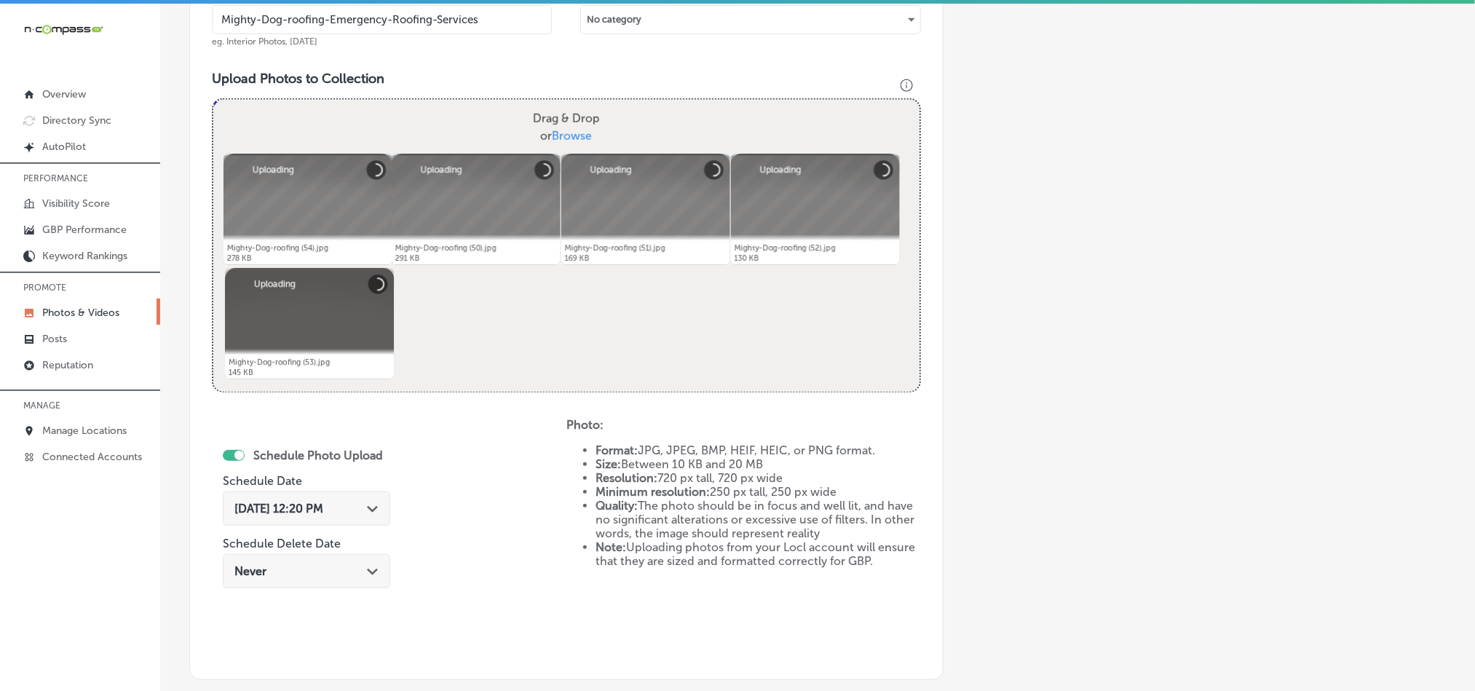
scroll to position [489, 0]
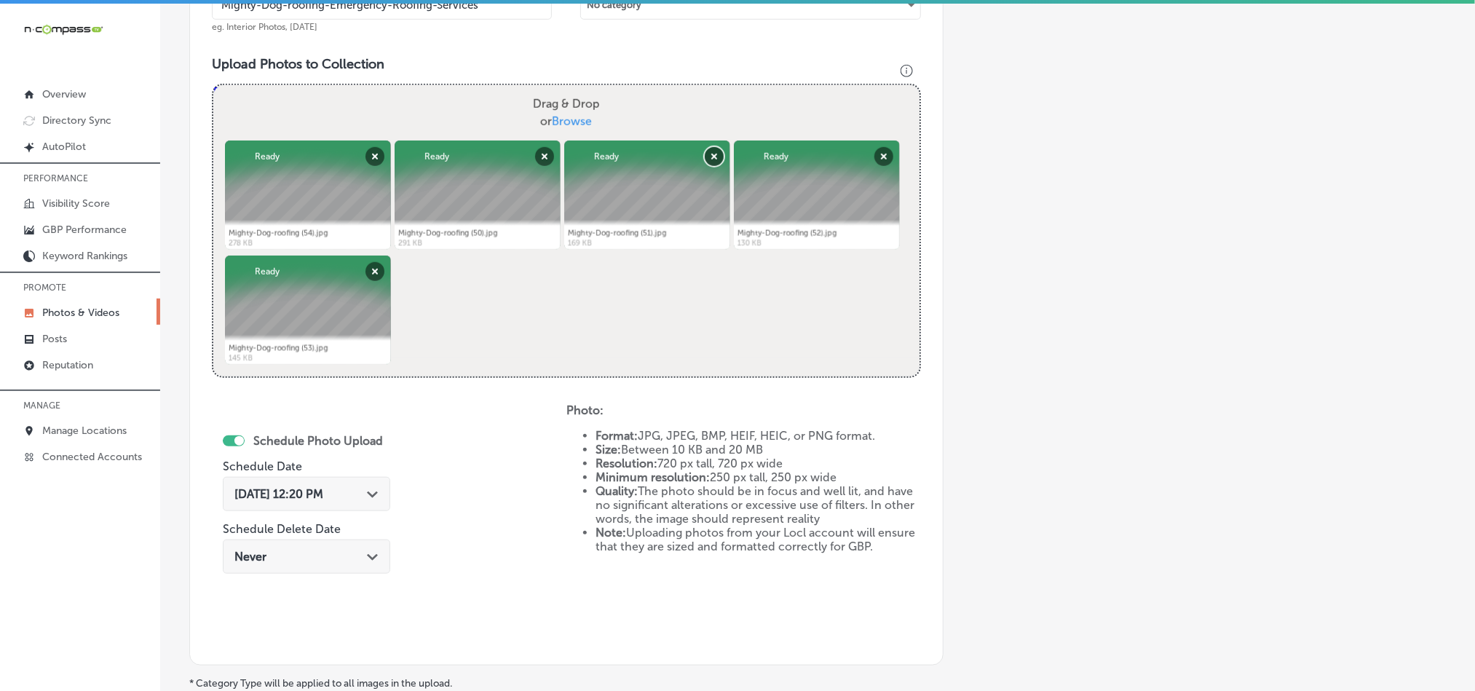
click at [709, 155] on button "Remove" at bounding box center [714, 156] width 19 height 19
click at [368, 486] on div "[DATE] 12:20 PM Path Created with Sketch." at bounding box center [306, 494] width 167 height 34
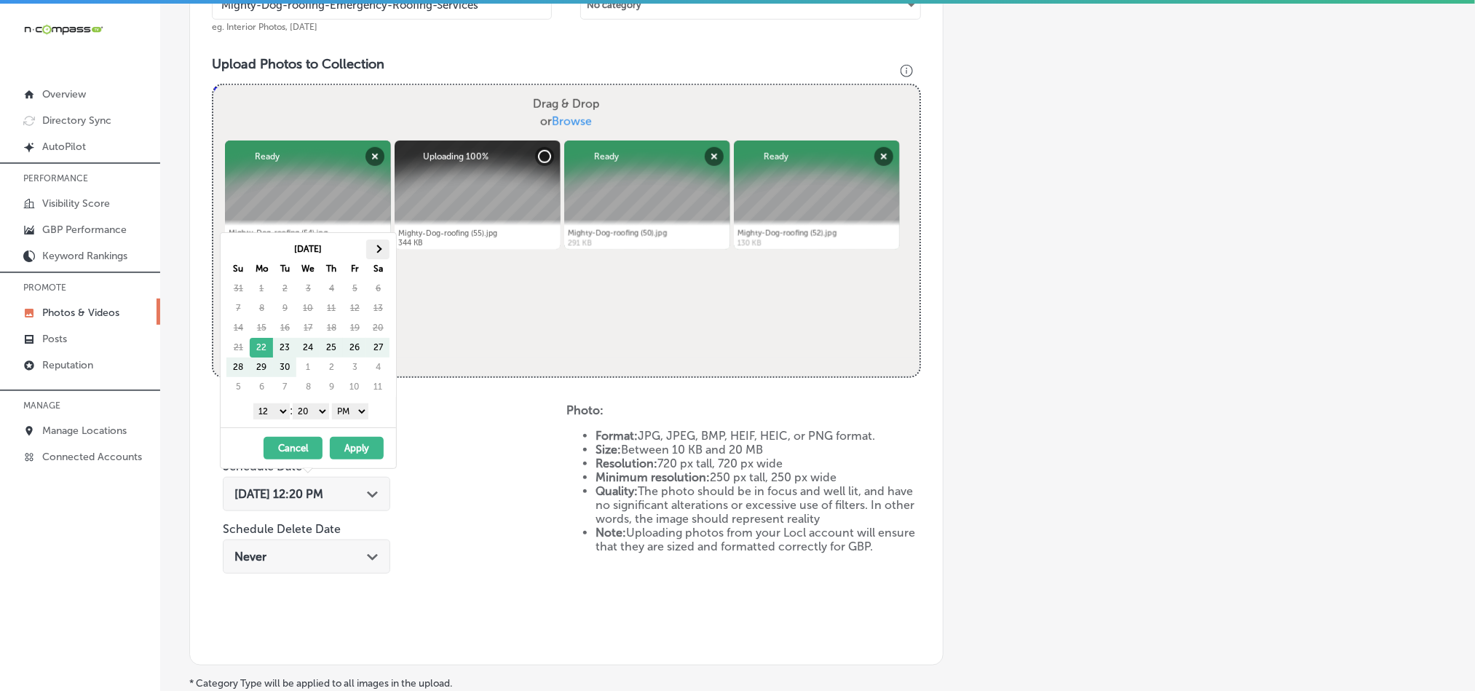
click at [377, 249] on span at bounding box center [378, 249] width 8 height 8
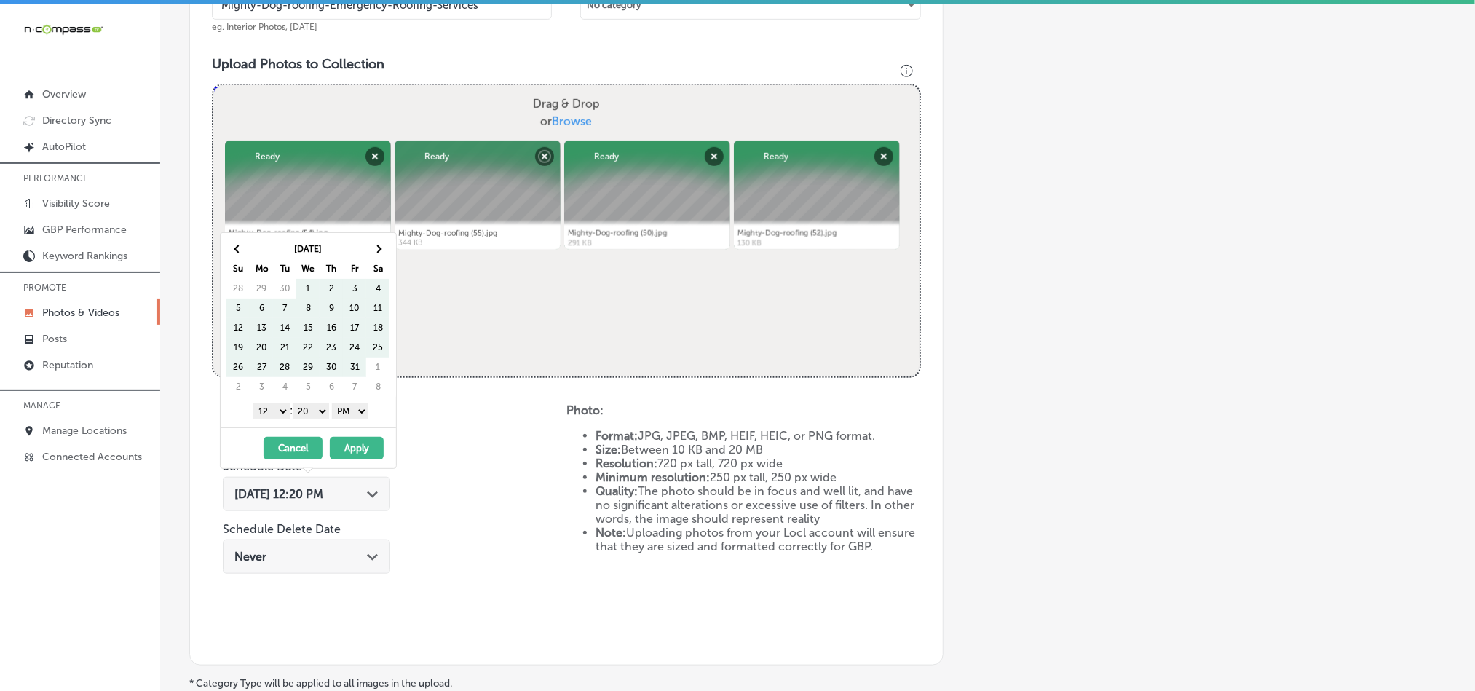
click at [377, 249] on span at bounding box center [378, 249] width 8 height 8
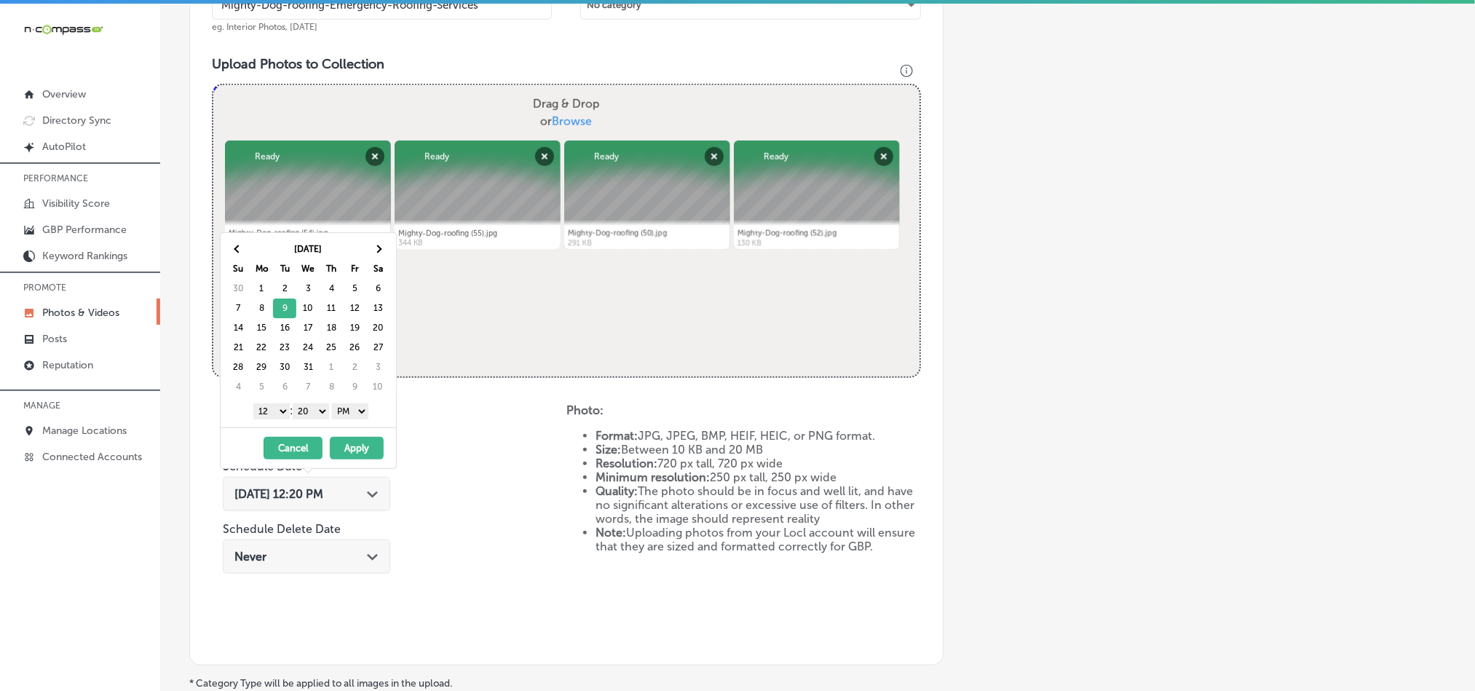
click at [276, 415] on select "1 2 3 4 5 6 7 8 9 10 11 12" at bounding box center [271, 411] width 36 height 16
click at [308, 416] on select "00 10 20 30 40 50" at bounding box center [311, 411] width 36 height 16
click at [363, 454] on button "Apply" at bounding box center [357, 448] width 54 height 23
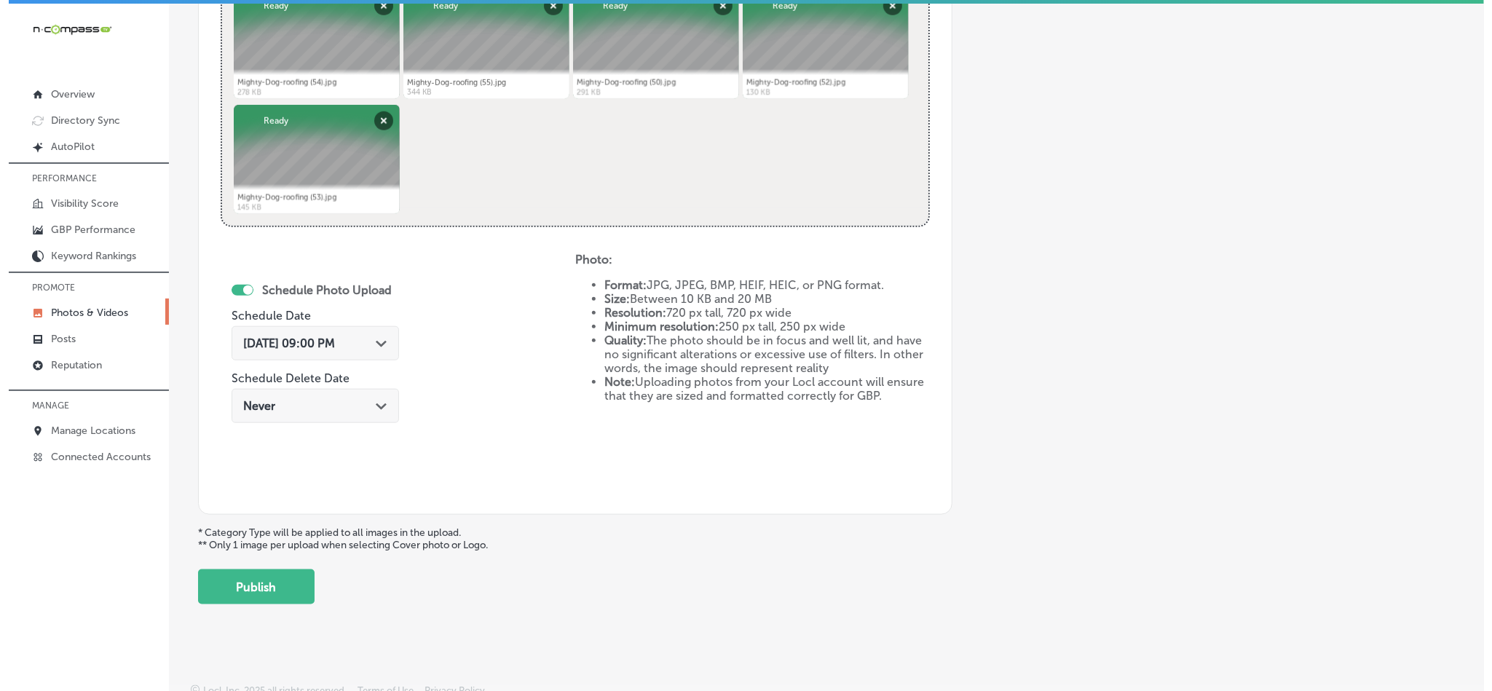
scroll to position [652, 0]
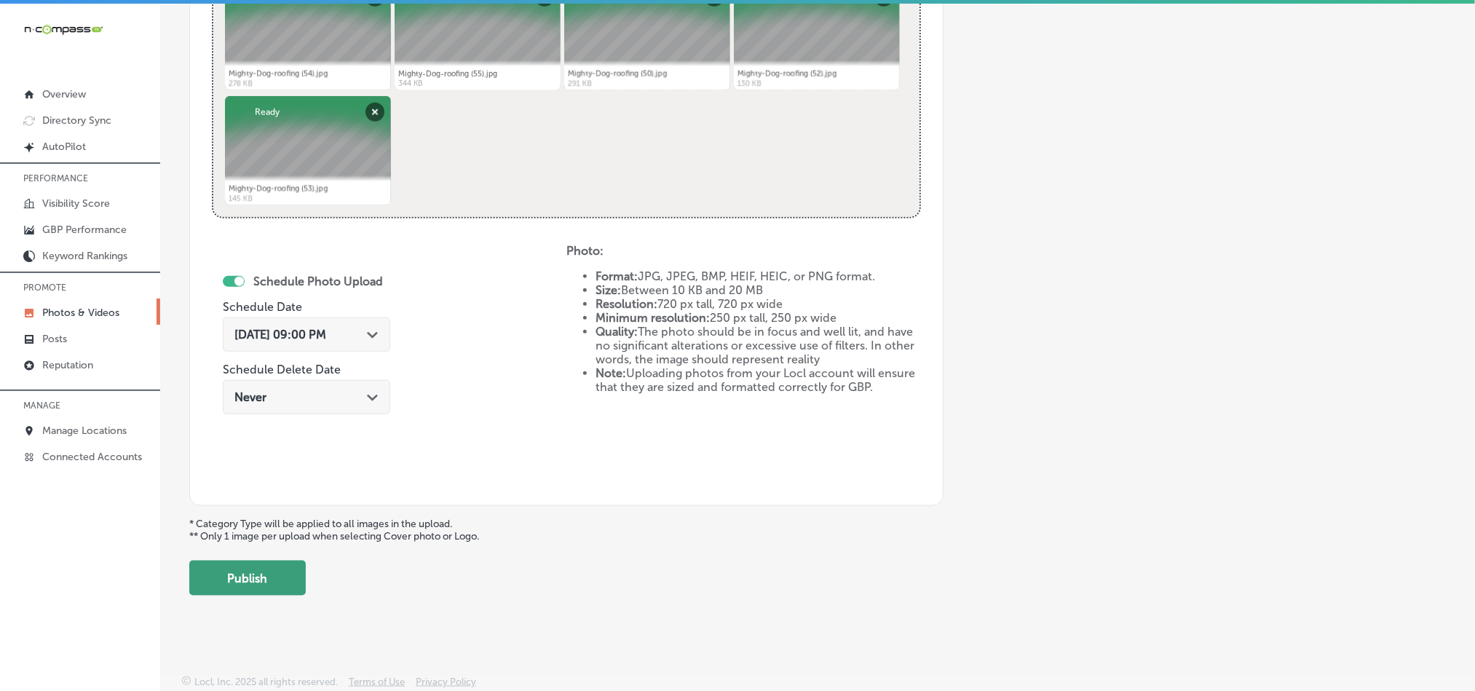
click at [256, 575] on button "Publish" at bounding box center [247, 578] width 117 height 35
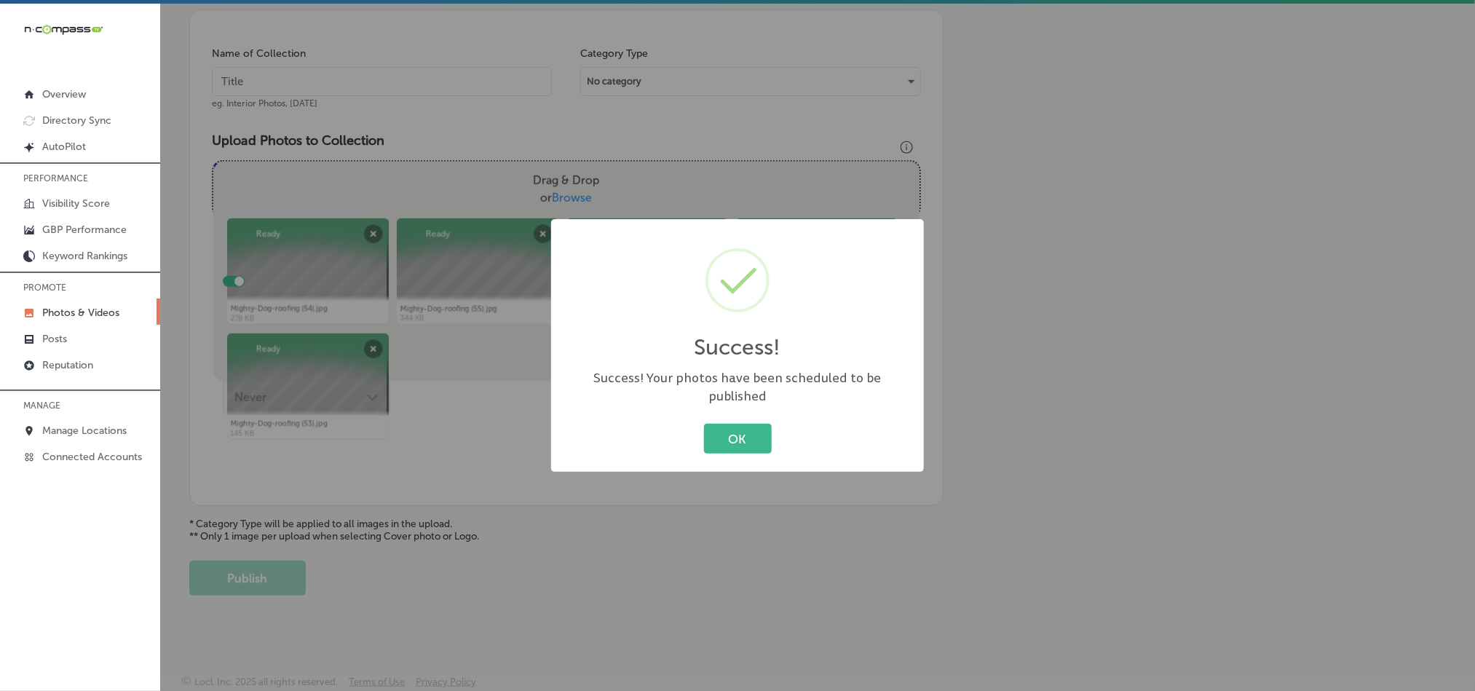
scroll to position [416, 0]
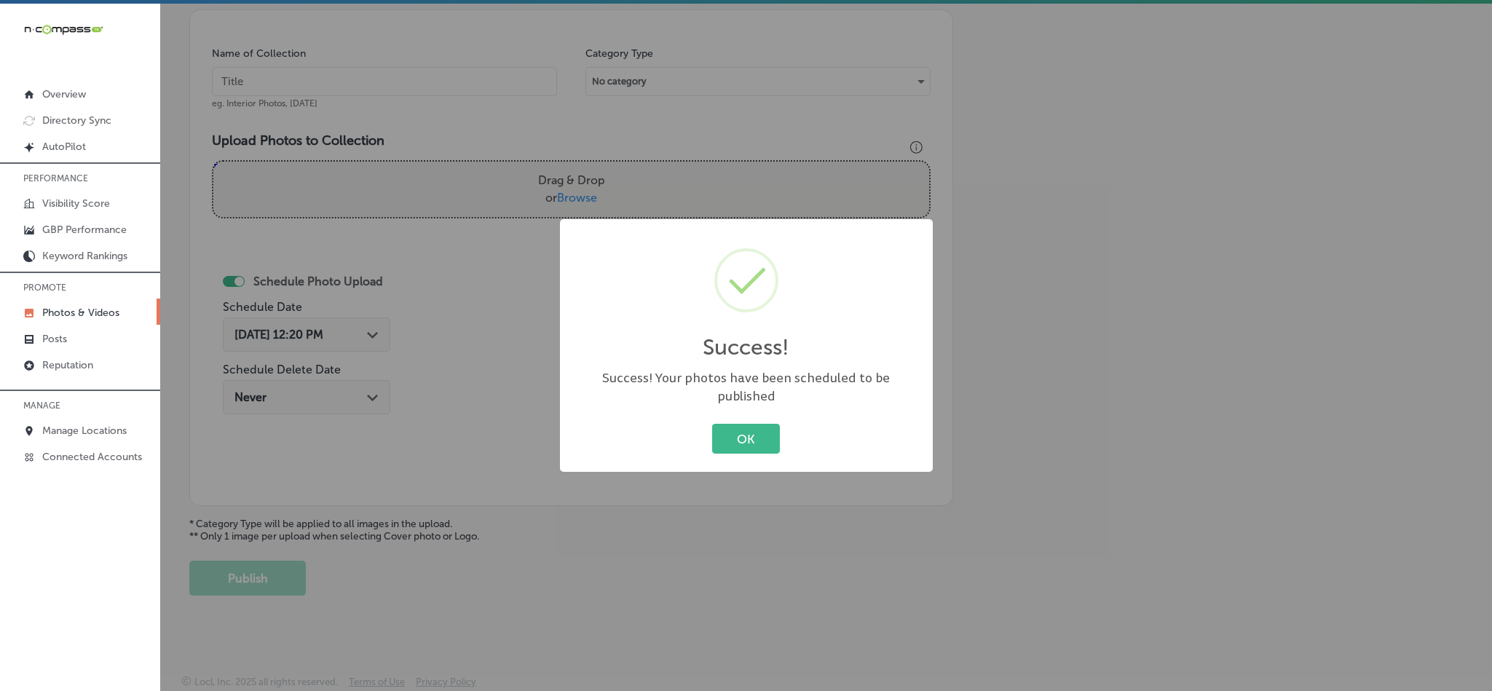
click at [732, 420] on div "OK Cancel" at bounding box center [747, 439] width 344 height 38
click at [732, 435] on button "OK" at bounding box center [746, 439] width 68 height 30
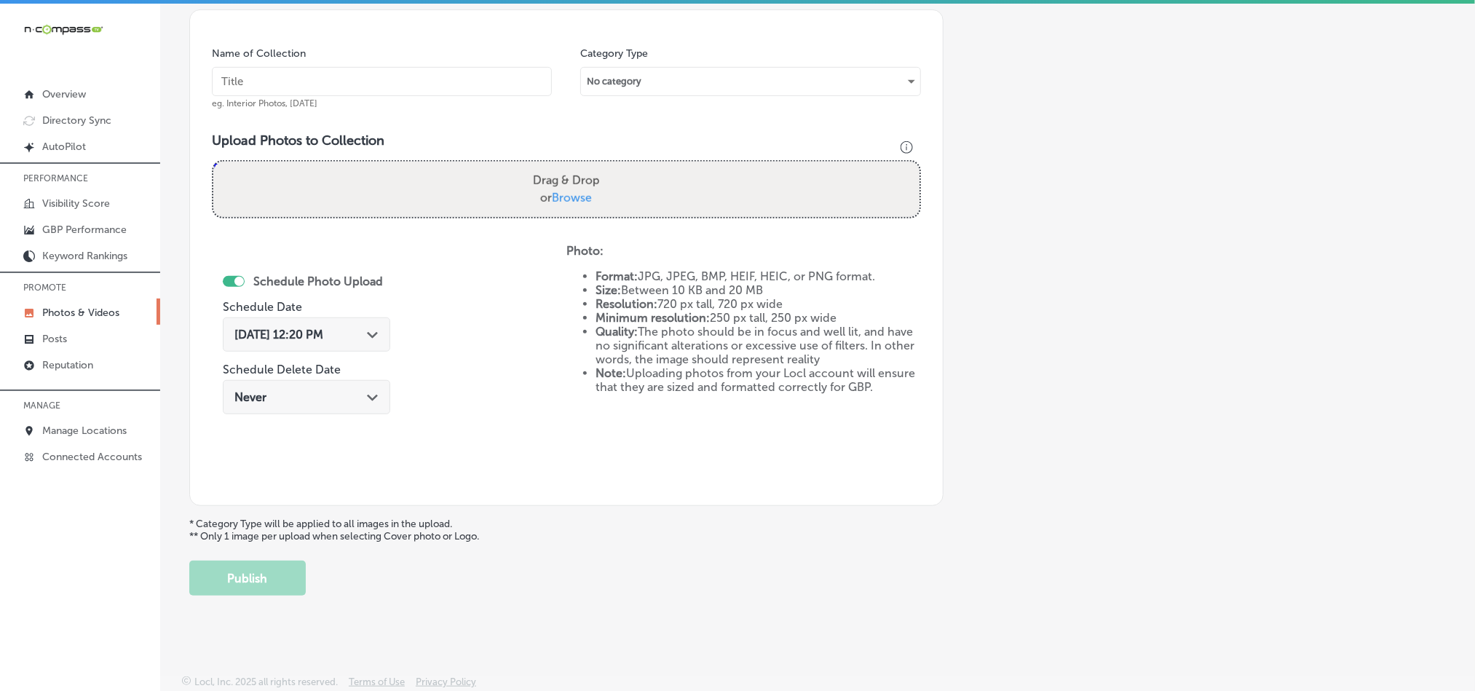
scroll to position [380, 0]
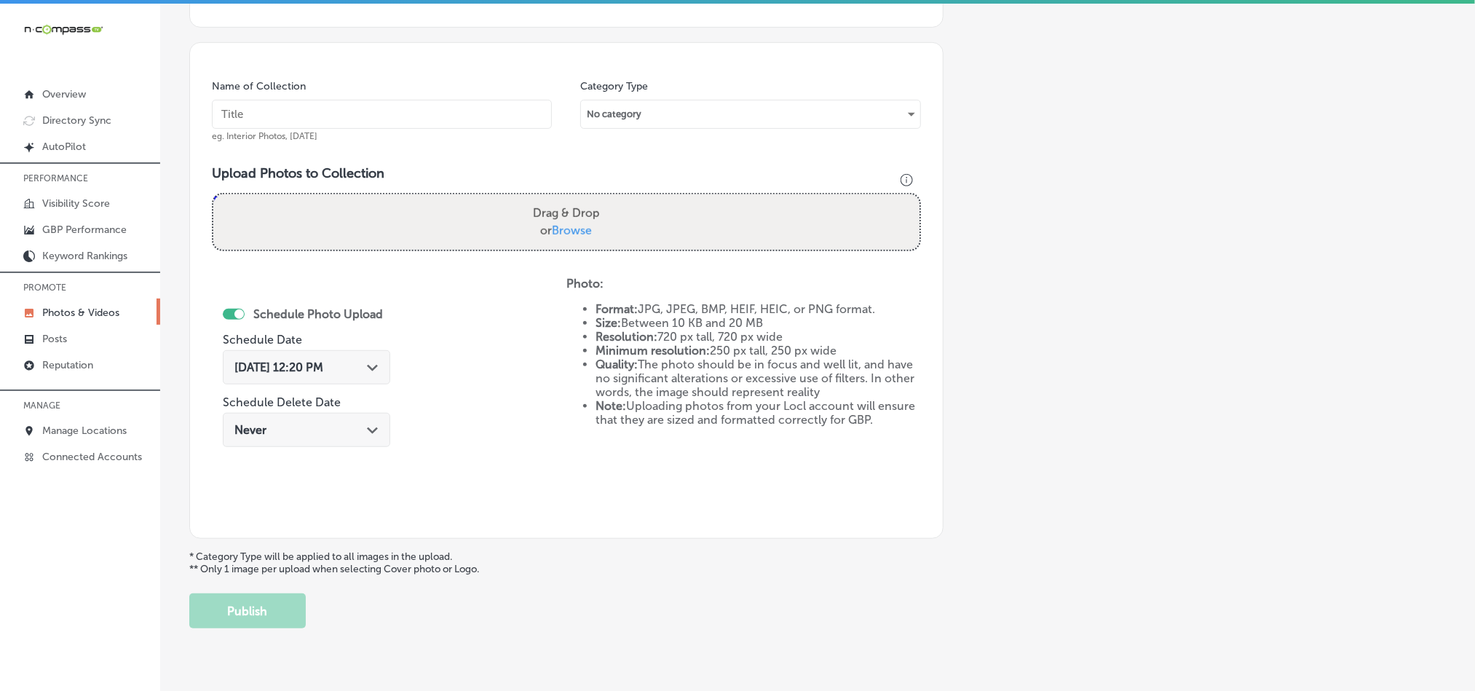
click at [350, 107] on input "text" at bounding box center [382, 114] width 340 height 29
paste input "Mighty-Dog-roofing-Roof-Maintenance-Program"
type input "Mighty-Dog-roofing-Roof-Maintenance-Program"
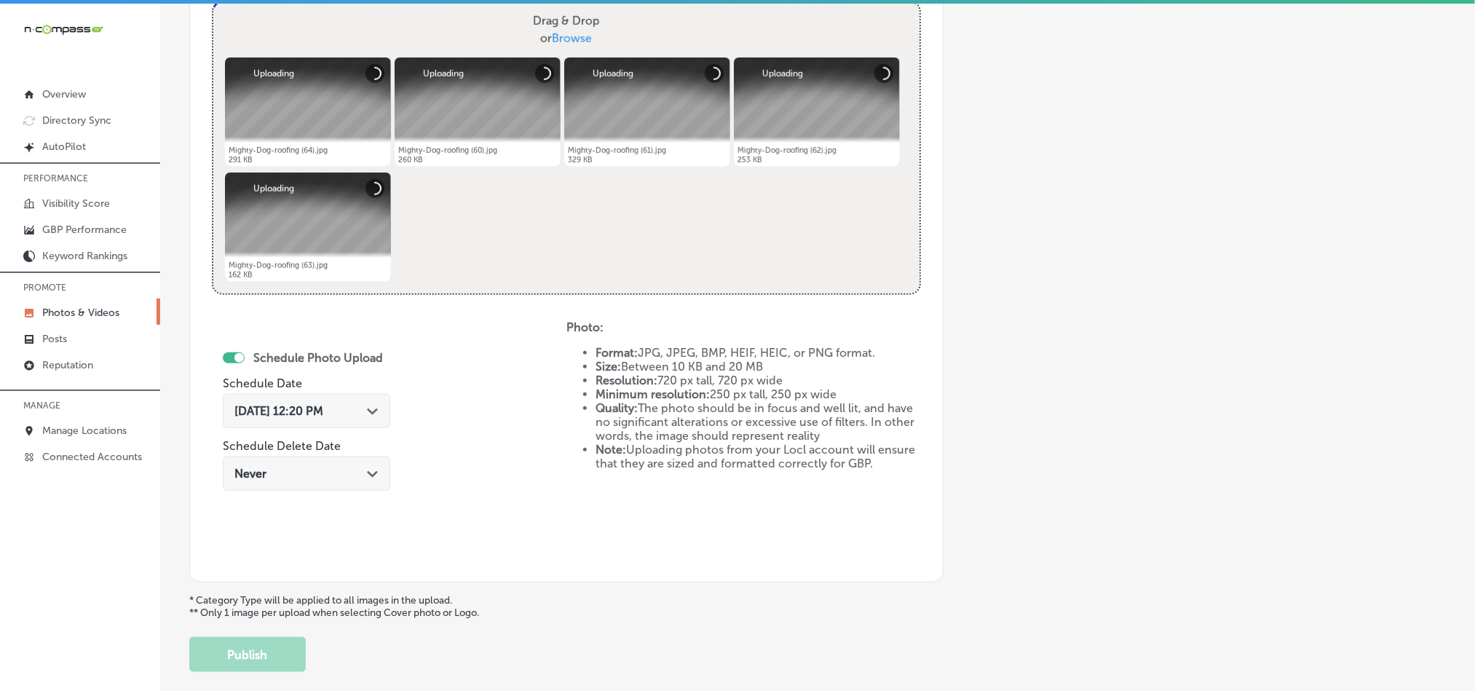
scroll to position [599, 0]
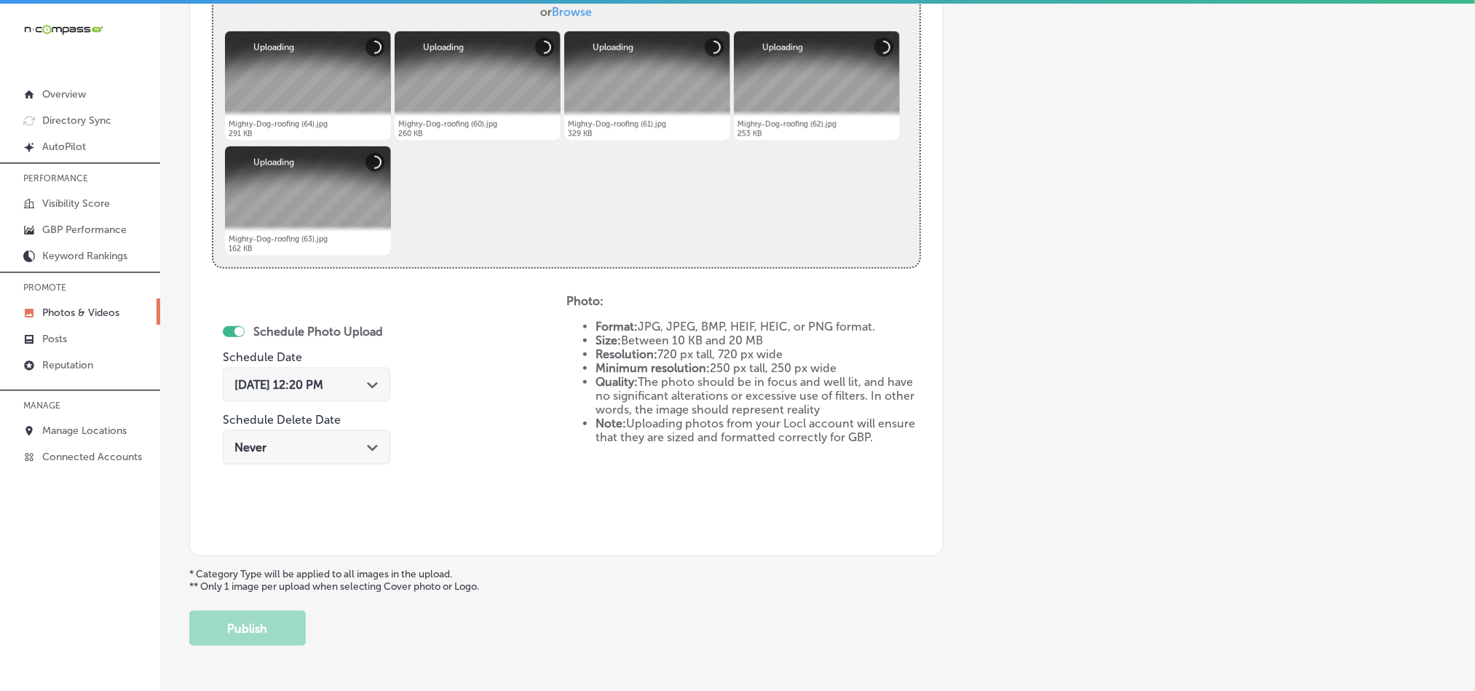
click at [372, 385] on polygon at bounding box center [372, 385] width 11 height 7
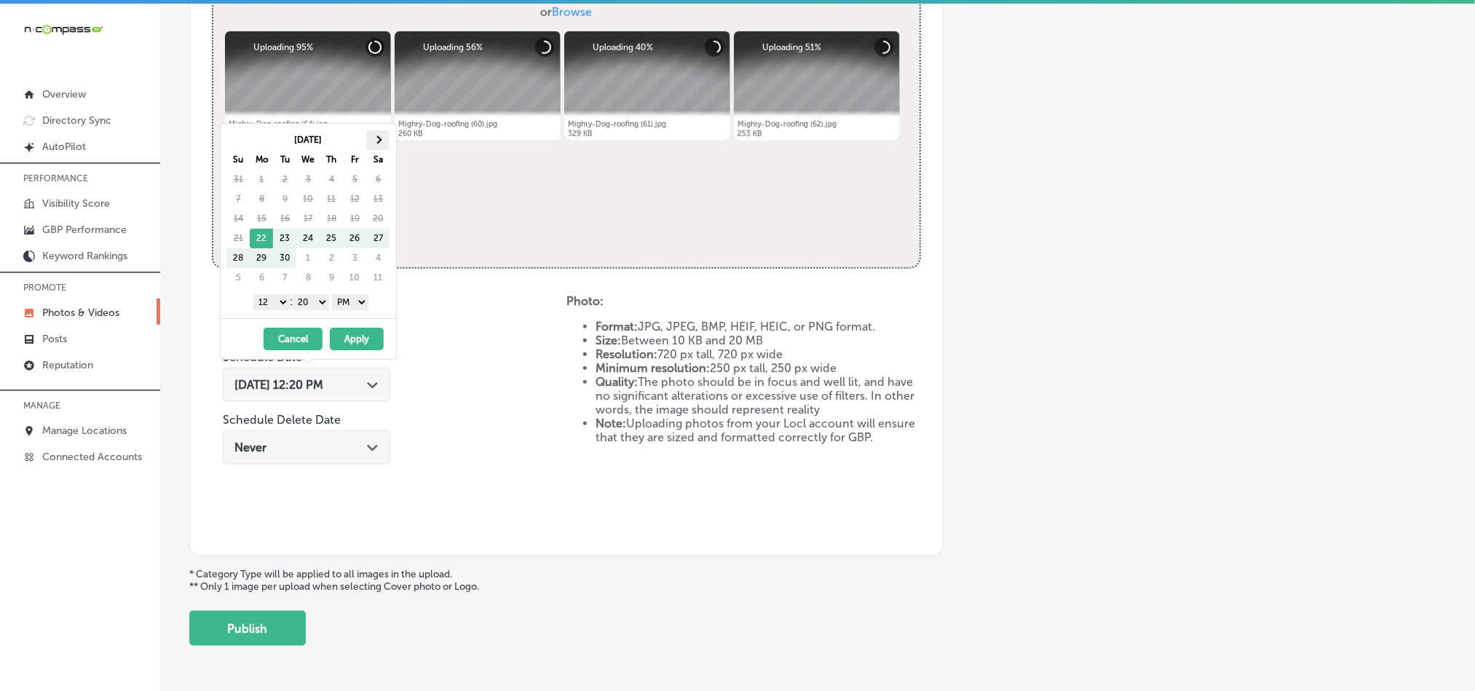
click at [377, 136] on th at bounding box center [377, 140] width 23 height 20
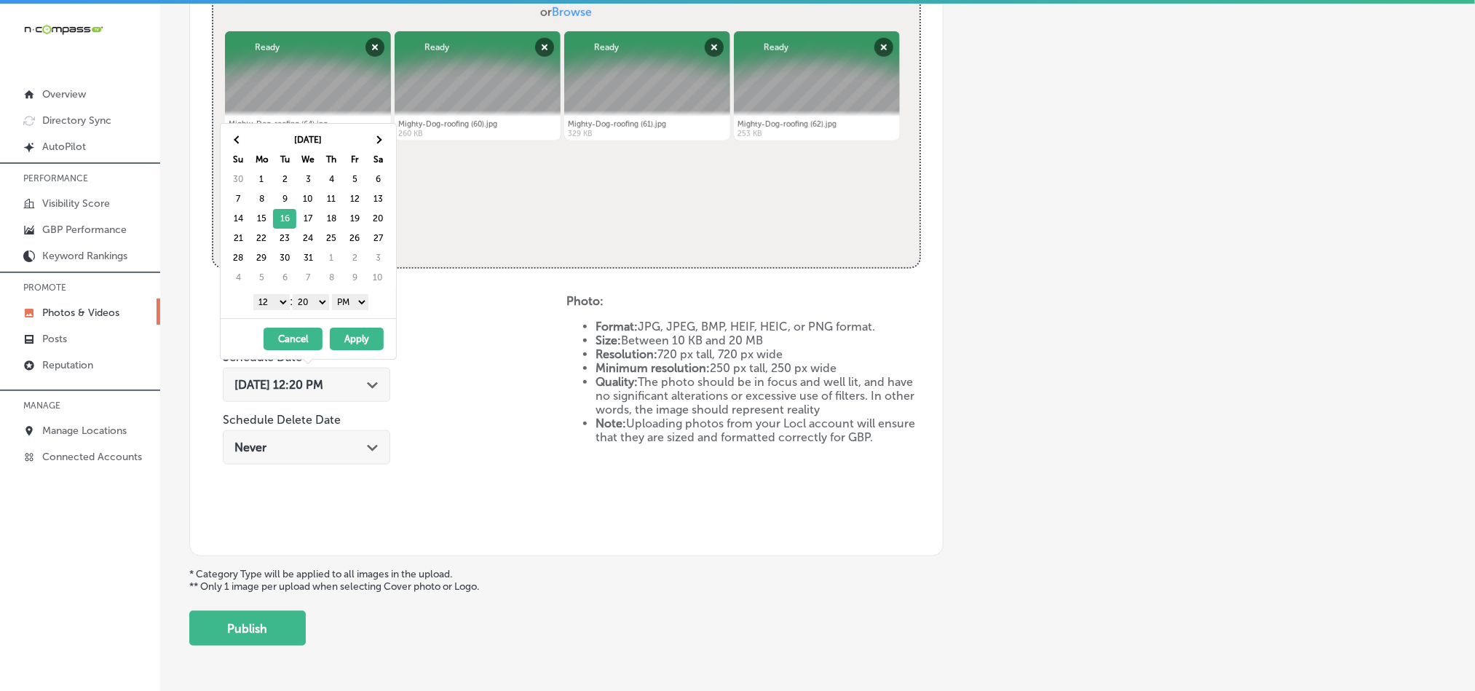
click at [269, 307] on select "1 2 3 4 5 6 7 8 9 10 11 12" at bounding box center [271, 302] width 36 height 16
drag, startPoint x: 312, startPoint y: 302, endPoint x: 315, endPoint y: 312, distance: 10.4
click at [312, 302] on select "00 10 20 30 40 50" at bounding box center [311, 302] width 36 height 16
click at [358, 341] on button "Apply" at bounding box center [357, 339] width 54 height 23
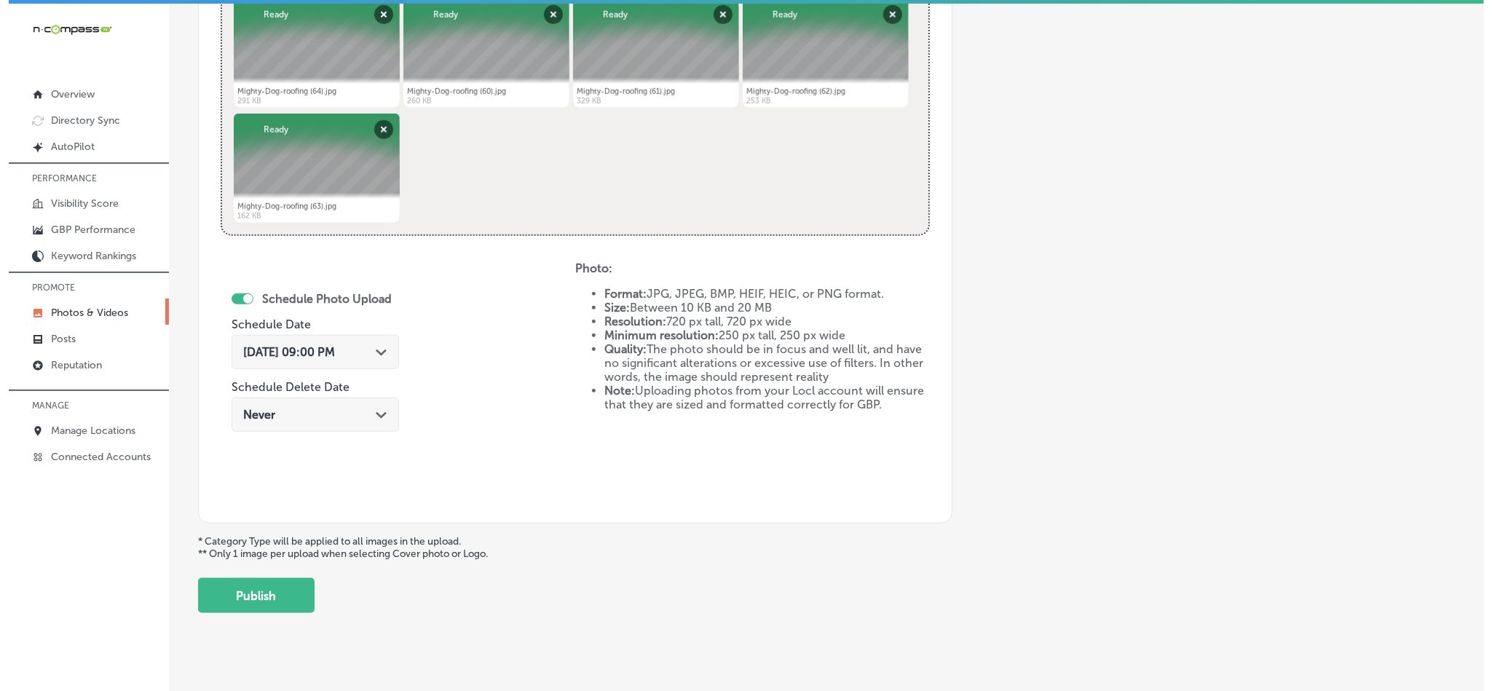
scroll to position [634, 0]
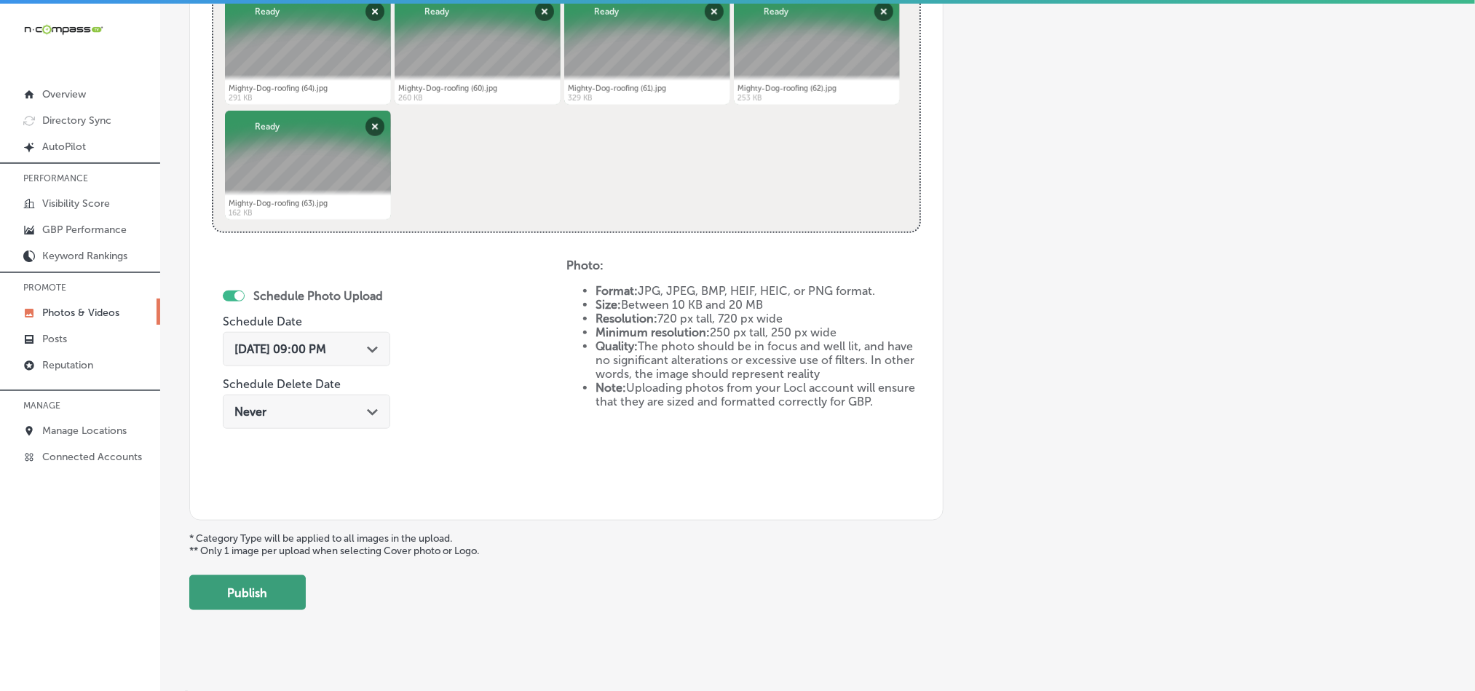
click at [295, 599] on button "Publish" at bounding box center [247, 592] width 117 height 35
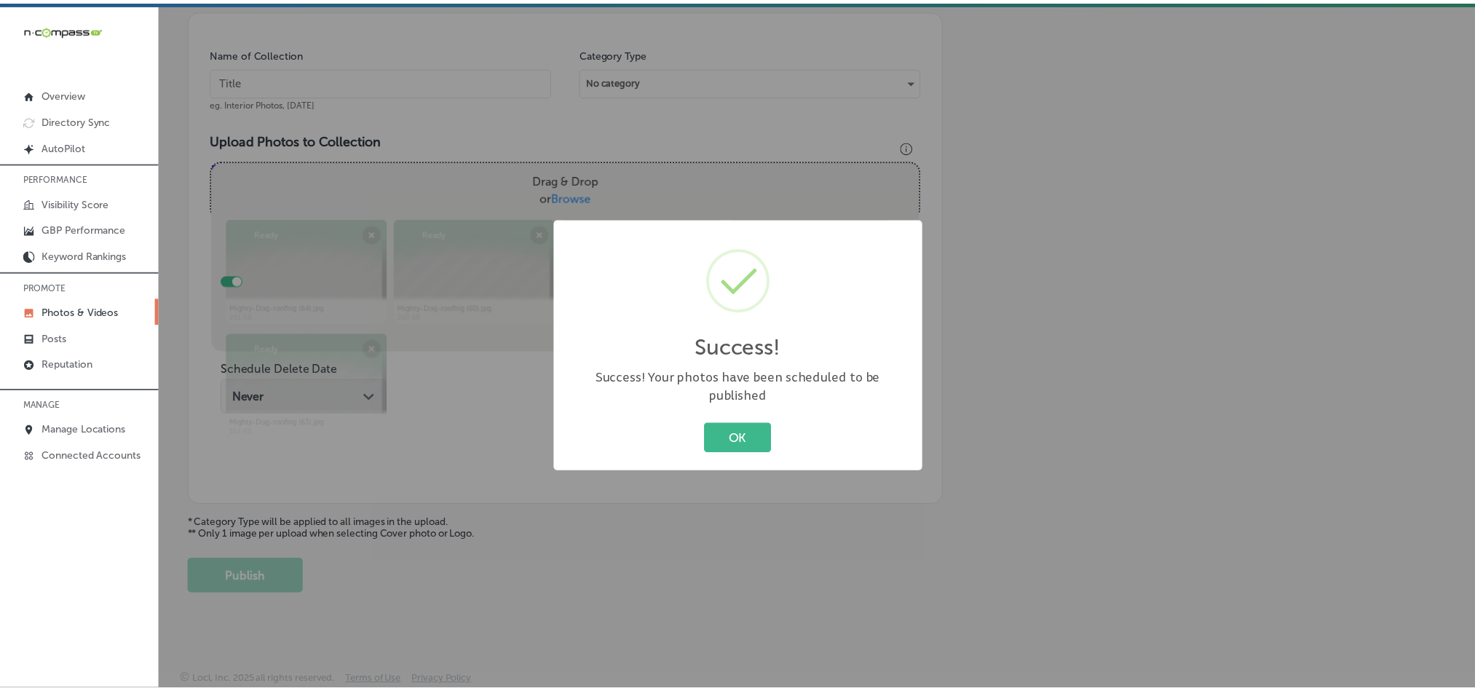
scroll to position [416, 0]
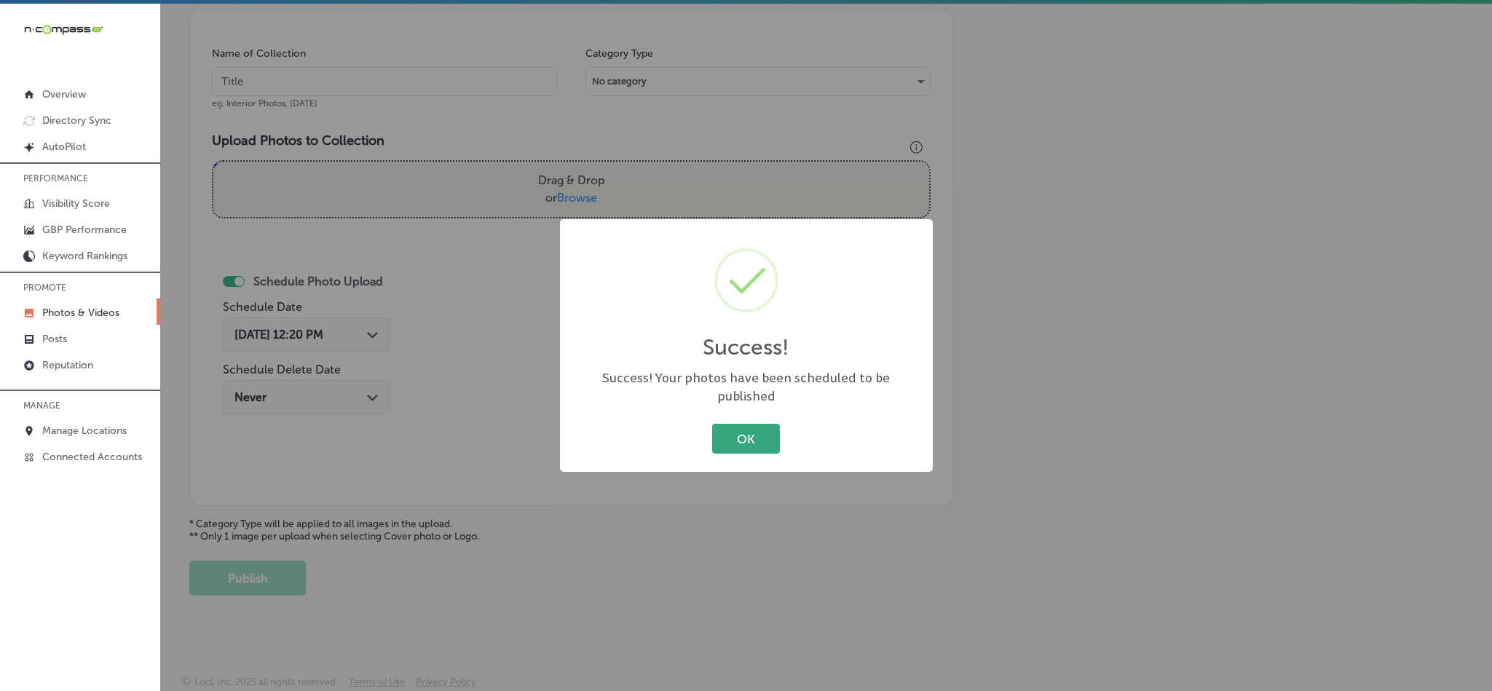
click at [728, 424] on button "OK" at bounding box center [746, 439] width 68 height 30
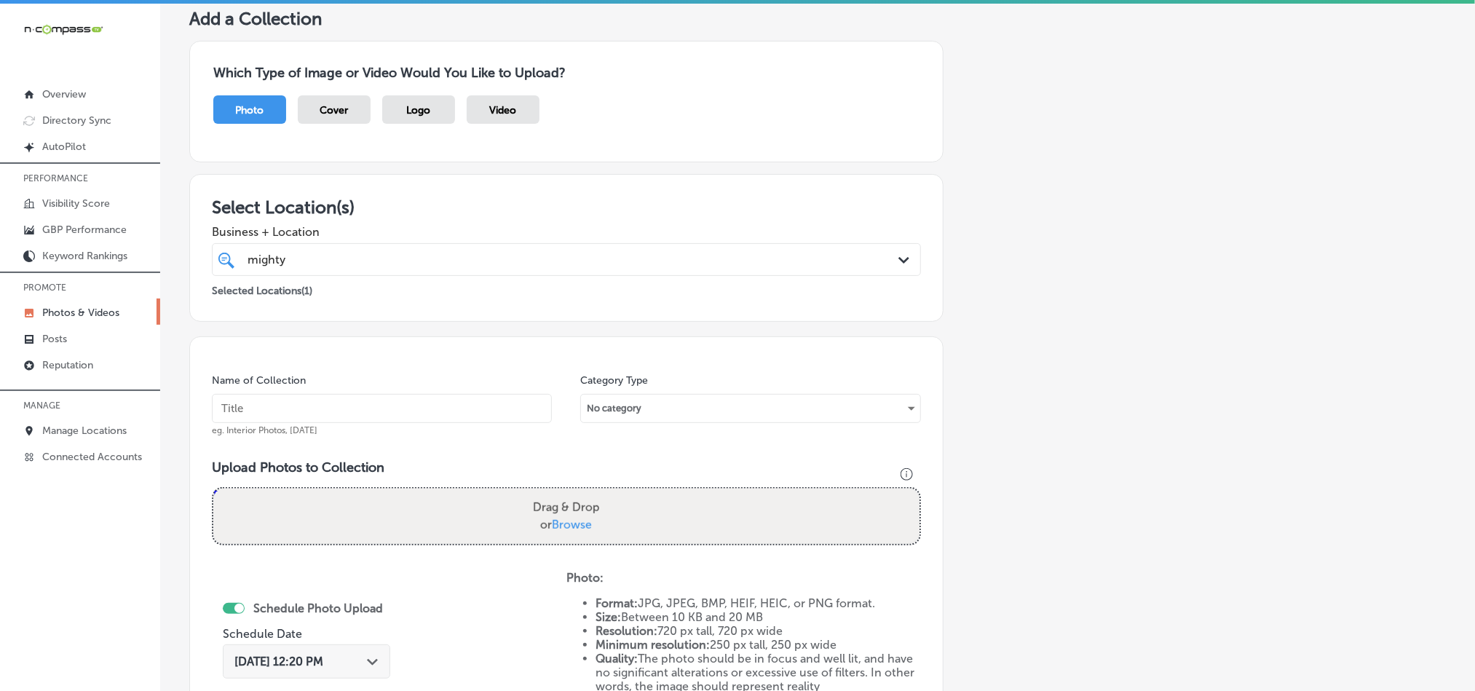
scroll to position [0, 0]
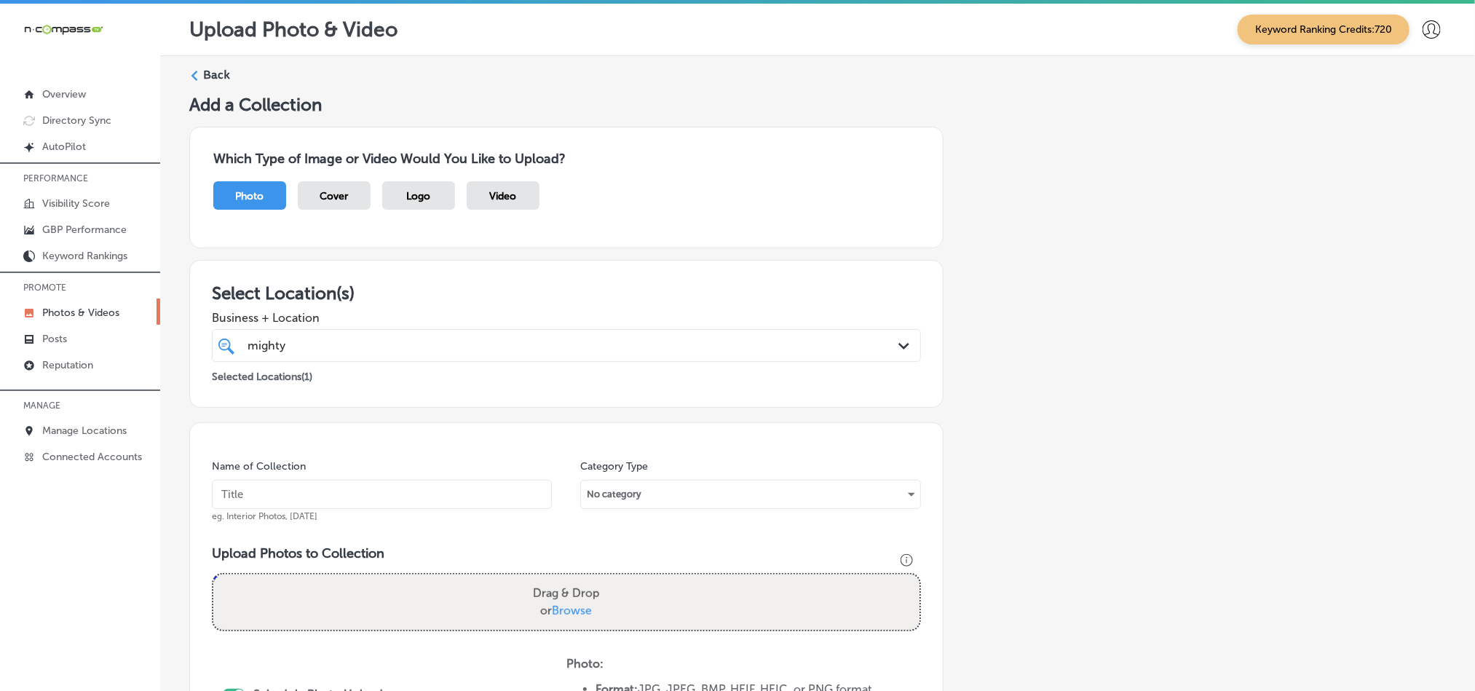
click at [197, 73] on icon at bounding box center [194, 76] width 10 height 10
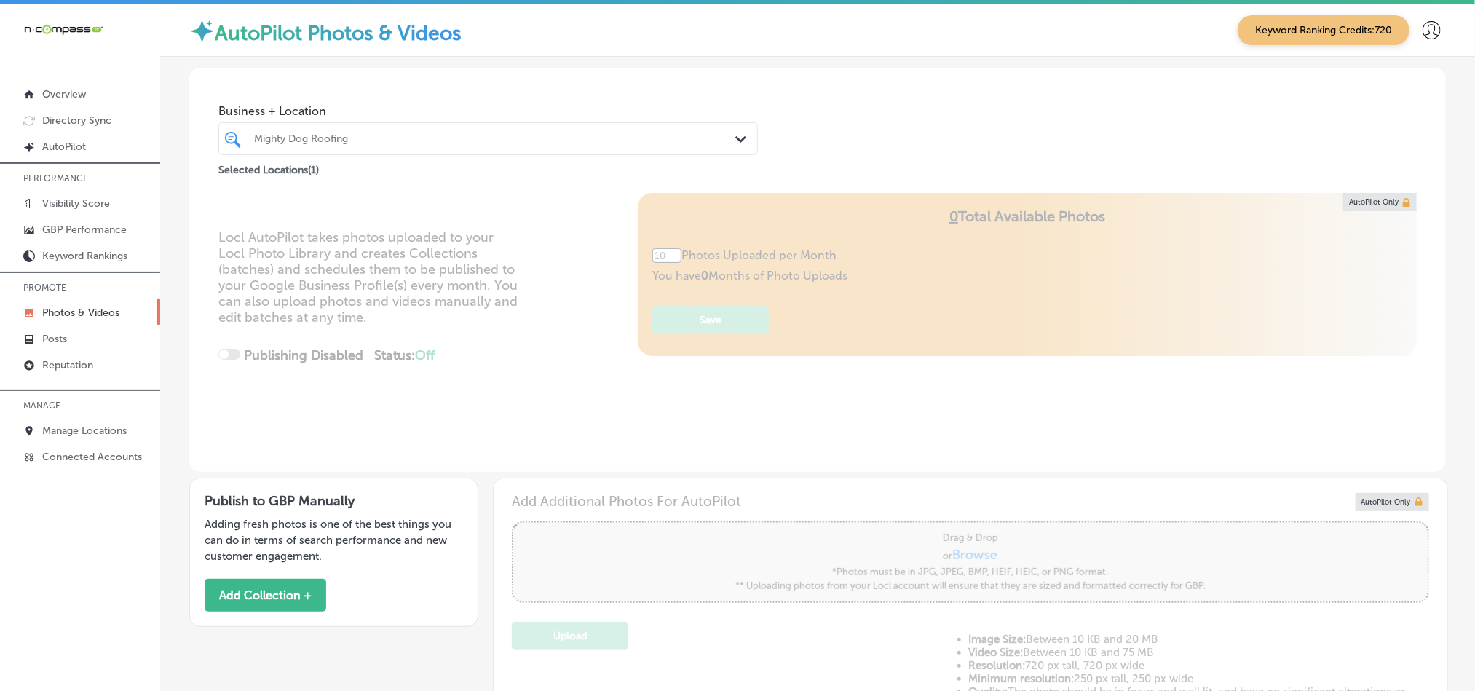
type input "5"
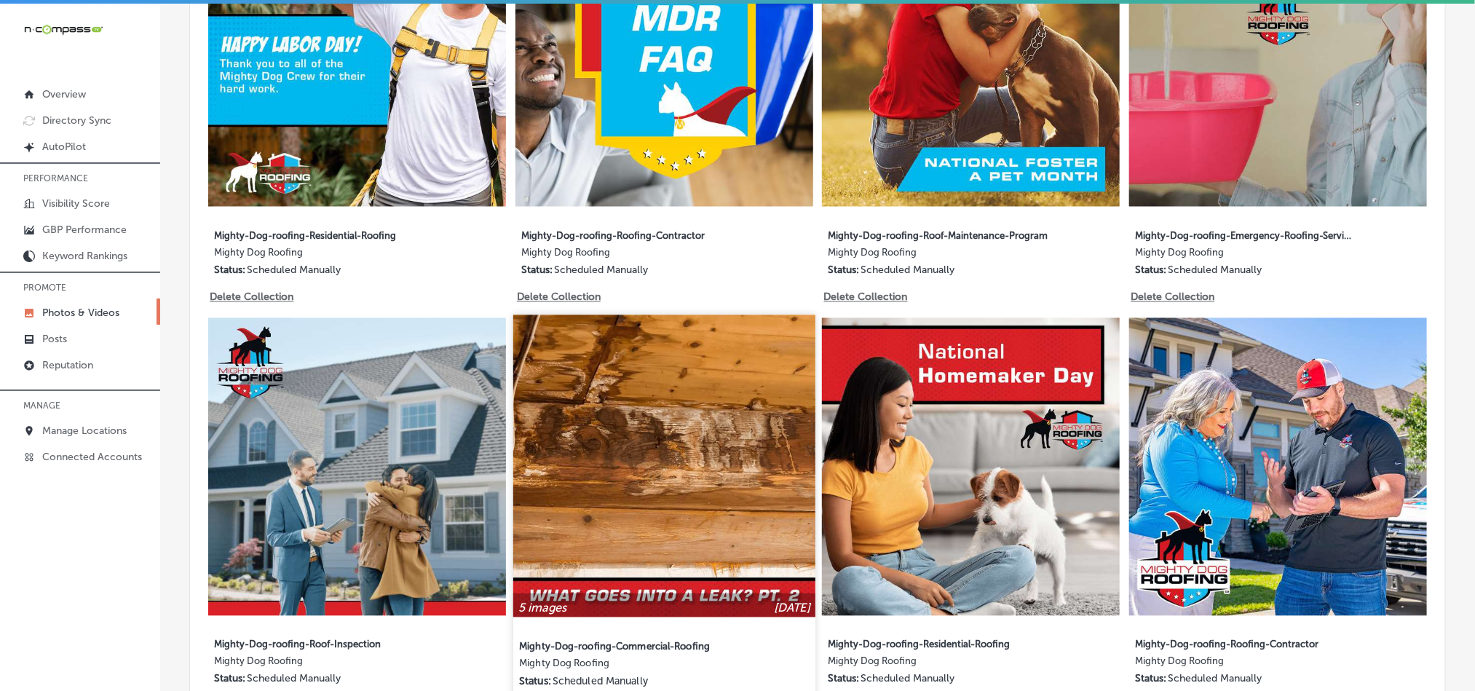
scroll to position [1347, 0]
